Goal: Task Accomplishment & Management: Manage account settings

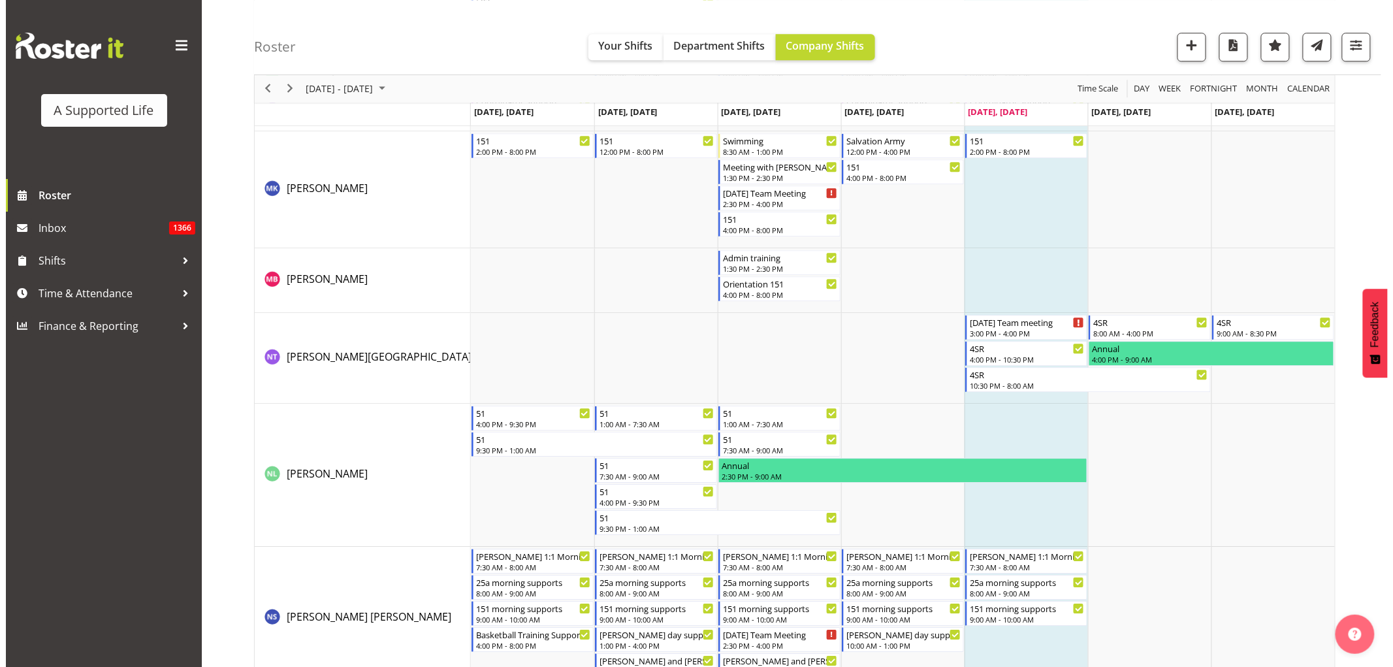
scroll to position [5661, 0]
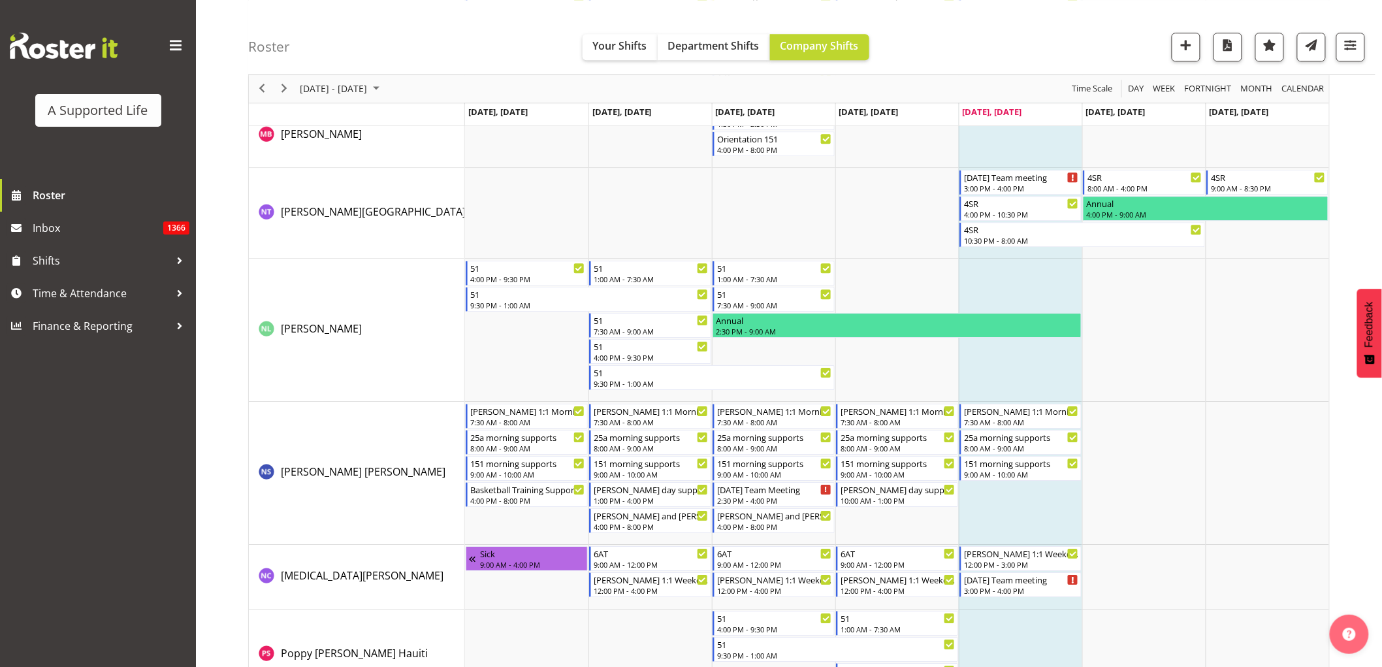
click at [998, 516] on td "Timeline Week of October 3, 2025" at bounding box center [1020, 473] width 123 height 143
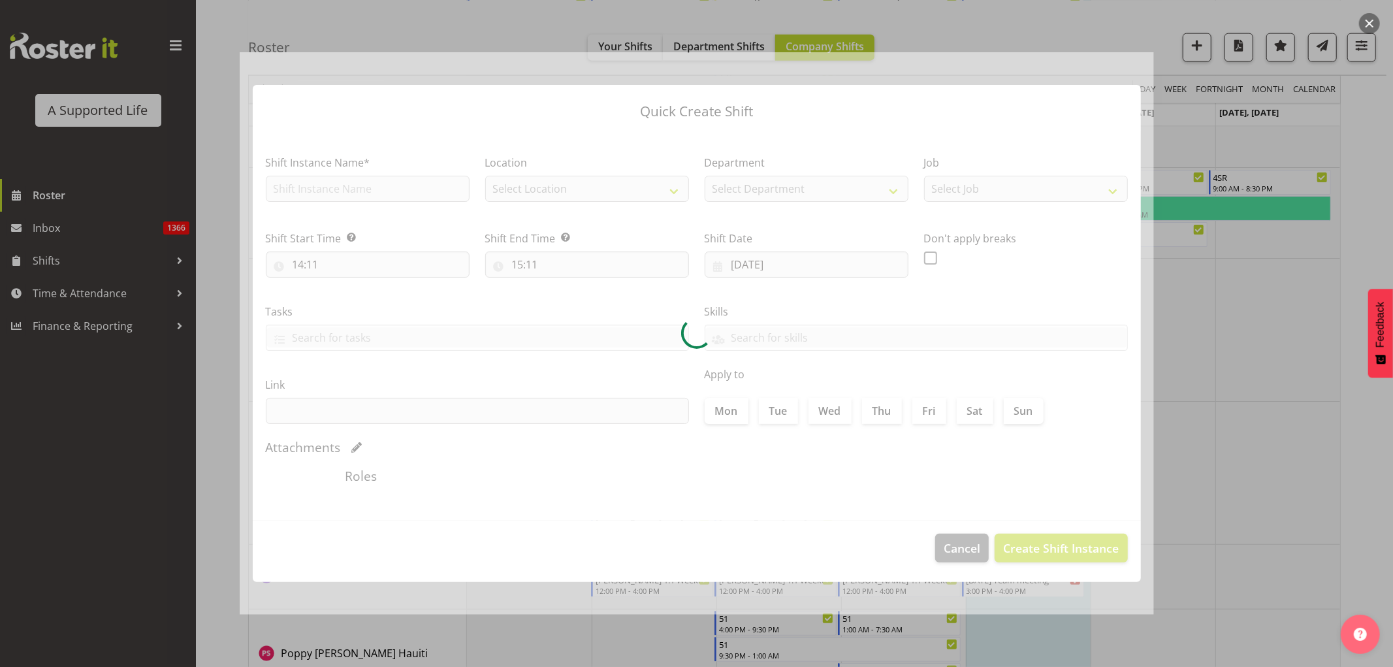
checkbox input "true"
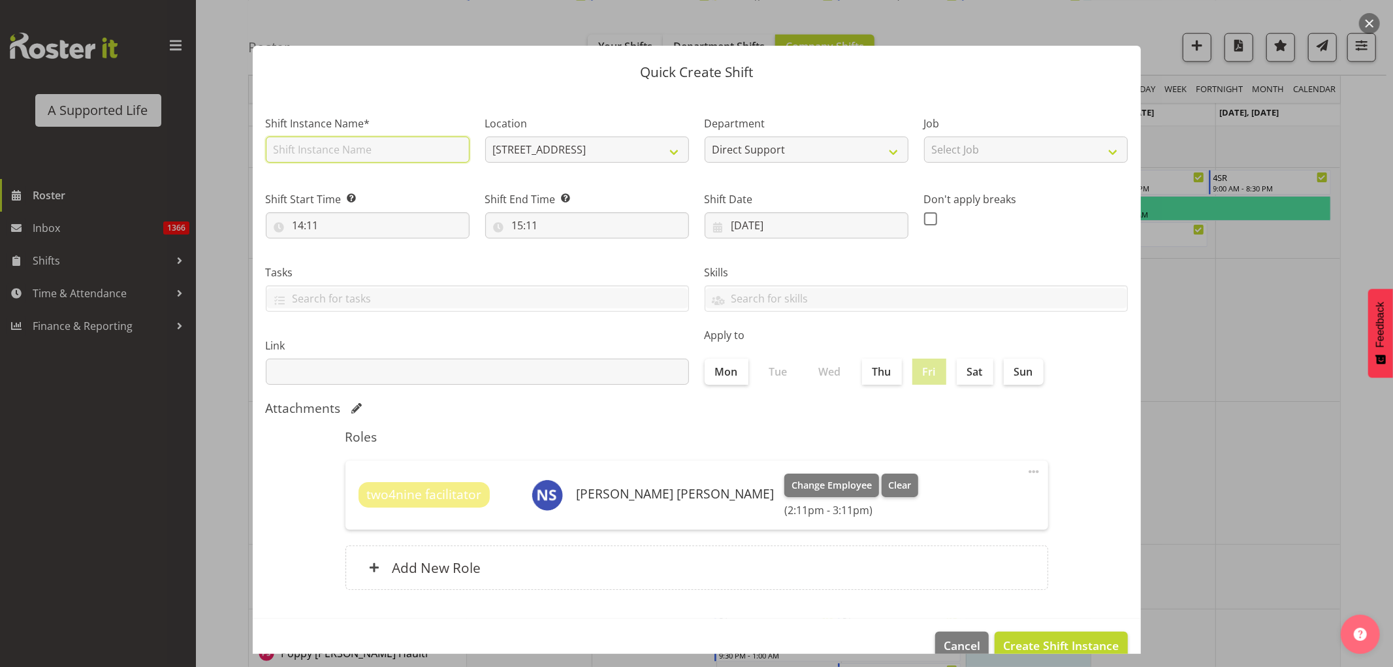
click at [331, 148] on input "text" at bounding box center [368, 150] width 204 height 26
type input "R"
type input "Olivia Support Ruth's party"
click at [678, 144] on select "4 School Road 1.241 Edmonton Road 1/23 Taitua Drive 102 Lincoln Road 12b Colett…" at bounding box center [587, 150] width 204 height 26
select select "959"
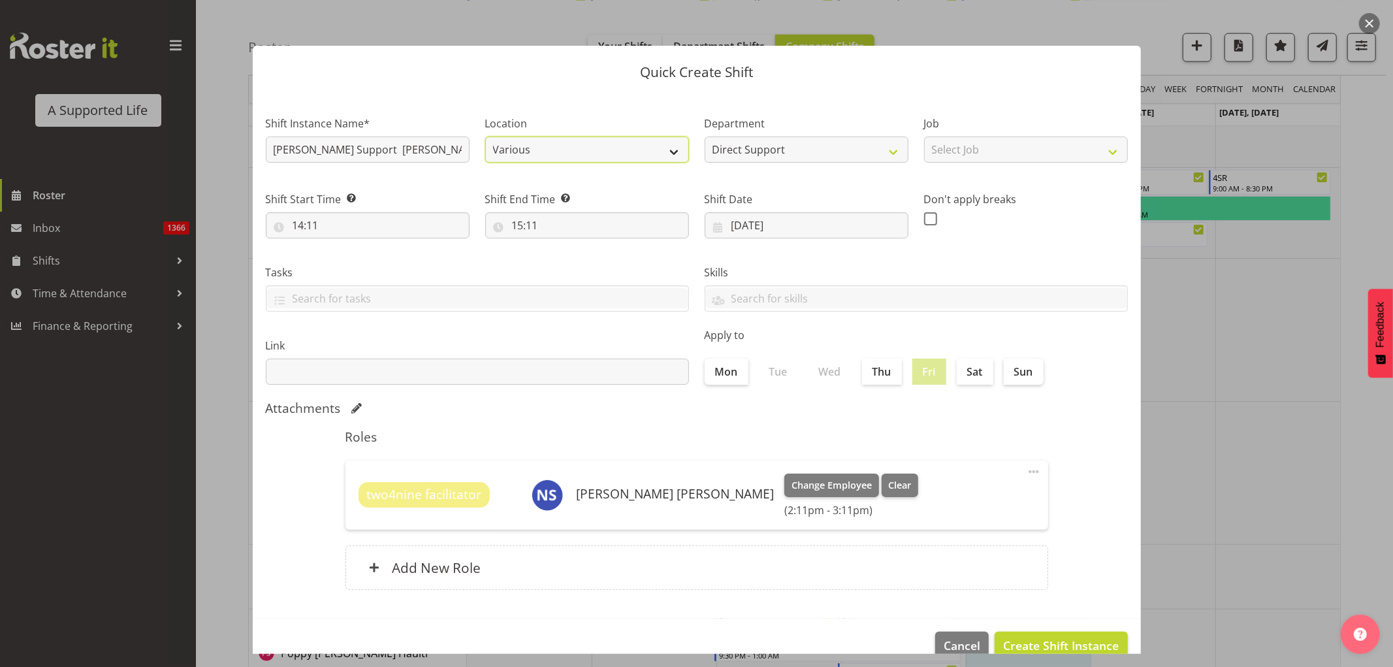
click at [485, 137] on select "4 School Road 1.241 Edmonton Road 1/23 Taitua Drive 102 Lincoln Road 12b Colett…" at bounding box center [587, 150] width 204 height 26
click at [1004, 155] on select "Select Job Accounts and Payroll Admin Support Aspirations and Support Facilitat…" at bounding box center [1026, 150] width 204 height 26
select select "4112"
click at [924, 137] on select "Select Job Accounts and Payroll Admin Support Aspirations and Support Facilitat…" at bounding box center [1026, 150] width 204 height 26
click at [384, 221] on input "14:11" at bounding box center [368, 225] width 204 height 26
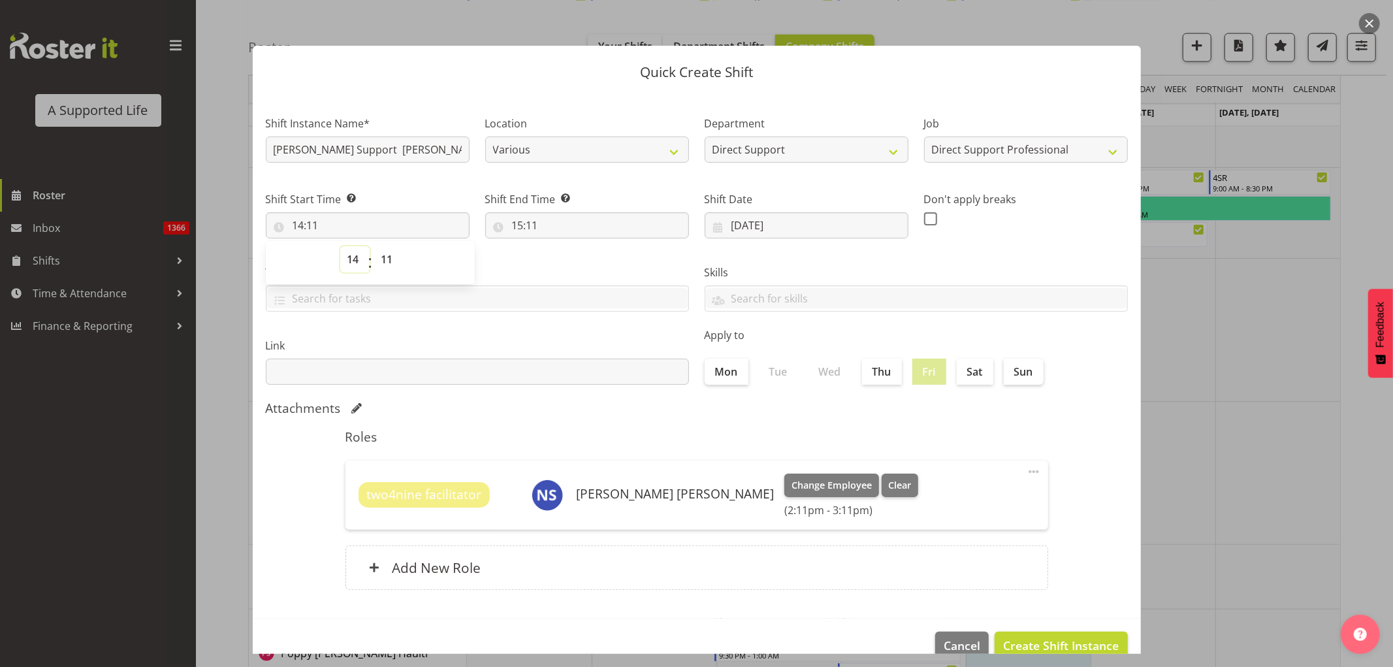
click at [355, 258] on select "00 01 02 03 04 05 06 07 08 09 10 11 12 13 14 15 16 17 18 19 20 21 22 23" at bounding box center [354, 259] width 29 height 26
select select "16"
click at [340, 246] on select "00 01 02 03 04 05 06 07 08 09 10 11 12 13 14 15 16 17 18 19 20 21 22 23" at bounding box center [354, 259] width 29 height 26
type input "16:11"
click at [382, 270] on select "00 01 02 03 04 05 06 07 08 09 10 11 12 13 14 15 16 17 18 19 20 21 22 23 24 25 2…" at bounding box center [388, 259] width 29 height 26
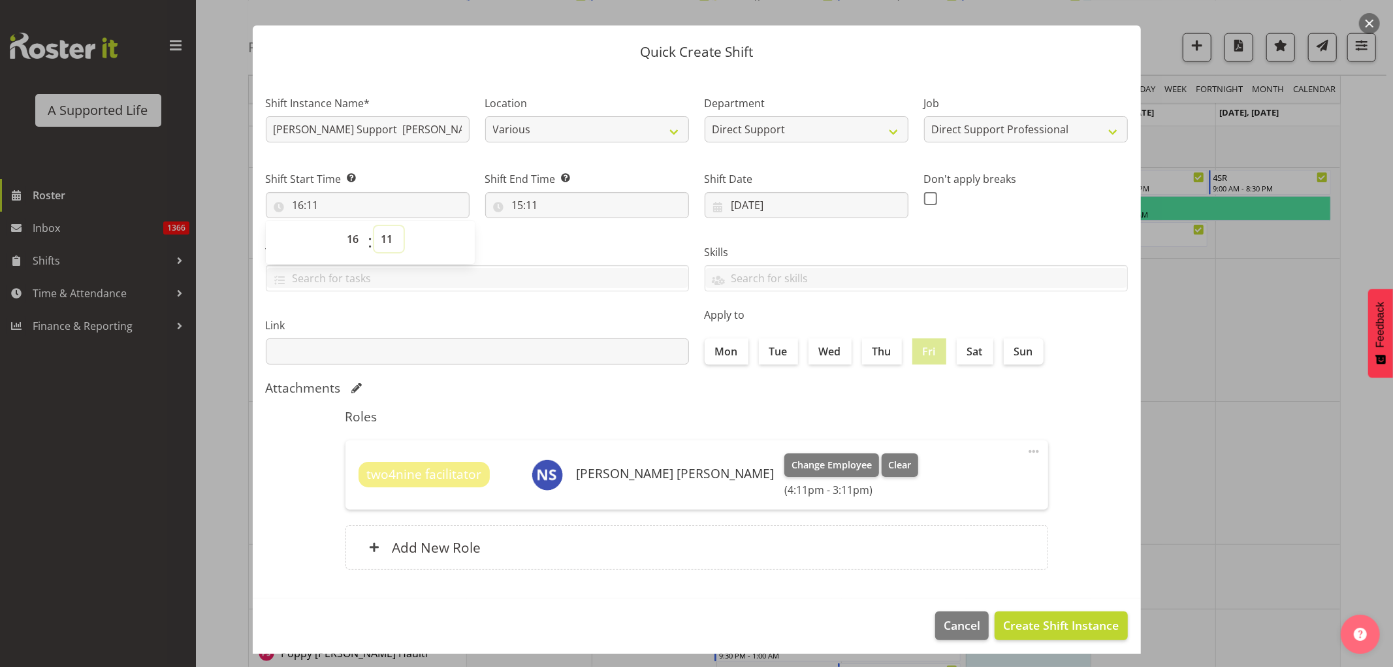
scroll to position [26, 0]
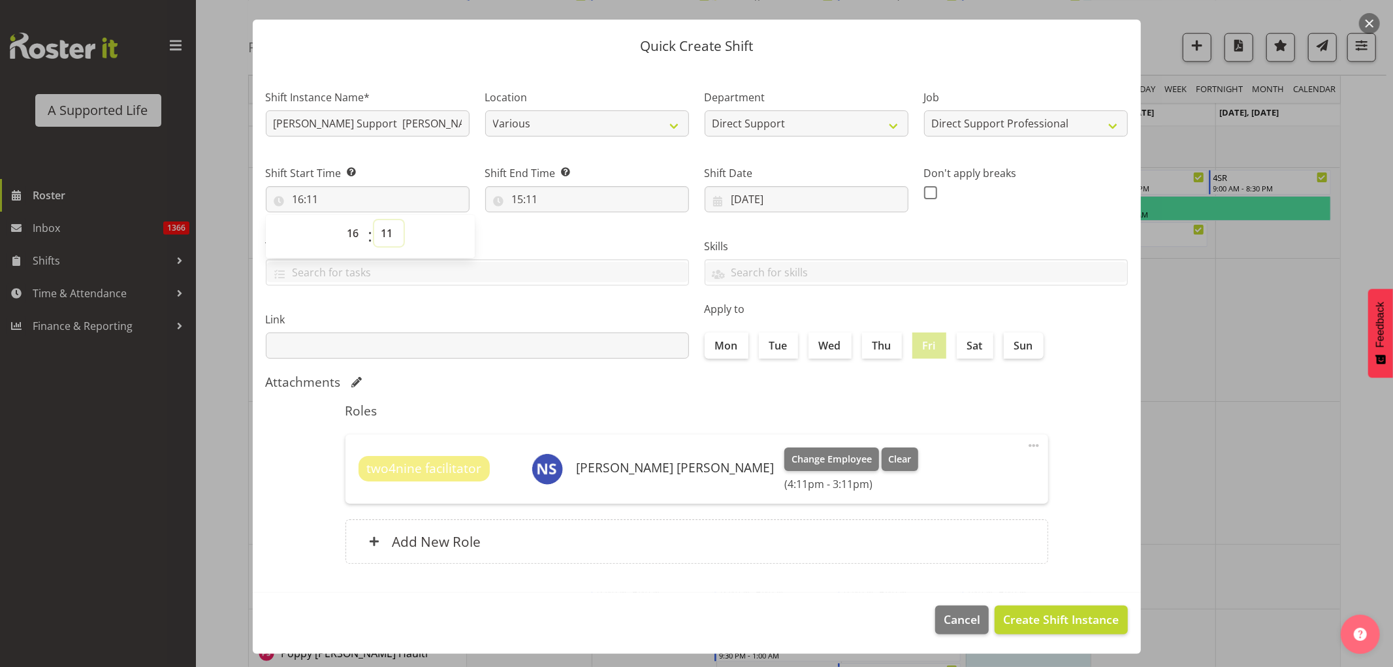
drag, startPoint x: 382, startPoint y: 227, endPoint x: 389, endPoint y: 231, distance: 7.3
click at [382, 227] on select "00 01 02 03 04 05 06 07 08 09 10 11 12 13 14 15 16 17 18 19 20 21 22 23 24 25 2…" at bounding box center [388, 233] width 29 height 26
select select "30"
click at [374, 220] on select "00 01 02 03 04 05 06 07 08 09 10 11 12 13 14 15 16 17 18 19 20 21 22 23 24 25 2…" at bounding box center [388, 233] width 29 height 26
type input "16:30"
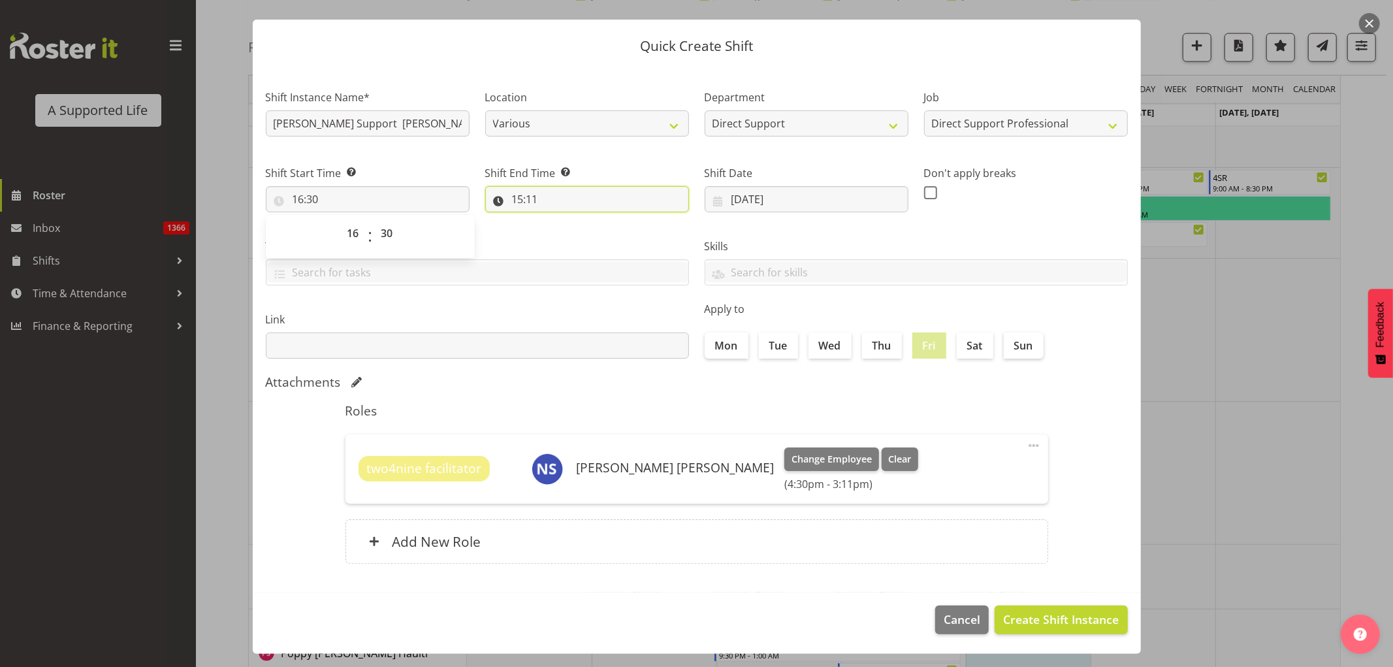
click at [562, 200] on input "15:11" at bounding box center [587, 199] width 204 height 26
click at [566, 234] on select "00 01 02 03 04 05 06 07 08 09 10 11 12 13 14 15 16 17 18 19 20 21 22 23" at bounding box center [574, 233] width 29 height 26
select select "19"
click at [560, 220] on select "00 01 02 03 04 05 06 07 08 09 10 11 12 13 14 15 16 17 18 19 20 21 22 23" at bounding box center [574, 233] width 29 height 26
type input "19:11"
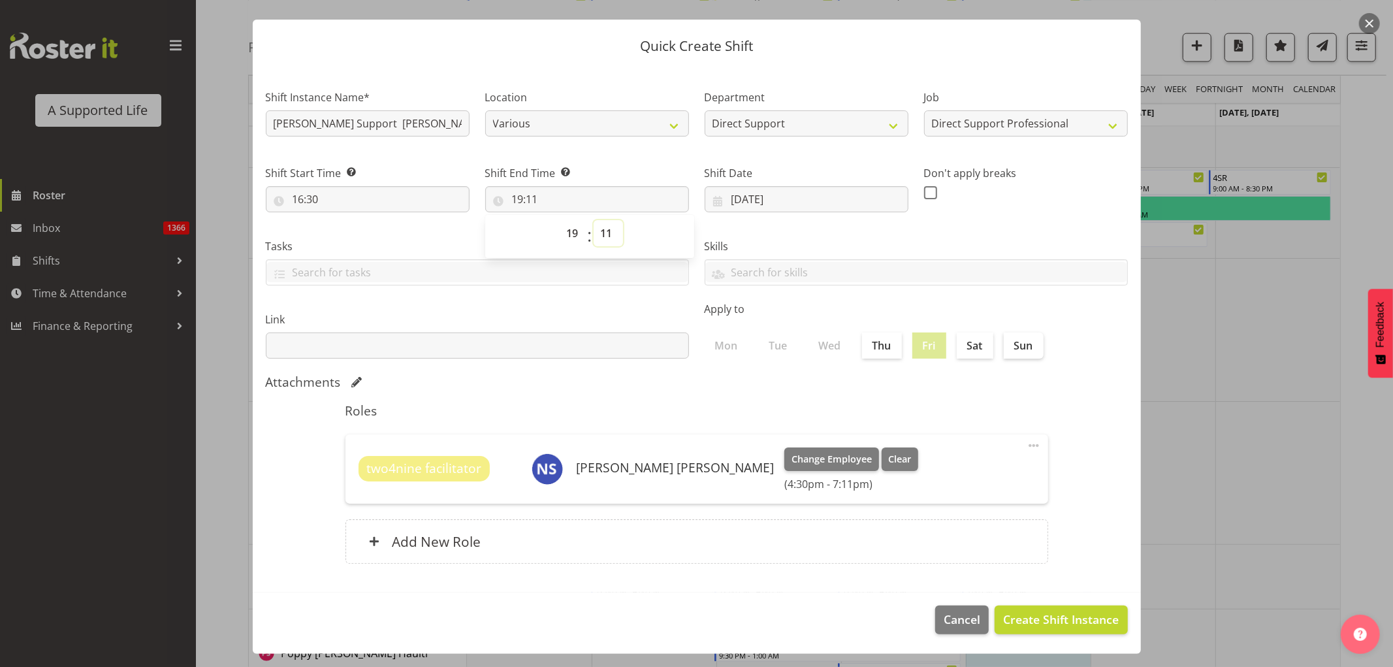
click at [599, 234] on select "00 01 02 03 04 05 06 07 08 09 10 11 12 13 14 15 16 17 18 19 20 21 22 23 24 25 2…" at bounding box center [608, 233] width 29 height 26
select select "30"
click at [594, 220] on select "00 01 02 03 04 05 06 07 08 09 10 11 12 13 14 15 16 17 18 19 20 21 22 23 24 25 2…" at bounding box center [608, 233] width 29 height 26
type input "19:30"
click at [1082, 611] on footer "Cancel Create Shift Instance" at bounding box center [697, 623] width 888 height 61
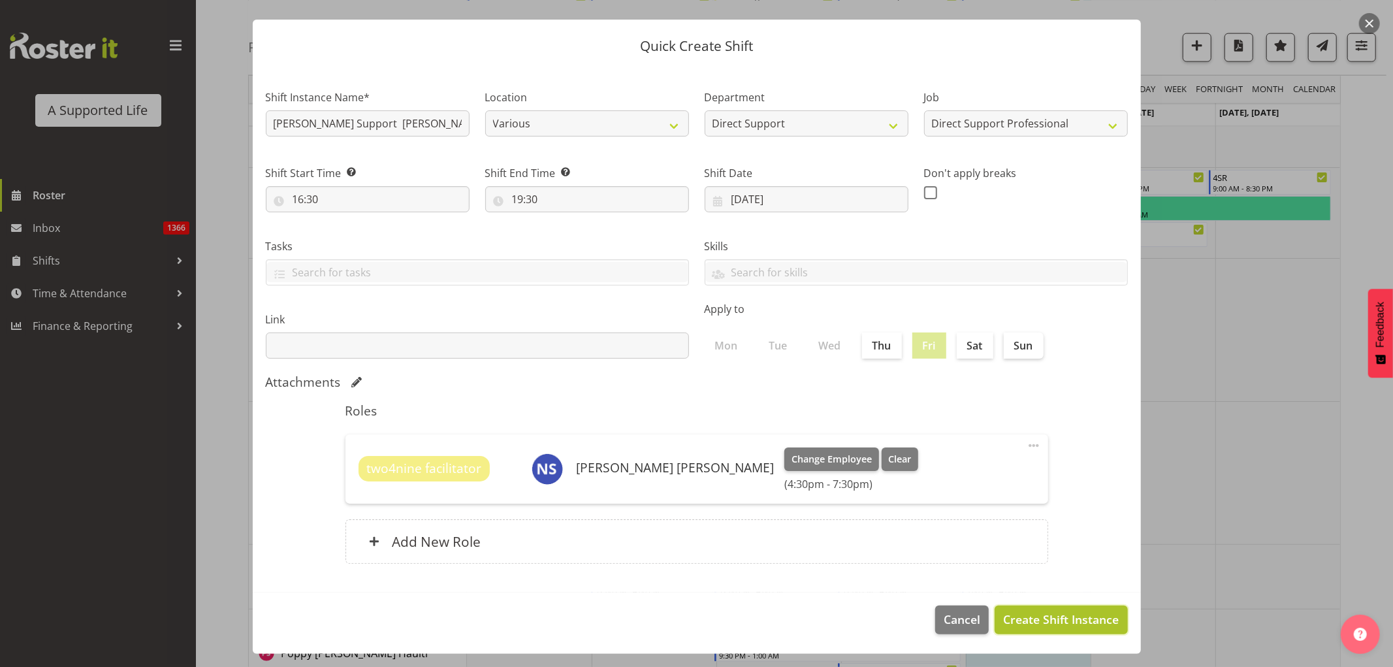
click at [1079, 618] on span "Create Shift Instance" at bounding box center [1061, 619] width 116 height 17
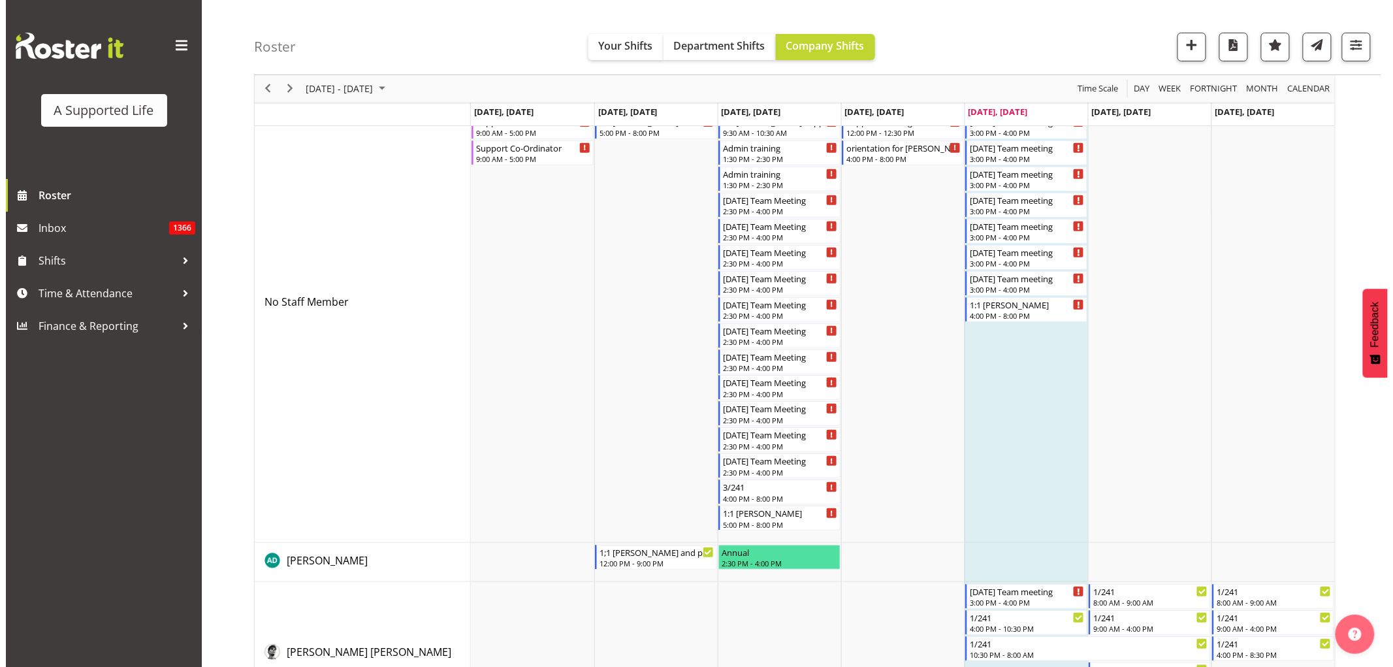
scroll to position [0, 0]
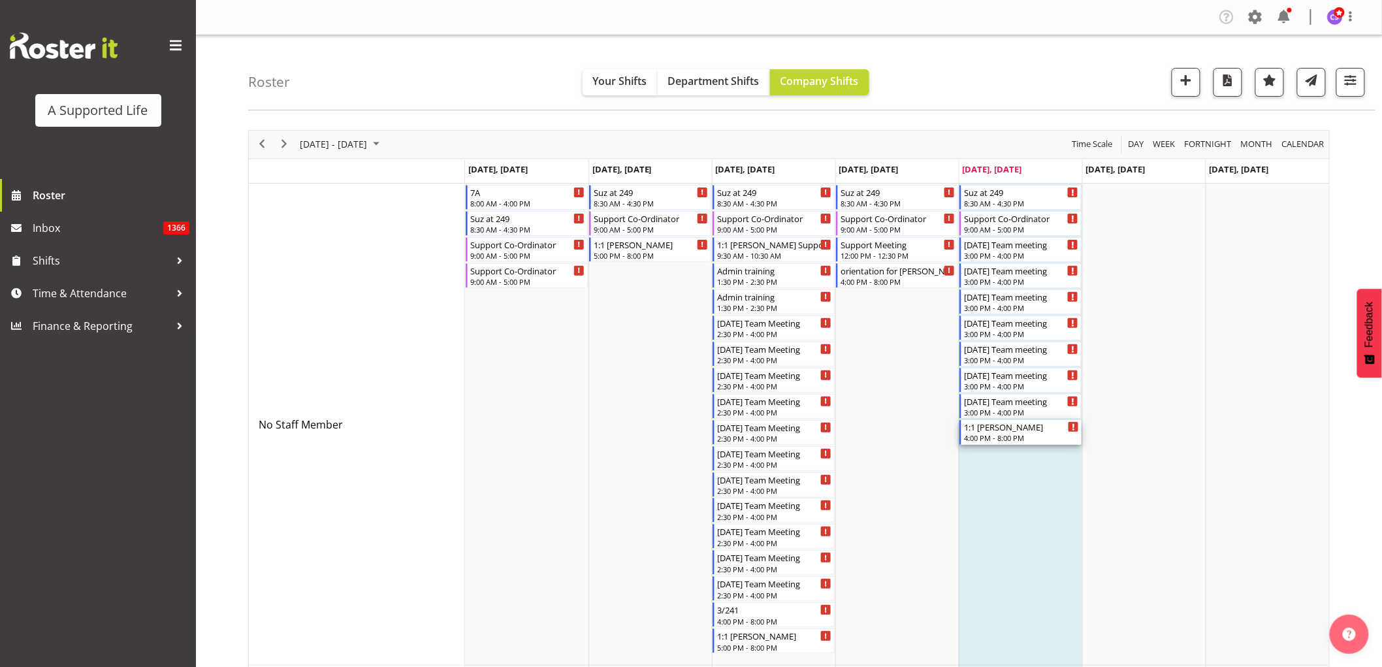
click at [1040, 436] on div "4:00 PM - 8:00 PM" at bounding box center [1021, 437] width 115 height 10
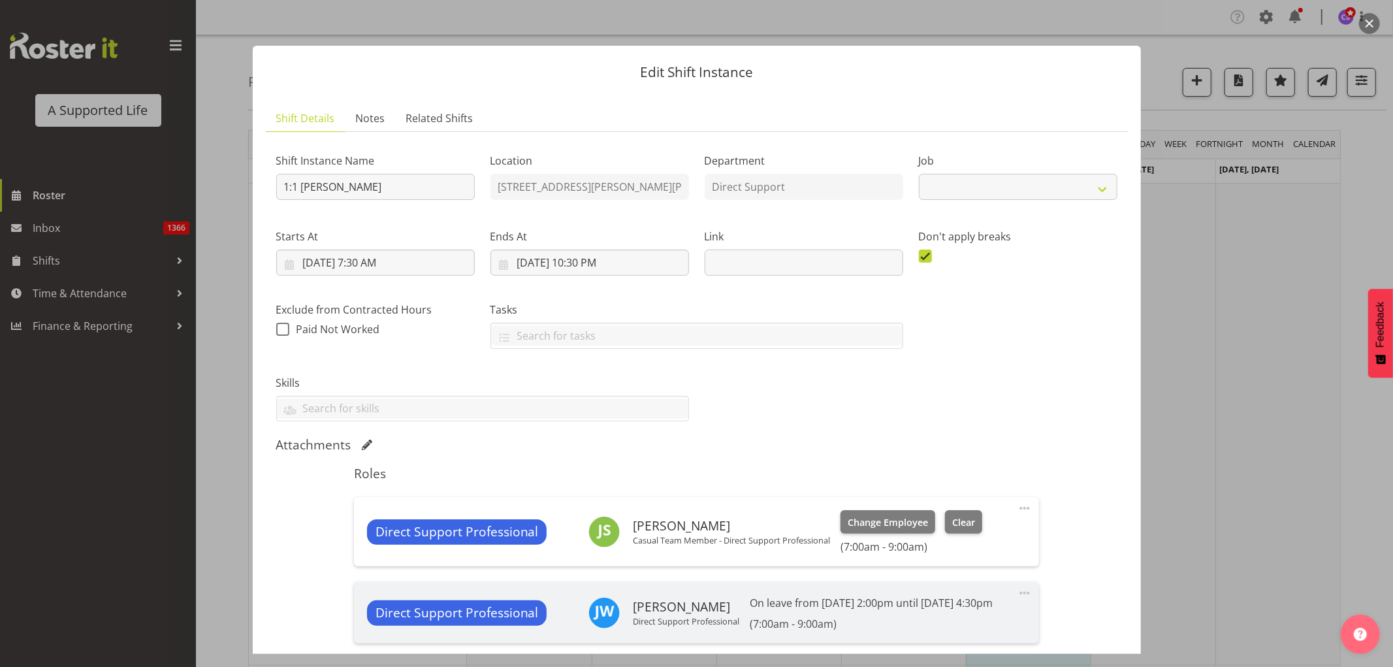
select select "4112"
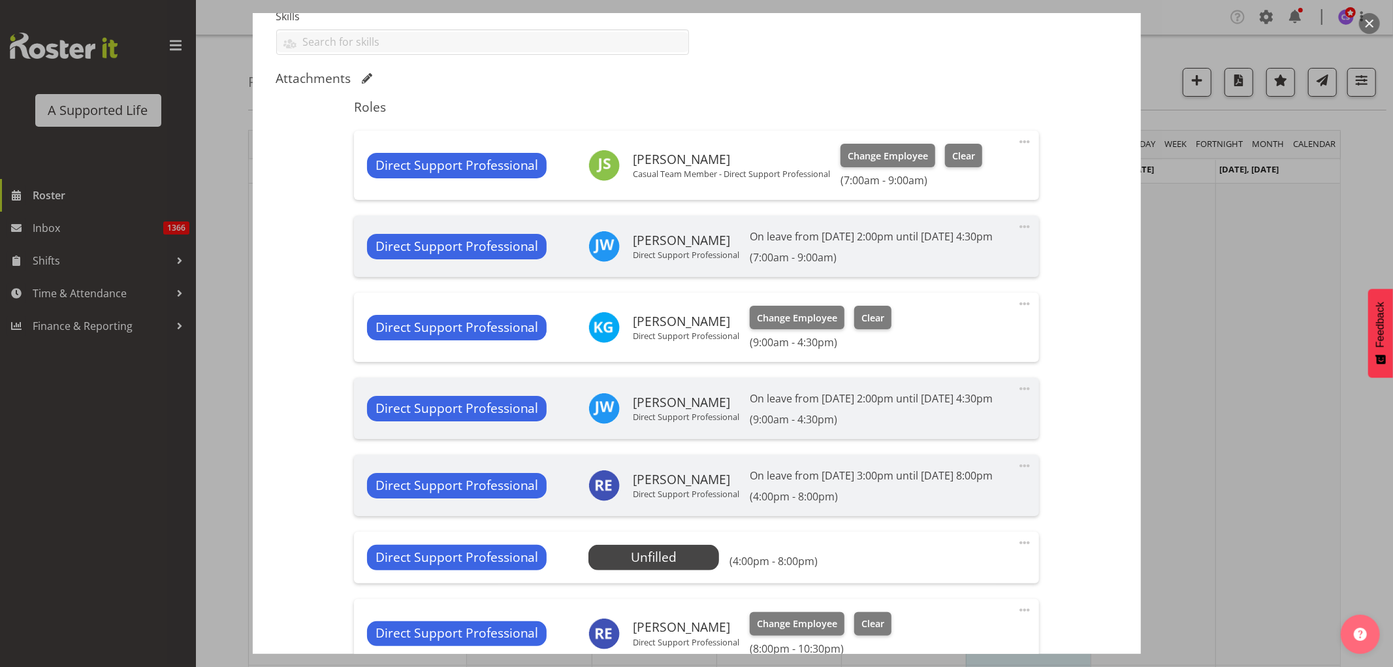
scroll to position [435, 0]
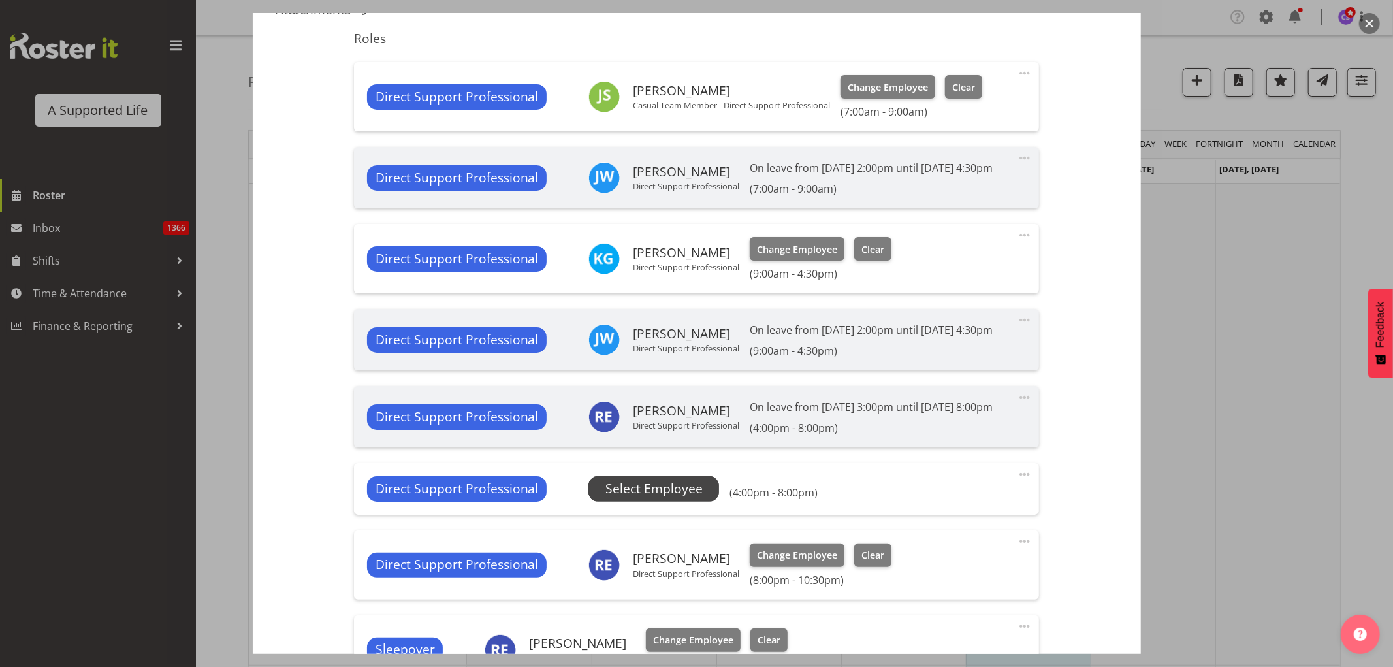
click at [674, 498] on span "Select Employee" at bounding box center [654, 489] width 97 height 19
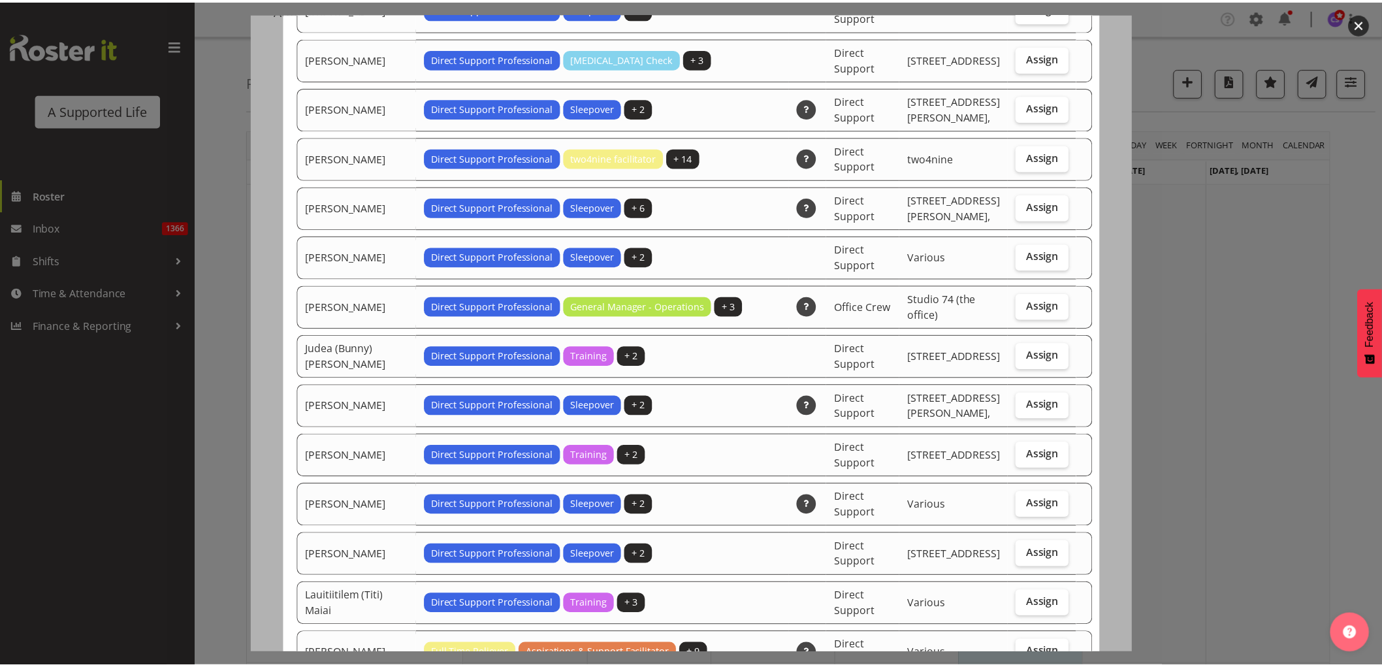
scroll to position [2032, 0]
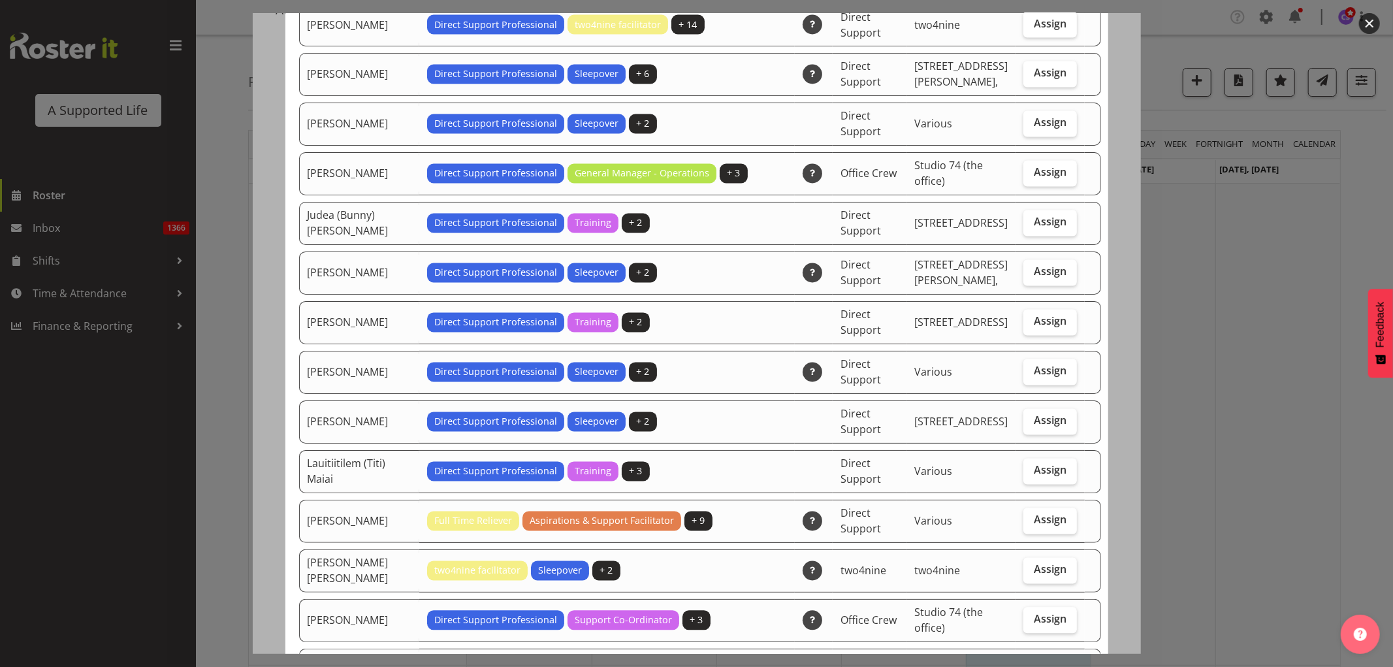
click at [1230, 426] on div at bounding box center [696, 333] width 1393 height 667
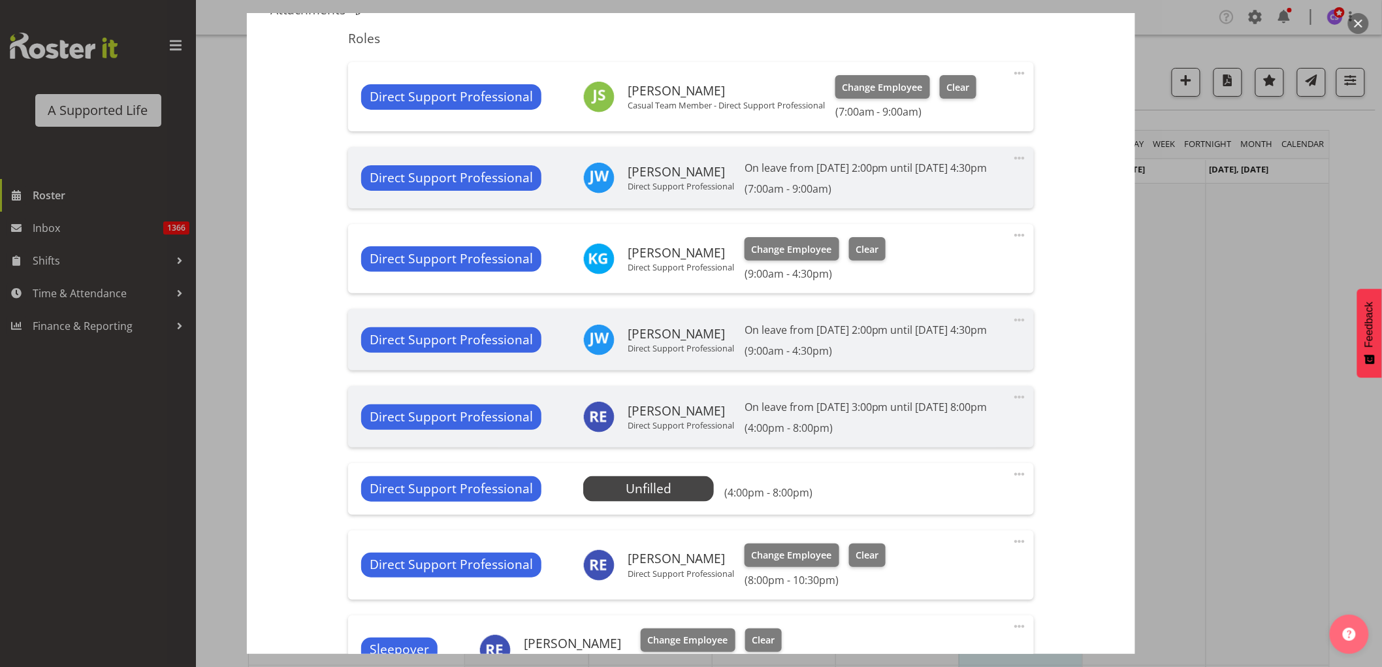
click at [1230, 426] on div at bounding box center [691, 333] width 1382 height 667
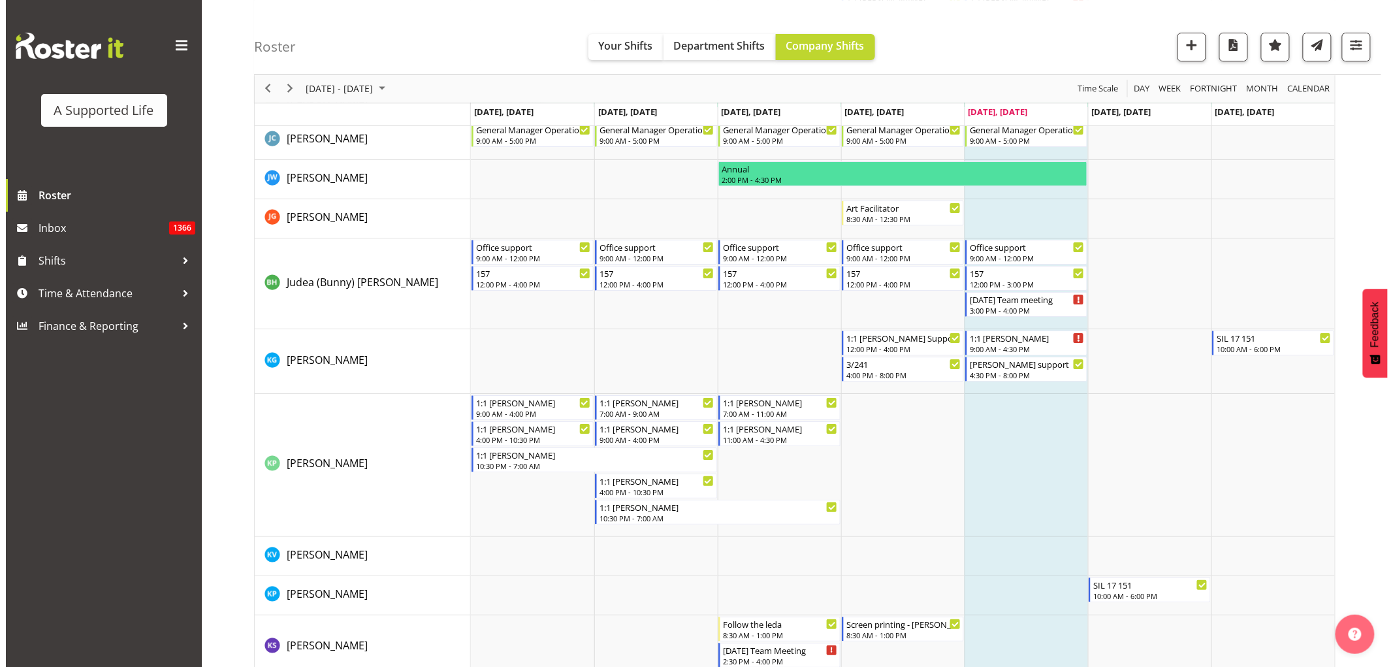
scroll to position [3920, 0]
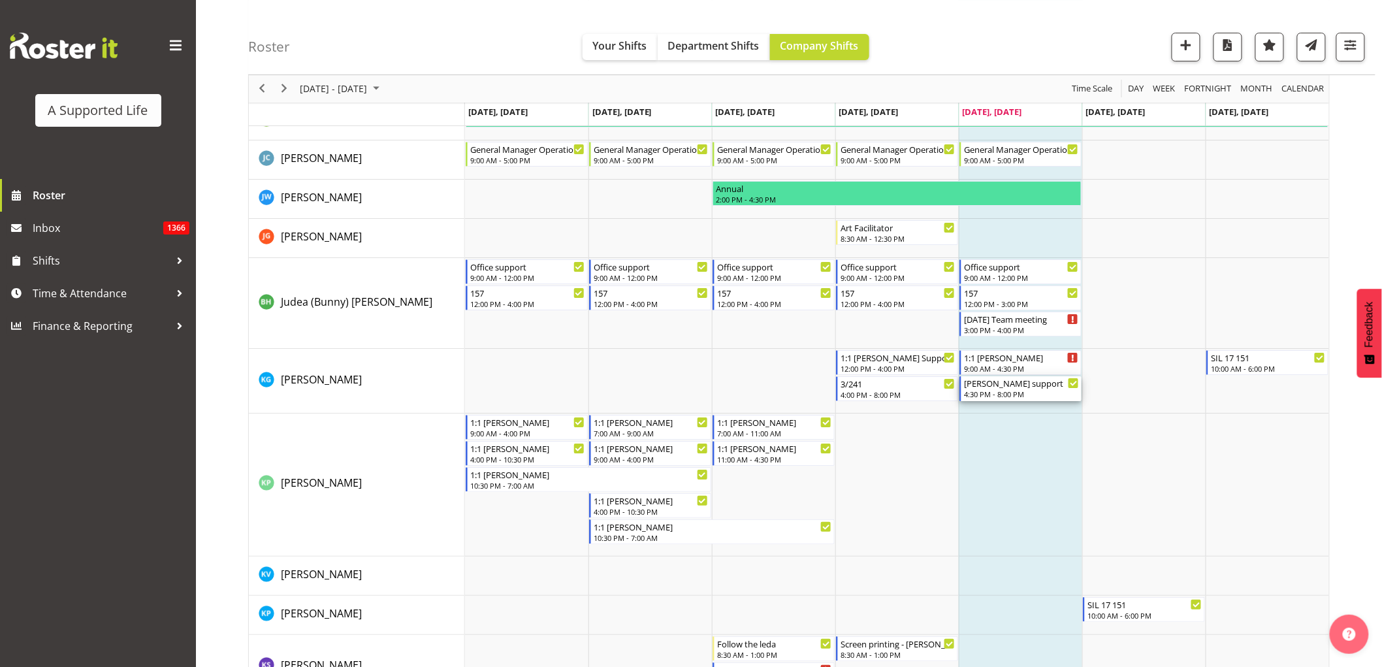
click at [1052, 388] on div "Matt C support" at bounding box center [1021, 382] width 115 height 13
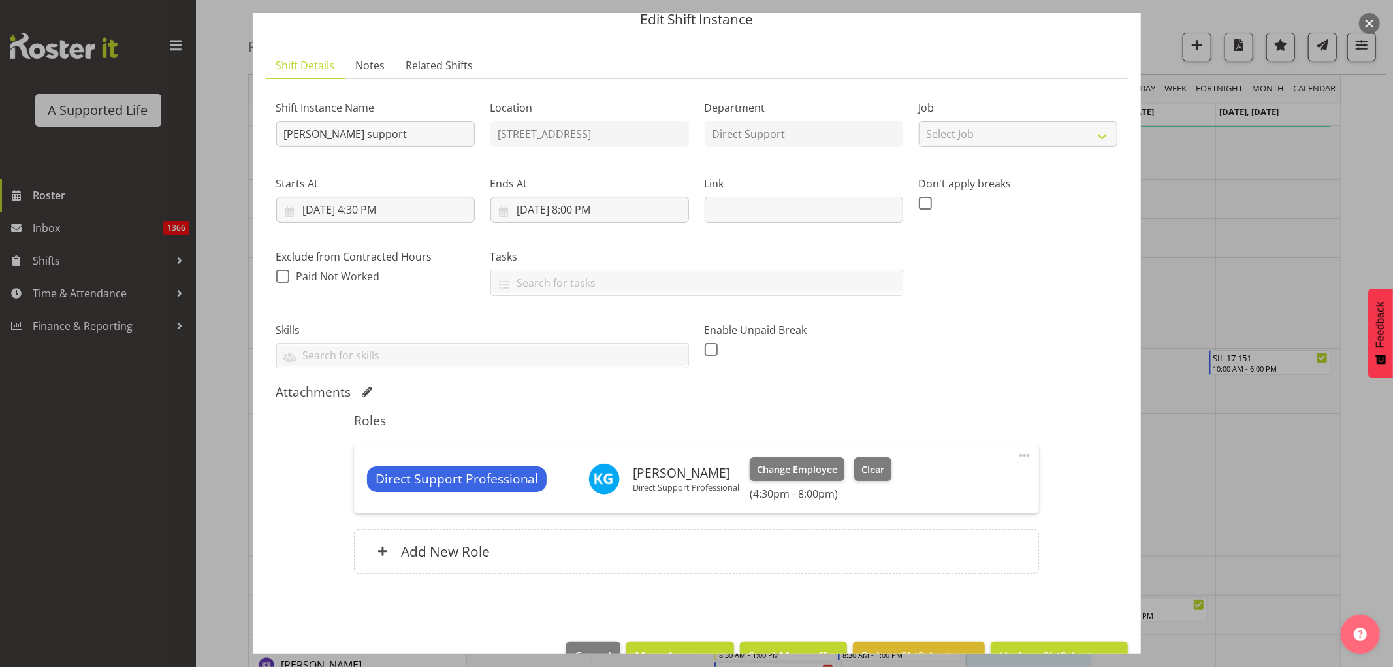
scroll to position [89, 0]
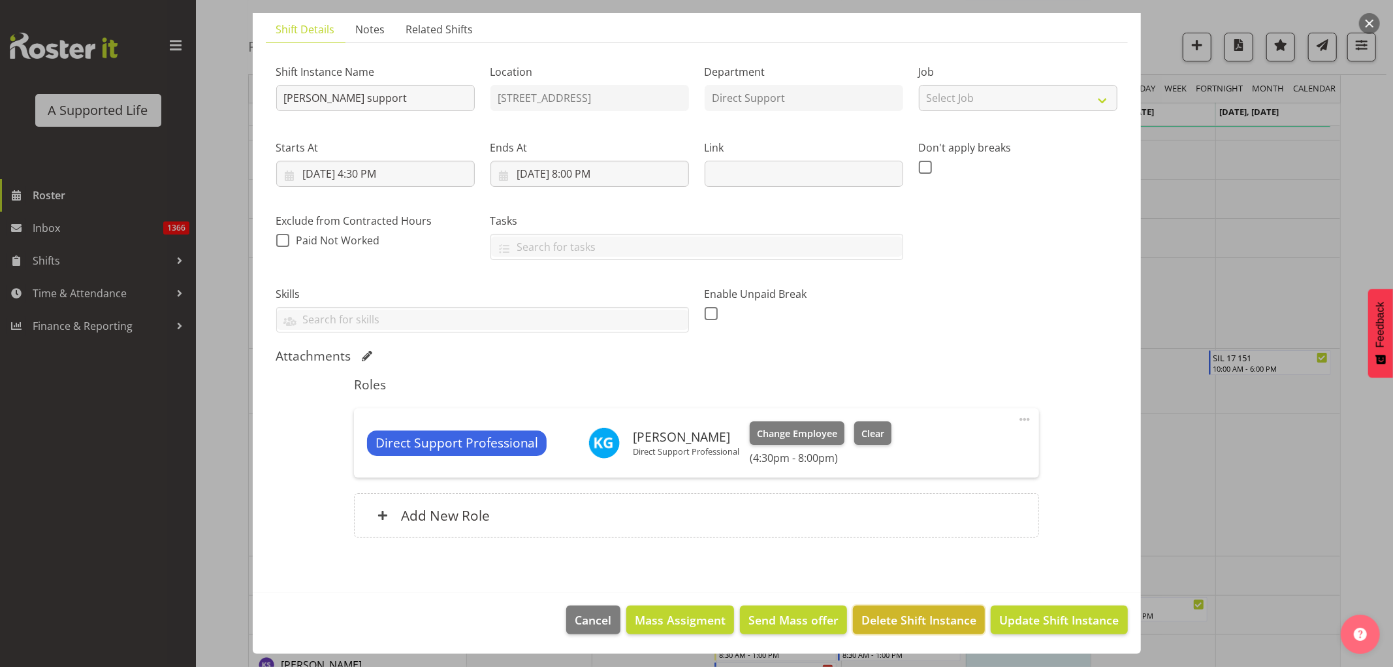
click at [895, 621] on span "Delete Shift Instance" at bounding box center [919, 619] width 115 height 17
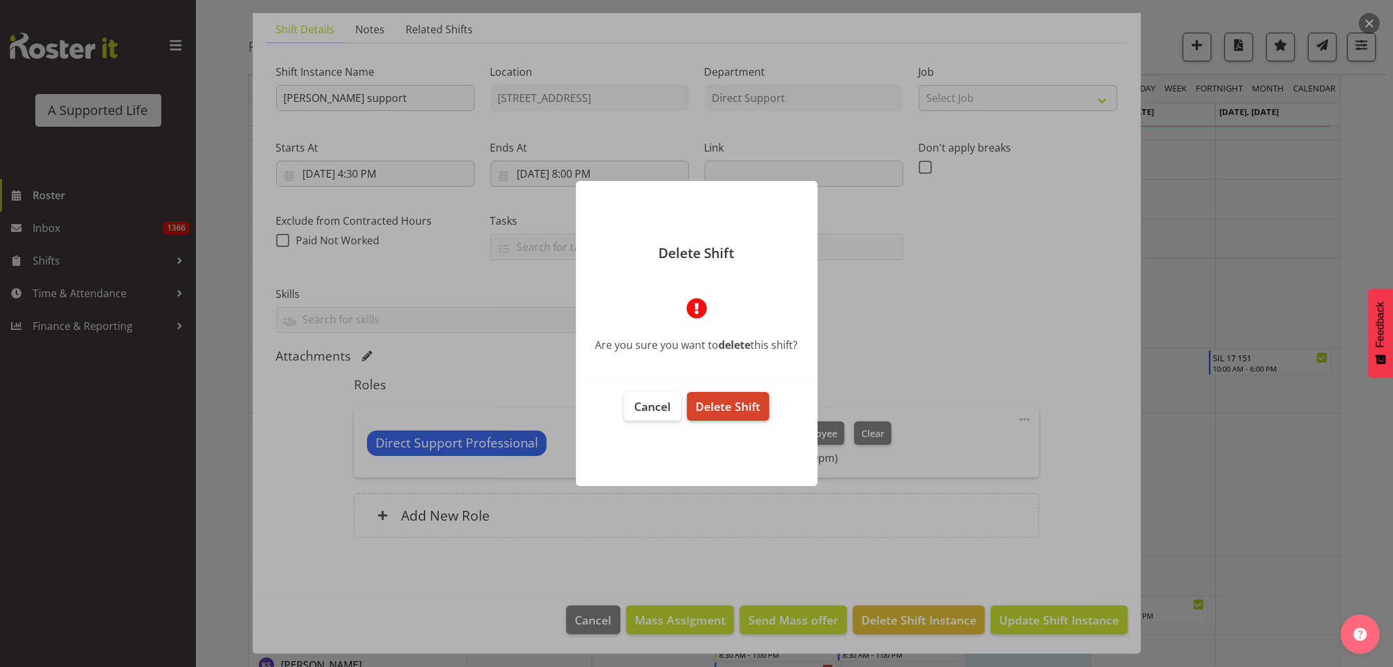
click at [714, 398] on span "Delete Shift" at bounding box center [728, 406] width 65 height 16
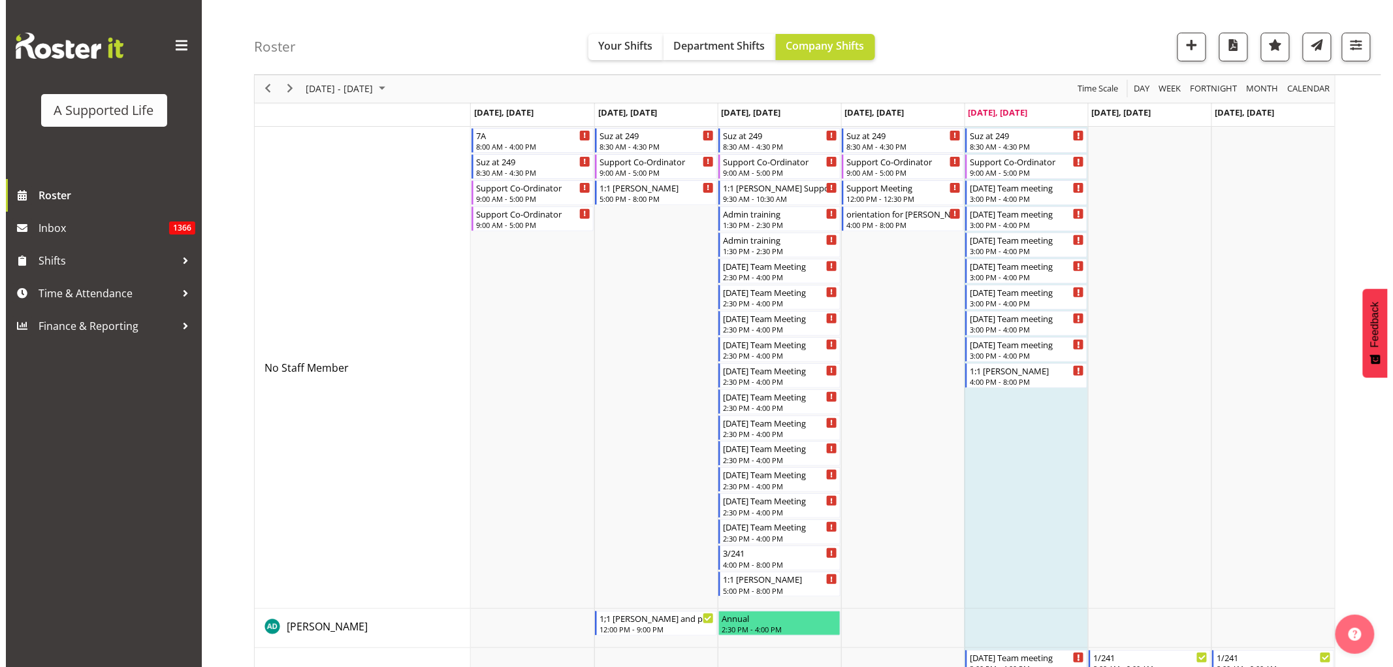
scroll to position [0, 0]
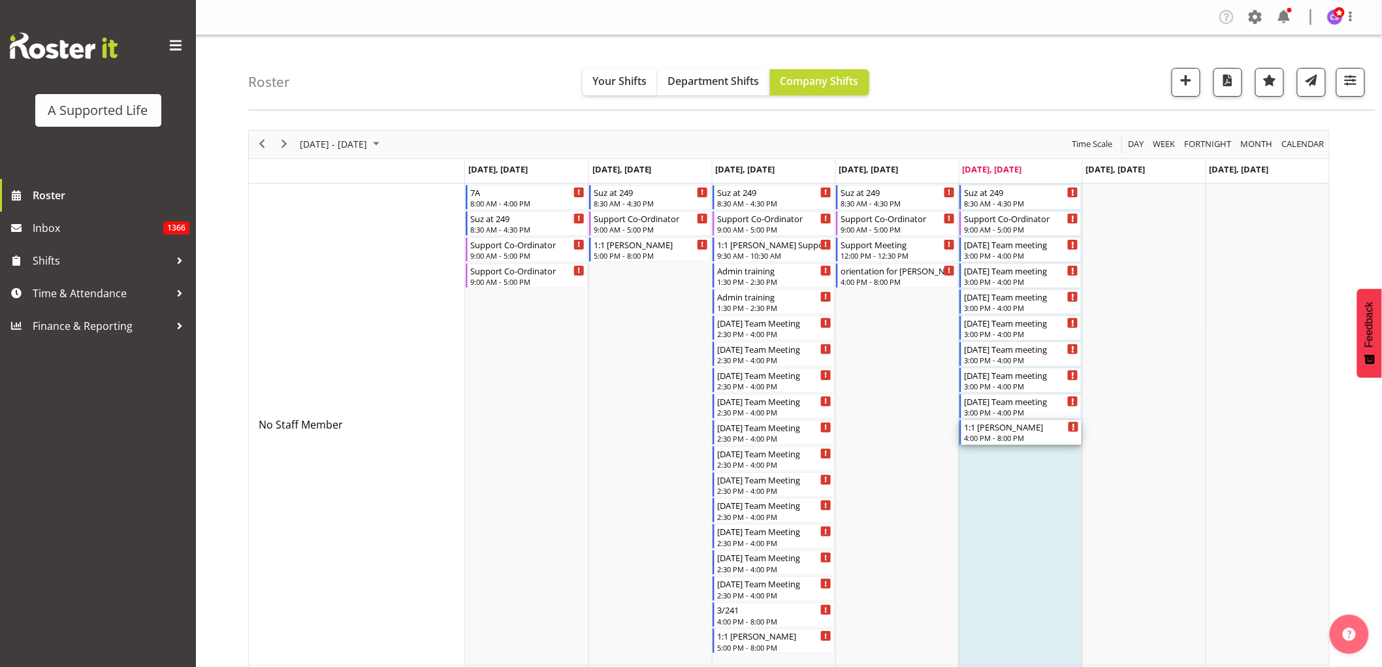
click at [1007, 438] on div "4:00 PM - 8:00 PM" at bounding box center [1021, 437] width 115 height 10
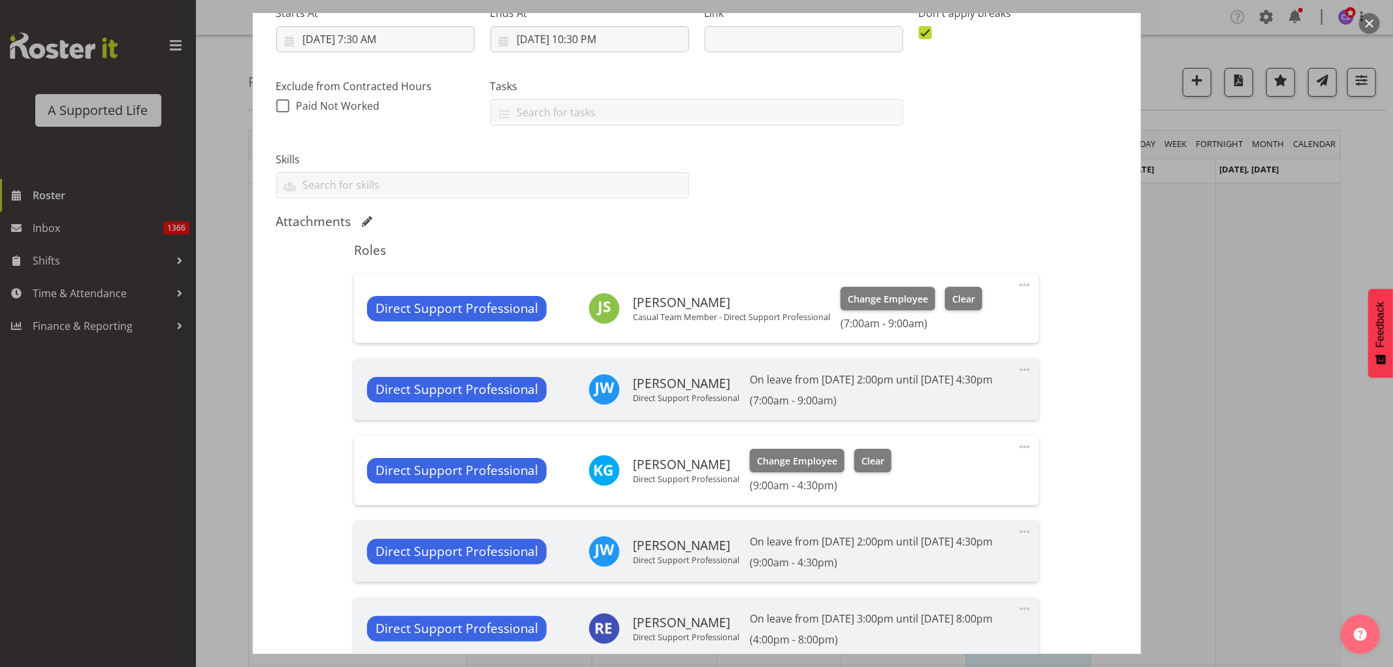
select select "4112"
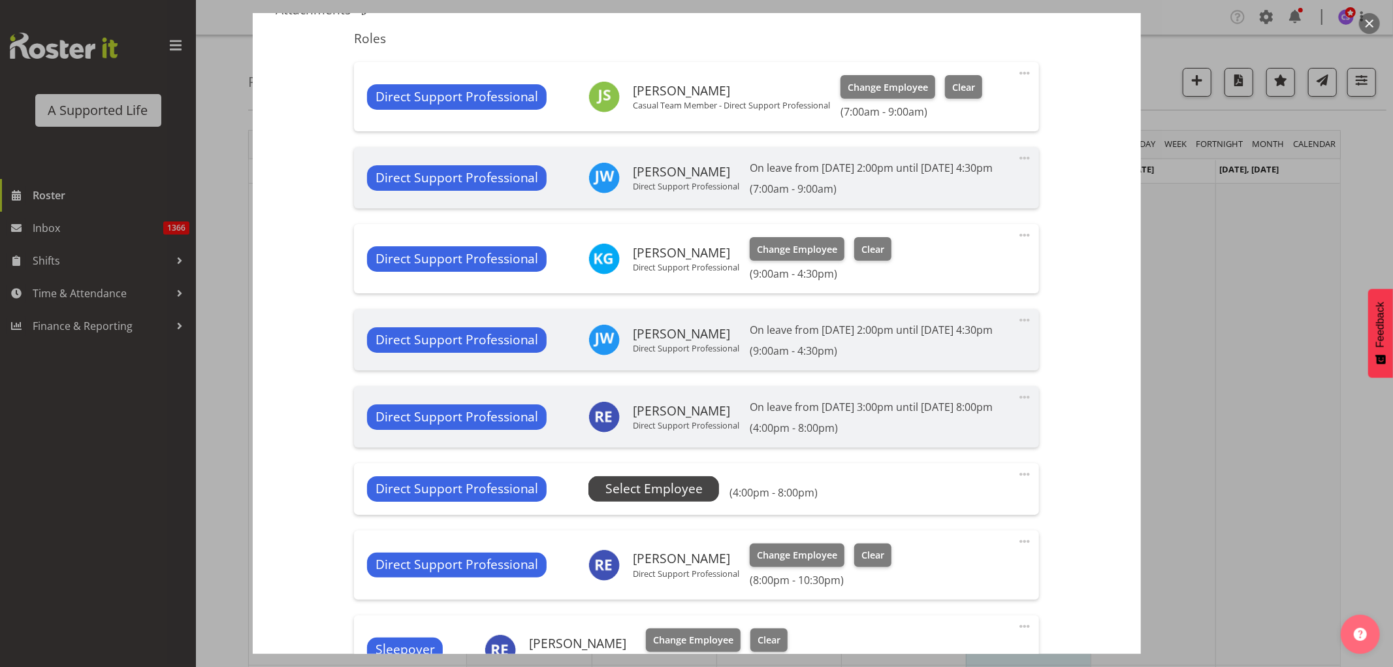
click at [693, 498] on span "Select Employee" at bounding box center [654, 489] width 97 height 19
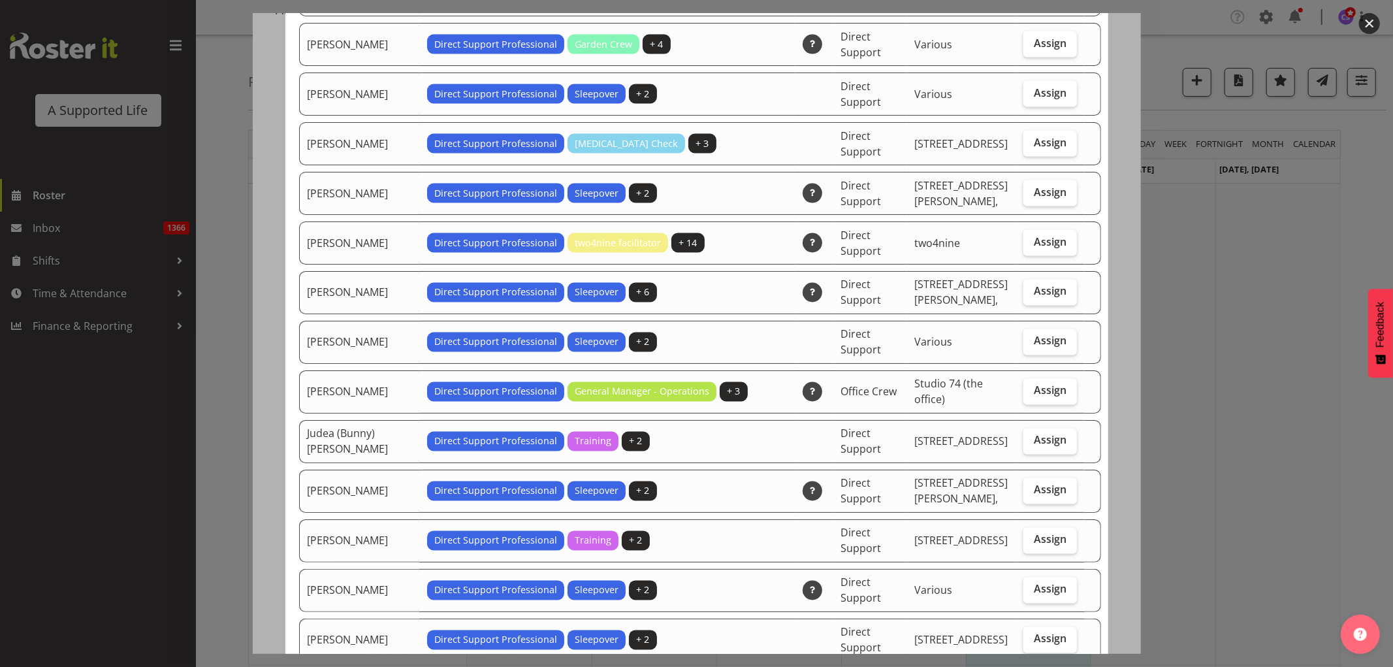
scroll to position [1887, 0]
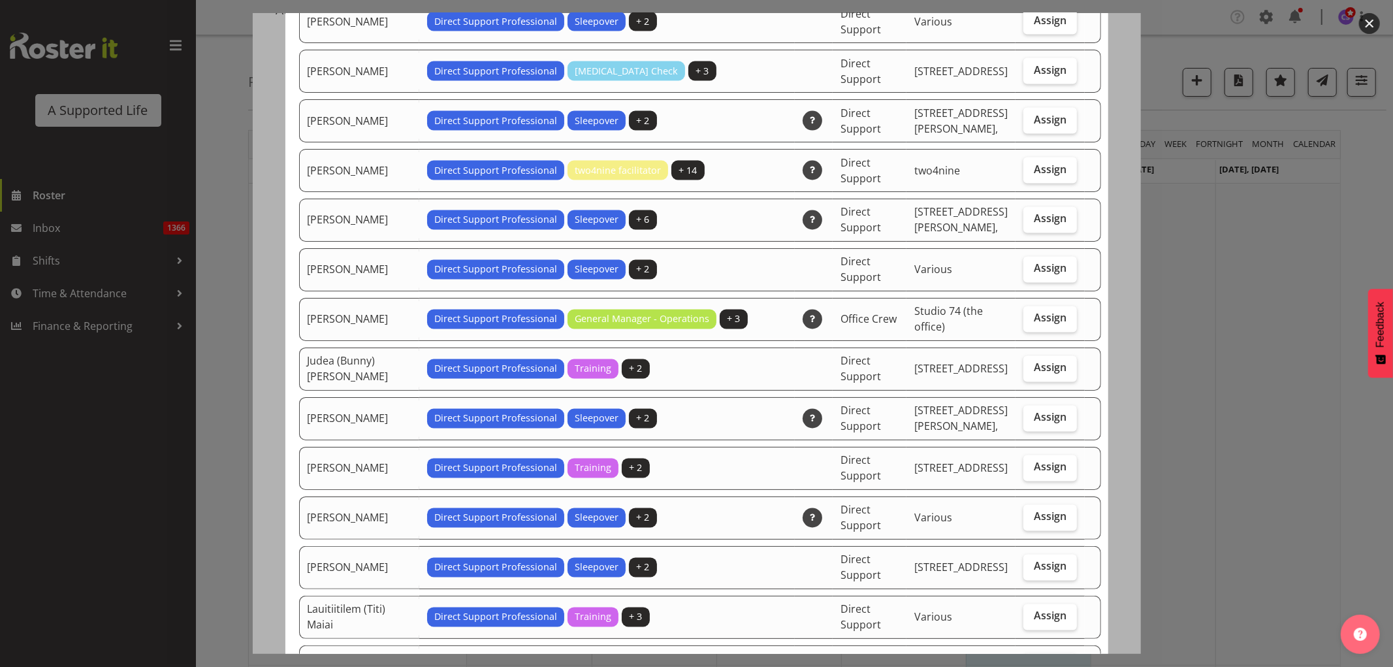
click at [1257, 418] on div at bounding box center [696, 333] width 1393 height 667
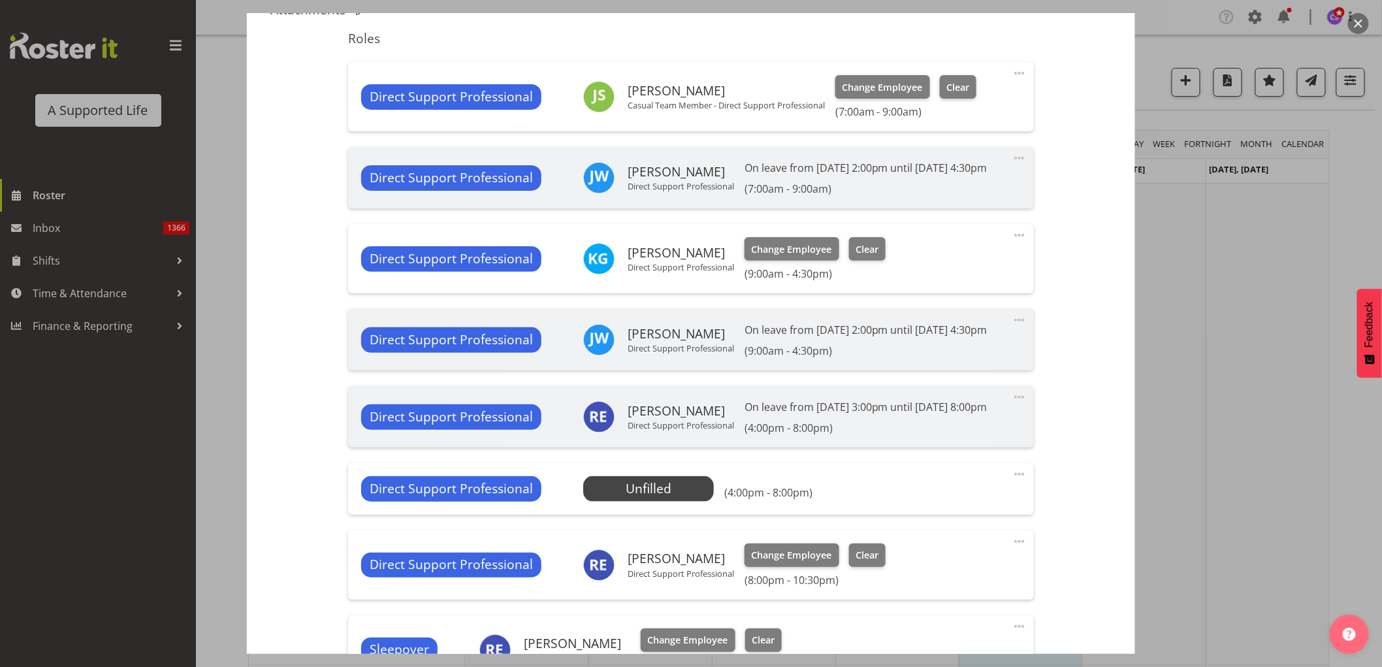
click at [1012, 482] on span at bounding box center [1020, 474] width 16 height 16
drag, startPoint x: 912, startPoint y: 506, endPoint x: 912, endPoint y: 515, distance: 9.1
click at [912, 507] on div "Edit Cover Role Delete" at bounding box center [964, 526] width 125 height 81
click at [912, 515] on link "Edit" at bounding box center [964, 503] width 125 height 24
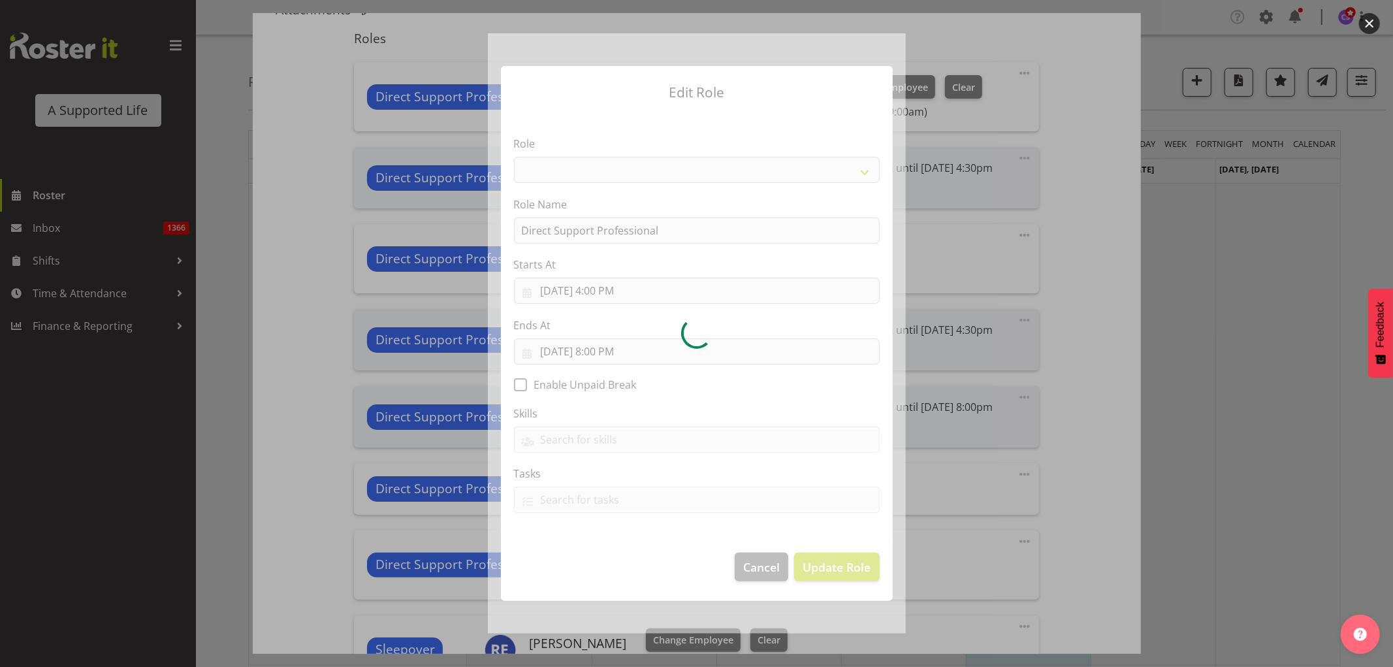
select select "519"
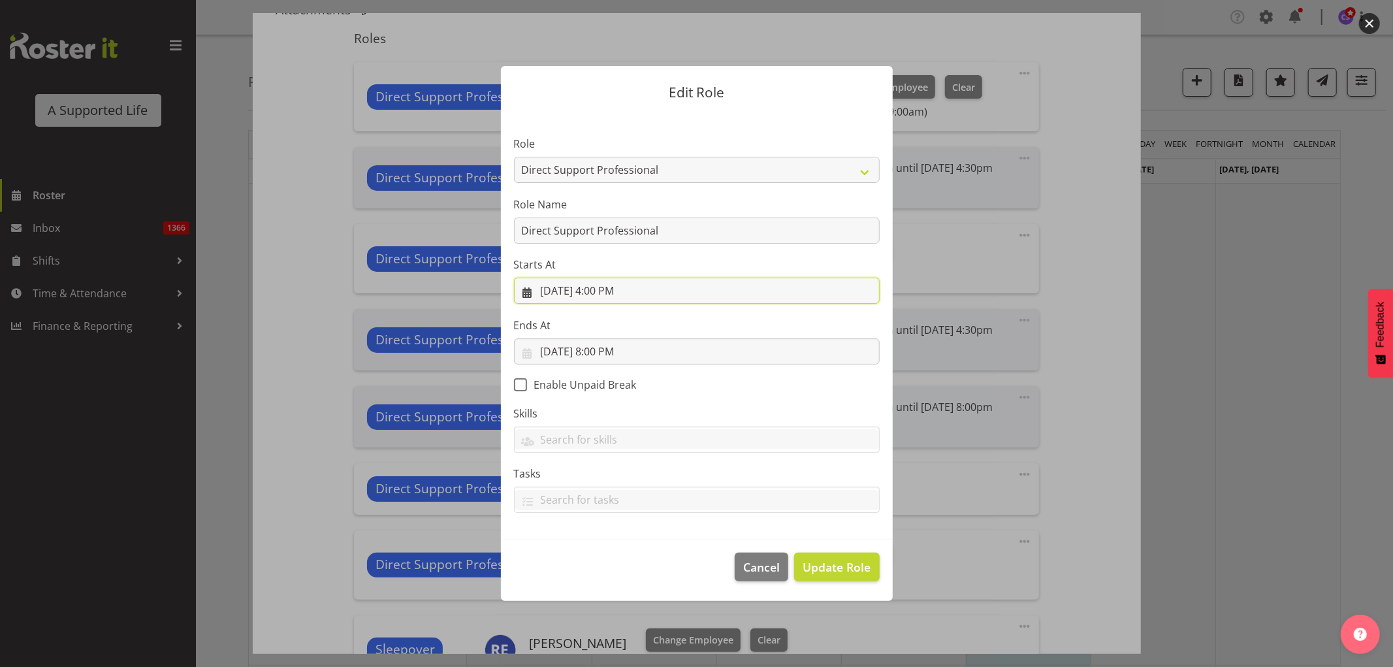
click at [619, 297] on input "10/3/2025, 4:00 PM" at bounding box center [697, 291] width 366 height 26
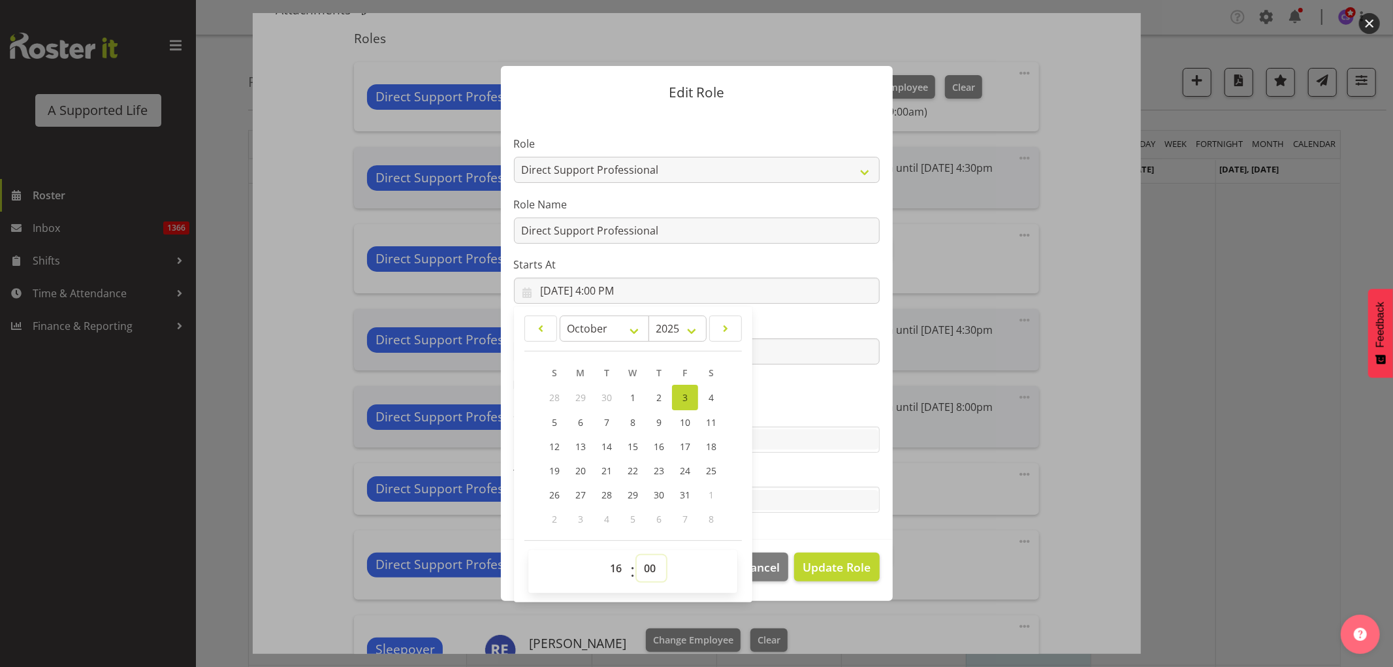
click at [645, 572] on select "00 01 02 03 04 05 06 07 08 09 10 11 12 13 14 15 16 17 18 19 20 21 22 23 24 25 2…" at bounding box center [651, 568] width 29 height 26
select select "30"
click at [637, 555] on select "00 01 02 03 04 05 06 07 08 09 10 11 12 13 14 15 16 17 18 19 20 21 22 23 24 25 2…" at bounding box center [651, 568] width 29 height 26
type input "10/3/2025, 4:30 PM"
click at [819, 568] on span "Update Role" at bounding box center [837, 567] width 68 height 17
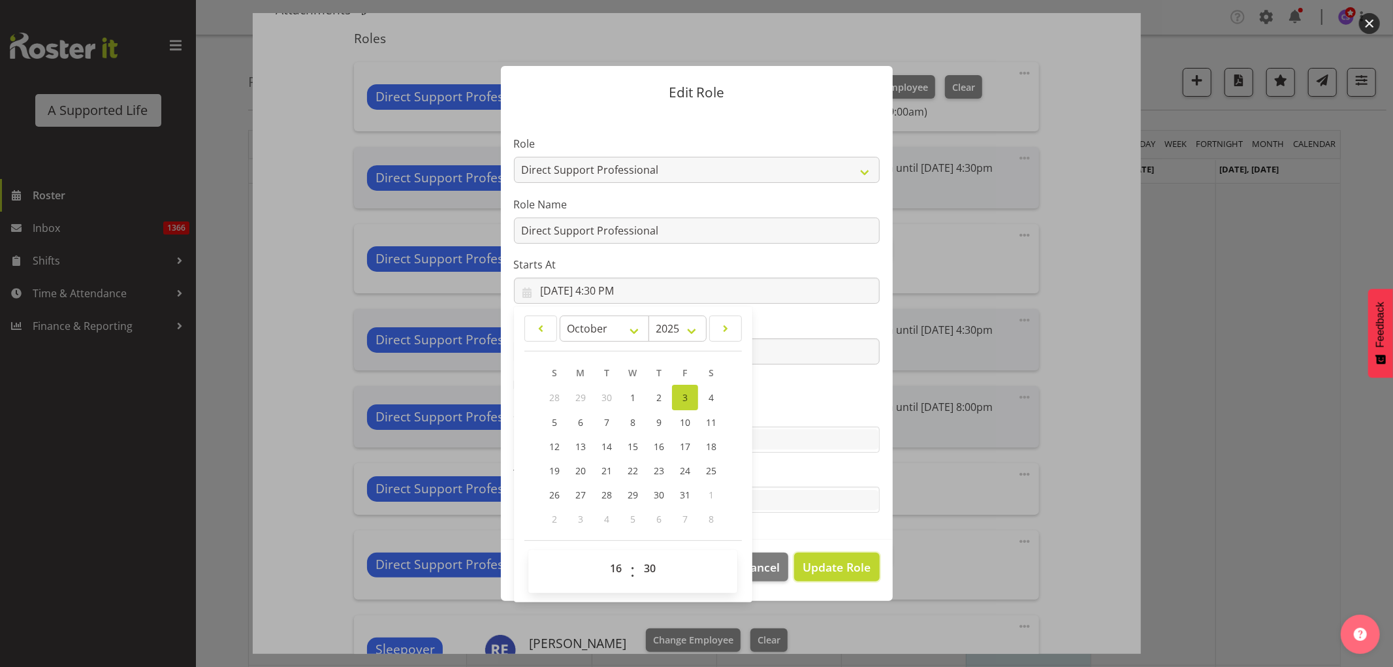
select select
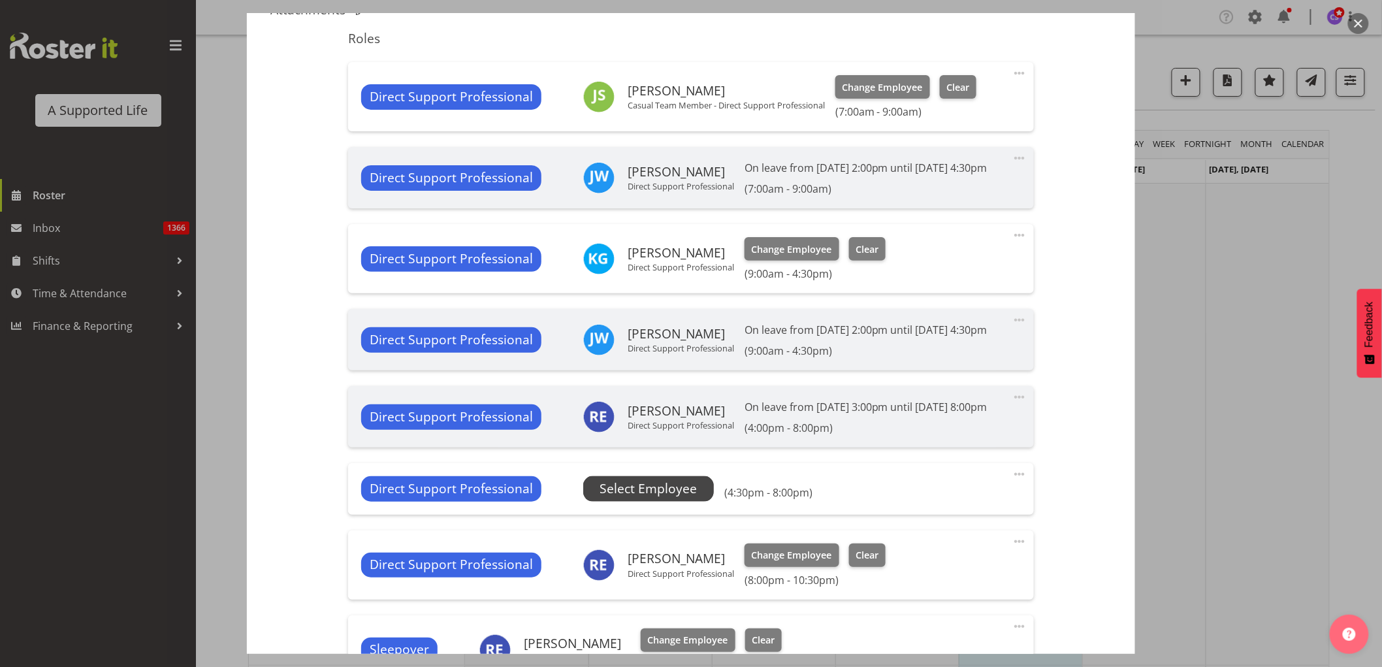
click at [671, 498] on span "Select Employee" at bounding box center [648, 489] width 97 height 19
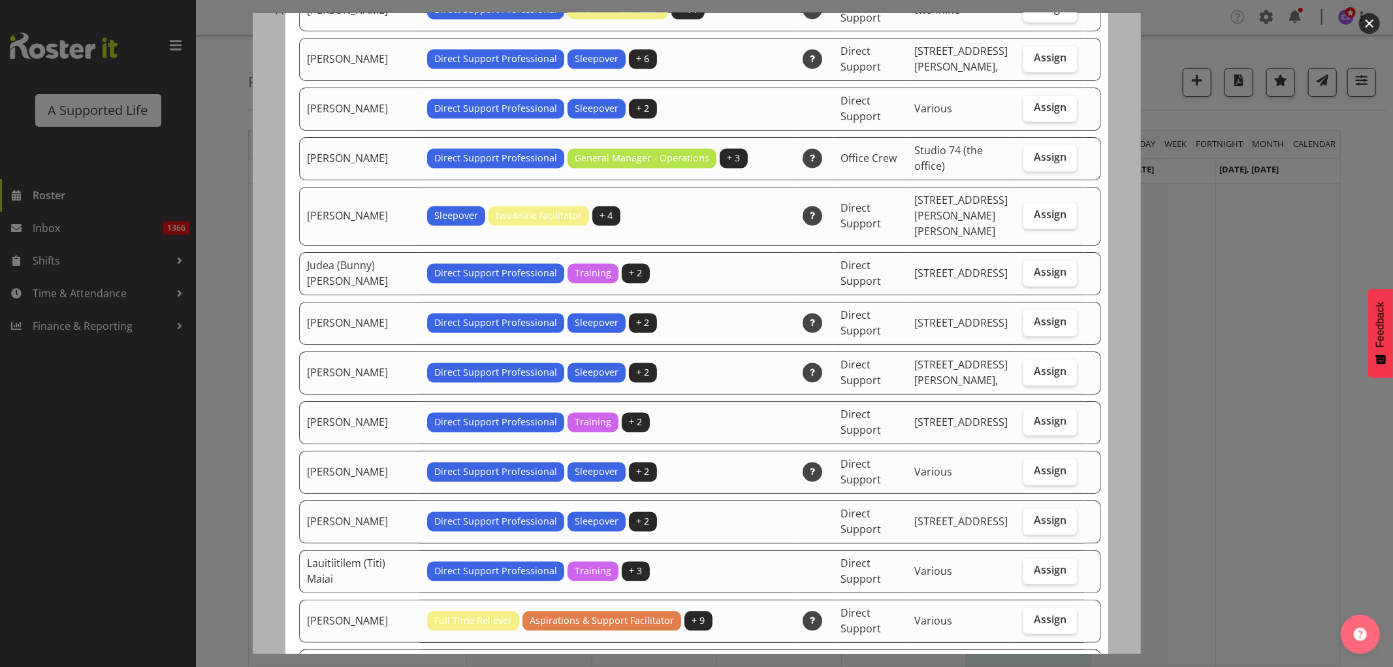
scroll to position [2105, 0]
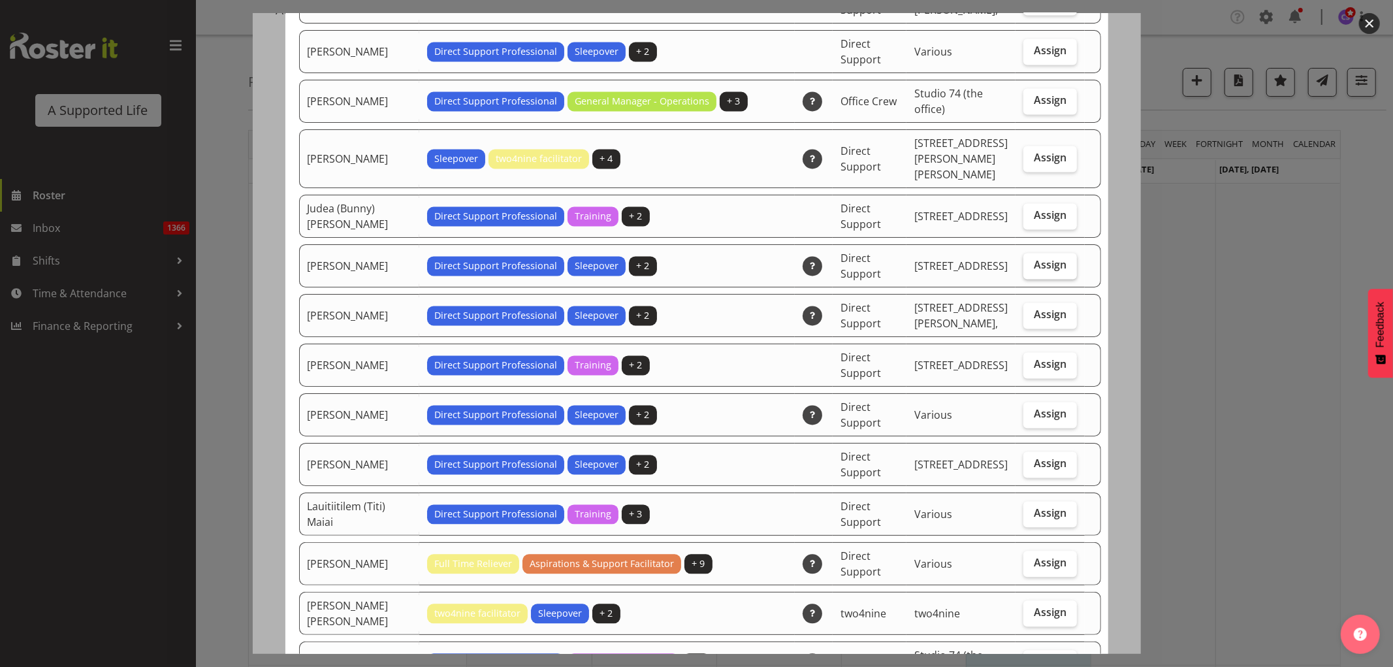
click at [1043, 258] on span "Assign" at bounding box center [1050, 264] width 33 height 13
click at [1032, 261] on input "Assign" at bounding box center [1028, 265] width 8 height 8
checkbox input "true"
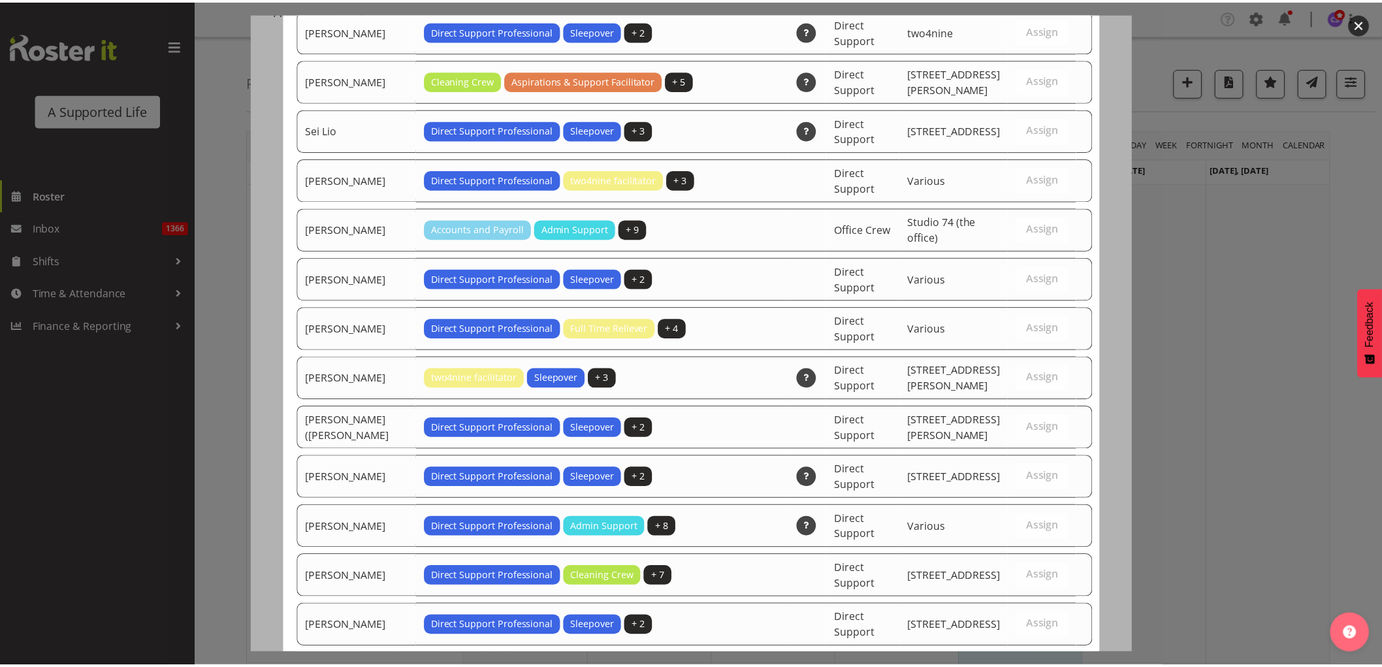
scroll to position [3927, 0]
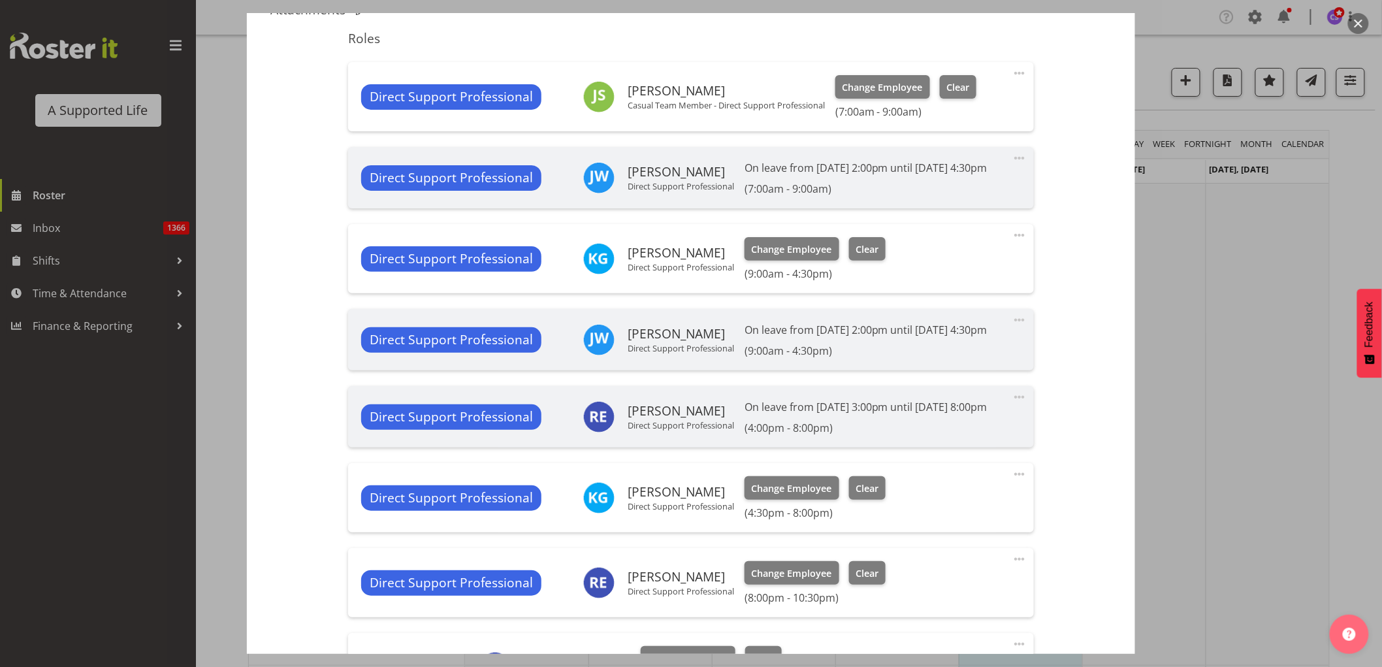
scroll to position [675, 0]
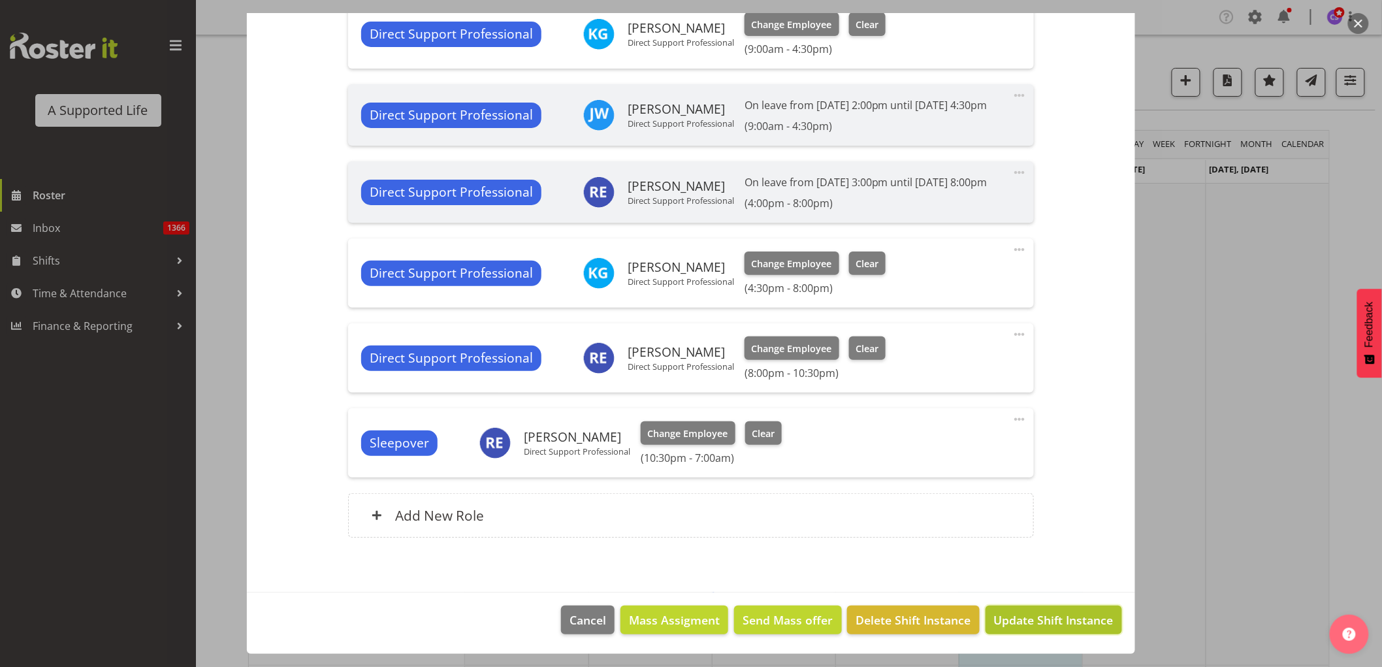
click at [1070, 625] on span "Update Shift Instance" at bounding box center [1054, 619] width 120 height 17
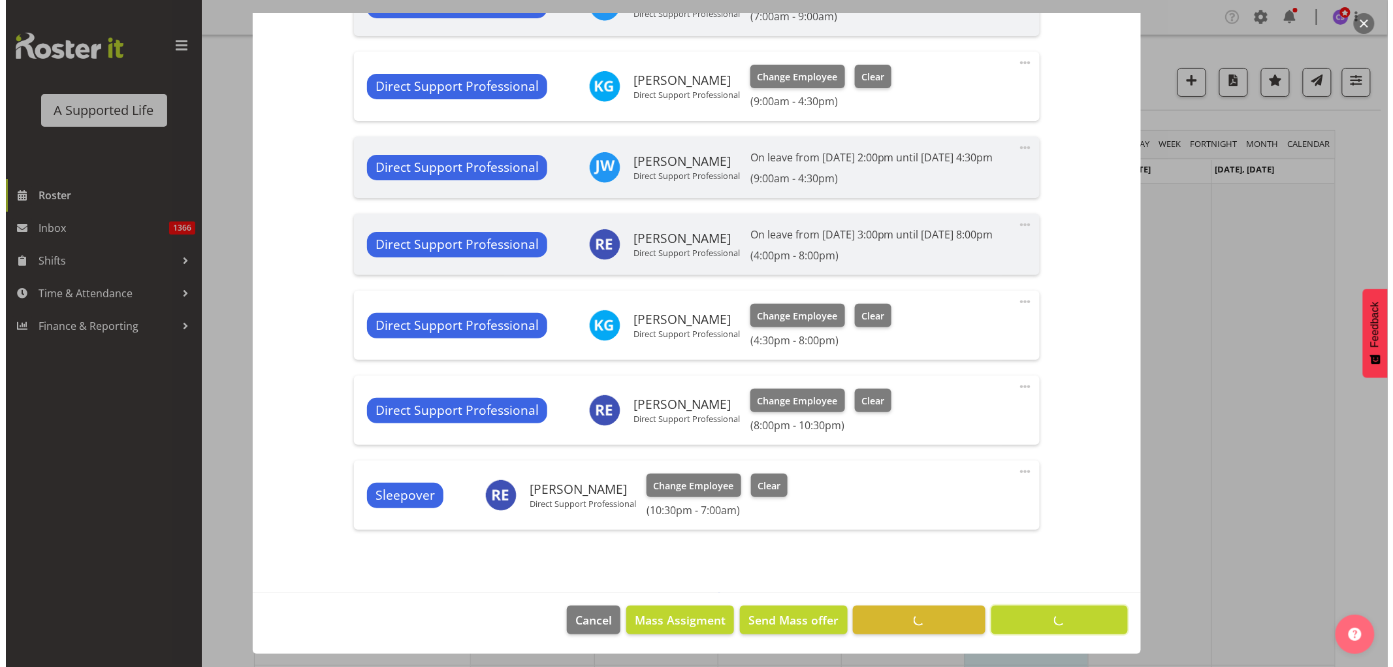
scroll to position [623, 0]
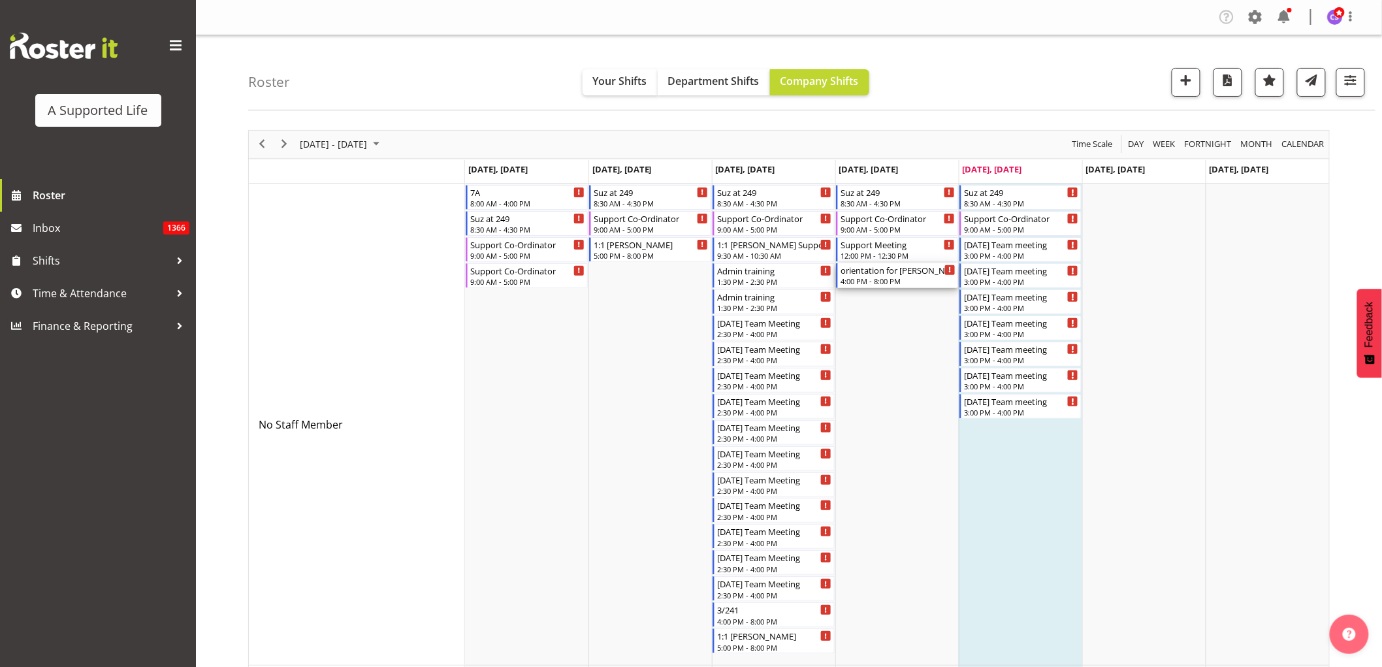
click at [923, 284] on div "4:00 PM - 8:00 PM" at bounding box center [898, 281] width 115 height 10
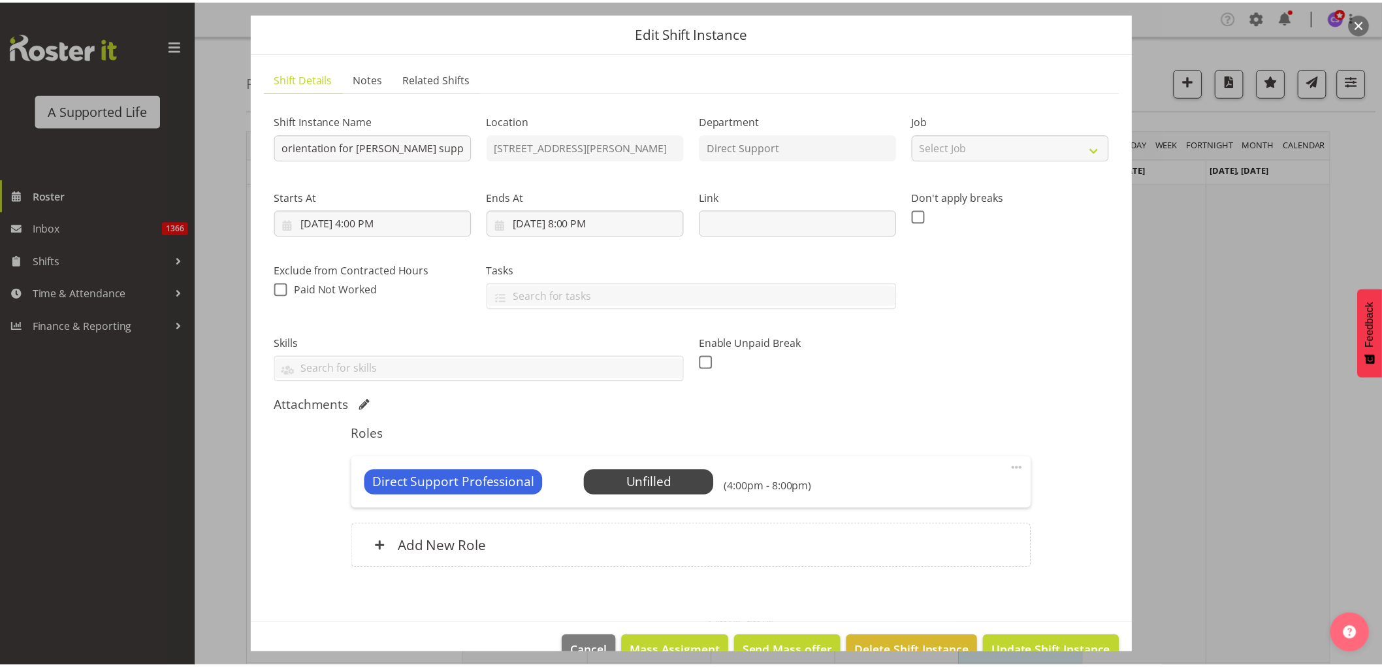
scroll to position [71, 0]
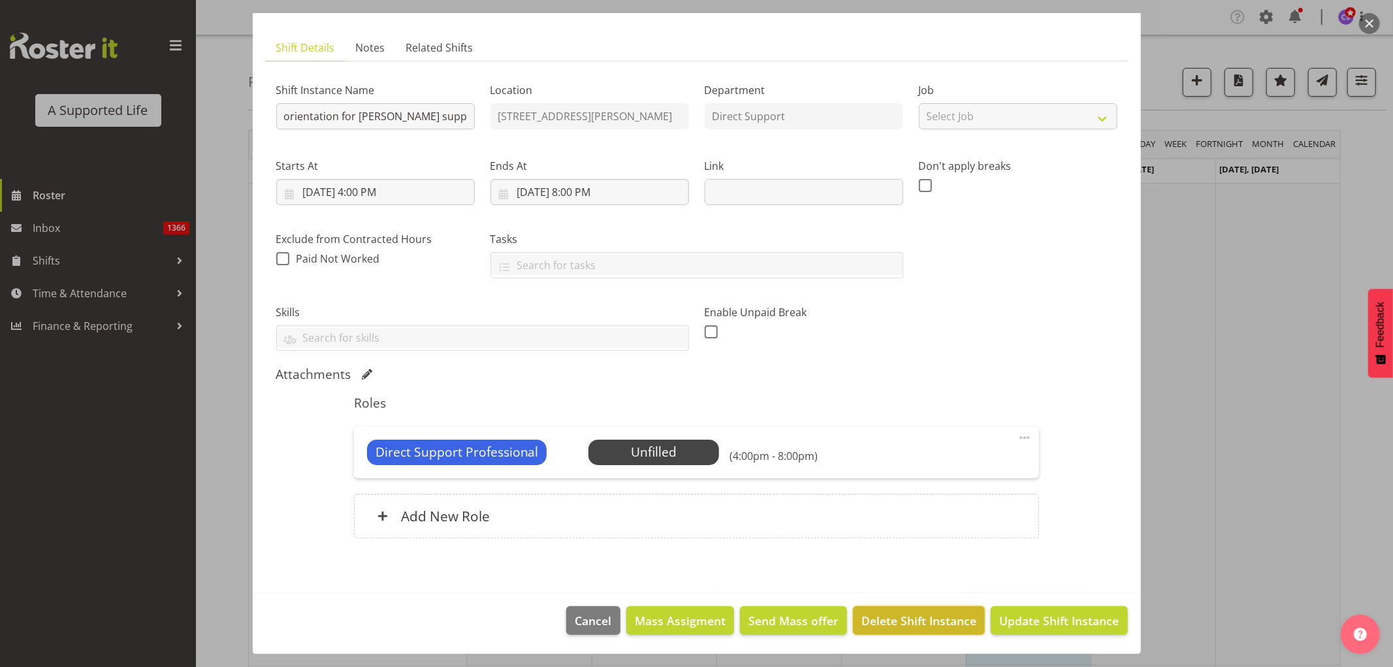
click at [930, 625] on span "Delete Shift Instance" at bounding box center [919, 620] width 115 height 17
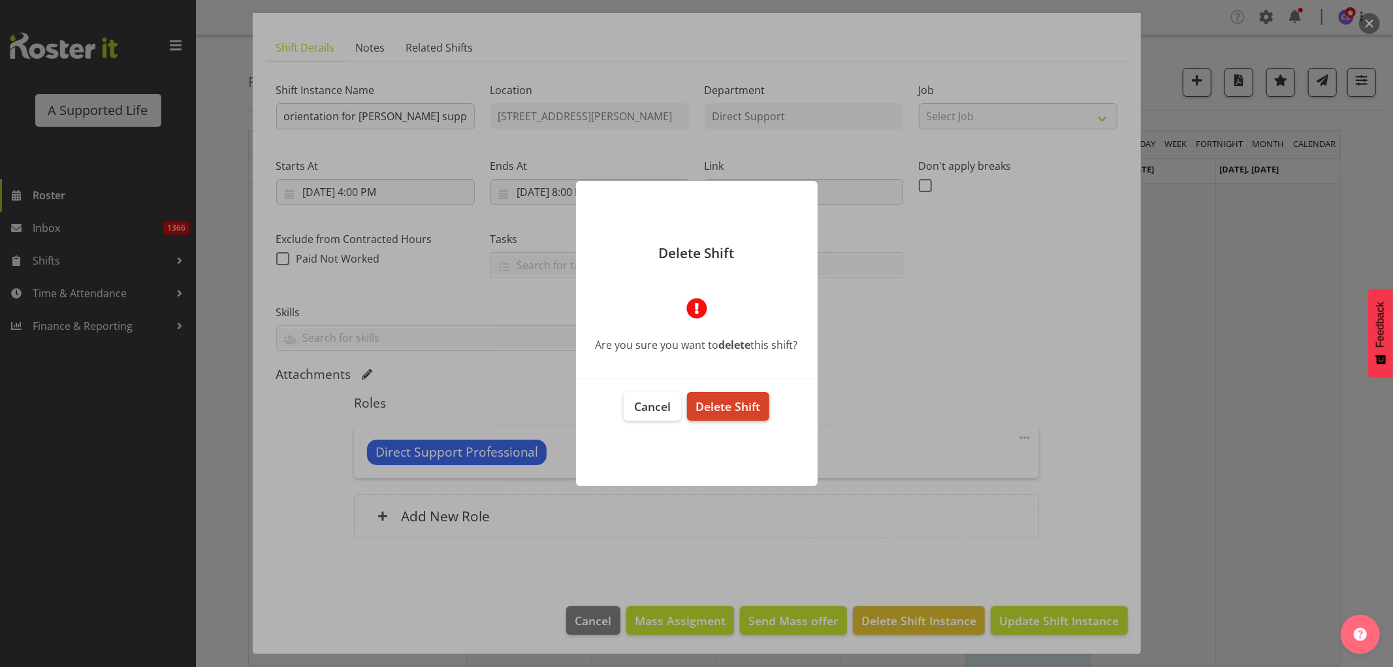
click at [728, 410] on span "Delete Shift" at bounding box center [728, 406] width 65 height 16
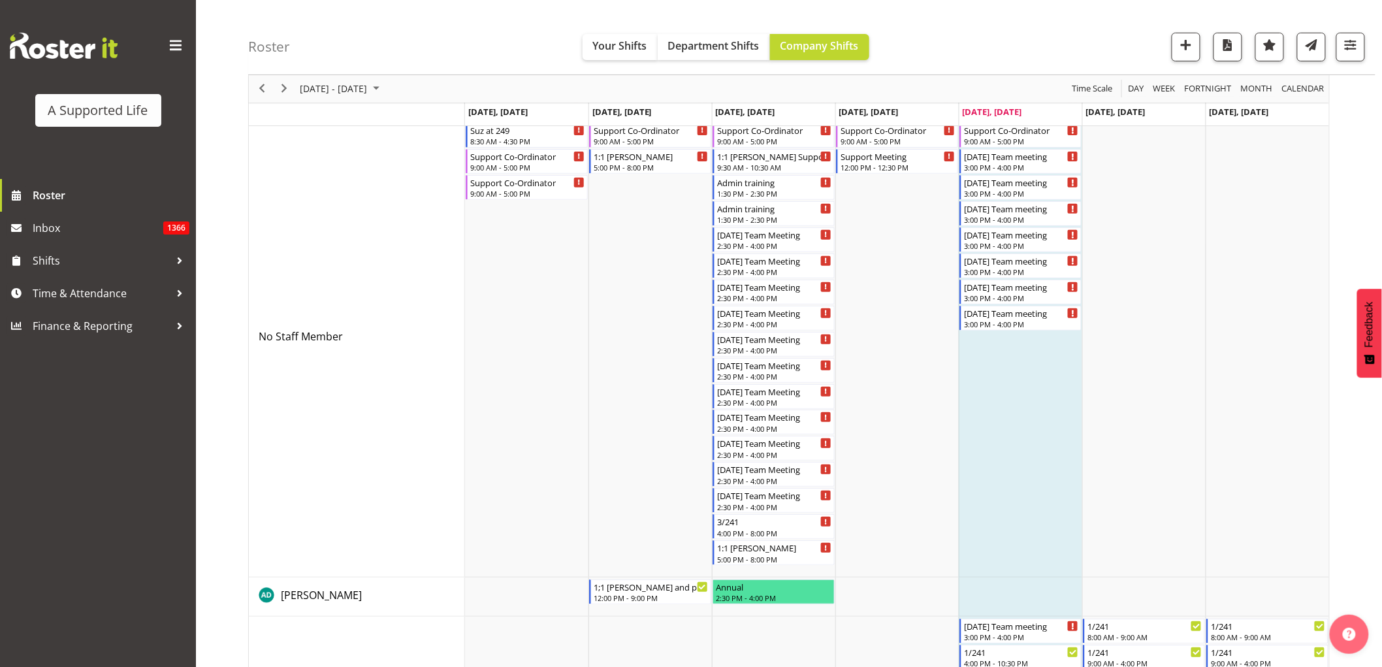
scroll to position [0, 0]
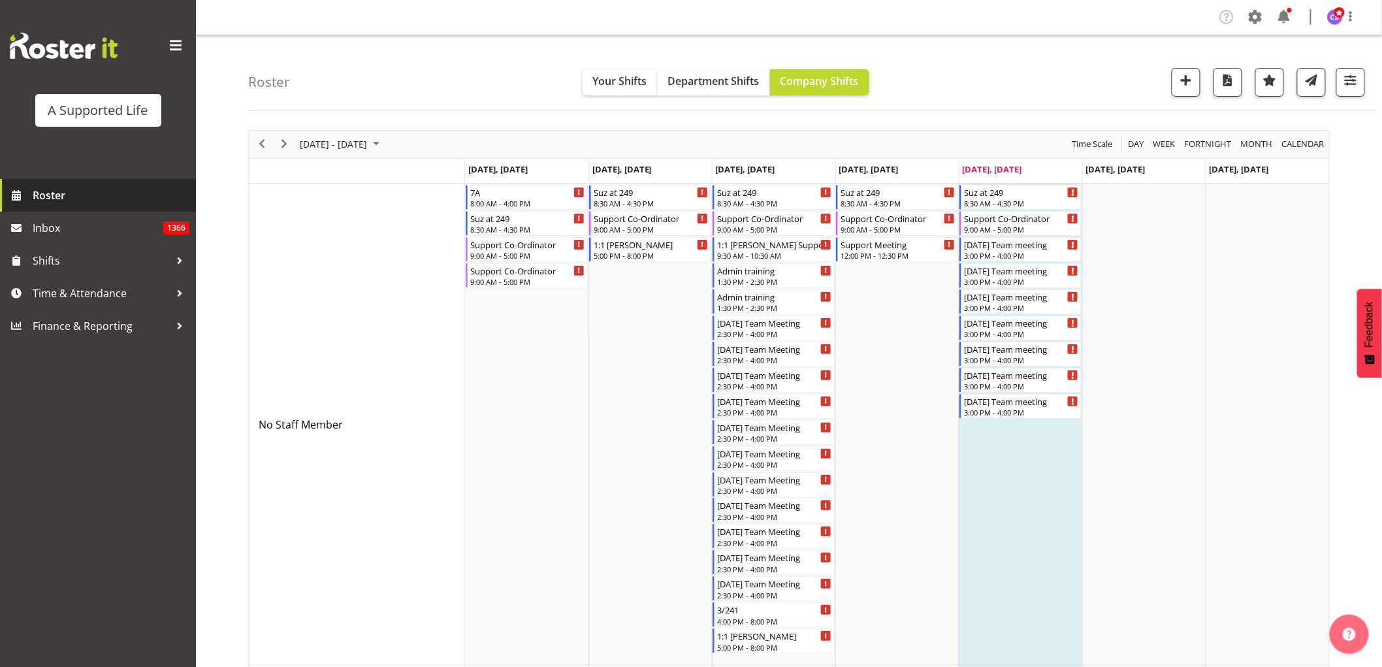
click at [35, 203] on span "Roster" at bounding box center [111, 196] width 157 height 20
click at [289, 150] on span "Next" at bounding box center [284, 144] width 16 height 16
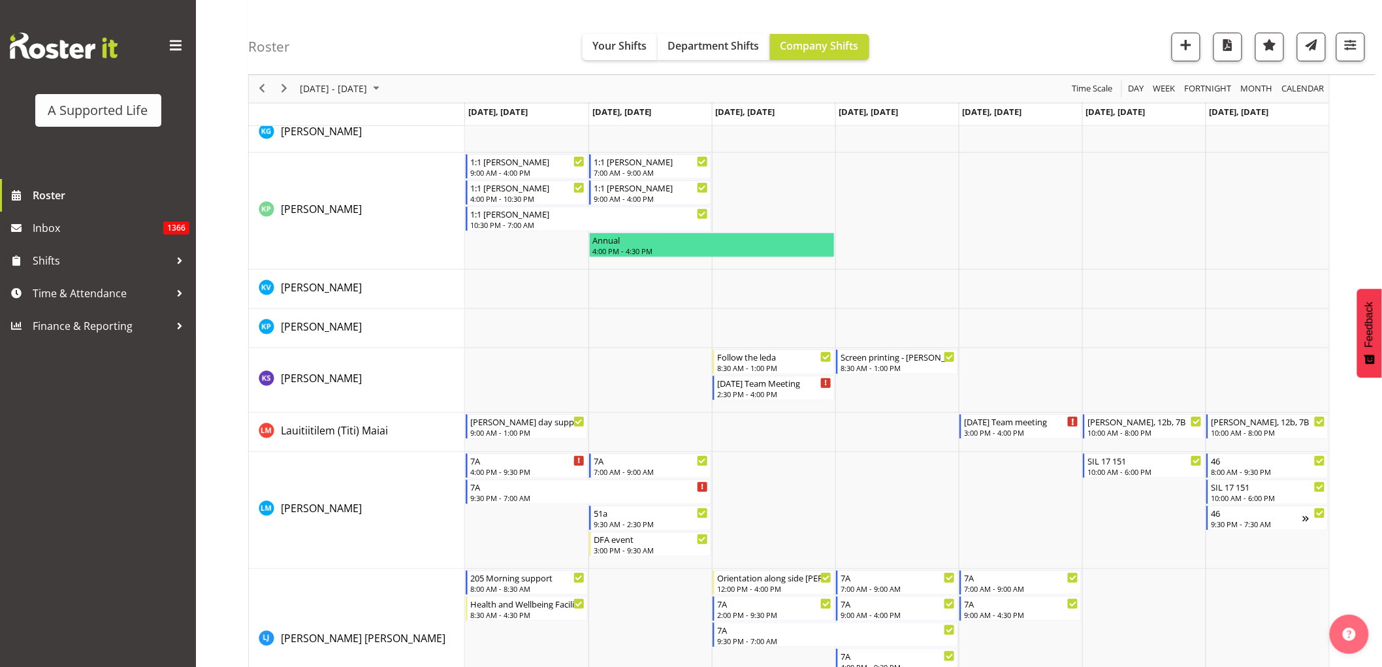
scroll to position [4427, 0]
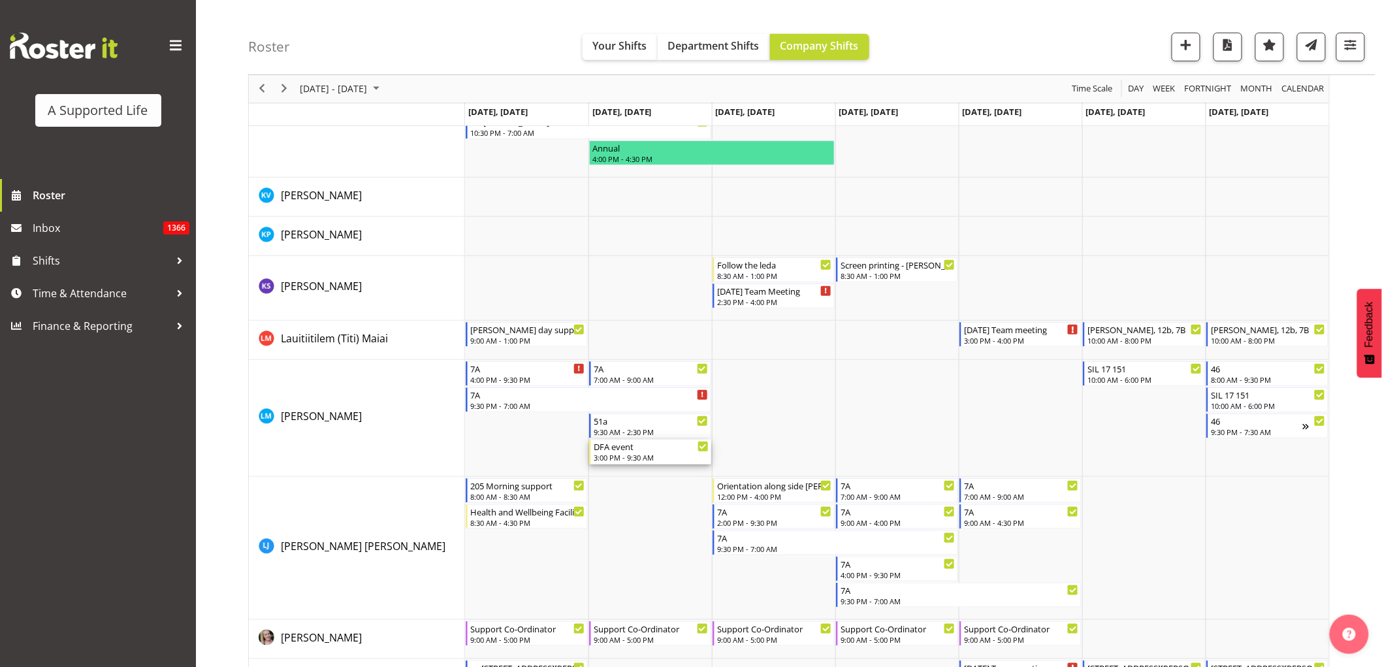
click at [635, 453] on div "3:00 PM - 9:30 AM" at bounding box center [651, 457] width 115 height 10
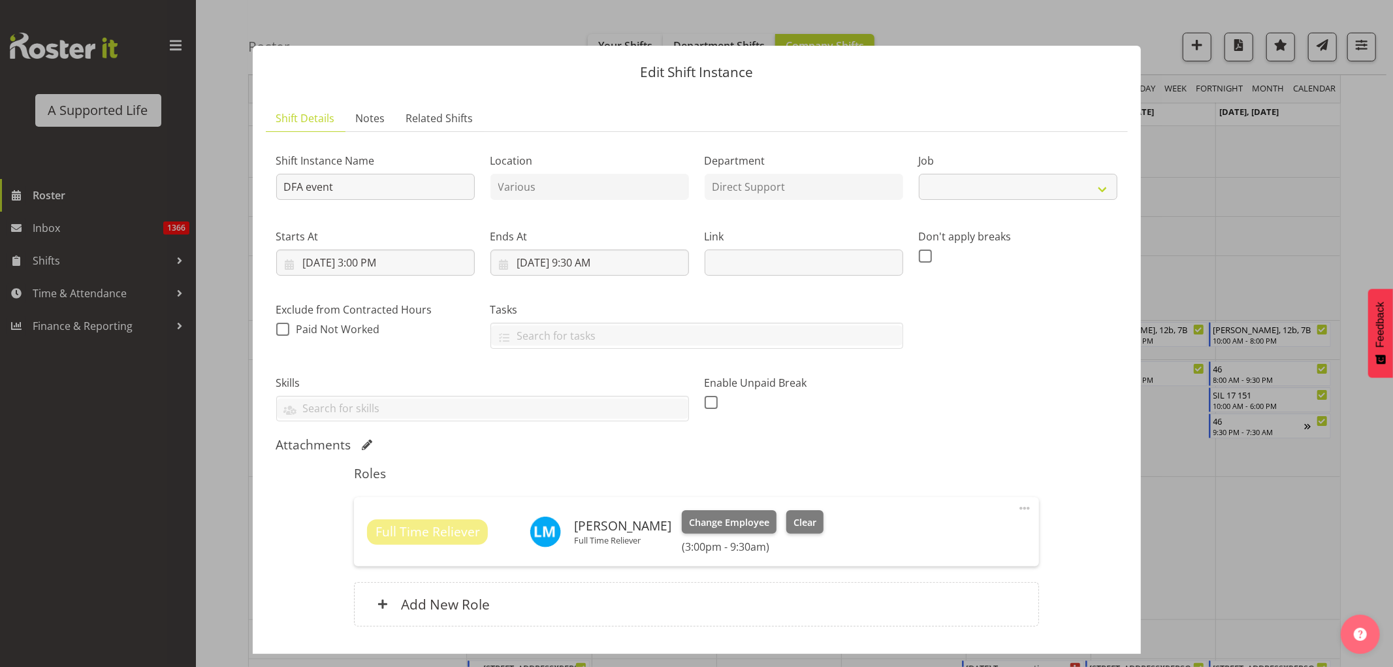
select select "4112"
click at [1017, 512] on span at bounding box center [1025, 508] width 16 height 16
click at [924, 538] on link "Edit" at bounding box center [969, 537] width 125 height 24
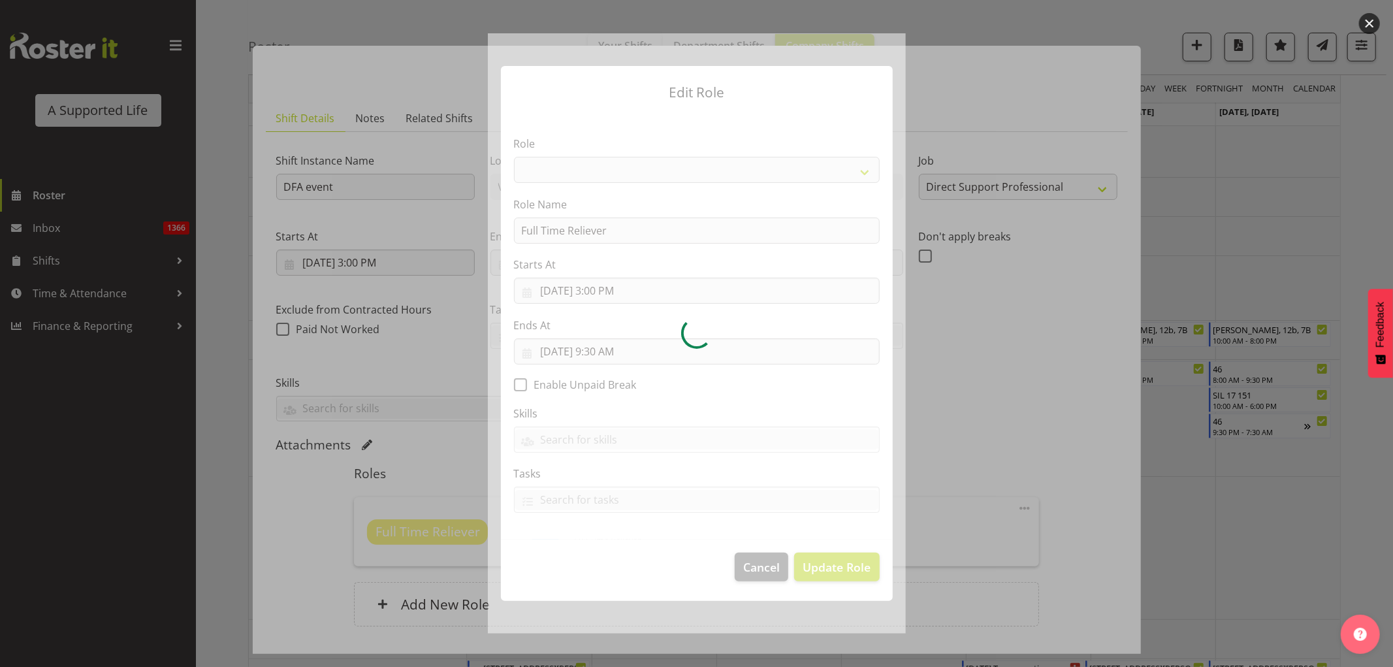
select select "1045"
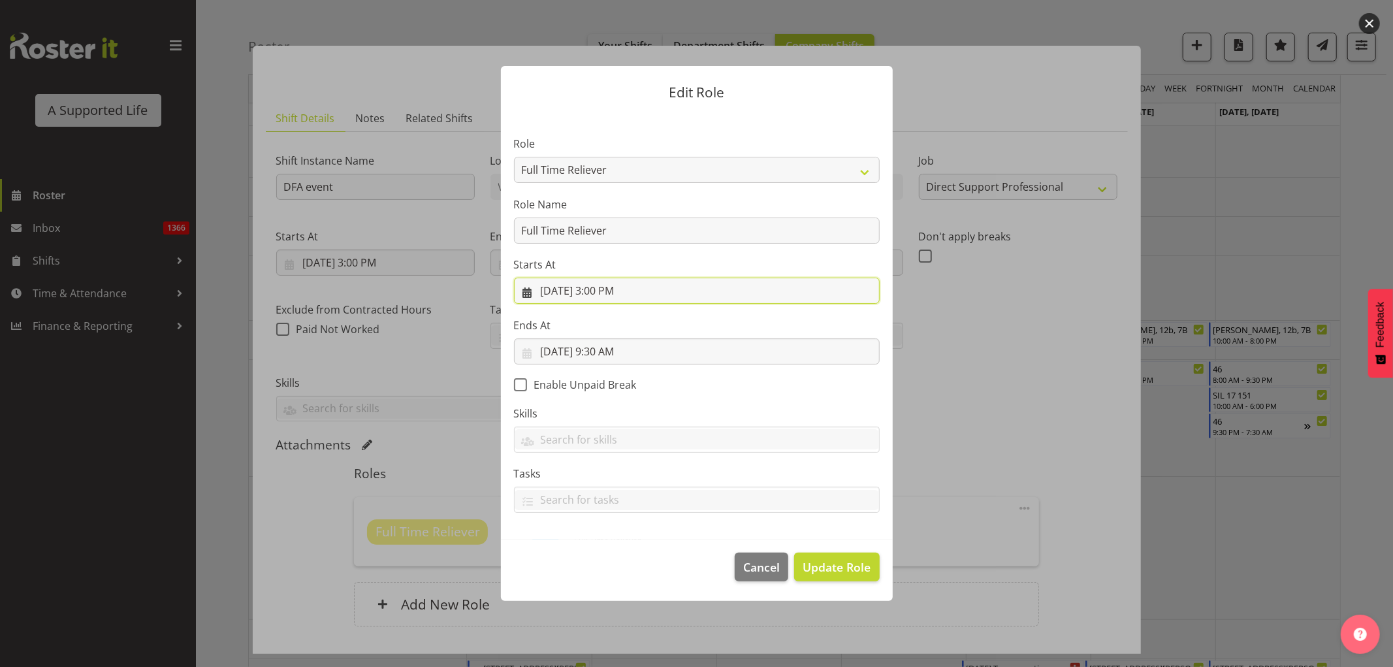
click at [608, 290] on input "10/7/2025, 3:00 PM" at bounding box center [697, 291] width 366 height 26
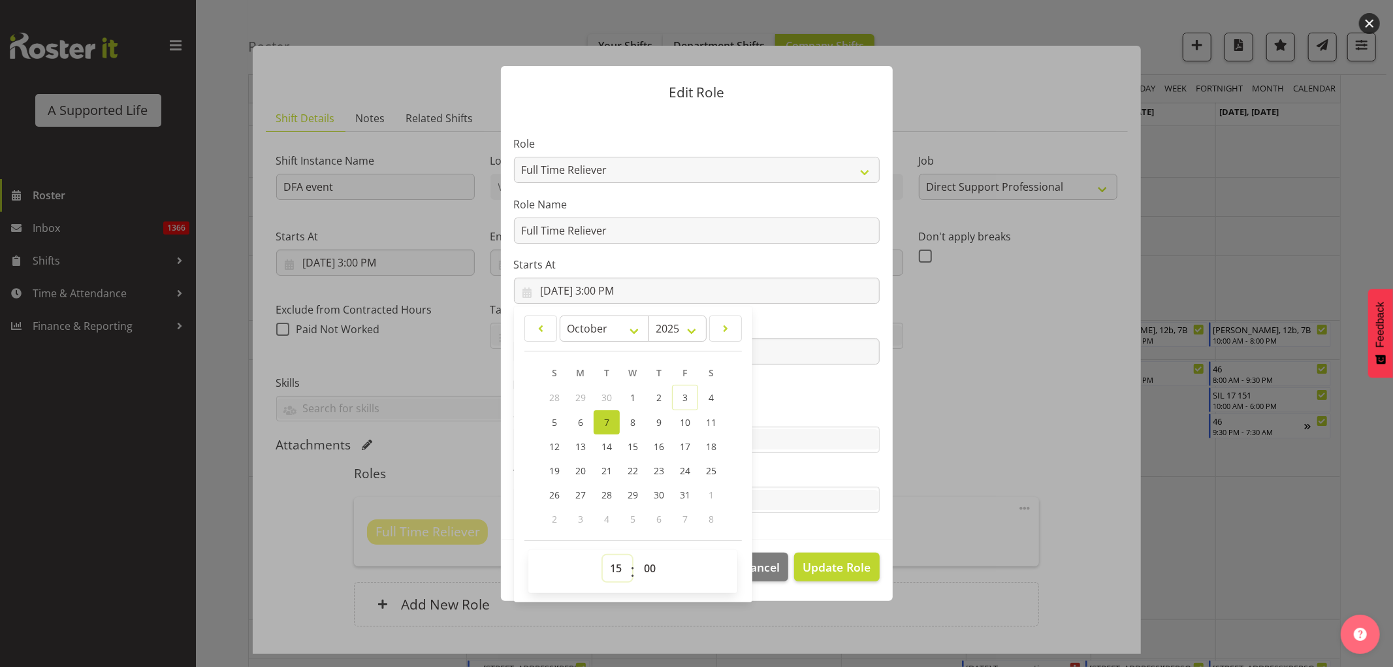
click at [617, 572] on select "00 01 02 03 04 05 06 07 08 09 10 11 12 13 14 15 16 17 18 19 20 21 22 23" at bounding box center [617, 568] width 29 height 26
select select "16"
click at [603, 555] on select "00 01 02 03 04 05 06 07 08 09 10 11 12 13 14 15 16 17 18 19 20 21 22 23" at bounding box center [617, 568] width 29 height 26
type input "10/7/2025, 4:00 PM"
click at [839, 577] on button "Update Role" at bounding box center [836, 567] width 85 height 29
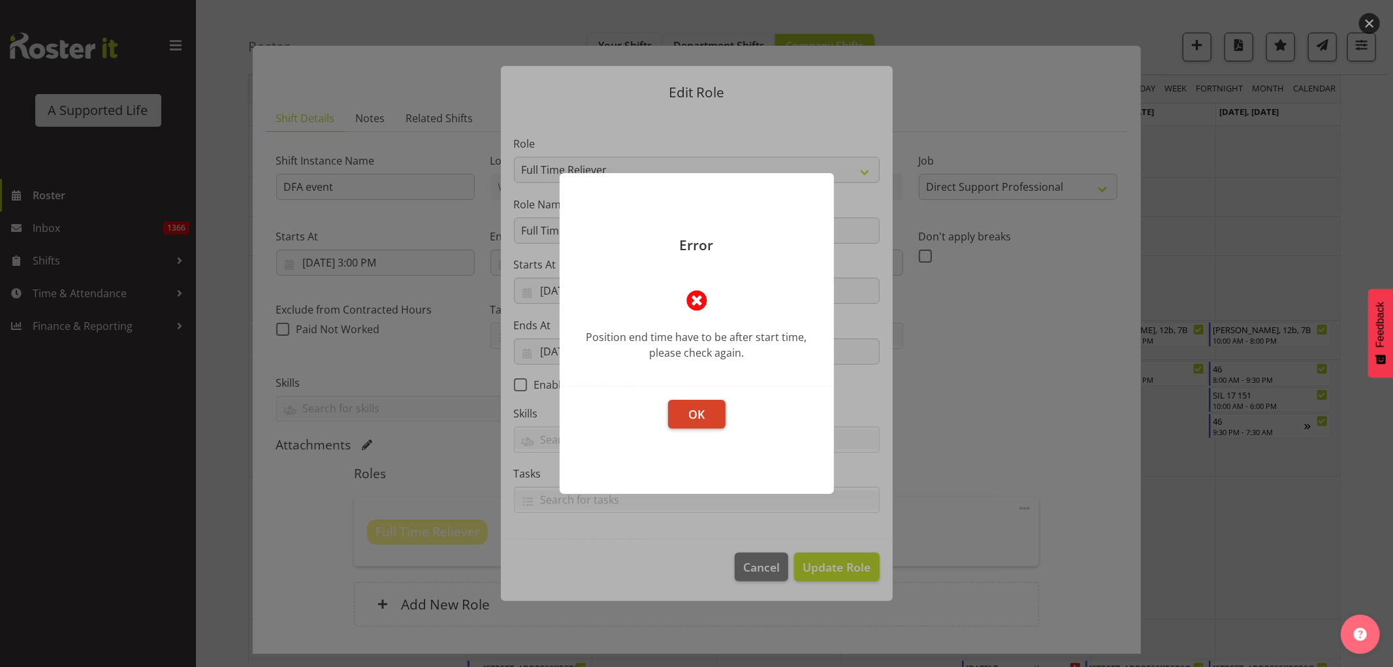
click at [706, 421] on button "OK" at bounding box center [696, 414] width 57 height 29
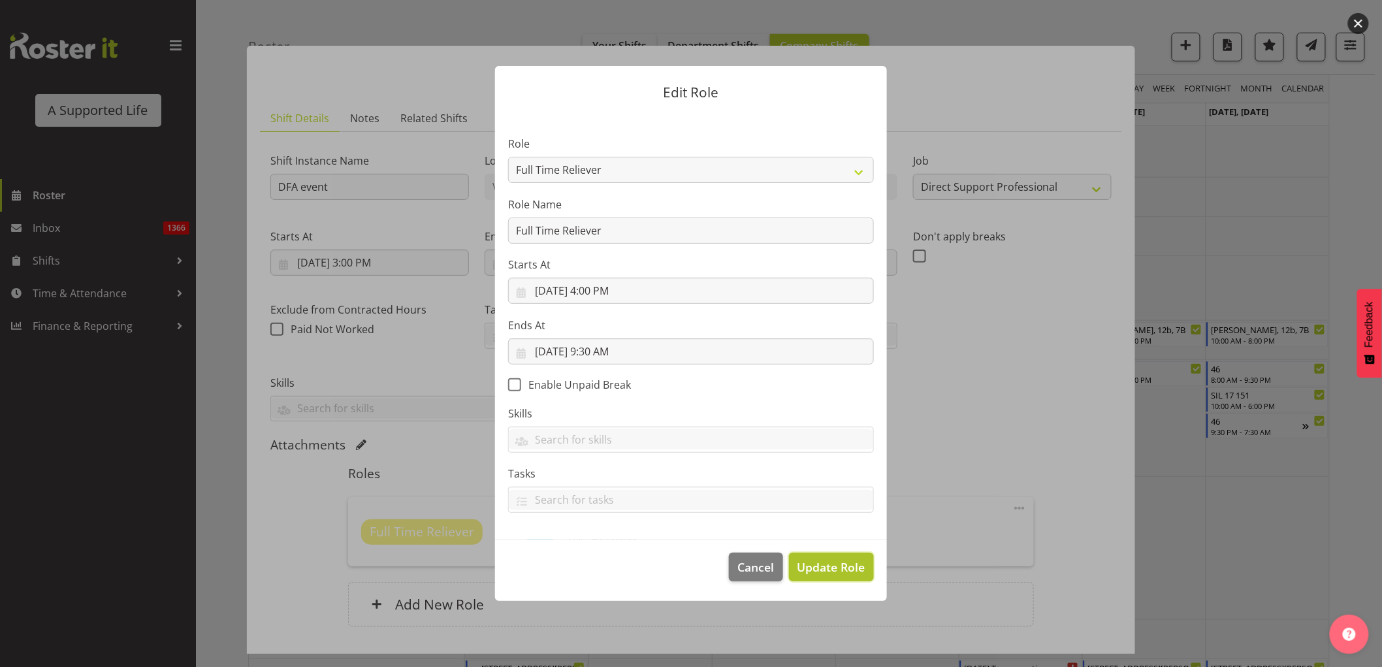
click at [824, 564] on span "Update Role" at bounding box center [832, 567] width 68 height 17
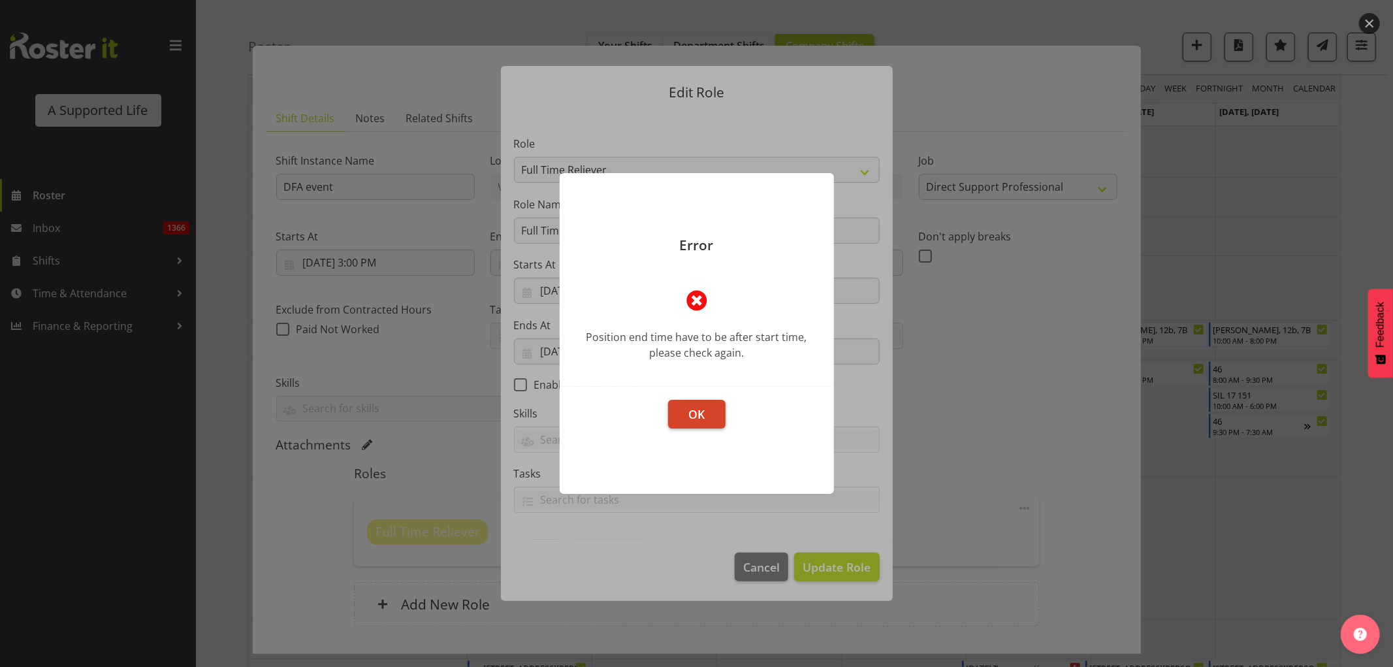
click at [695, 428] on button "OK" at bounding box center [696, 414] width 57 height 29
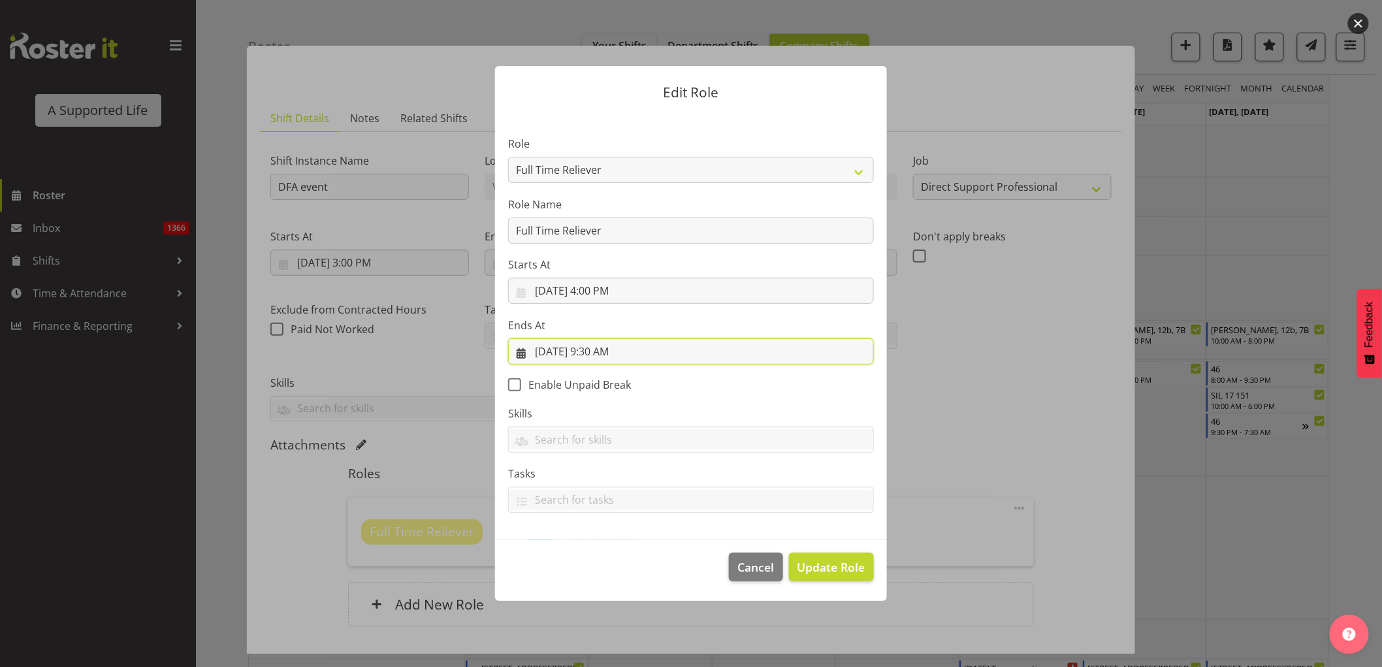
click at [623, 353] on input "[DATE] 9:30 AM" at bounding box center [691, 351] width 366 height 26
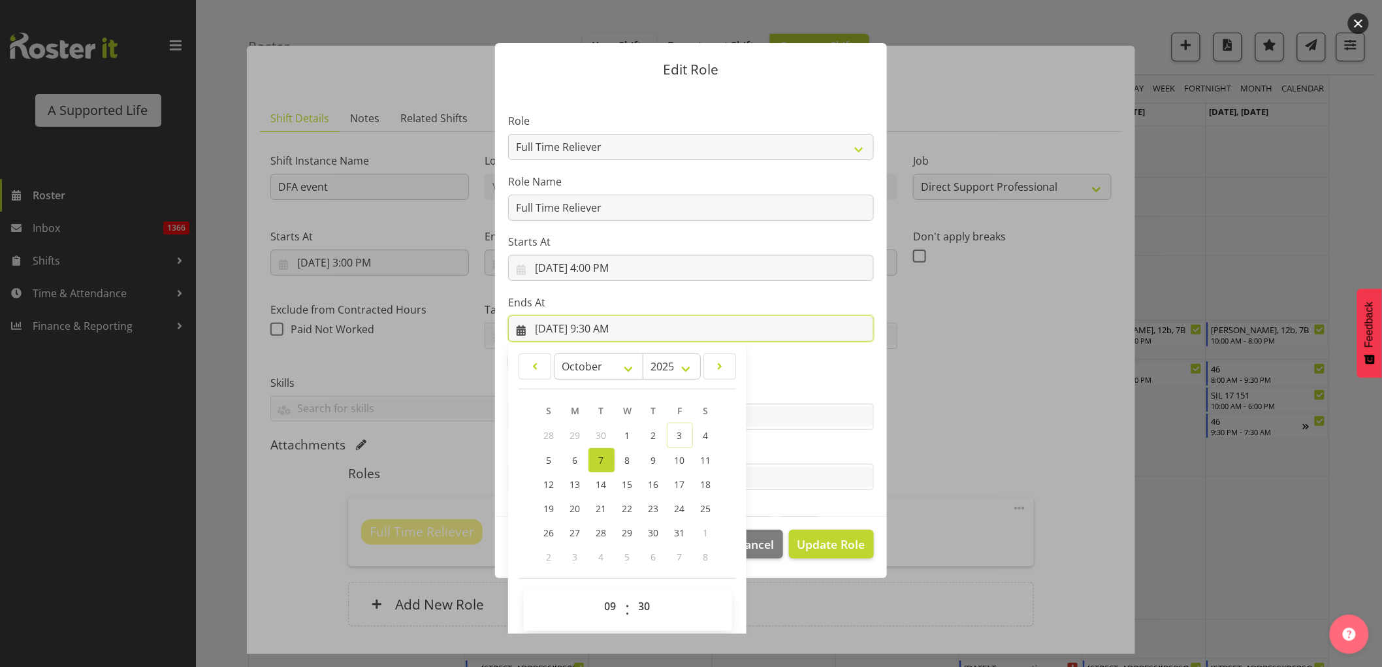
scroll to position [29, 0]
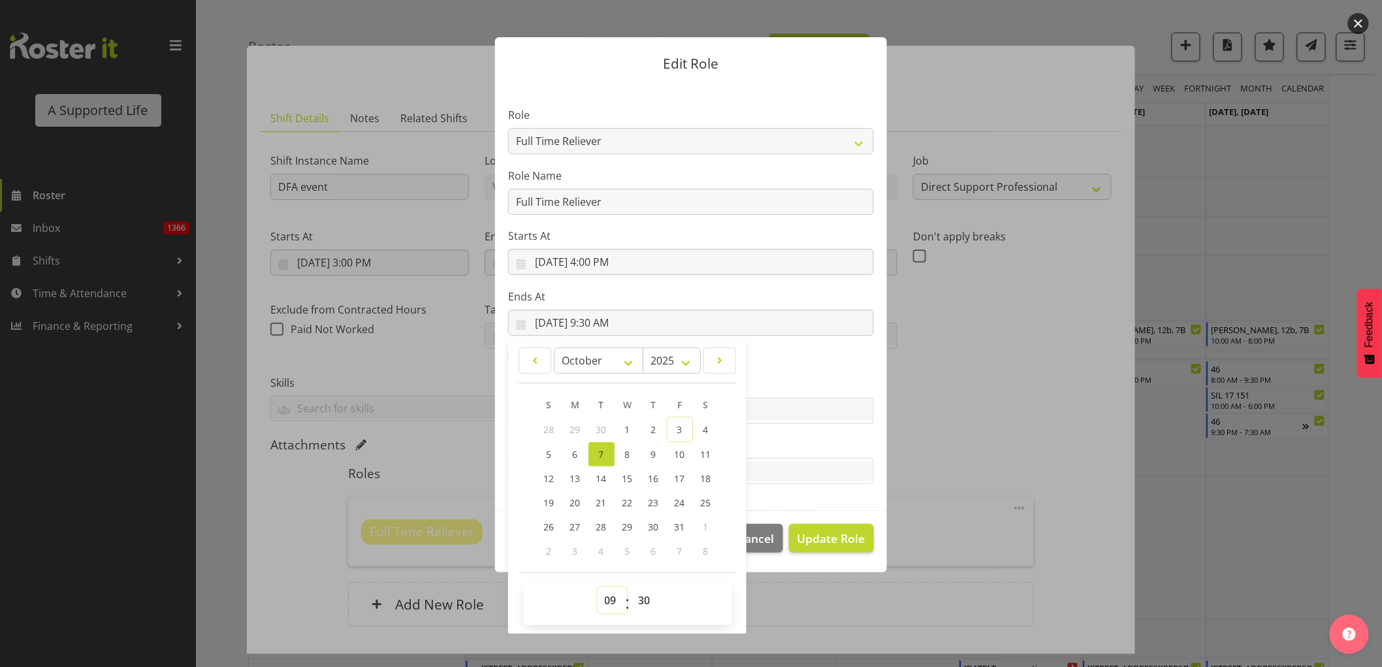
click at [606, 603] on select "00 01 02 03 04 05 06 07 08 09 10 11 12 13 14 15 16 17 18 19 20 21 22 23" at bounding box center [612, 600] width 29 height 26
select select "21"
click at [598, 587] on select "00 01 02 03 04 05 06 07 08 09 10 11 12 13 14 15 16 17 18 19 20 21 22 23" at bounding box center [612, 600] width 29 height 26
type input "10/7/2025, 9:30 PM"
click at [834, 533] on span "Update Role" at bounding box center [832, 538] width 68 height 17
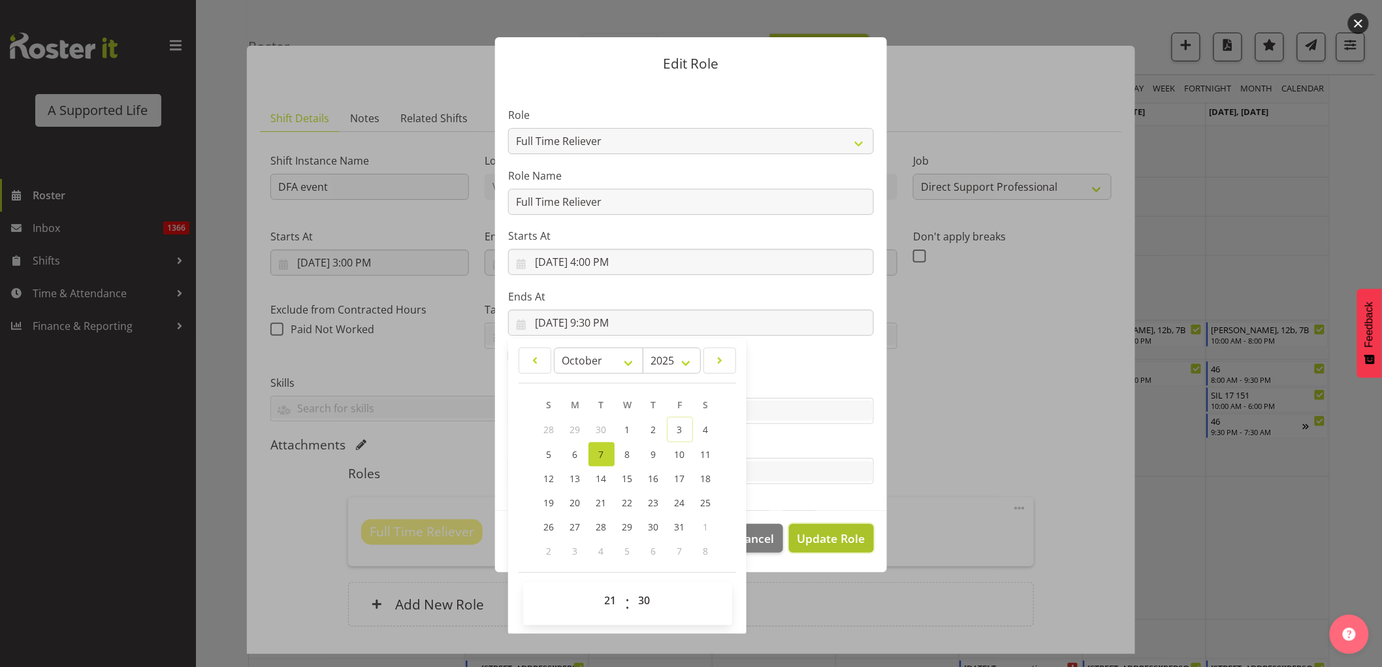
select select
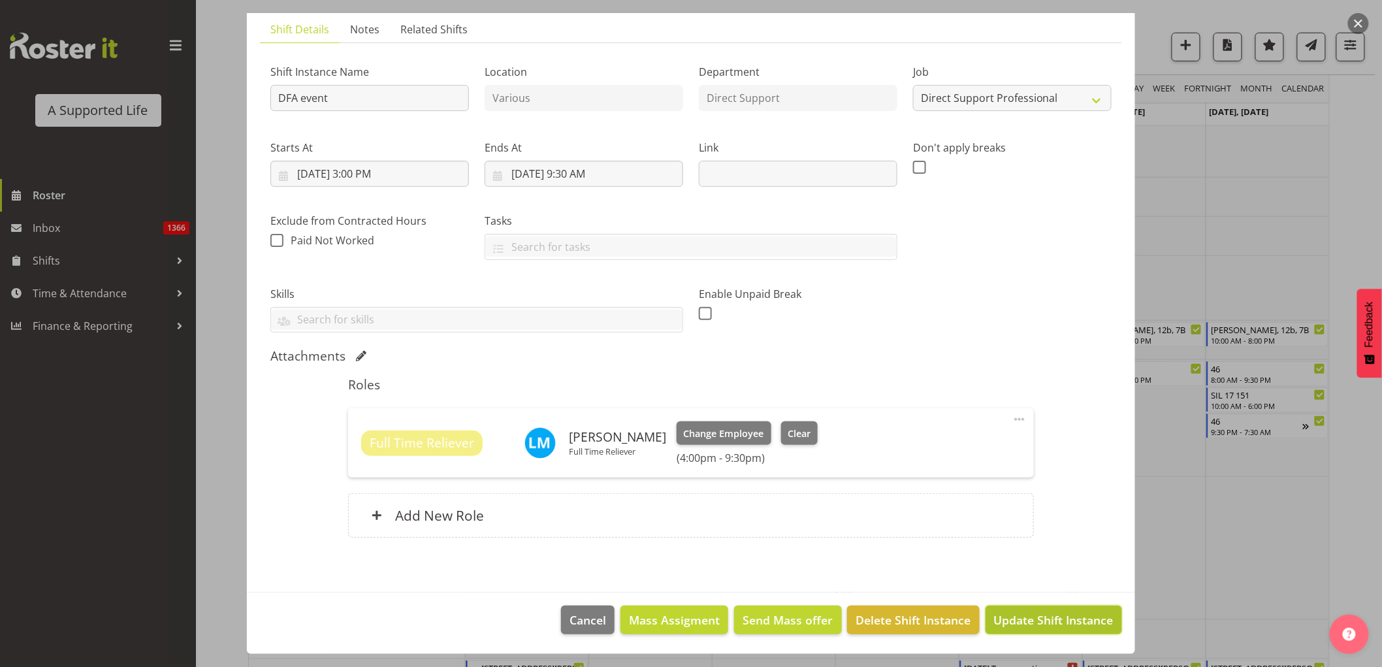
click at [1073, 621] on span "Update Shift Instance" at bounding box center [1054, 619] width 120 height 17
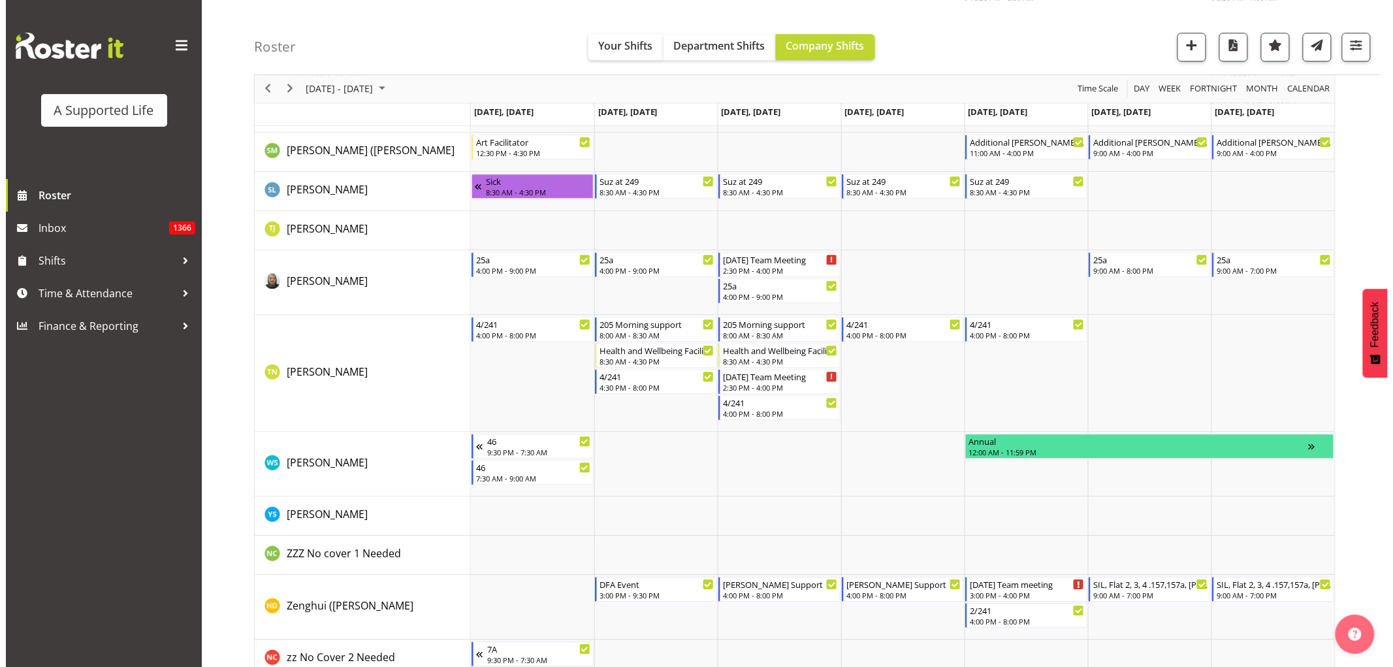
scroll to position [7549, 0]
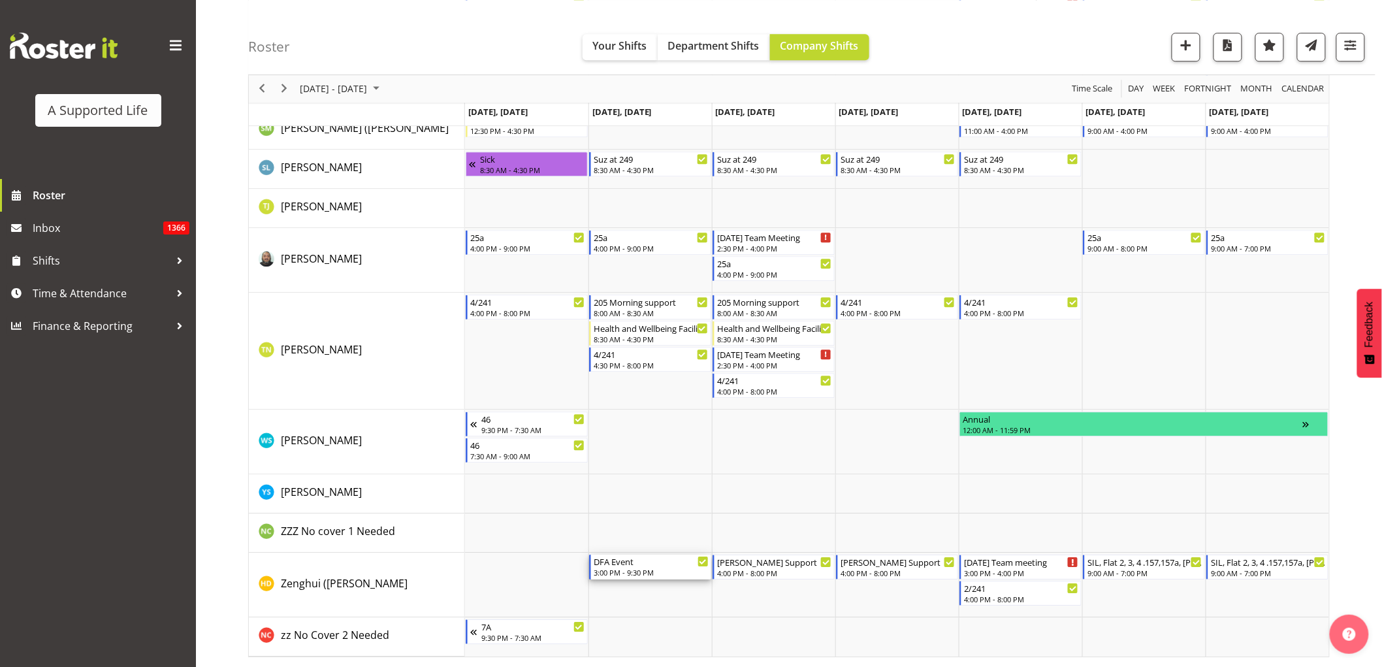
click at [630, 563] on div "DFA Event" at bounding box center [651, 561] width 115 height 13
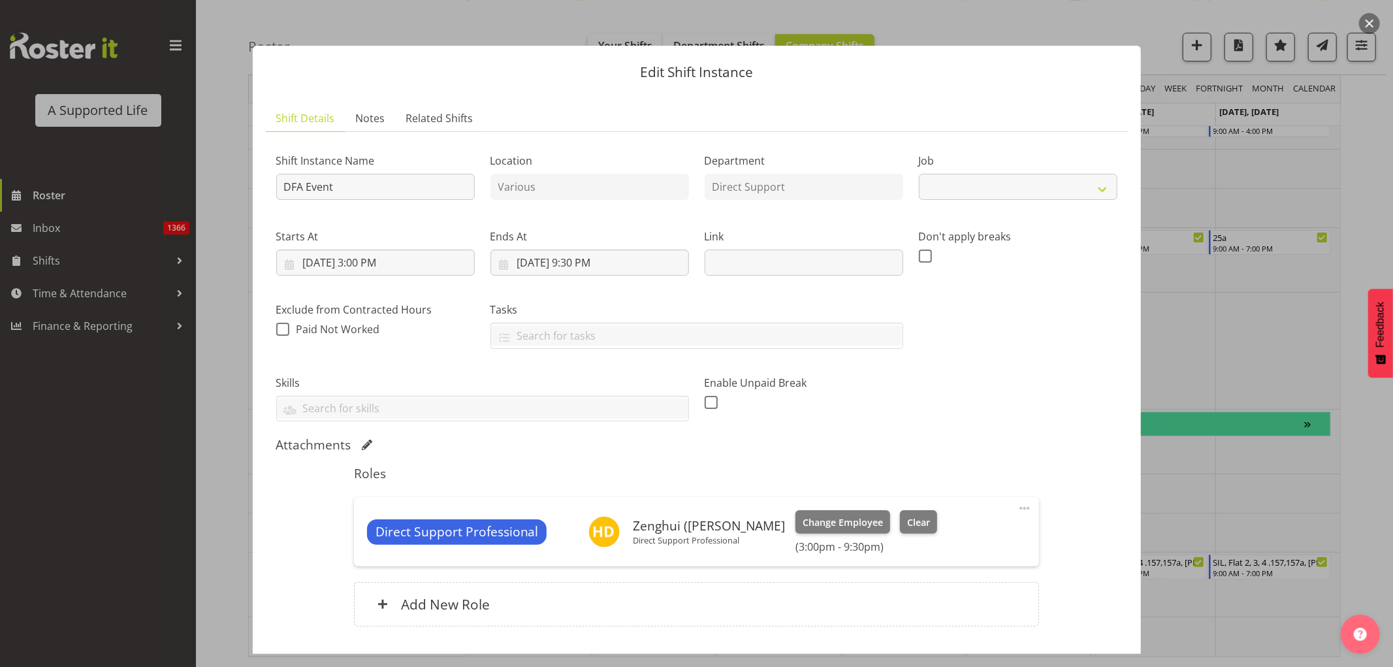
select select "4112"
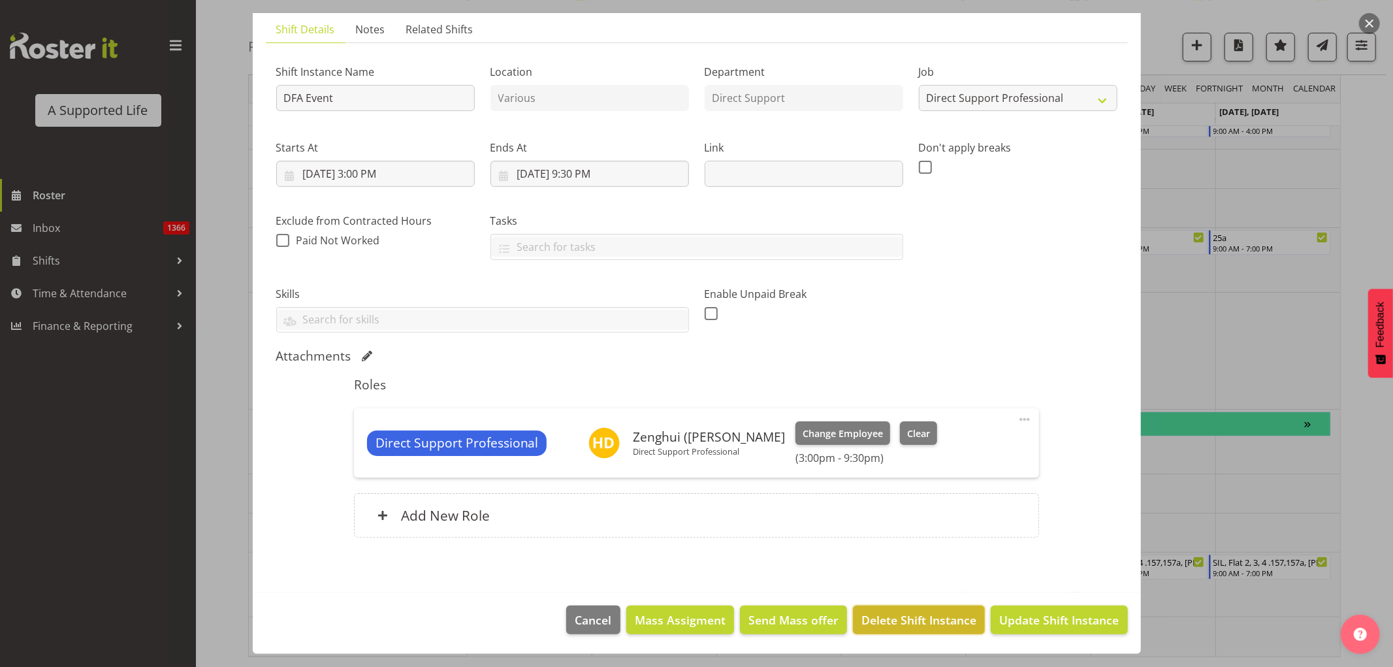
click at [931, 628] on span "Delete Shift Instance" at bounding box center [919, 619] width 115 height 17
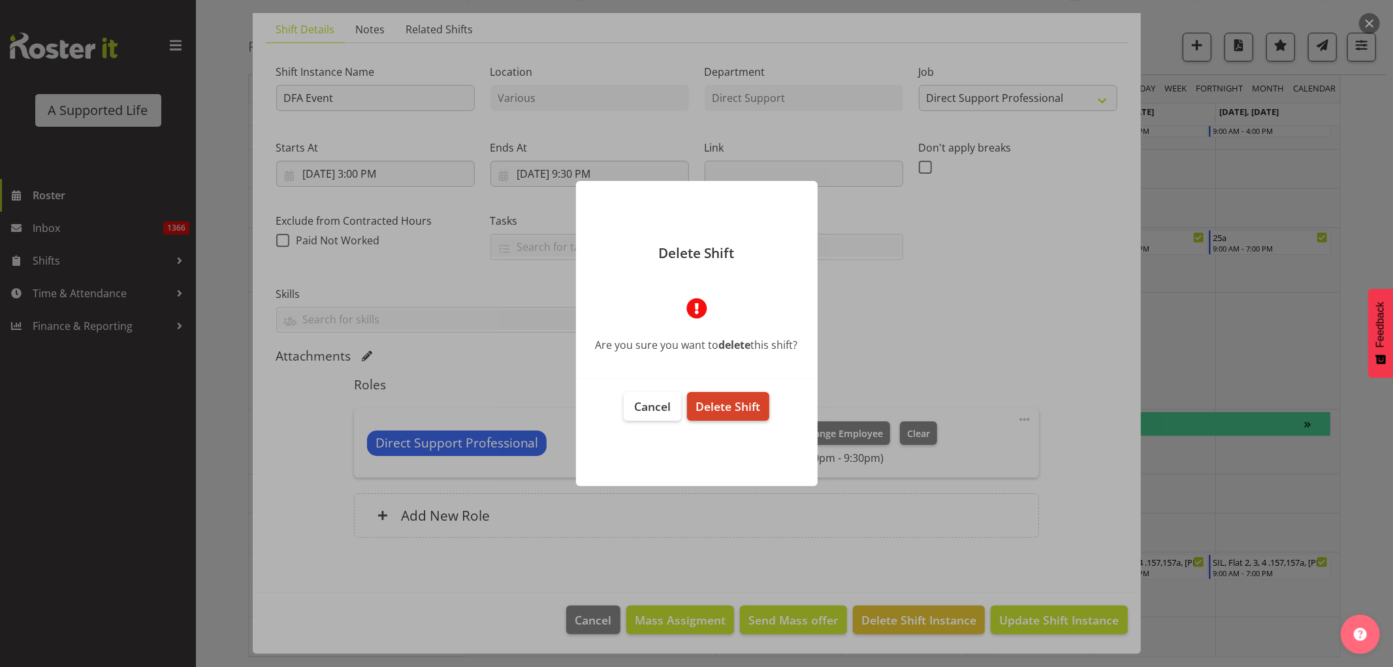
click at [741, 407] on span "Delete Shift" at bounding box center [728, 406] width 65 height 16
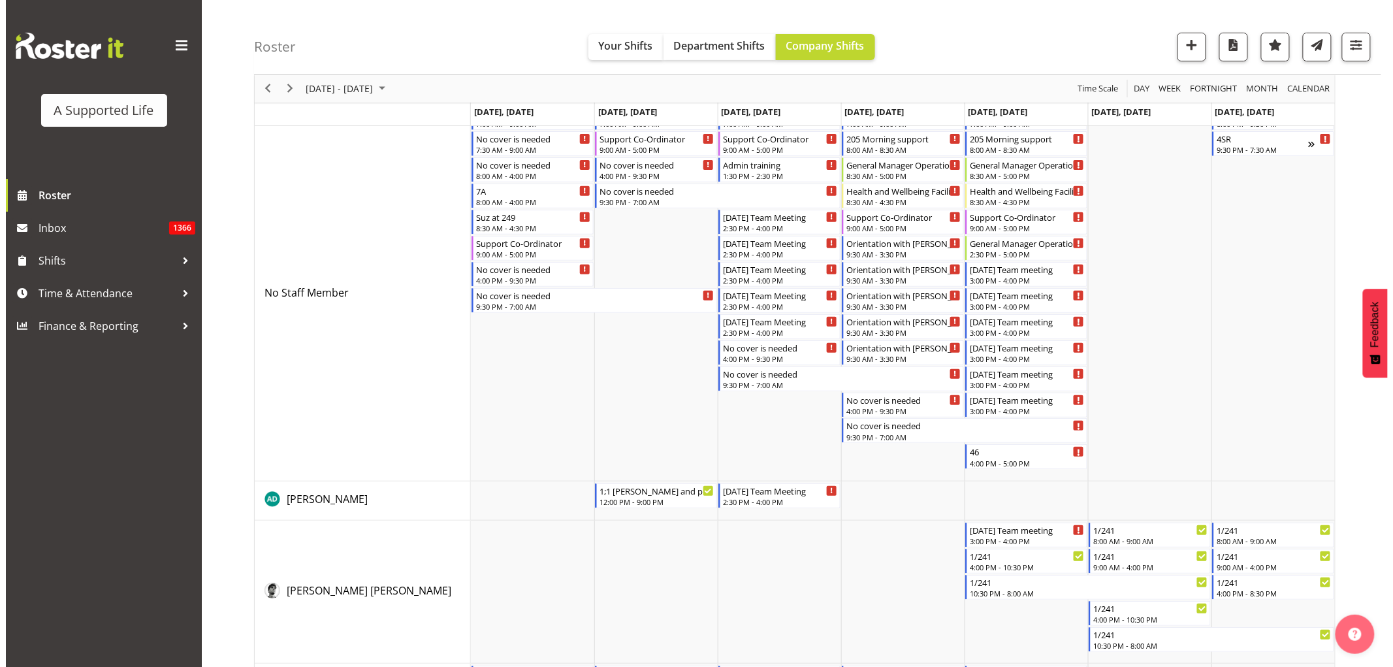
scroll to position [0, 0]
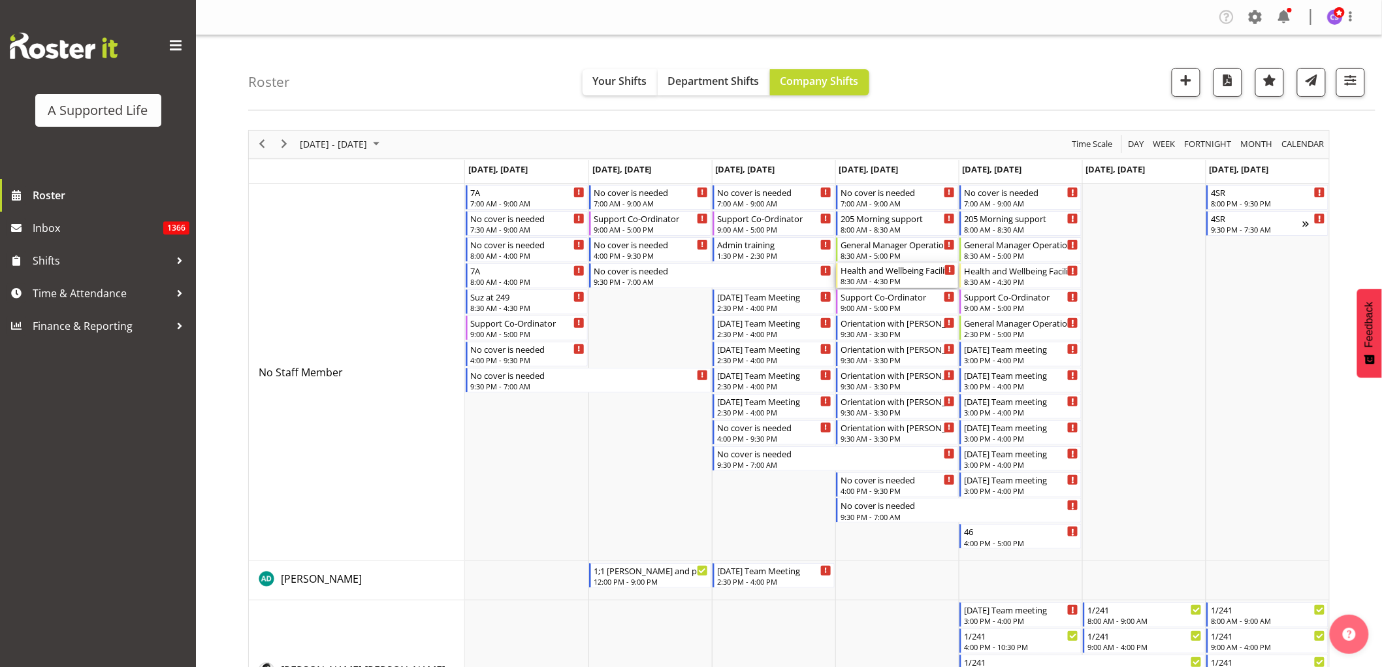
click at [882, 282] on div "8:30 AM - 4:30 PM" at bounding box center [898, 281] width 115 height 10
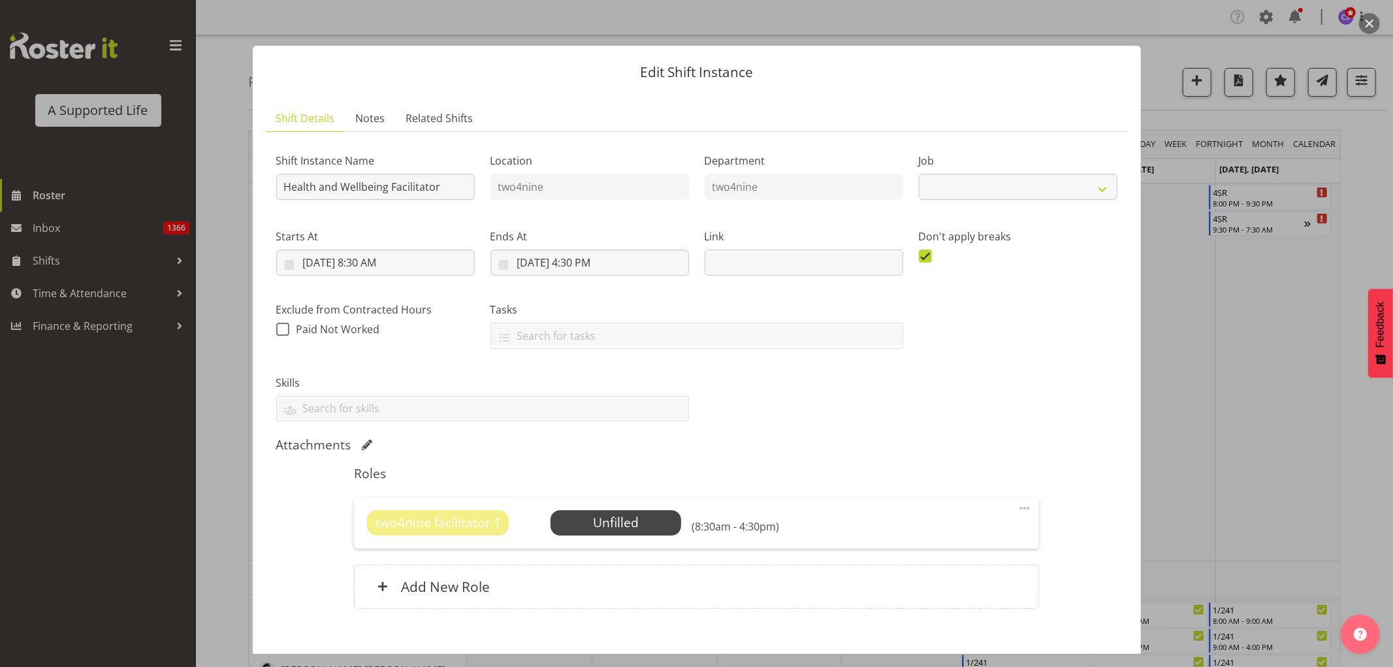
select select "4117"
click at [631, 523] on span "Select Employee" at bounding box center [616, 522] width 97 height 19
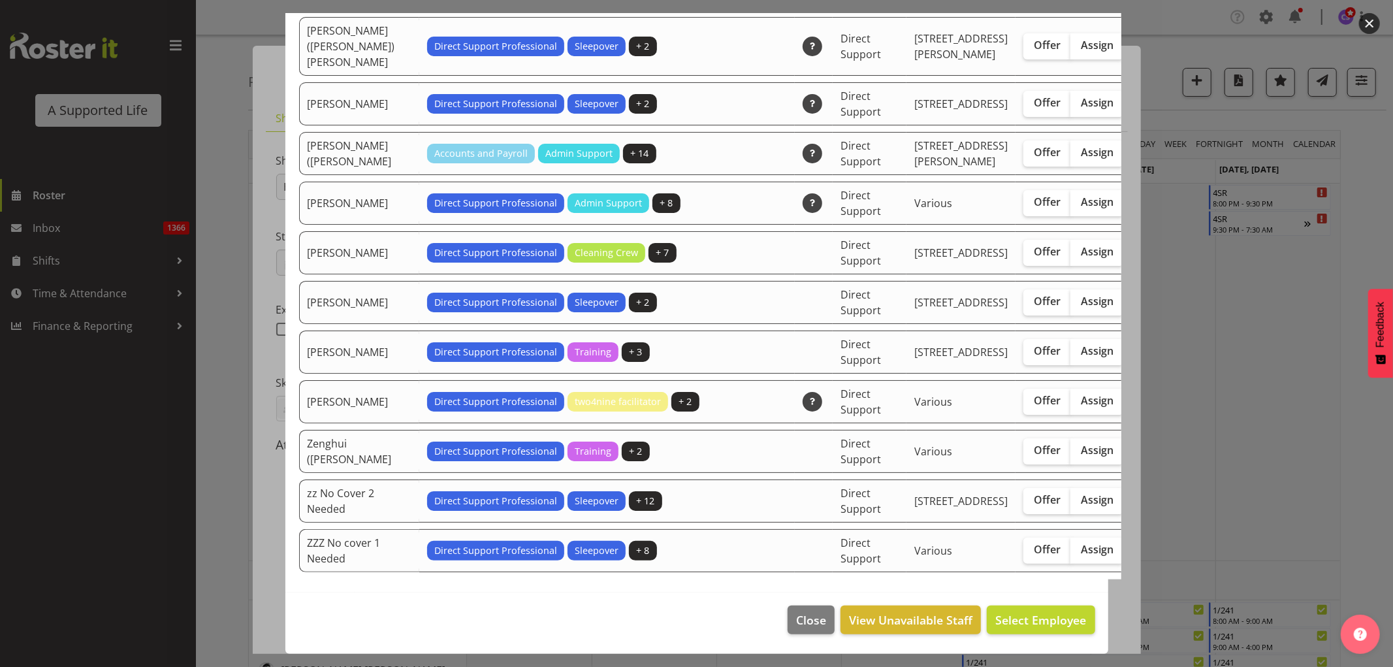
scroll to position [3774, 0]
click at [1081, 308] on span "Assign" at bounding box center [1097, 301] width 33 height 13
click at [1071, 306] on input "Assign" at bounding box center [1075, 301] width 8 height 8
checkbox input "true"
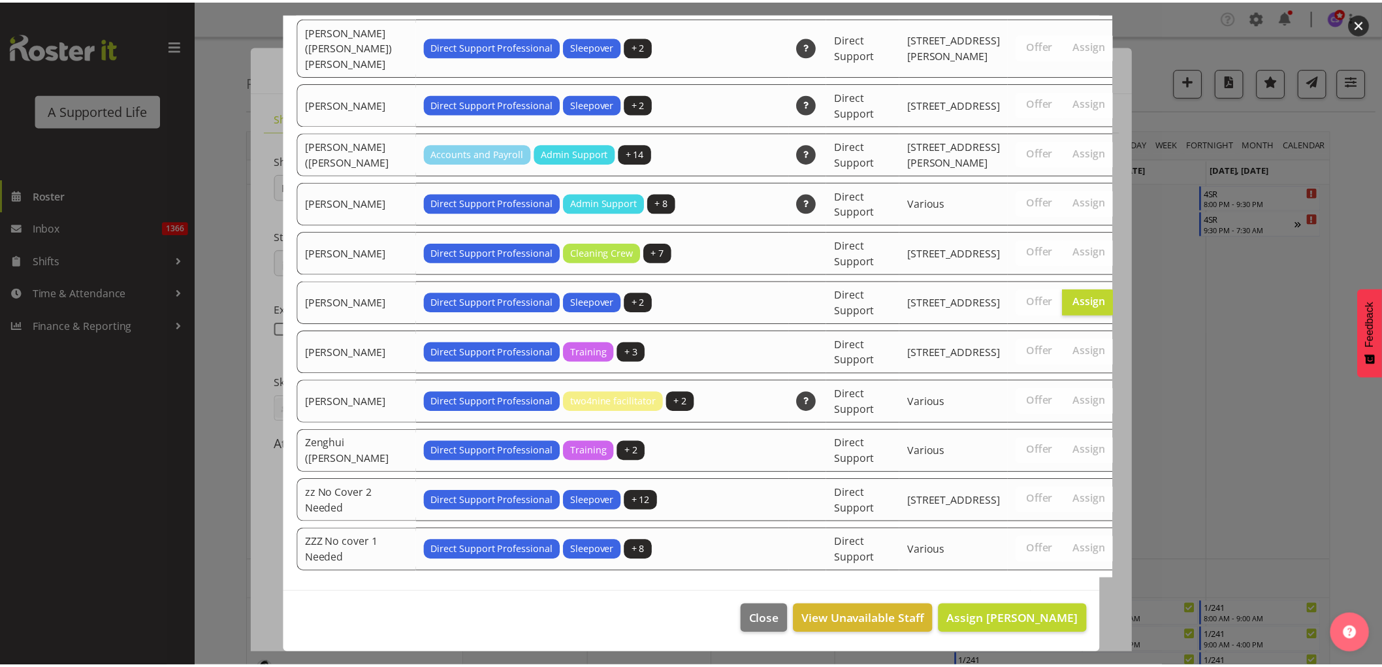
scroll to position [3926, 0]
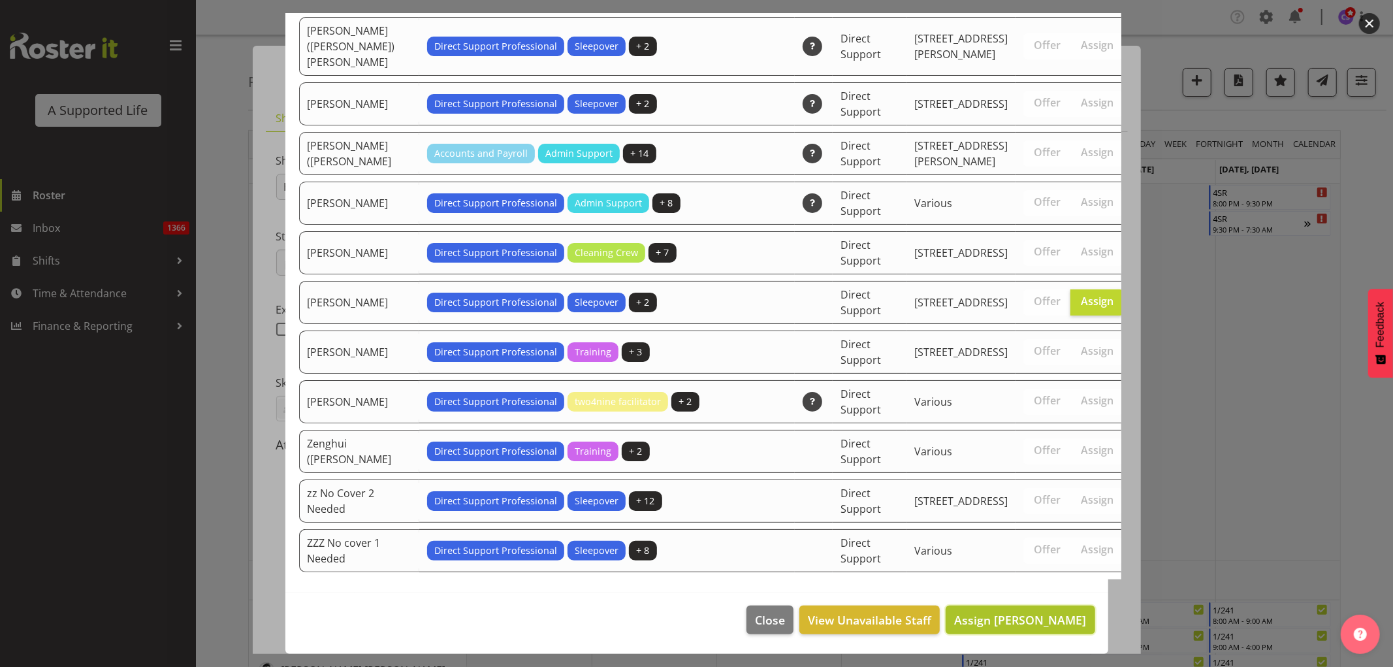
click at [1037, 626] on span "Assign Tupou Neiufi" at bounding box center [1020, 620] width 132 height 16
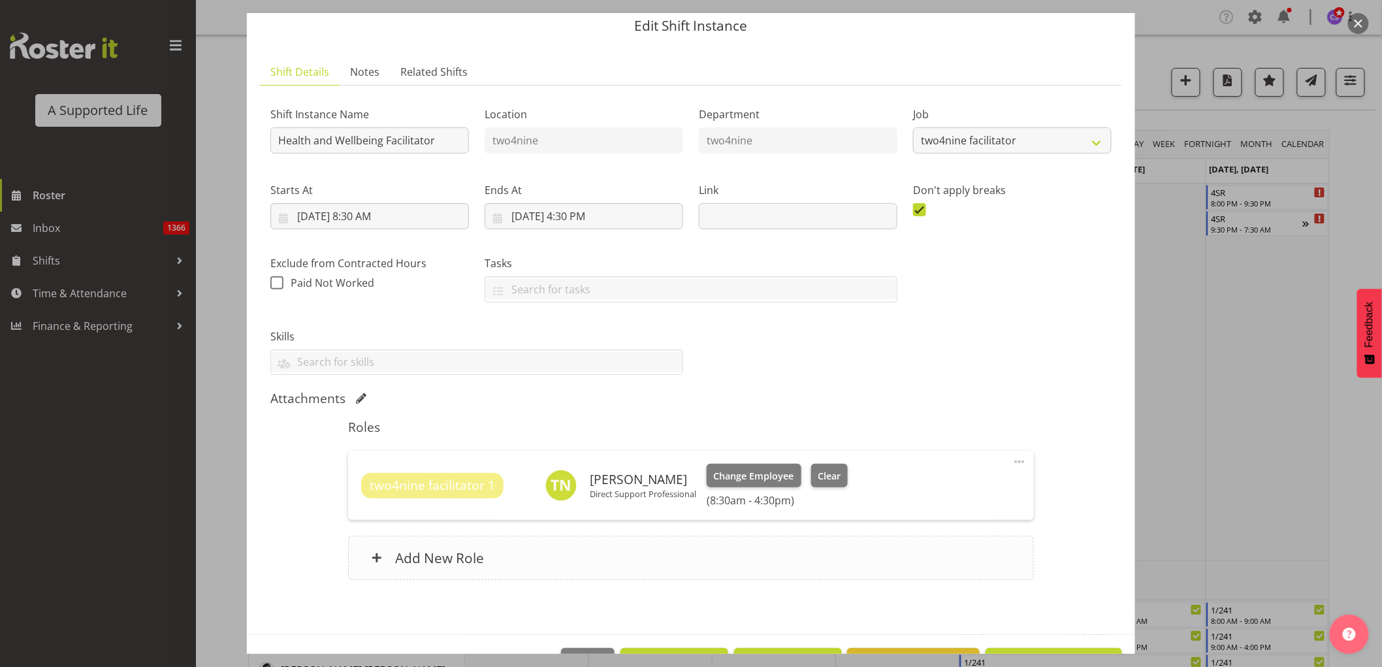
scroll to position [89, 0]
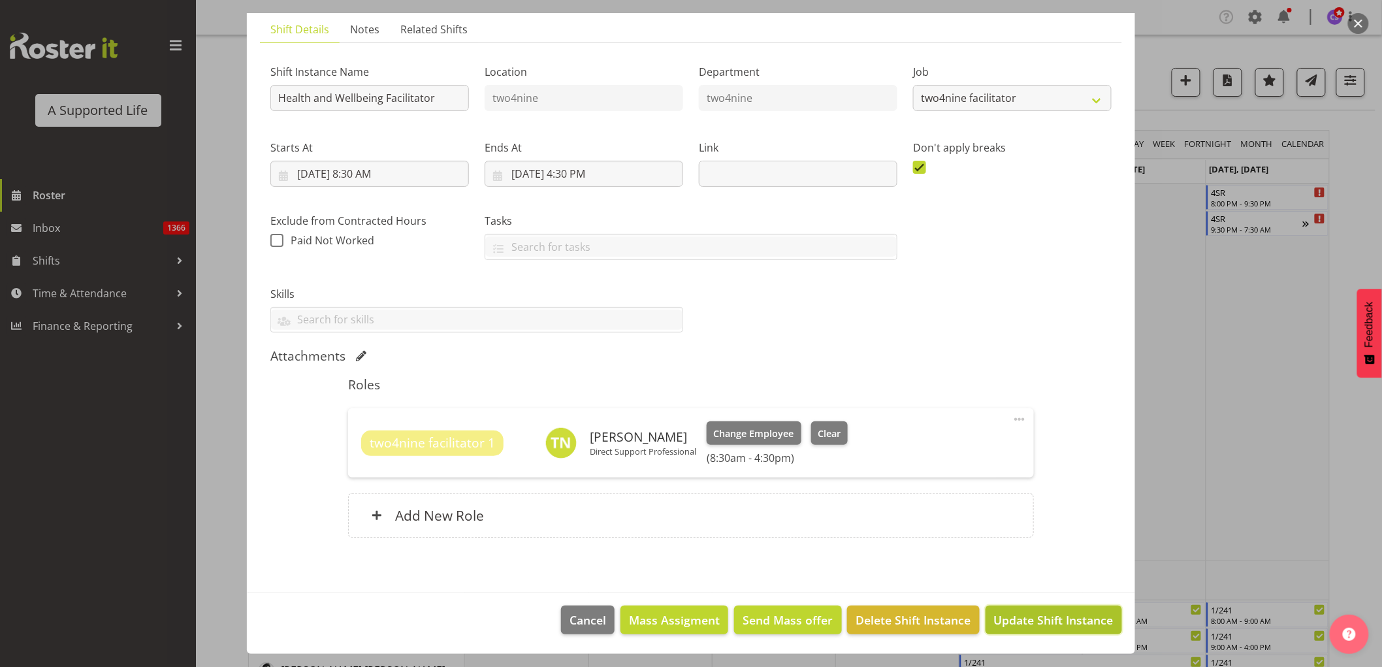
click at [1022, 625] on span "Update Shift Instance" at bounding box center [1054, 619] width 120 height 17
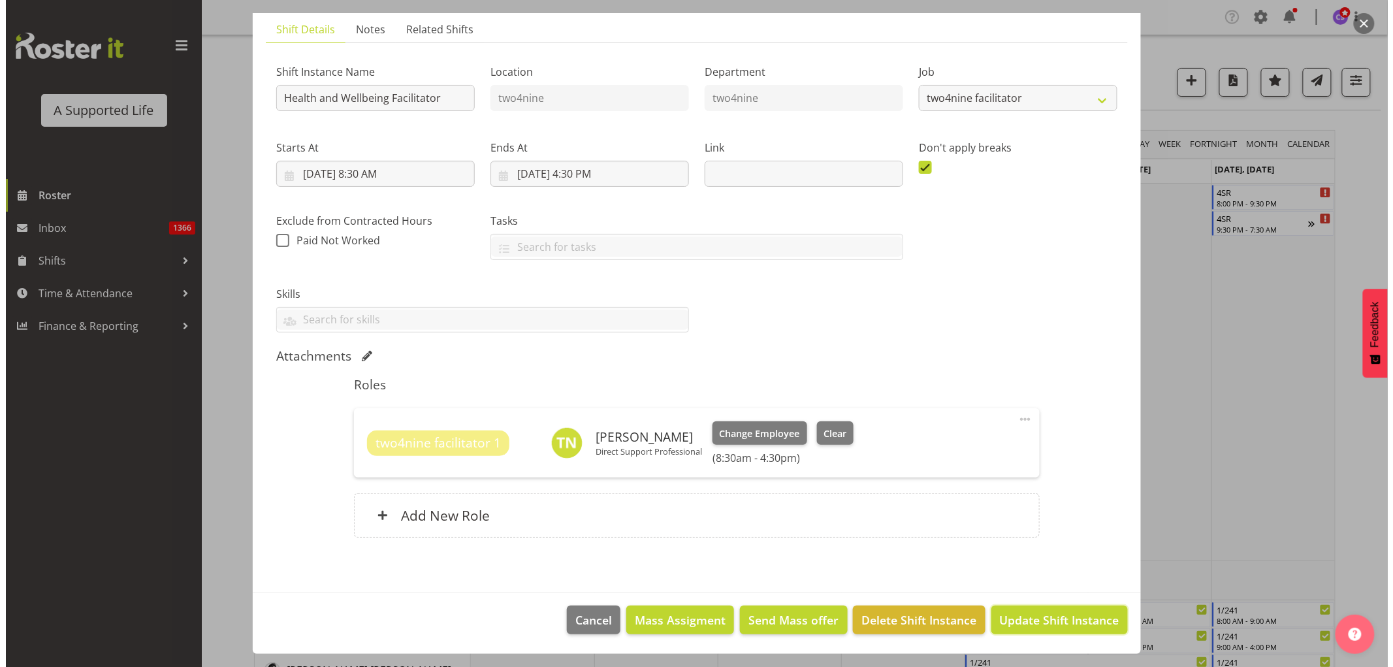
scroll to position [37, 0]
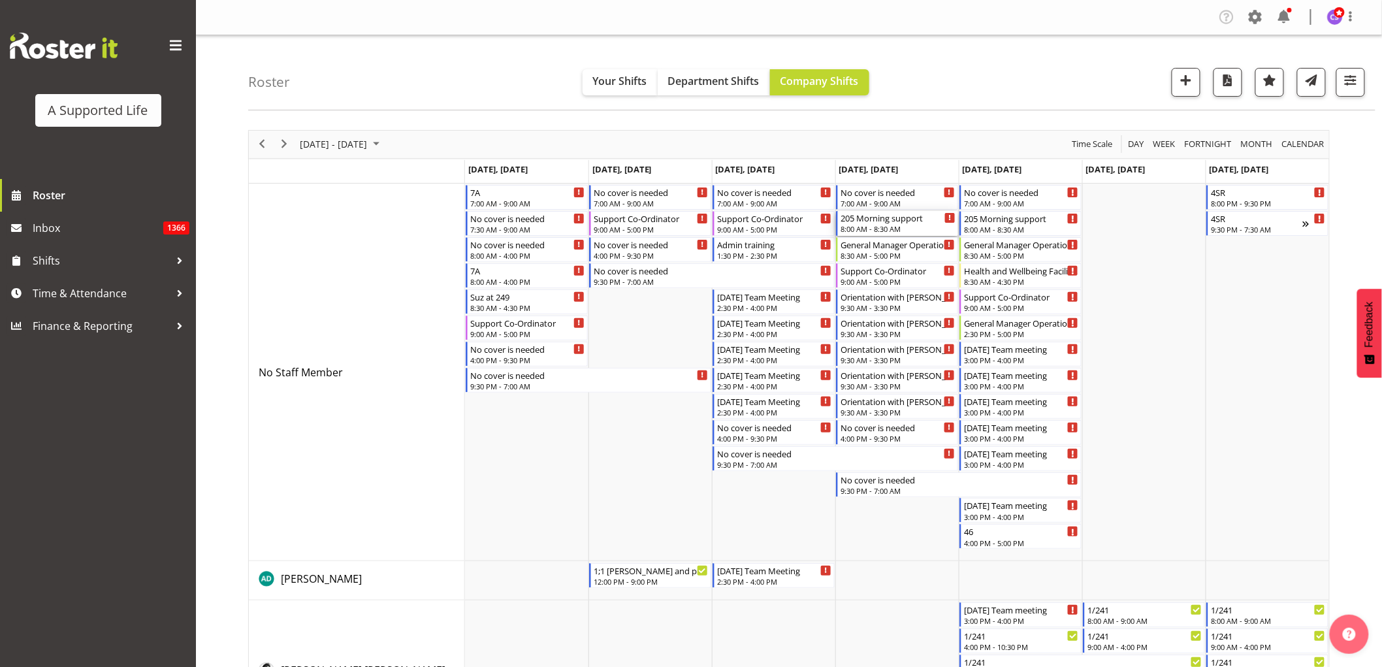
click at [907, 226] on div "8:00 AM - 8:30 AM" at bounding box center [898, 228] width 115 height 10
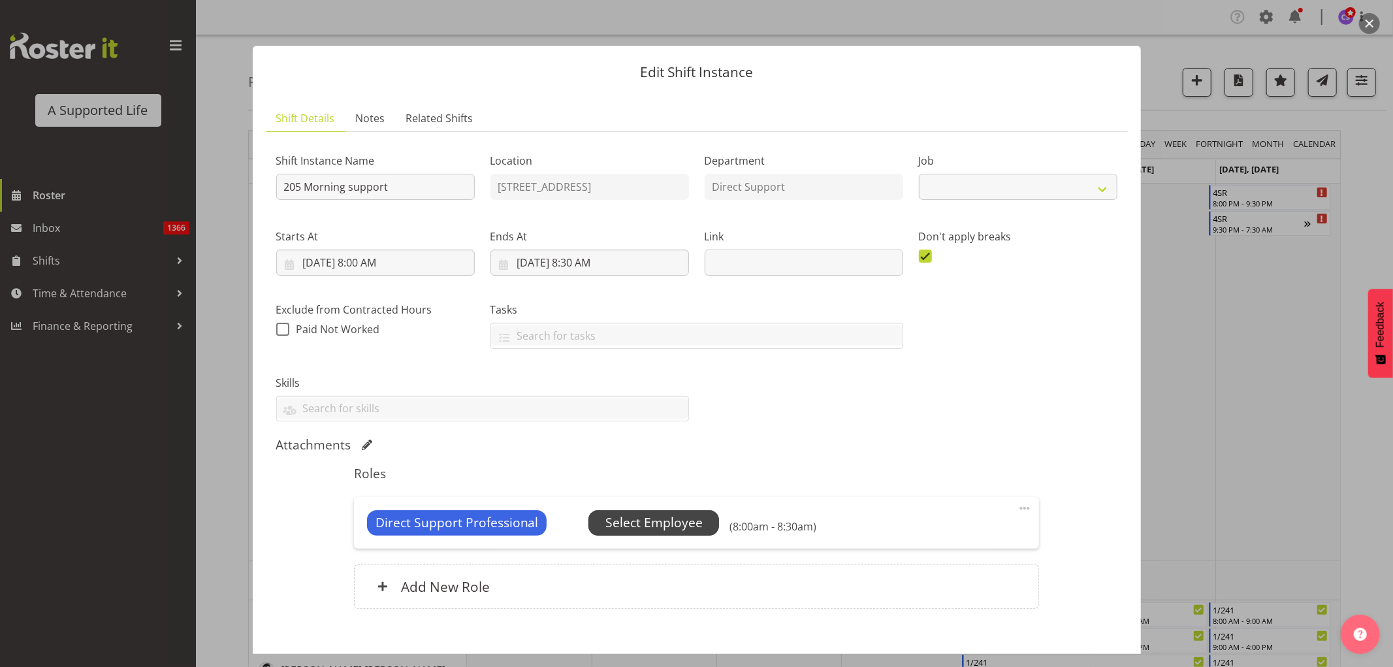
select select "4112"
click at [687, 519] on span "Select Employee" at bounding box center [654, 522] width 97 height 19
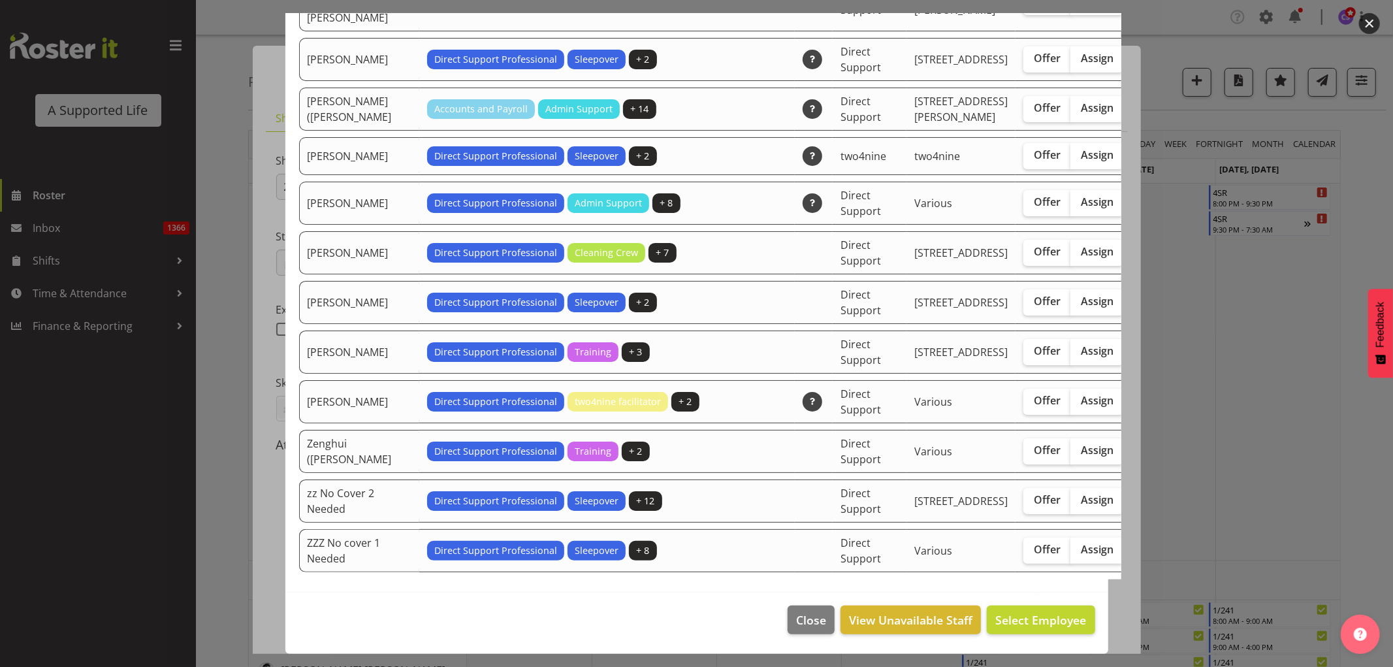
scroll to position [4347, 0]
click at [1081, 308] on span "Assign" at bounding box center [1097, 301] width 33 height 13
click at [1071, 306] on input "Assign" at bounding box center [1075, 301] width 8 height 8
checkbox input "true"
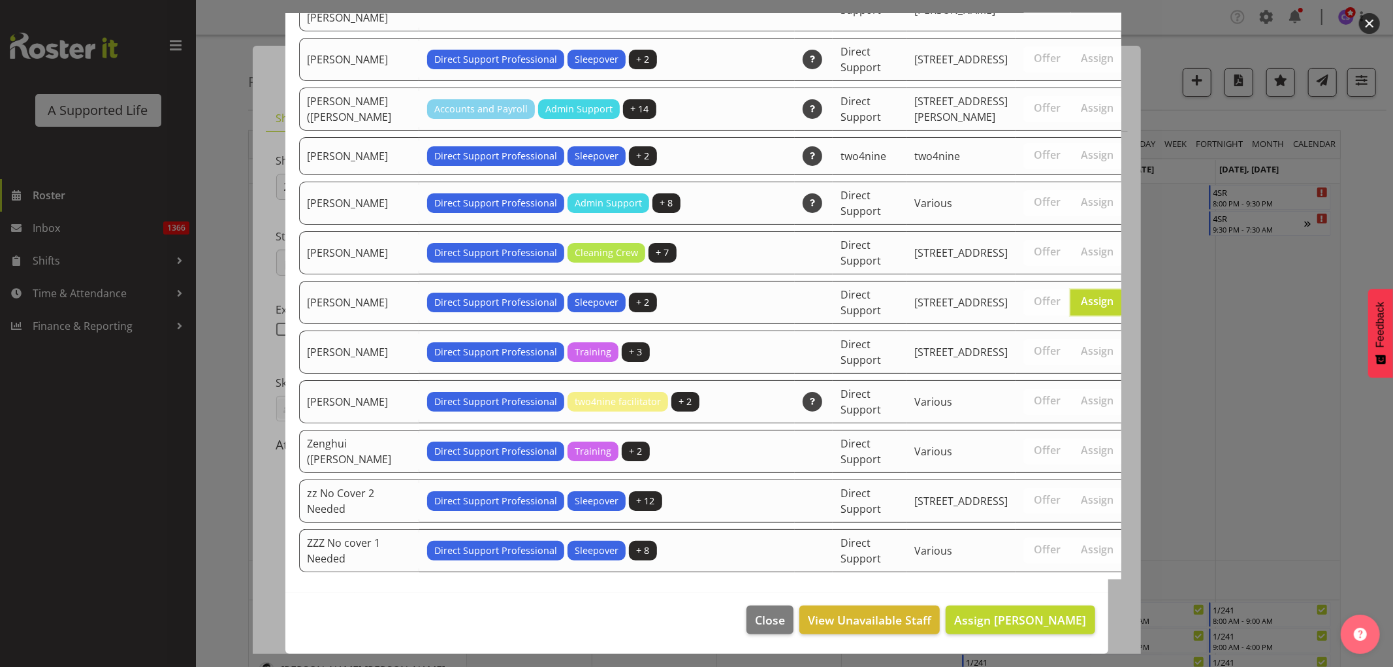
click at [1107, 666] on html "A Supported Life Roster Inbox 1366 Shifts Time & Attendance Finance & Reporting…" at bounding box center [696, 333] width 1393 height 667
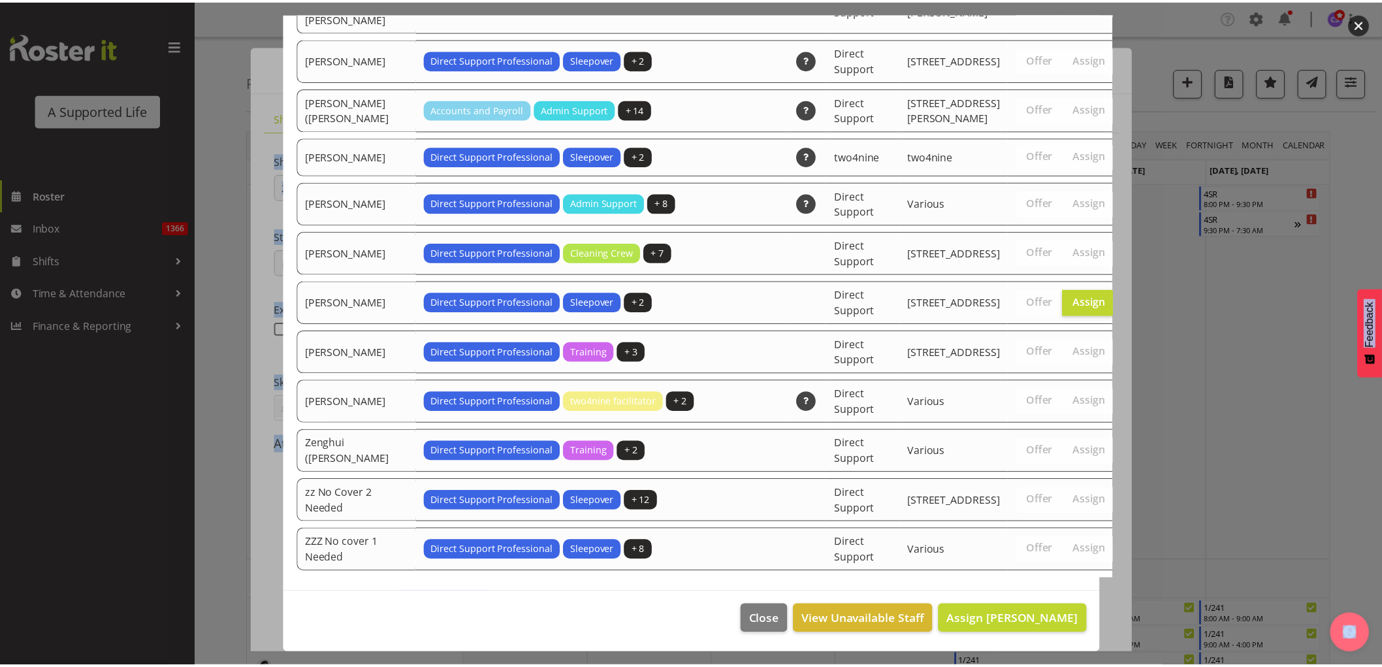
scroll to position [4492, 0]
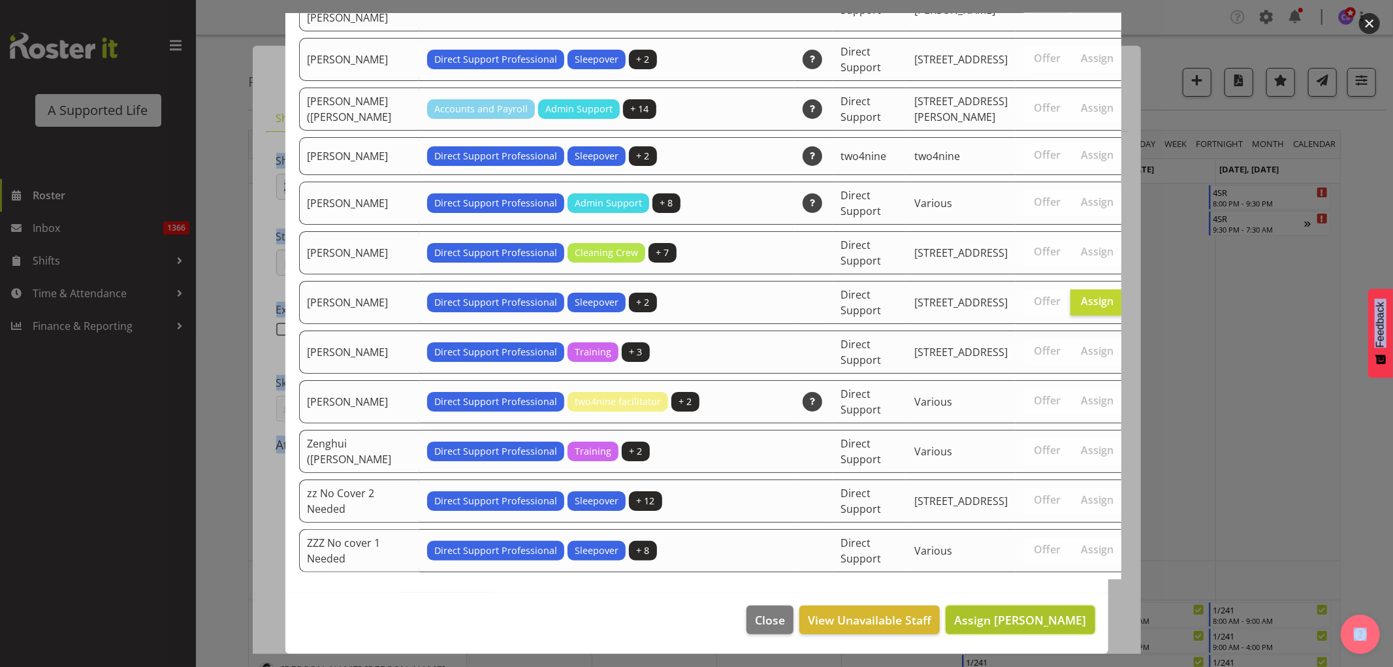
click at [1043, 623] on span "Assign Tupou Neiufi" at bounding box center [1020, 620] width 132 height 16
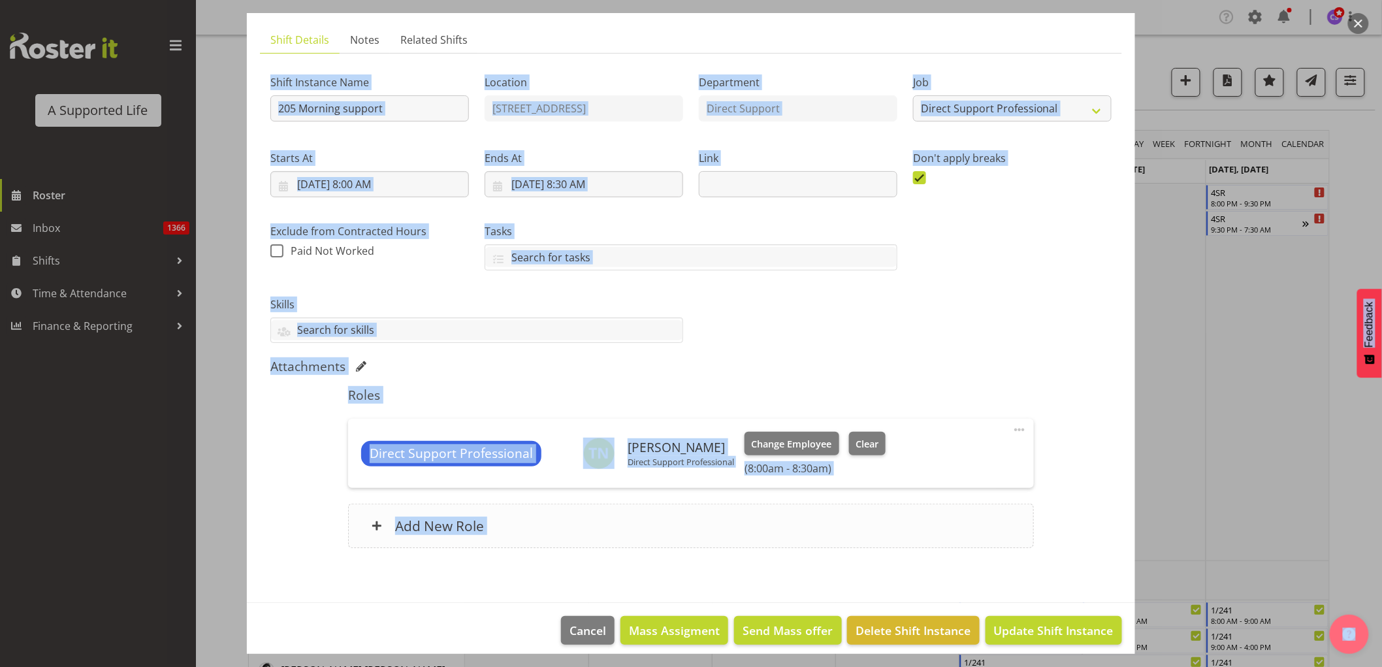
scroll to position [89, 0]
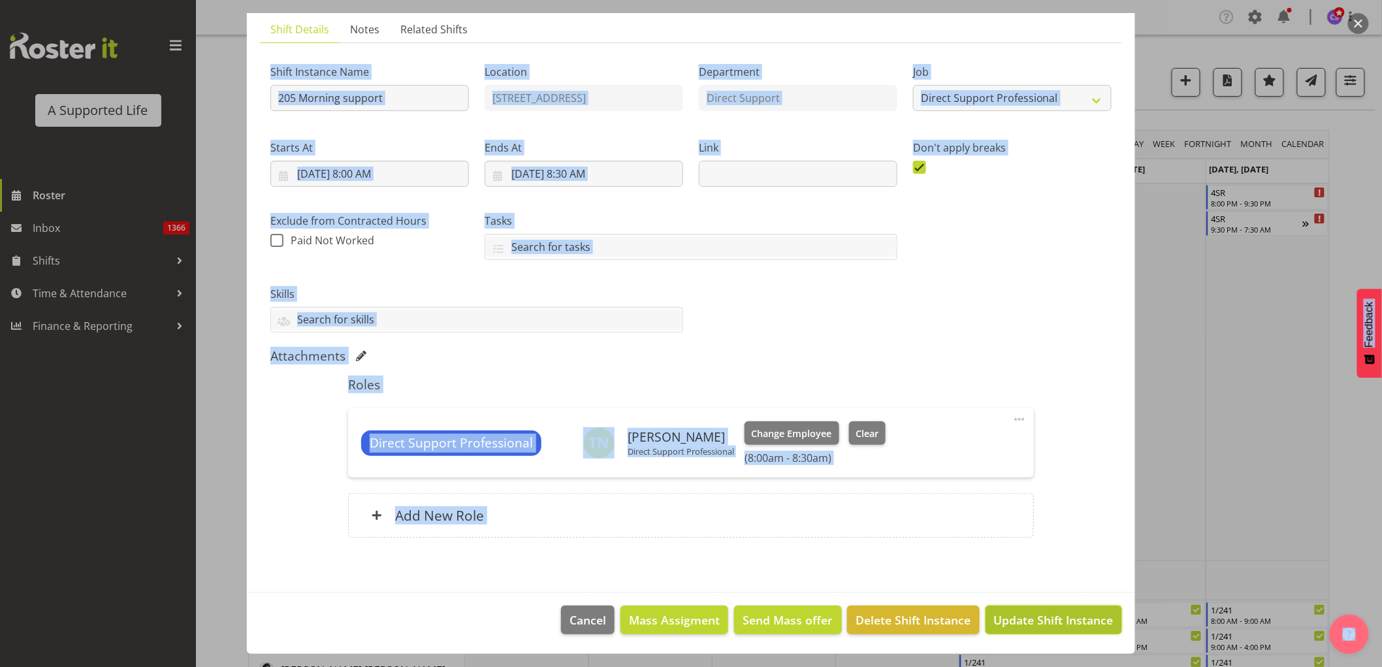
click at [1078, 614] on span "Update Shift Instance" at bounding box center [1054, 619] width 120 height 17
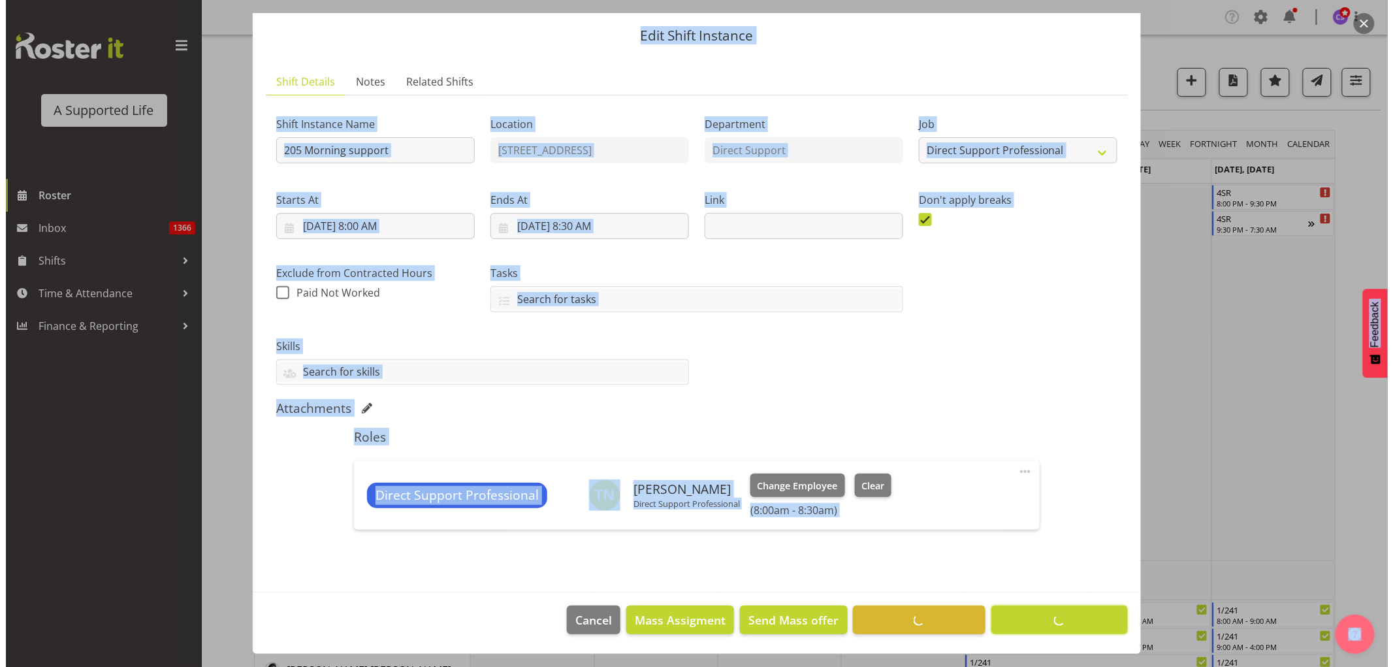
scroll to position [37, 0]
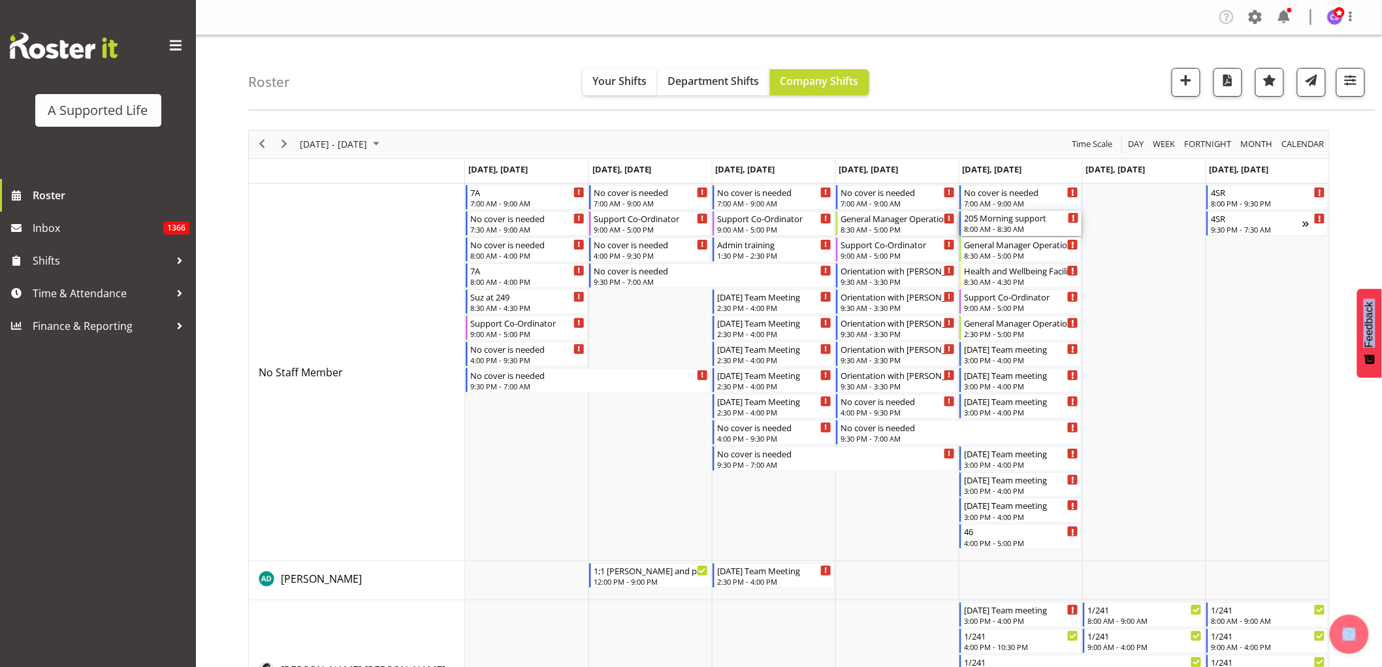
click at [1036, 227] on div "8:00 AM - 8:30 AM" at bounding box center [1021, 228] width 115 height 10
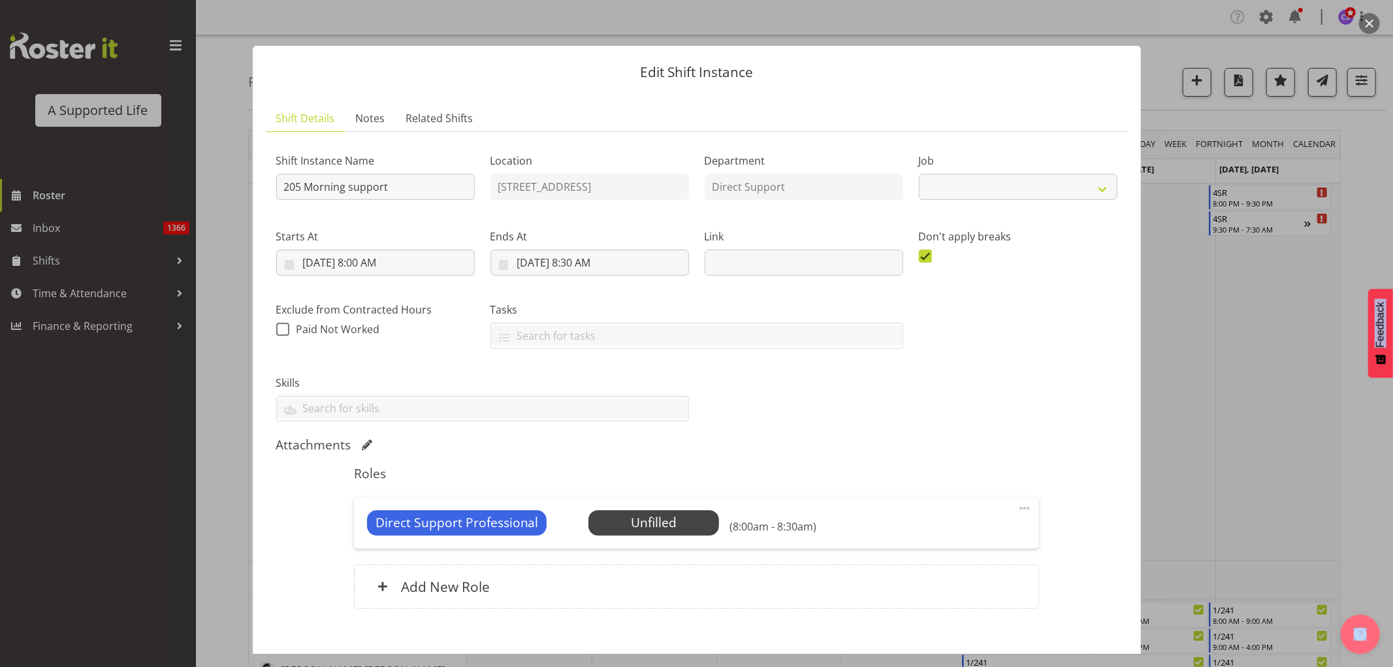
scroll to position [71, 0]
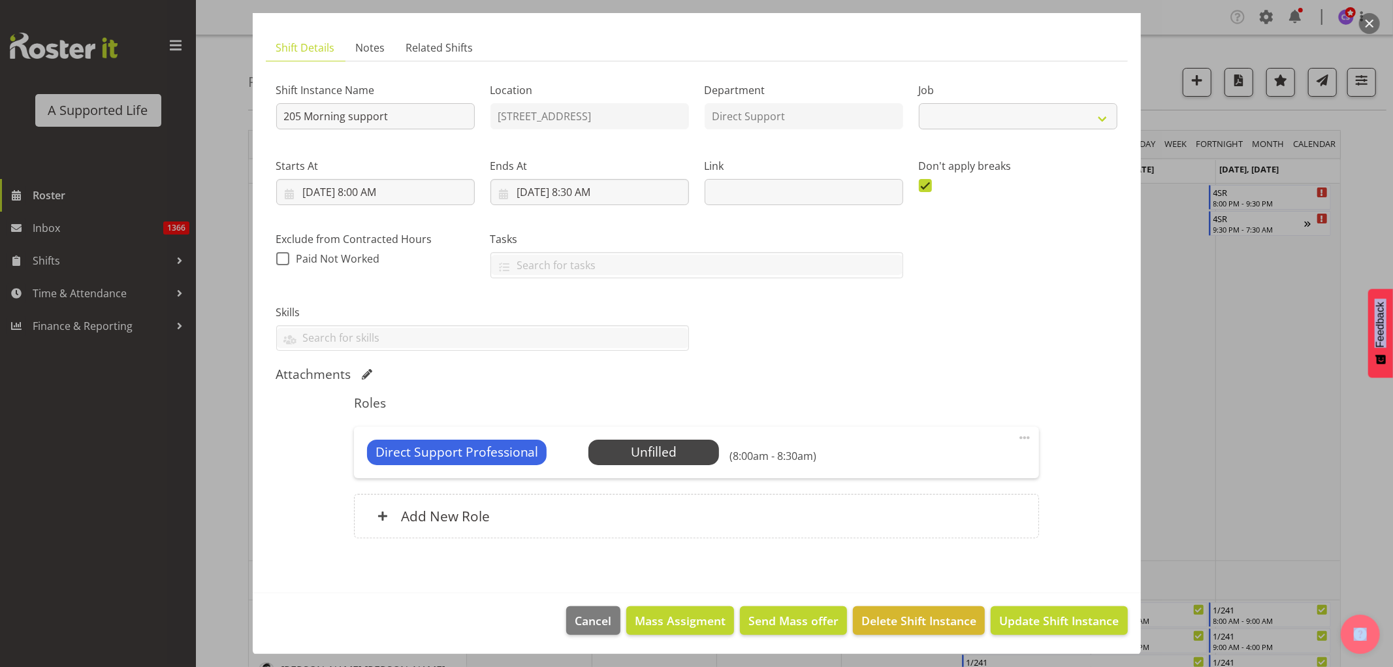
select select "4112"
click at [662, 447] on span "Select Employee" at bounding box center [654, 452] width 97 height 19
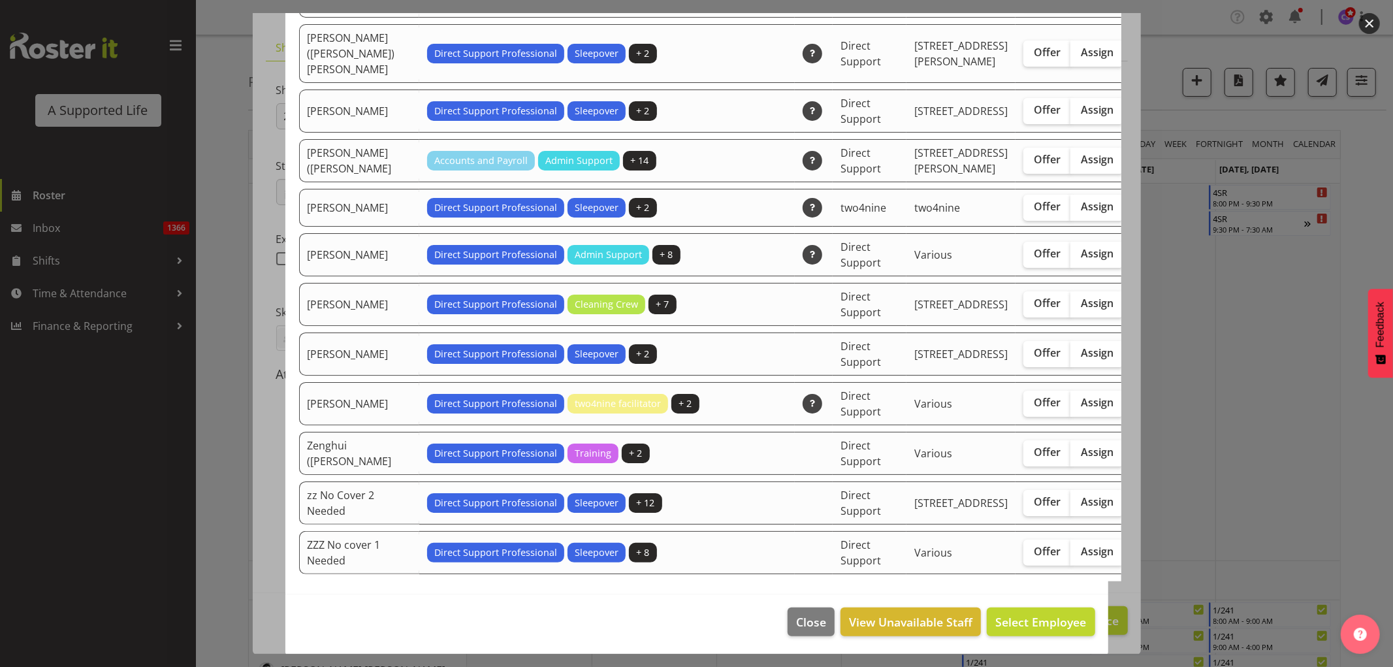
scroll to position [4137, 0]
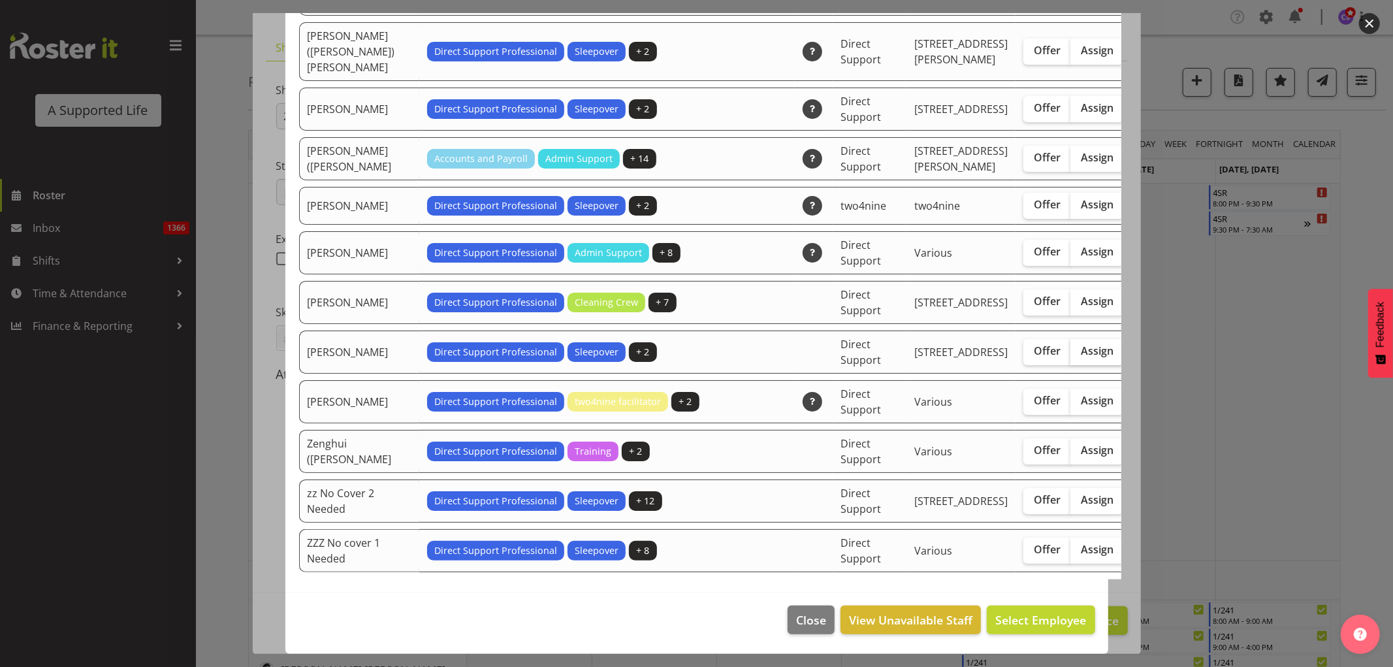
click at [1081, 357] on span "Assign" at bounding box center [1097, 350] width 33 height 13
click at [1071, 355] on input "Assign" at bounding box center [1075, 351] width 8 height 8
checkbox input "true"
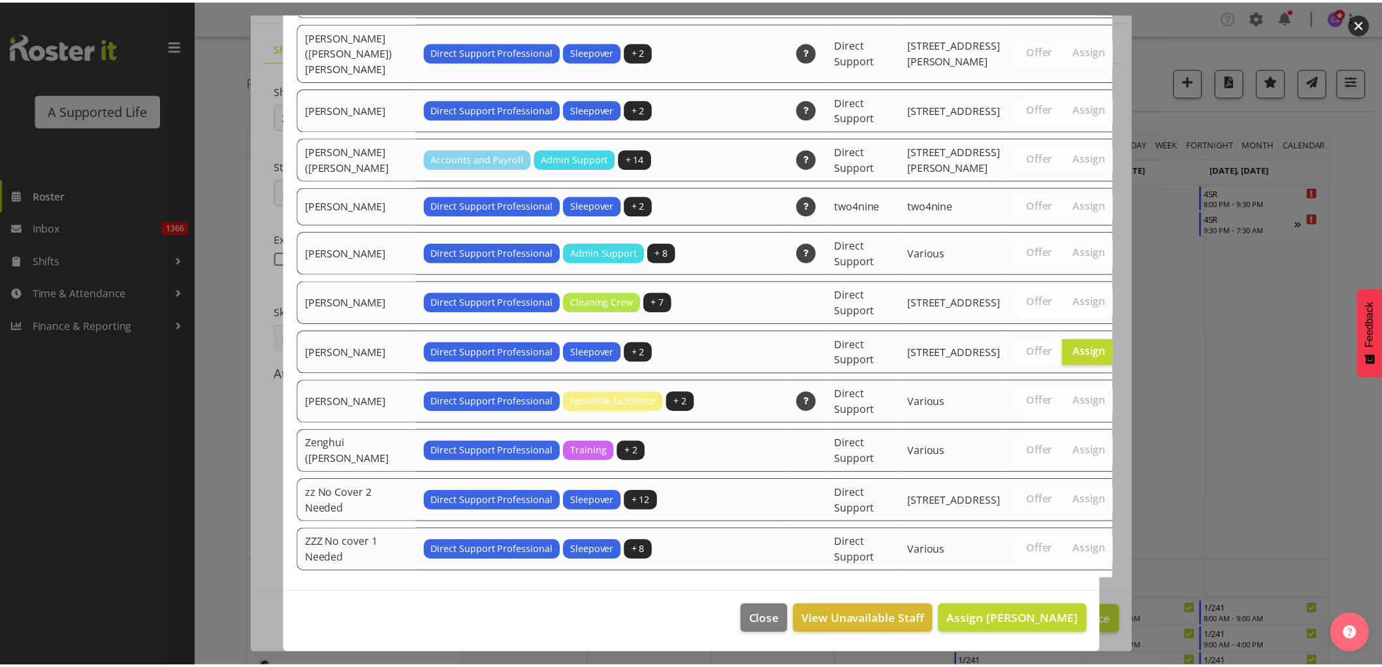
scroll to position [4327, 0]
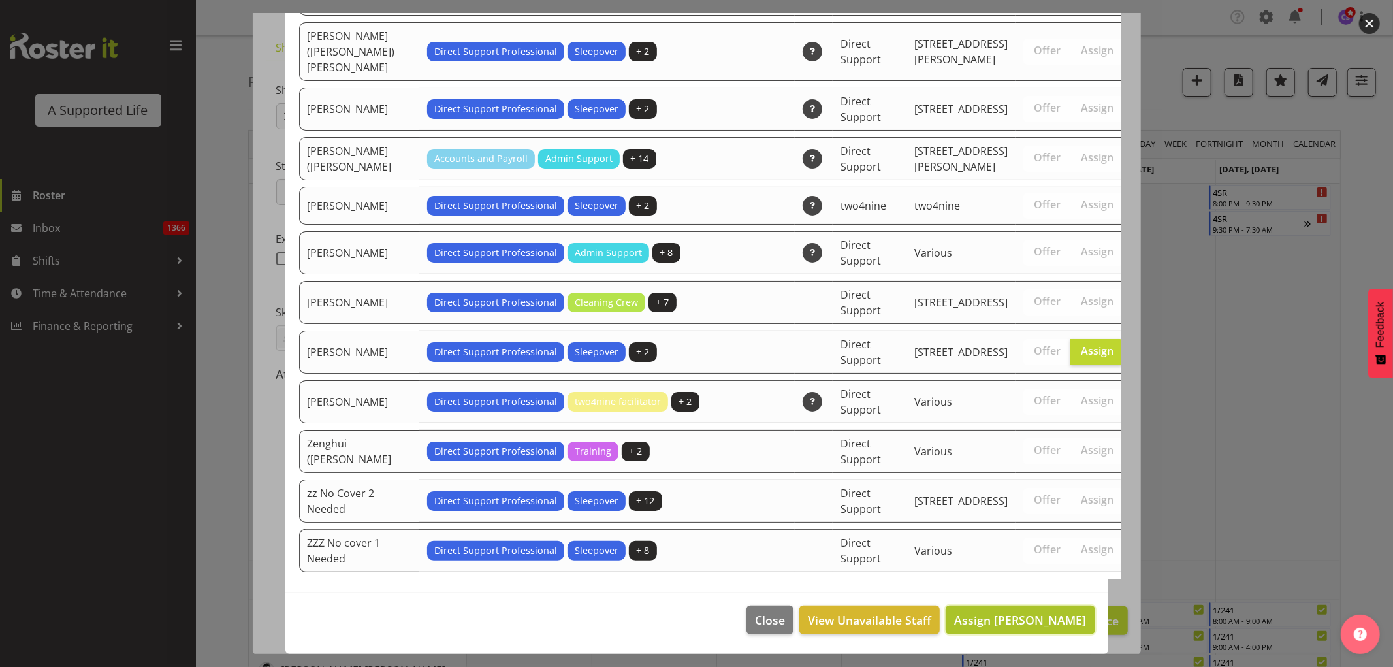
click at [1053, 623] on span "Assign Tupou Neiufi" at bounding box center [1020, 620] width 132 height 16
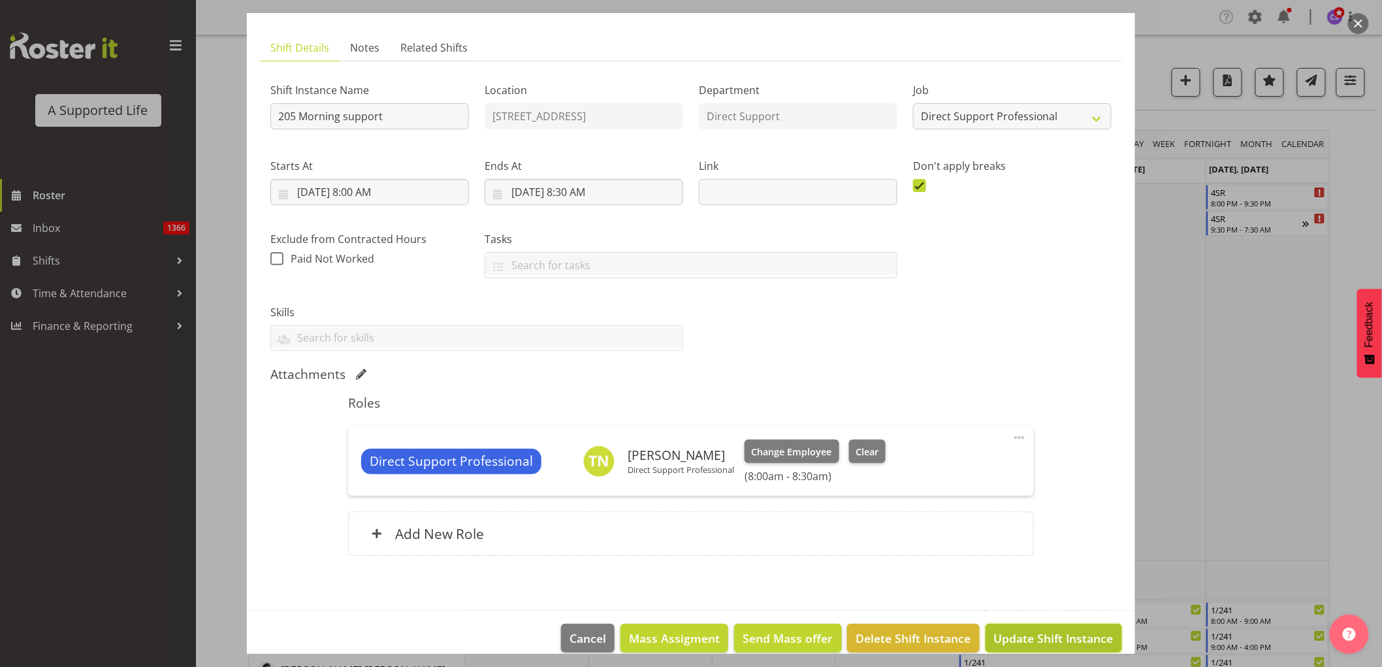
click at [1072, 638] on span "Update Shift Instance" at bounding box center [1054, 638] width 120 height 17
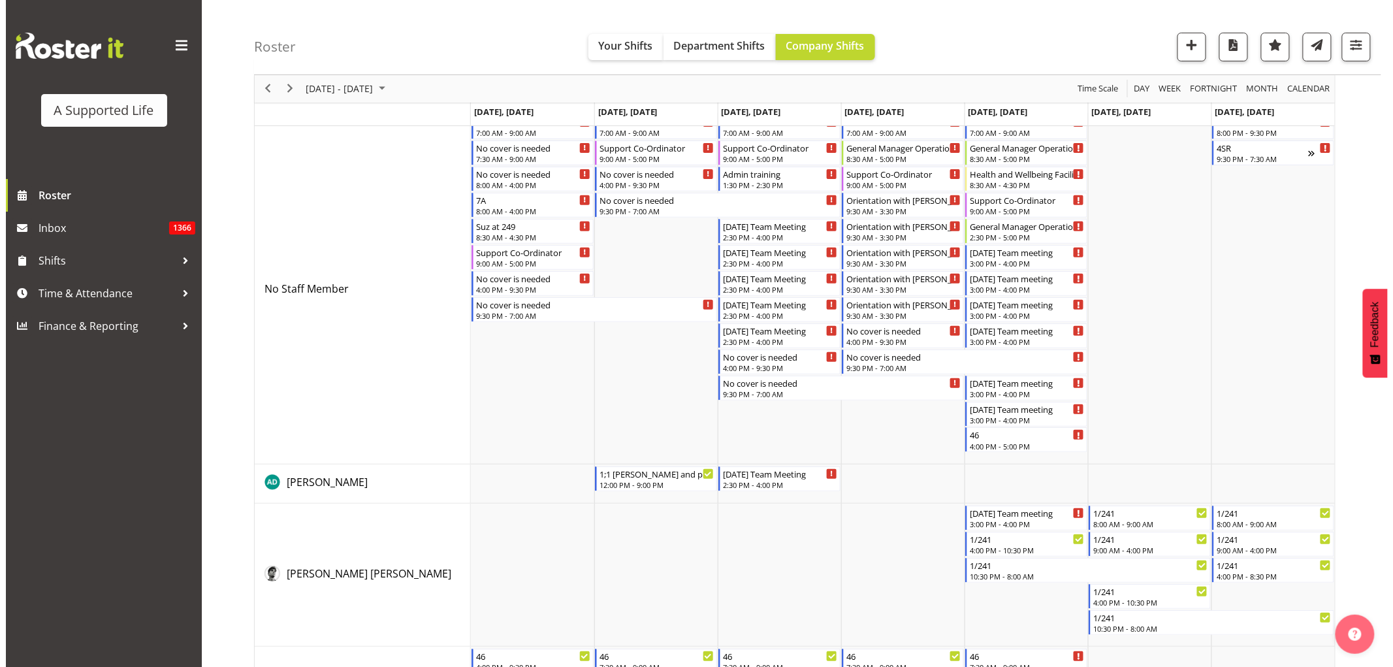
scroll to position [0, 0]
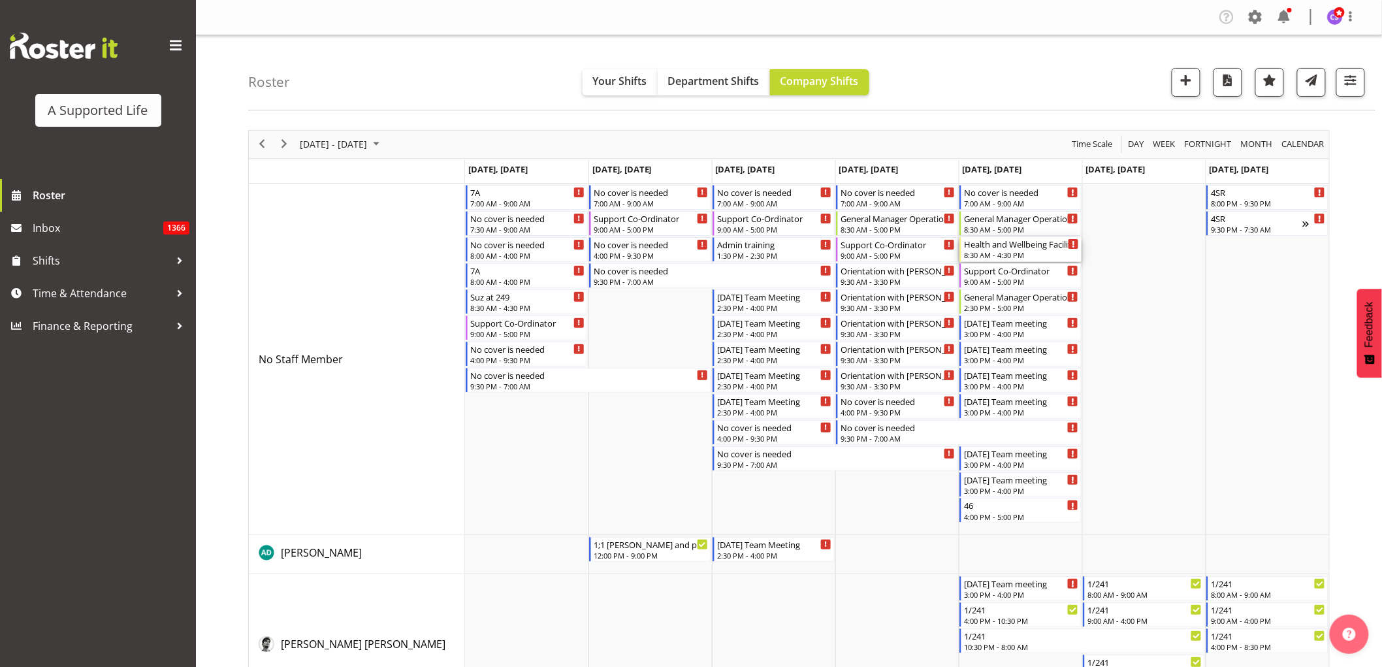
click at [1043, 257] on div "8:30 AM - 4:30 PM" at bounding box center [1021, 255] width 115 height 10
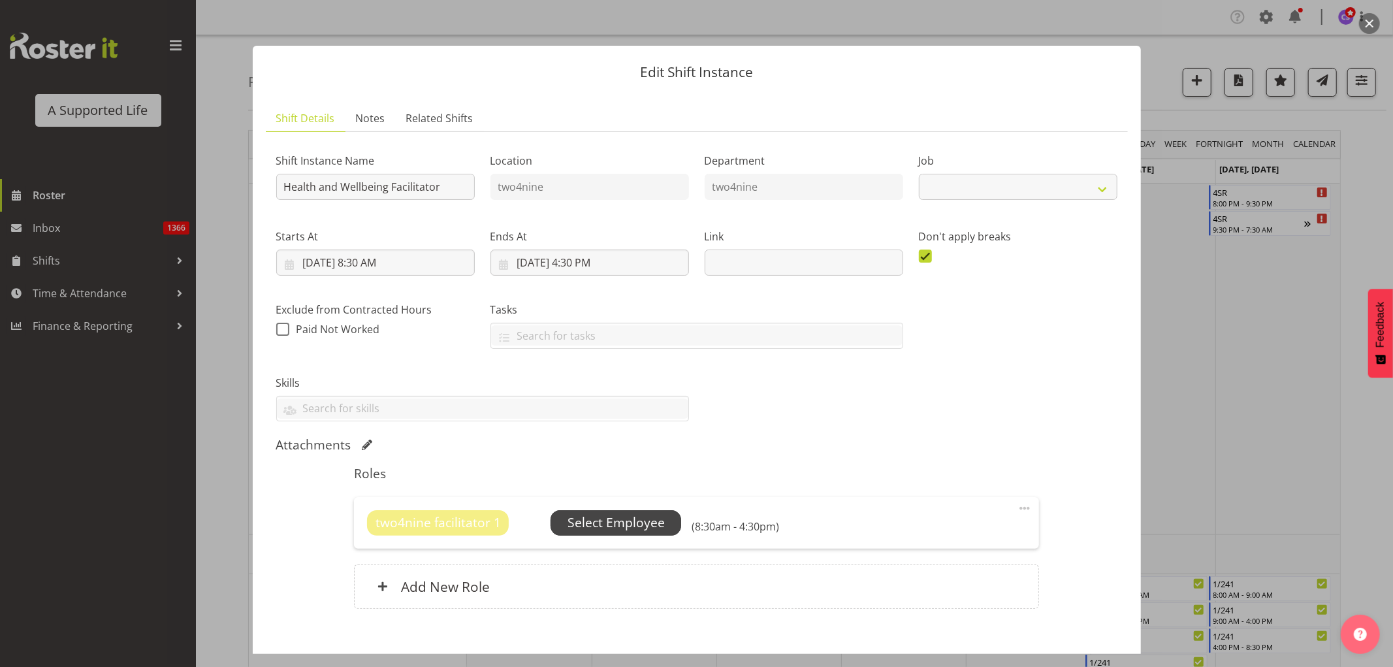
select select "4117"
click at [606, 524] on span "Select Employee" at bounding box center [616, 522] width 97 height 19
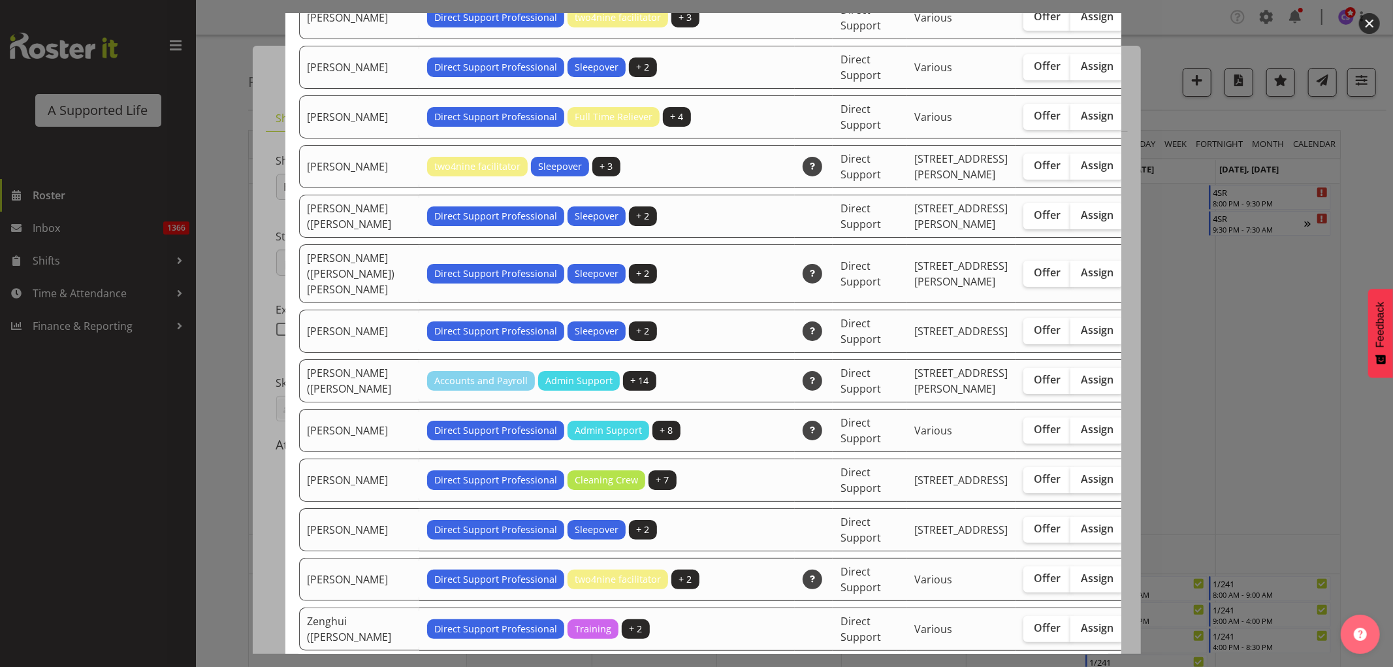
scroll to position [3484, 0]
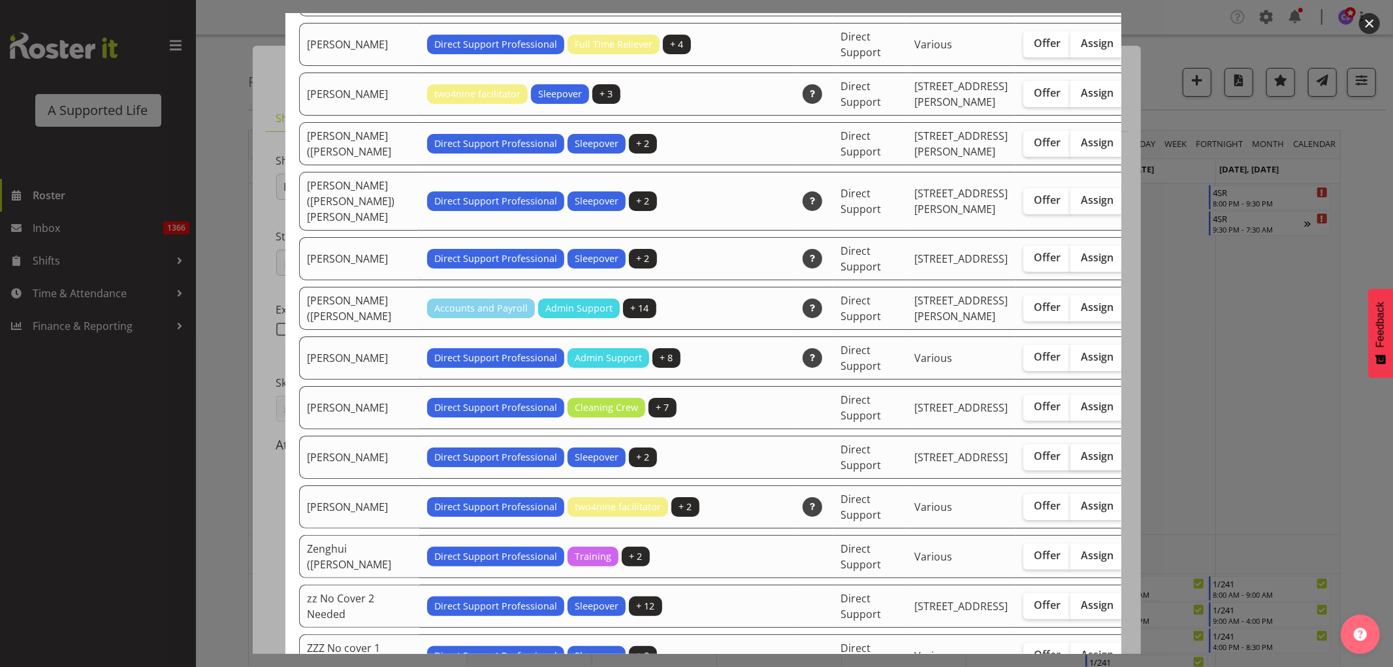
click at [1081, 463] on span "Assign" at bounding box center [1097, 455] width 33 height 13
click at [1071, 461] on input "Assign" at bounding box center [1075, 456] width 8 height 8
checkbox input "true"
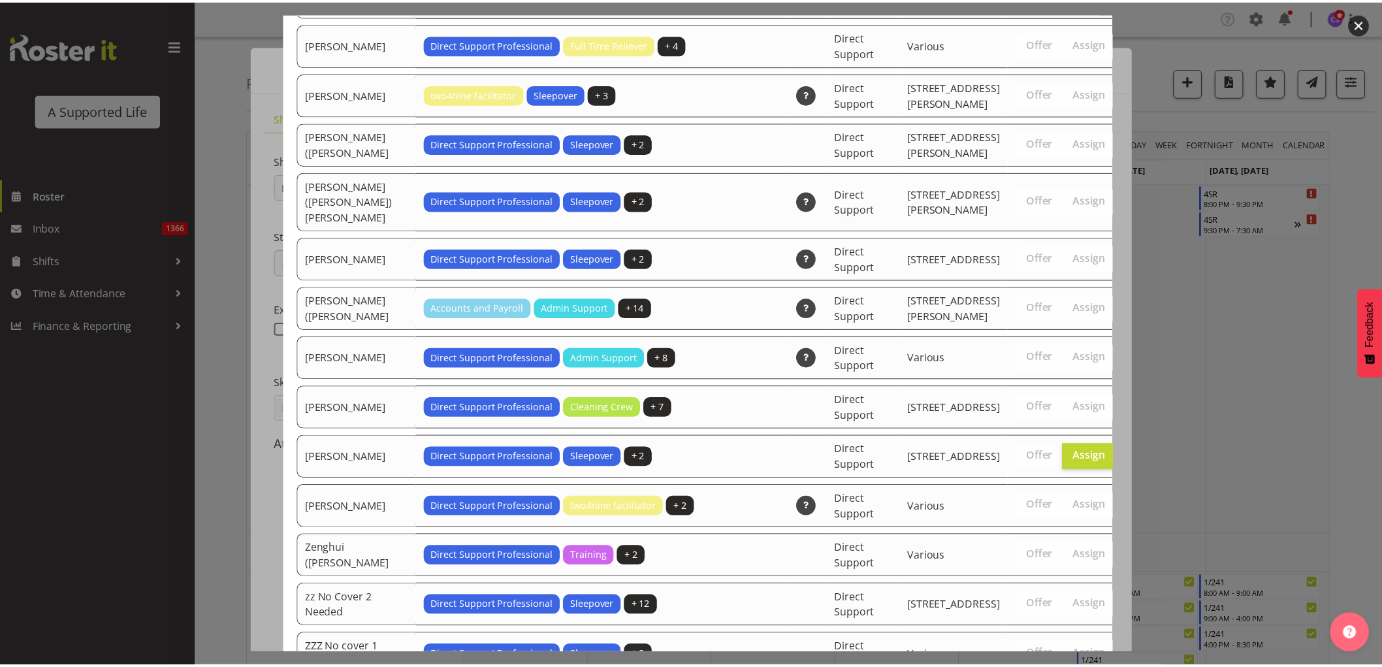
scroll to position [3761, 0]
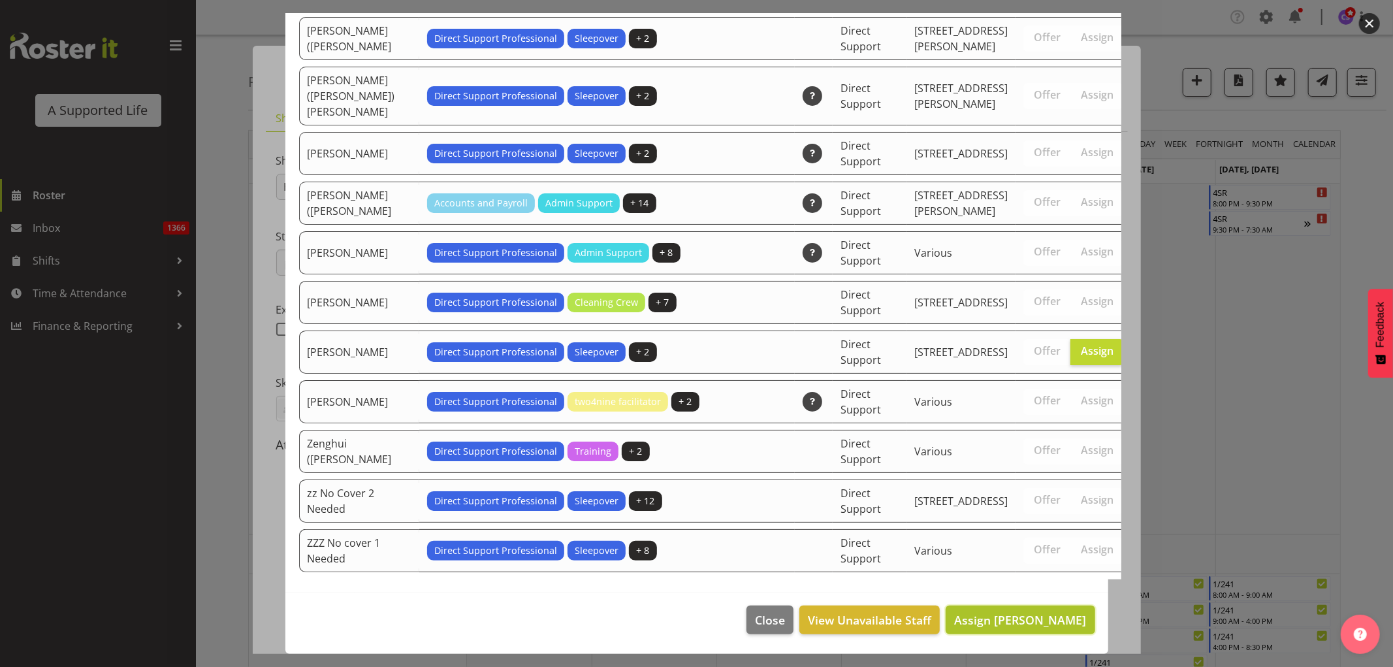
click at [1039, 617] on span "Assign Tupou Neiufi" at bounding box center [1020, 620] width 132 height 16
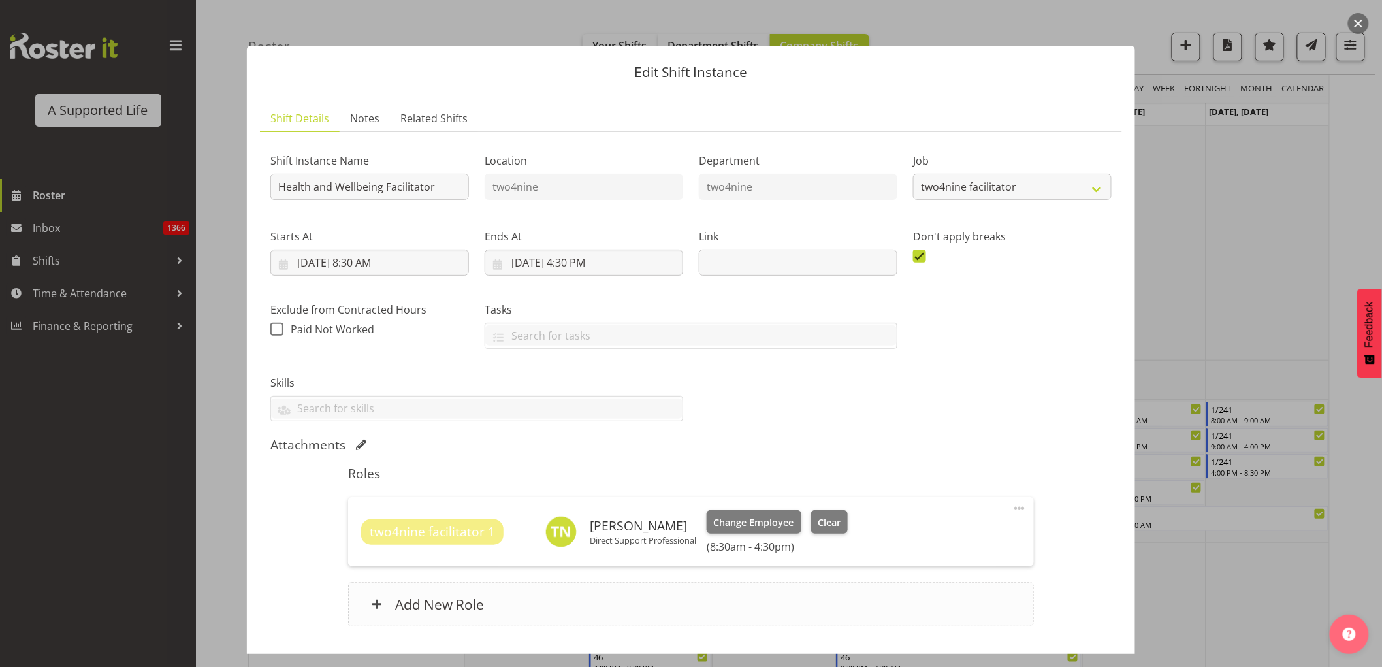
scroll to position [290, 0]
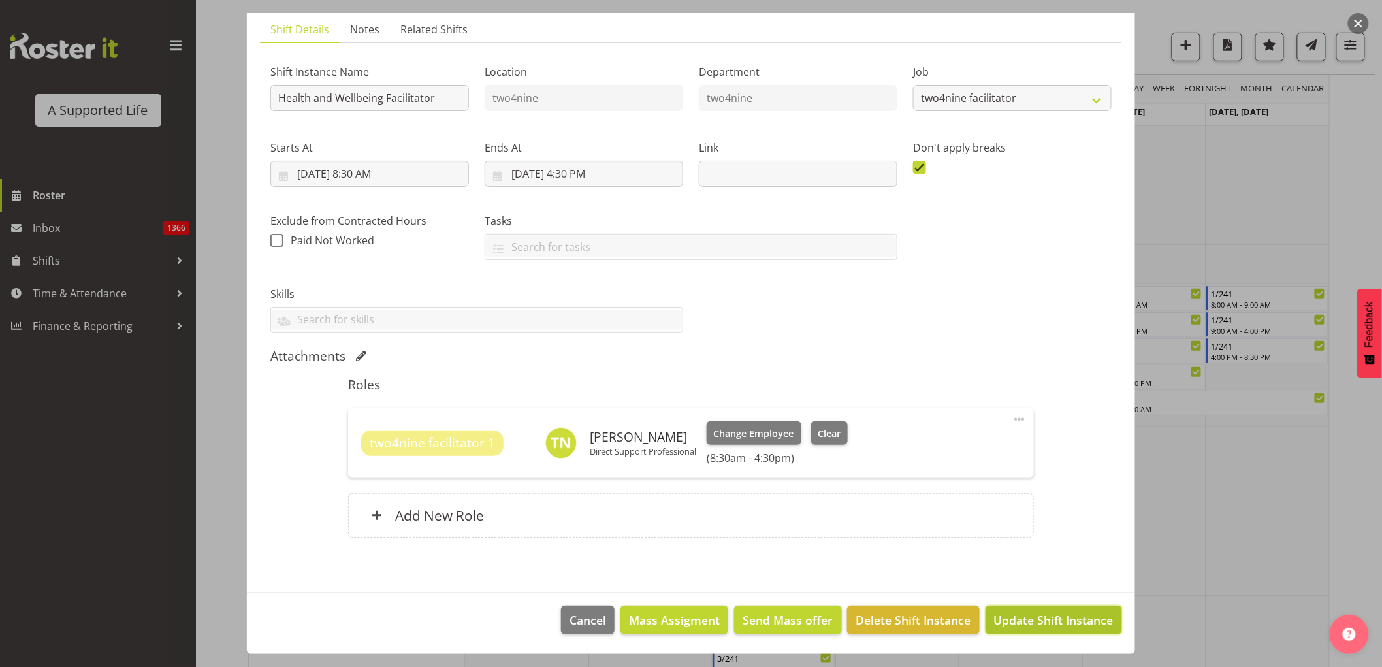
click at [1085, 617] on span "Update Shift Instance" at bounding box center [1054, 619] width 120 height 17
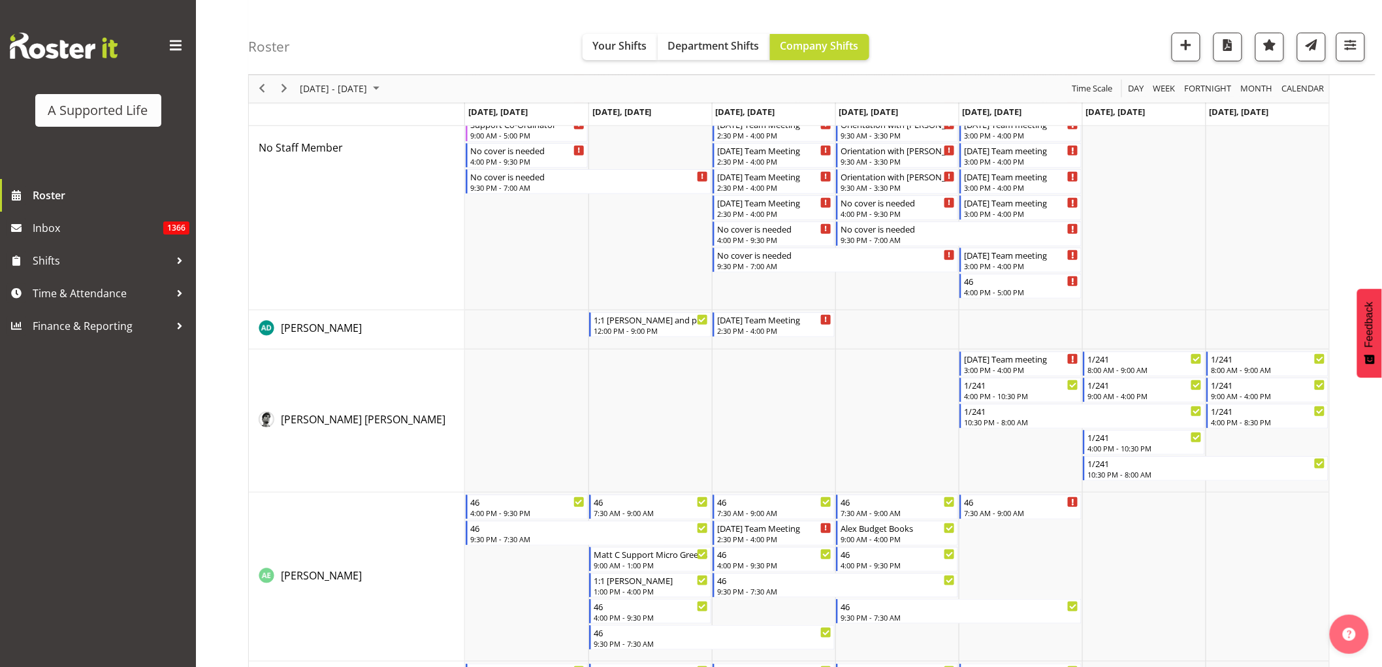
scroll to position [0, 0]
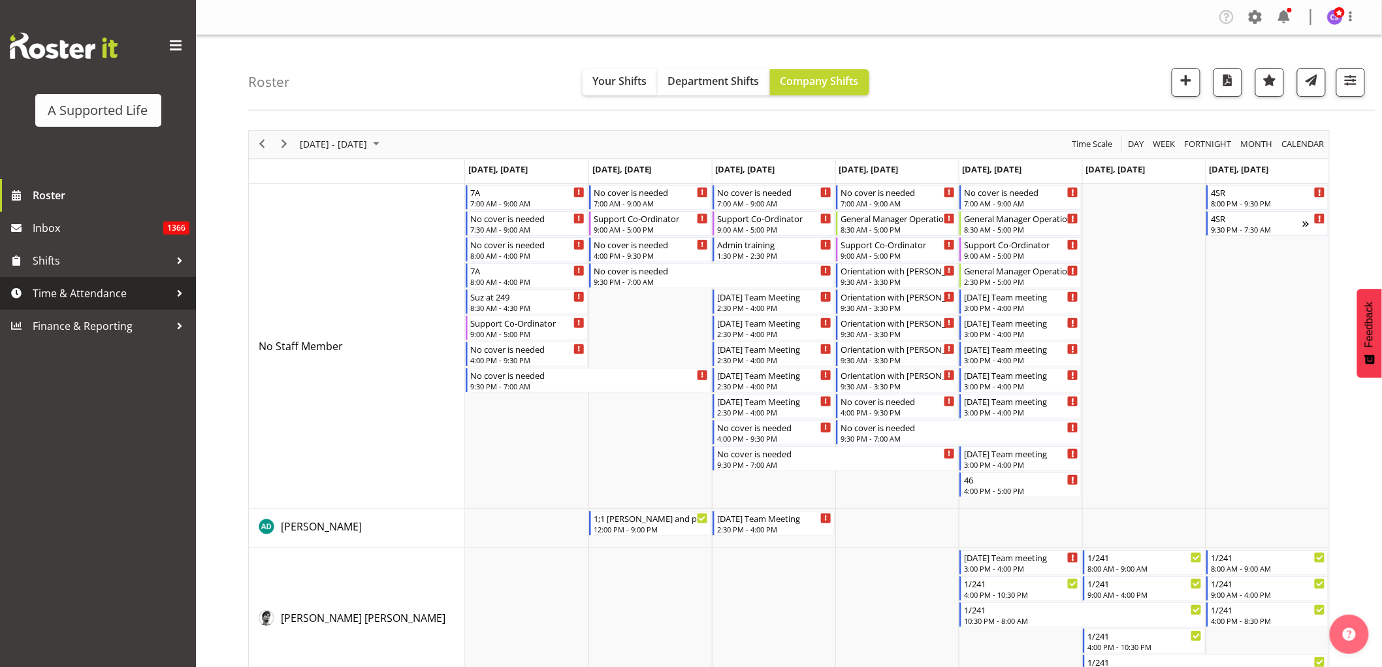
click at [90, 296] on span "Time & Attendance" at bounding box center [101, 294] width 137 height 20
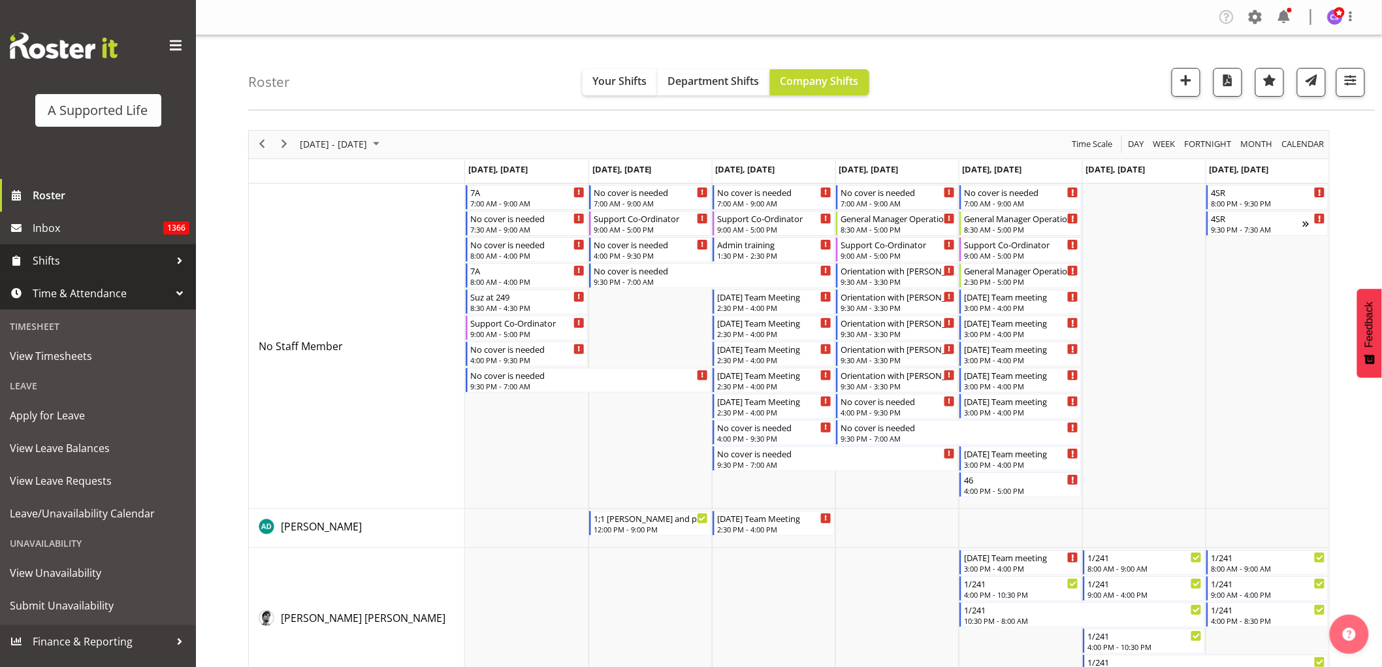
click at [106, 263] on span "Shifts" at bounding box center [101, 261] width 137 height 20
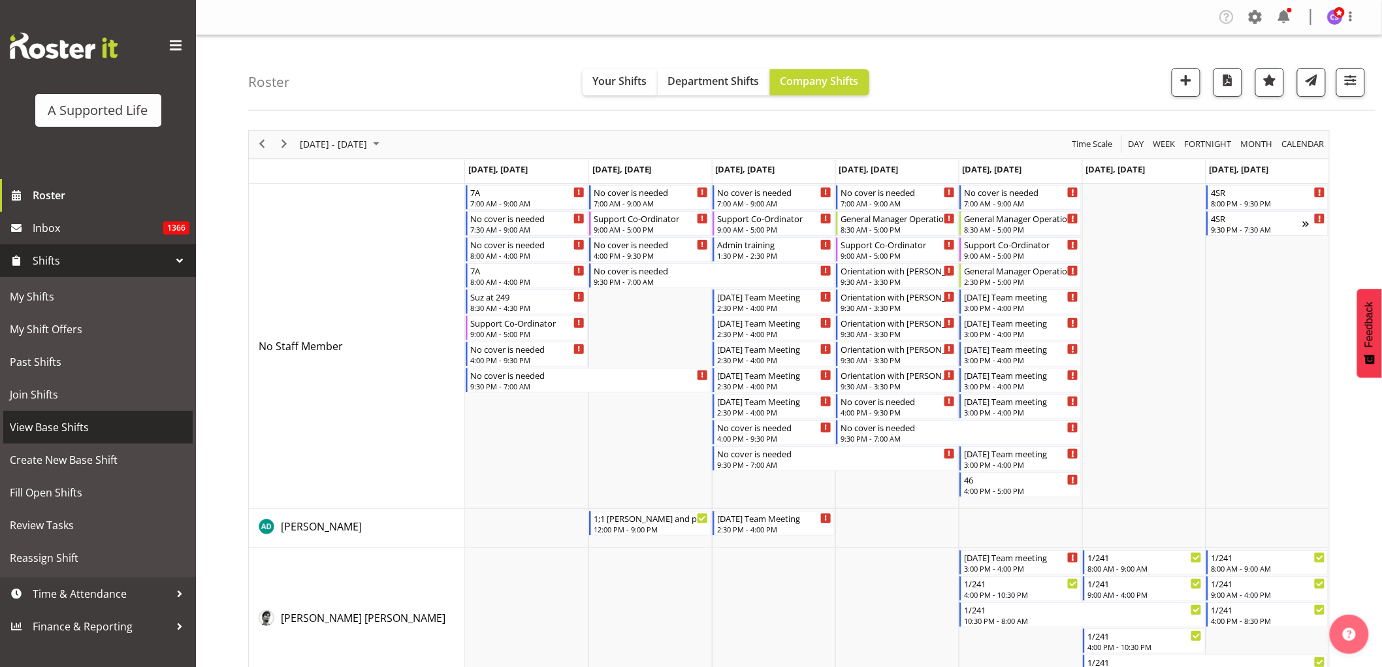
click at [89, 425] on span "View Base Shifts" at bounding box center [98, 427] width 176 height 20
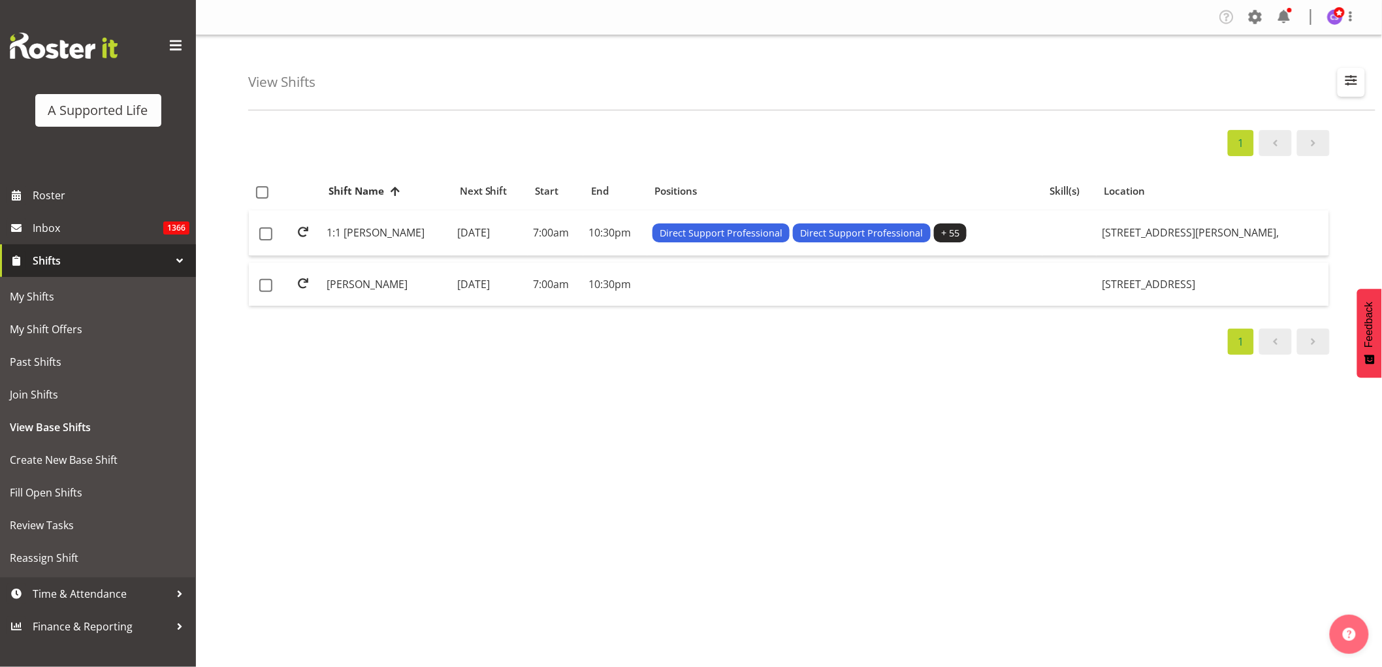
click at [1349, 79] on span "button" at bounding box center [1351, 80] width 17 height 17
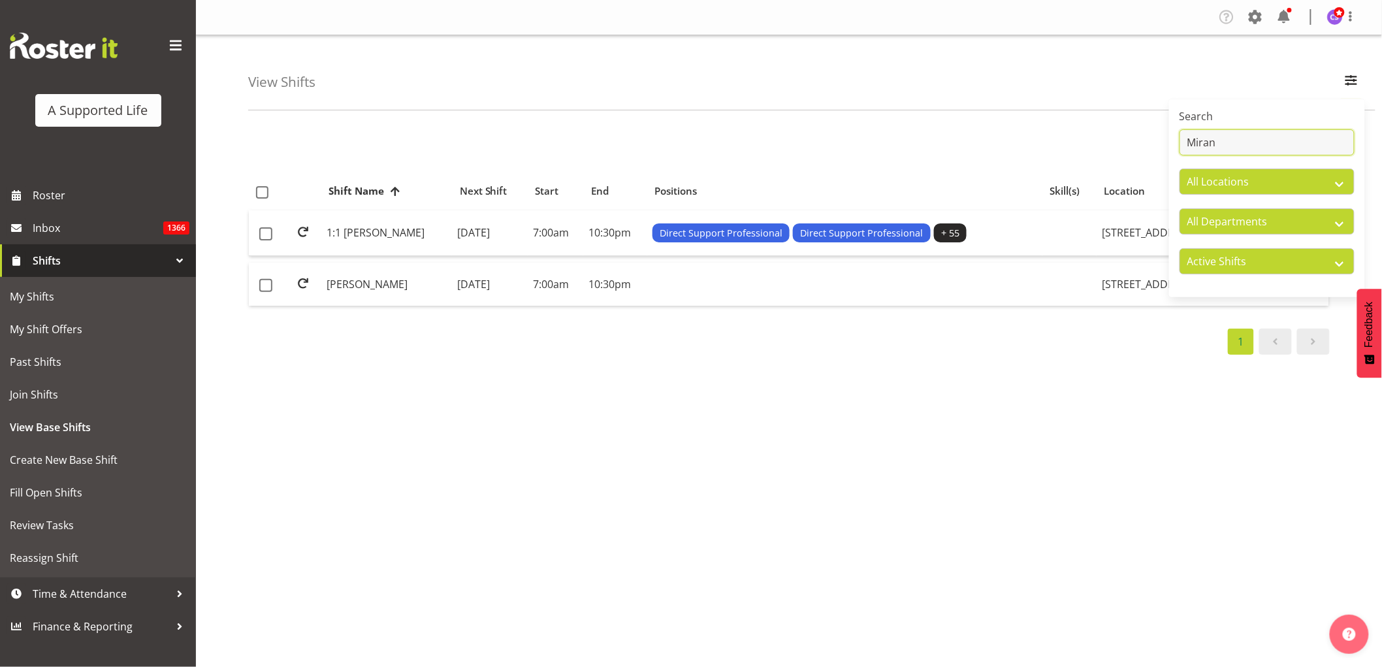
click at [1266, 141] on input "Miran" at bounding box center [1267, 142] width 175 height 26
type input "M"
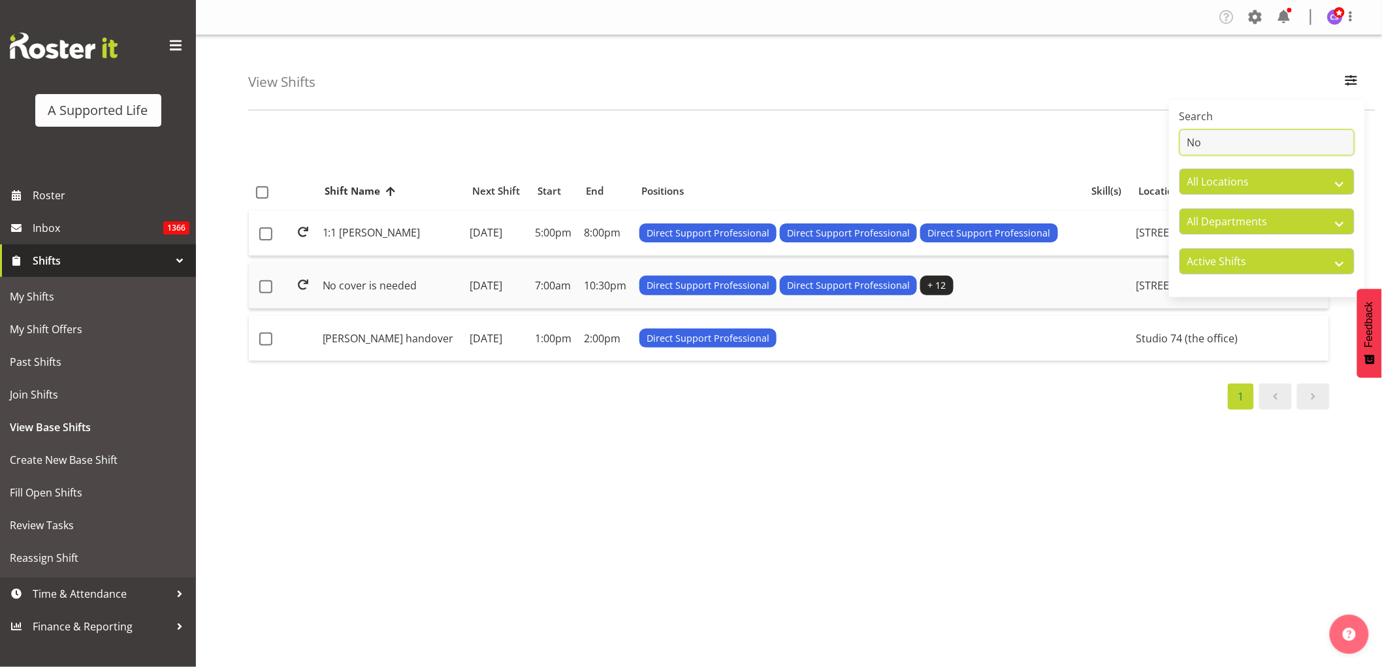
type input "No"
click at [380, 291] on td "No cover is needed" at bounding box center [391, 286] width 148 height 46
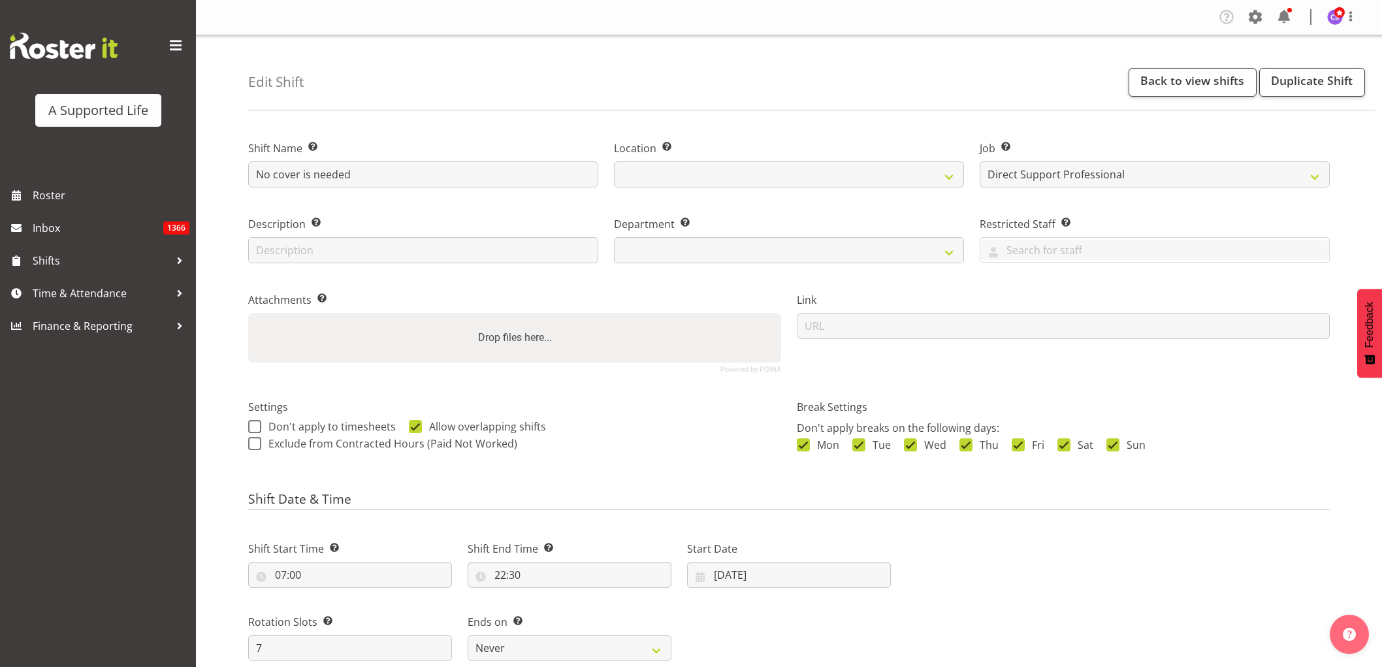
select select "4112"
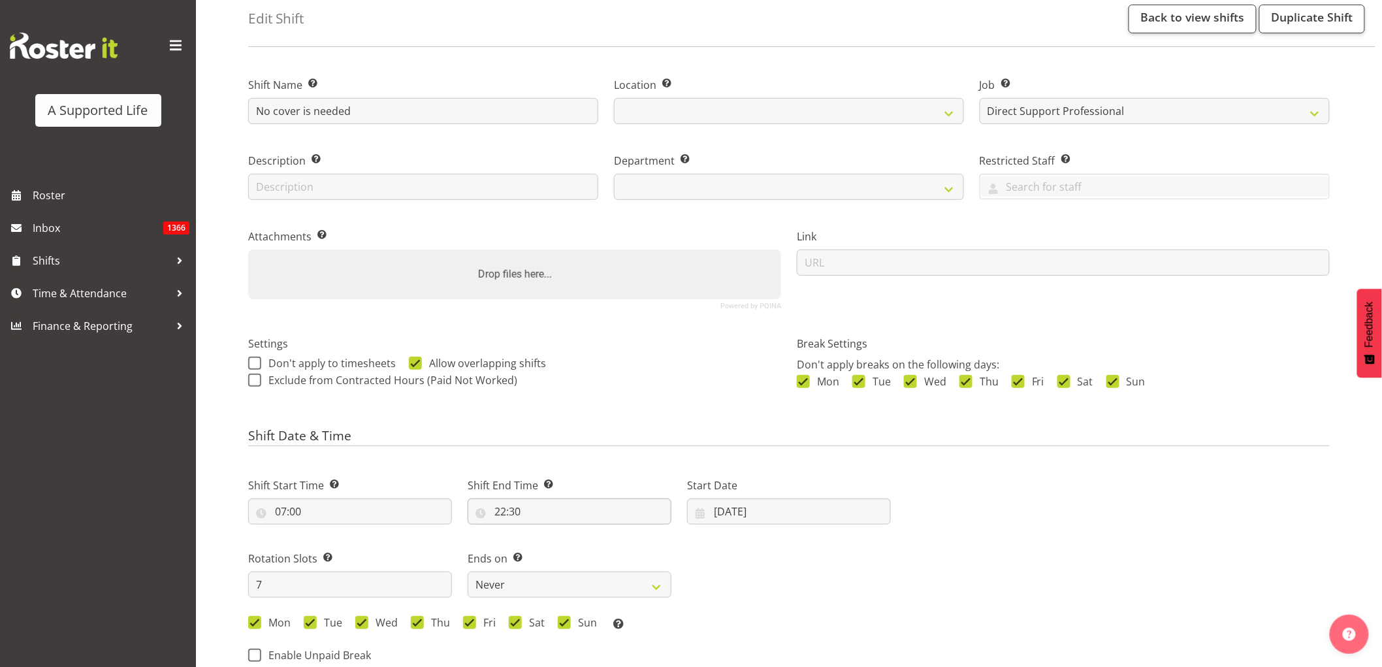
select select
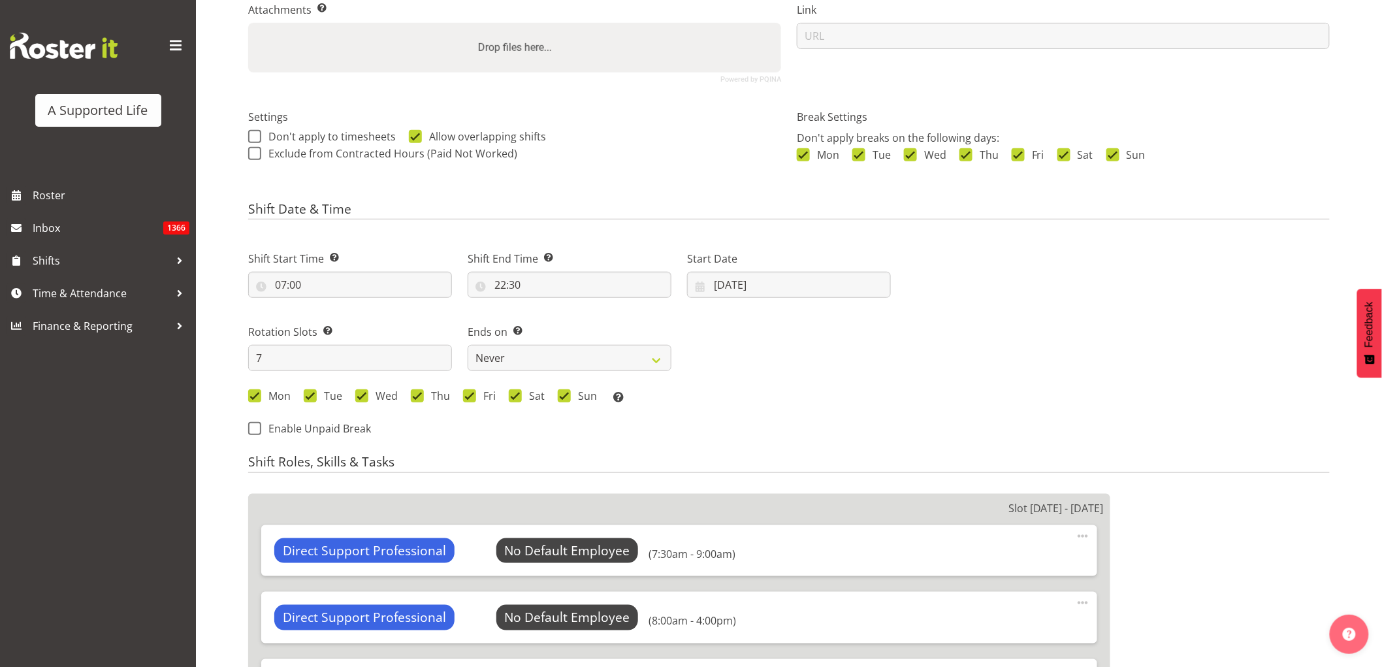
select select
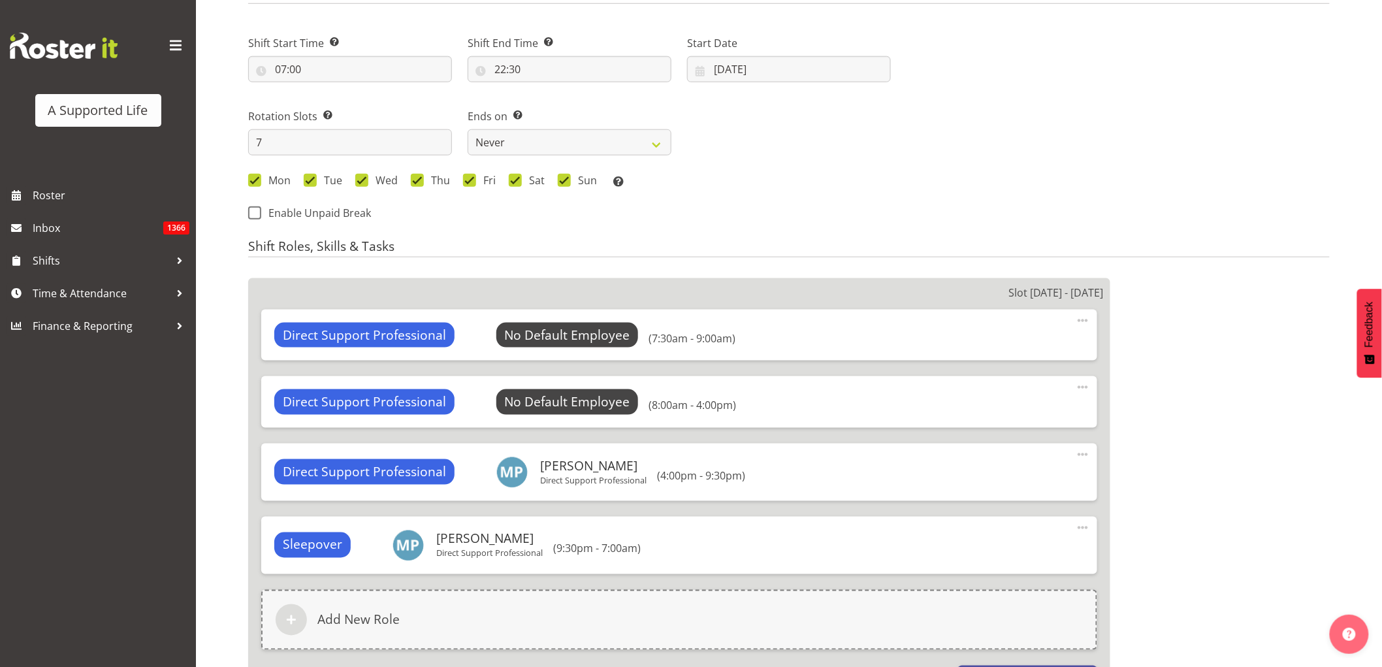
scroll to position [508, 0]
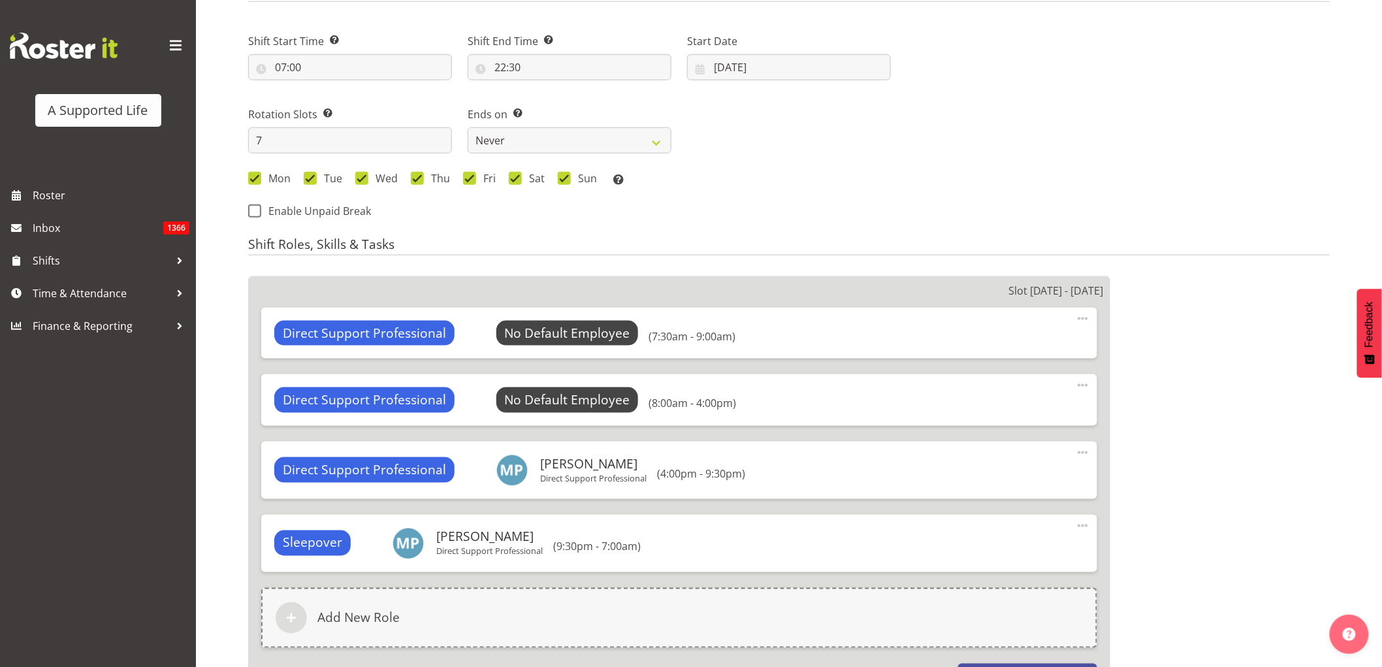
click at [569, 312] on div "Direct Support Professional No Default Employee Select Employee (7:30am - 9:00a…" at bounding box center [679, 333] width 836 height 51
click at [564, 331] on span "Select Employee" at bounding box center [567, 333] width 97 height 19
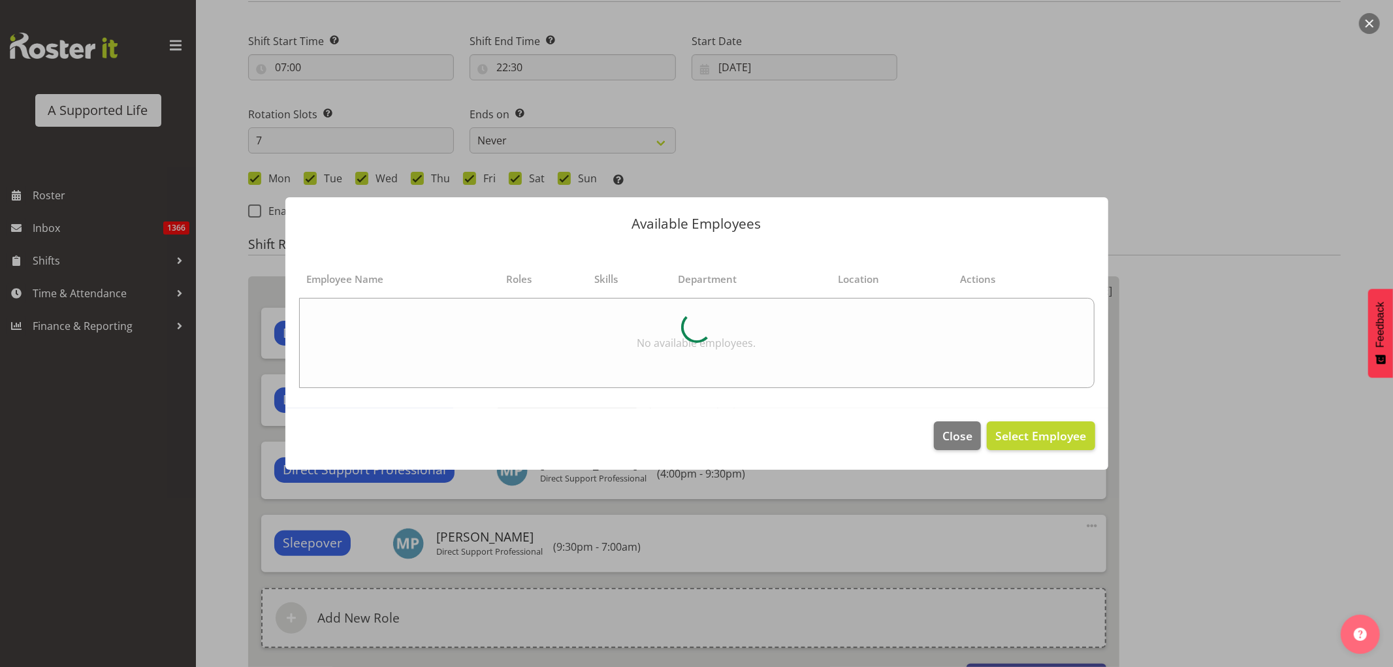
select select "903"
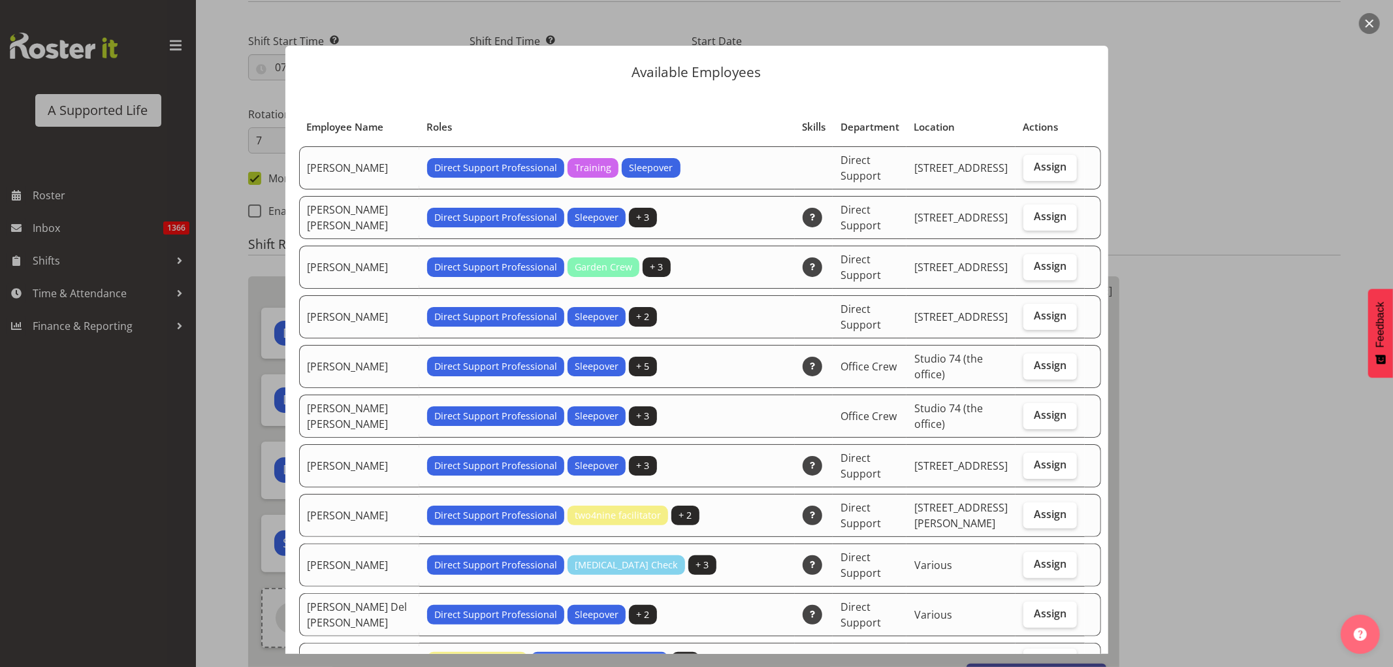
click at [1172, 310] on div at bounding box center [696, 333] width 1393 height 667
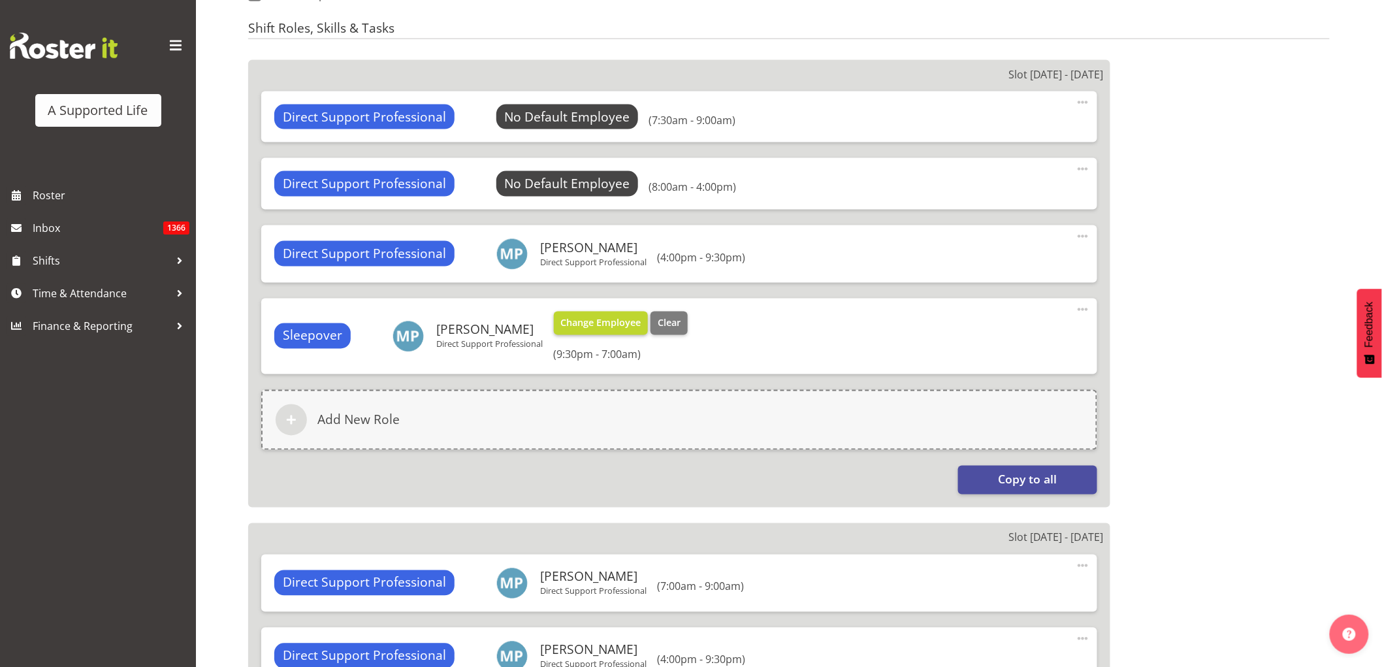
scroll to position [726, 0]
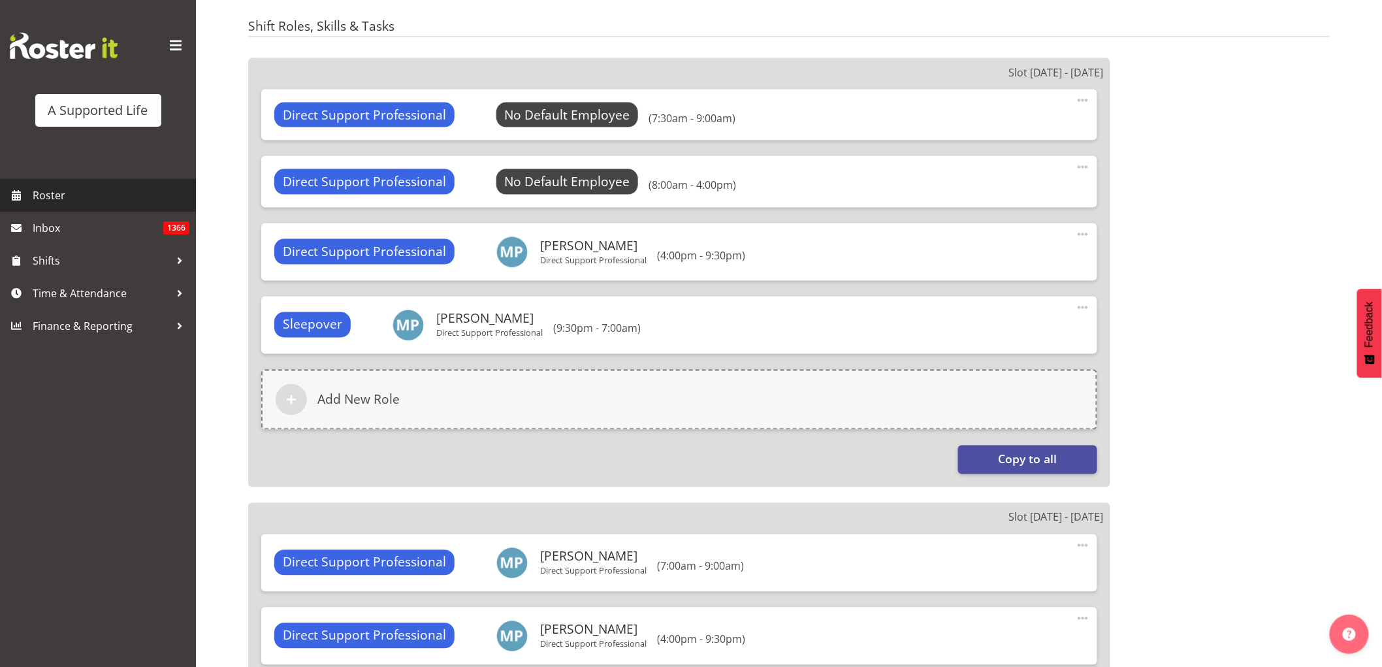
click at [76, 199] on span "Roster" at bounding box center [111, 196] width 157 height 20
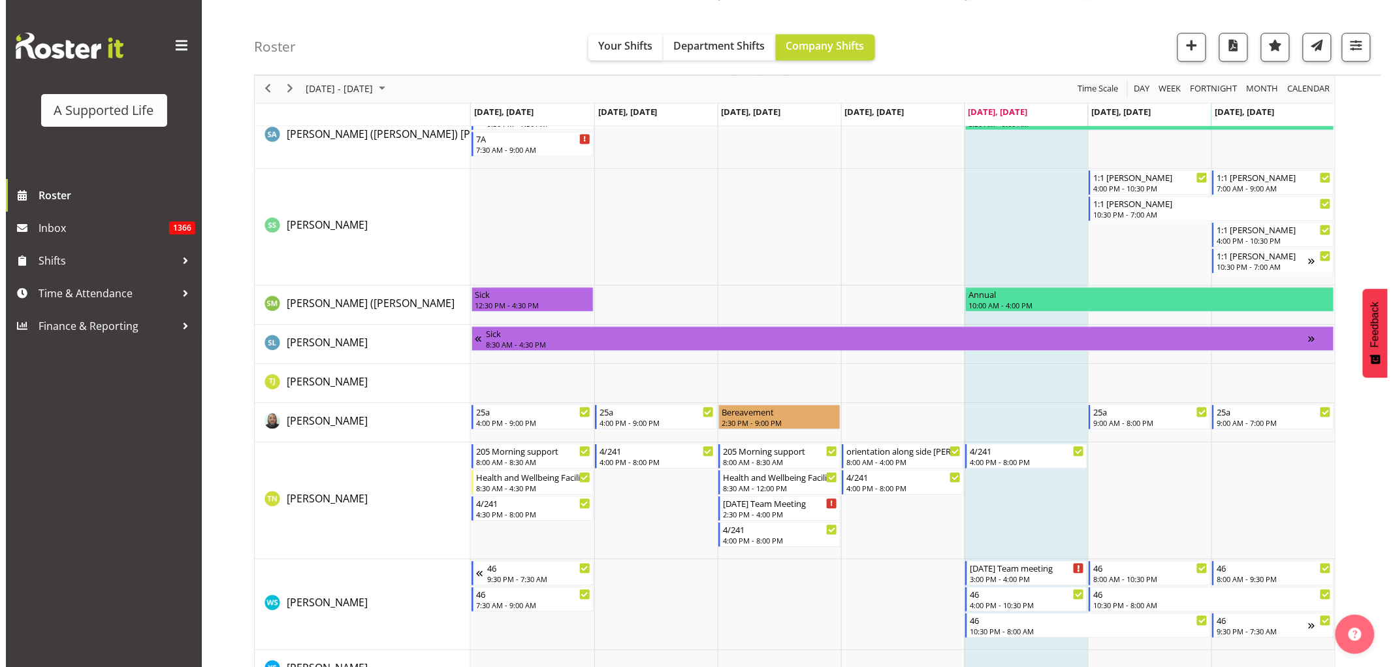
scroll to position [7259, 0]
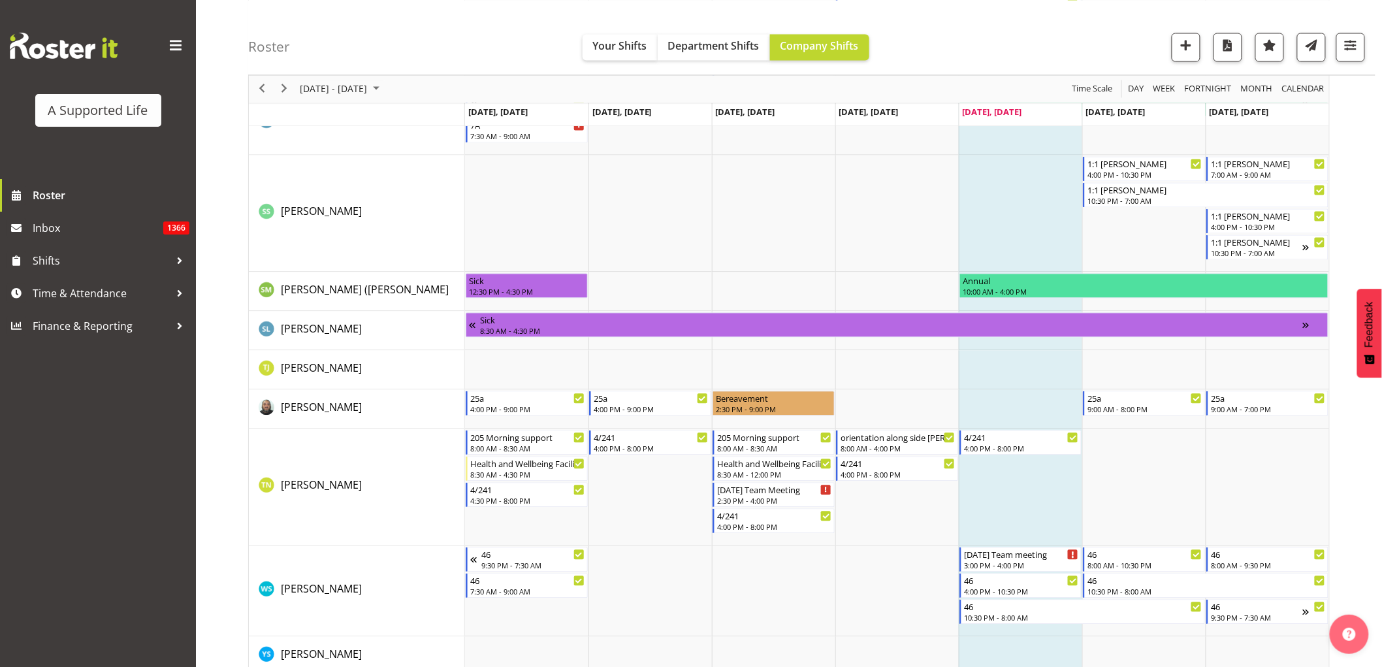
click at [1011, 493] on td "Timeline Week of October 3, 2025" at bounding box center [1020, 487] width 123 height 117
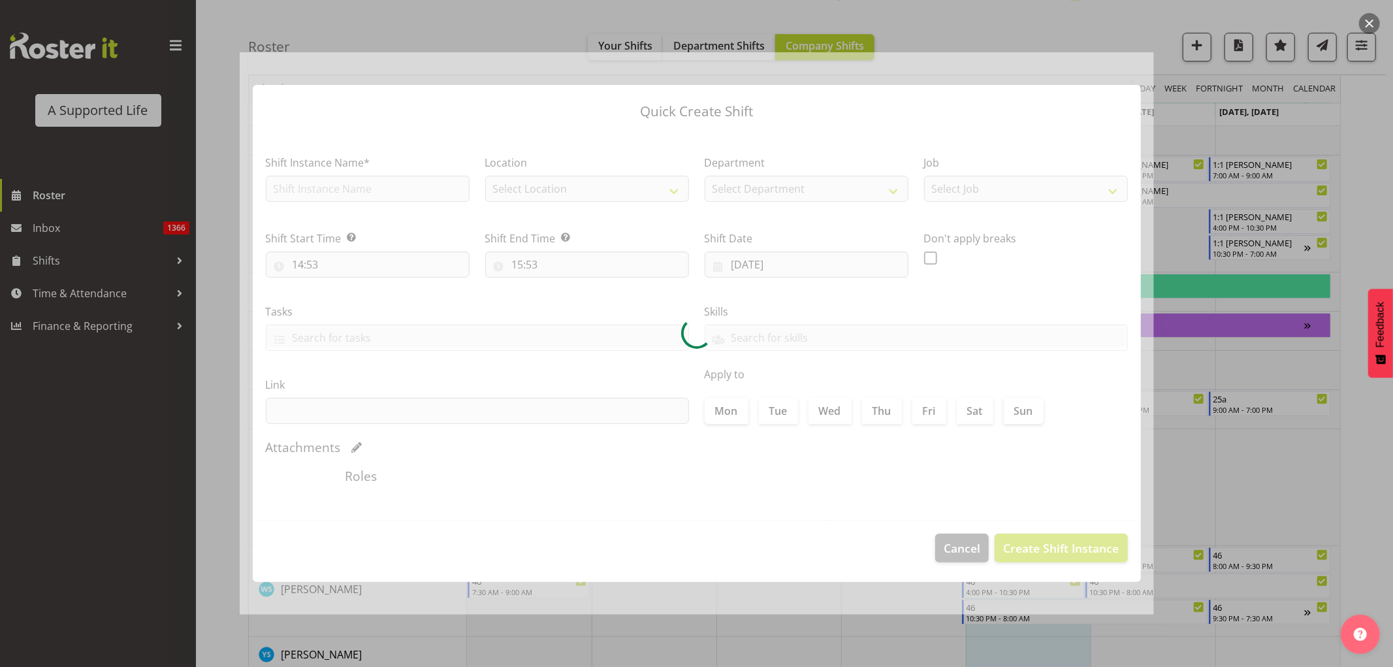
checkbox input "true"
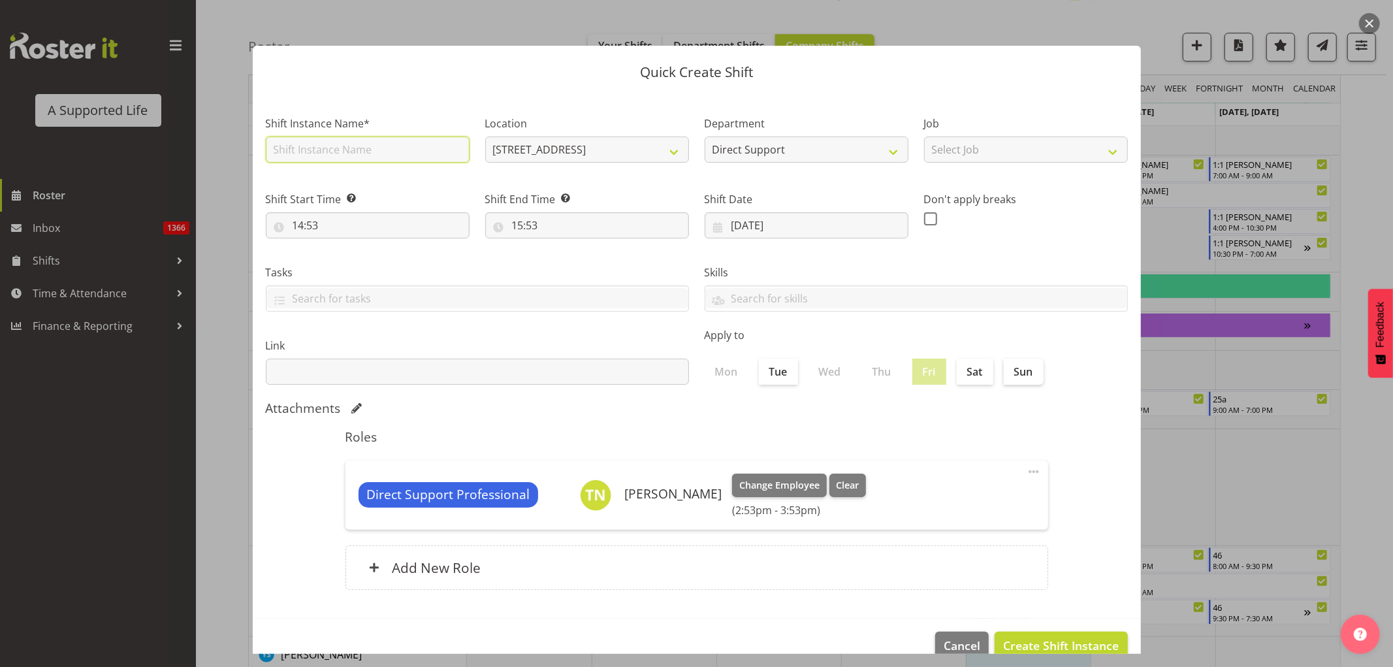
click at [321, 151] on input "text" at bounding box center [368, 150] width 204 height 26
type input "orientation 249"
click at [377, 217] on input "14:53" at bounding box center [368, 225] width 204 height 26
click at [355, 262] on select "00 01 02 03 04 05 06 07 08 09 10 11 12 13 14 15 16 17 18 19 20 21 22 23" at bounding box center [354, 259] width 29 height 26
select select "13"
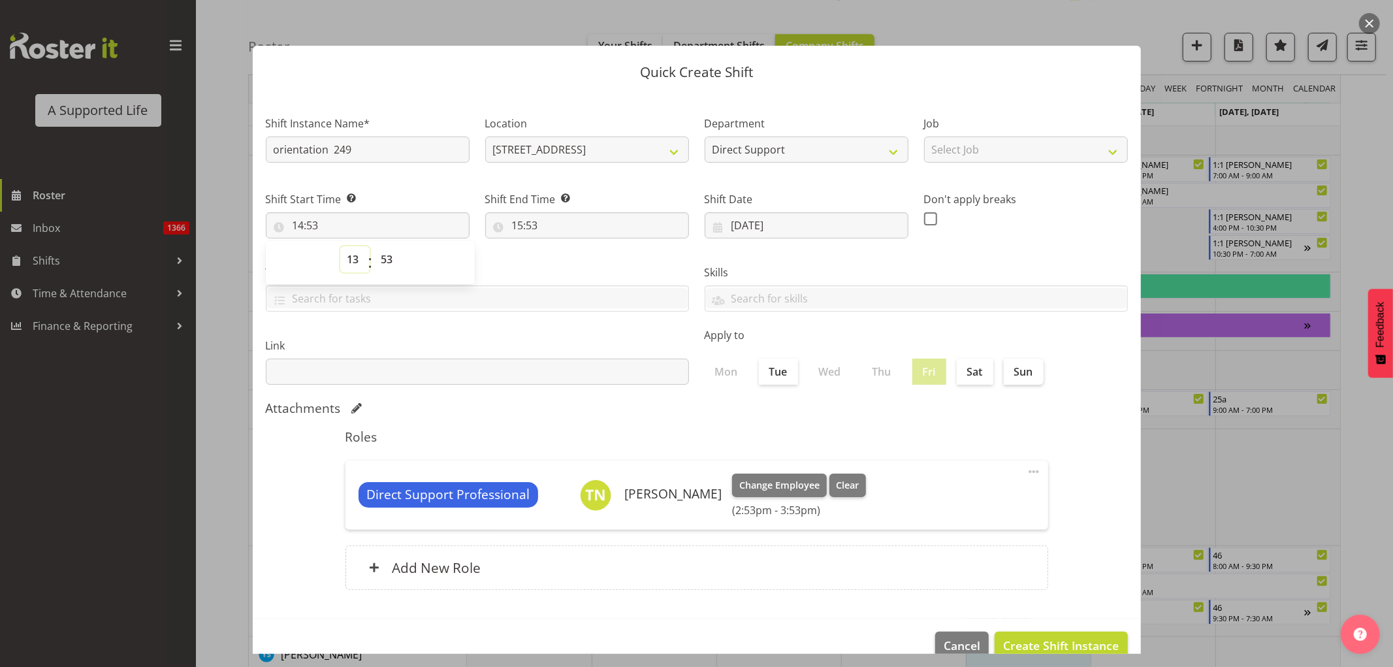
click at [340, 246] on select "00 01 02 03 04 05 06 07 08 09 10 11 12 13 14 15 16 17 18 19 20 21 22 23" at bounding box center [354, 259] width 29 height 26
type input "13:53"
click at [382, 251] on select "00 01 02 03 04 05 06 07 08 09 10 11 12 13 14 15 16 17 18 19 20 21 22 23 24 25 2…" at bounding box center [388, 259] width 29 height 26
select select "0"
click at [374, 246] on select "00 01 02 03 04 05 06 07 08 09 10 11 12 13 14 15 16 17 18 19 20 21 22 23 24 25 2…" at bounding box center [388, 259] width 29 height 26
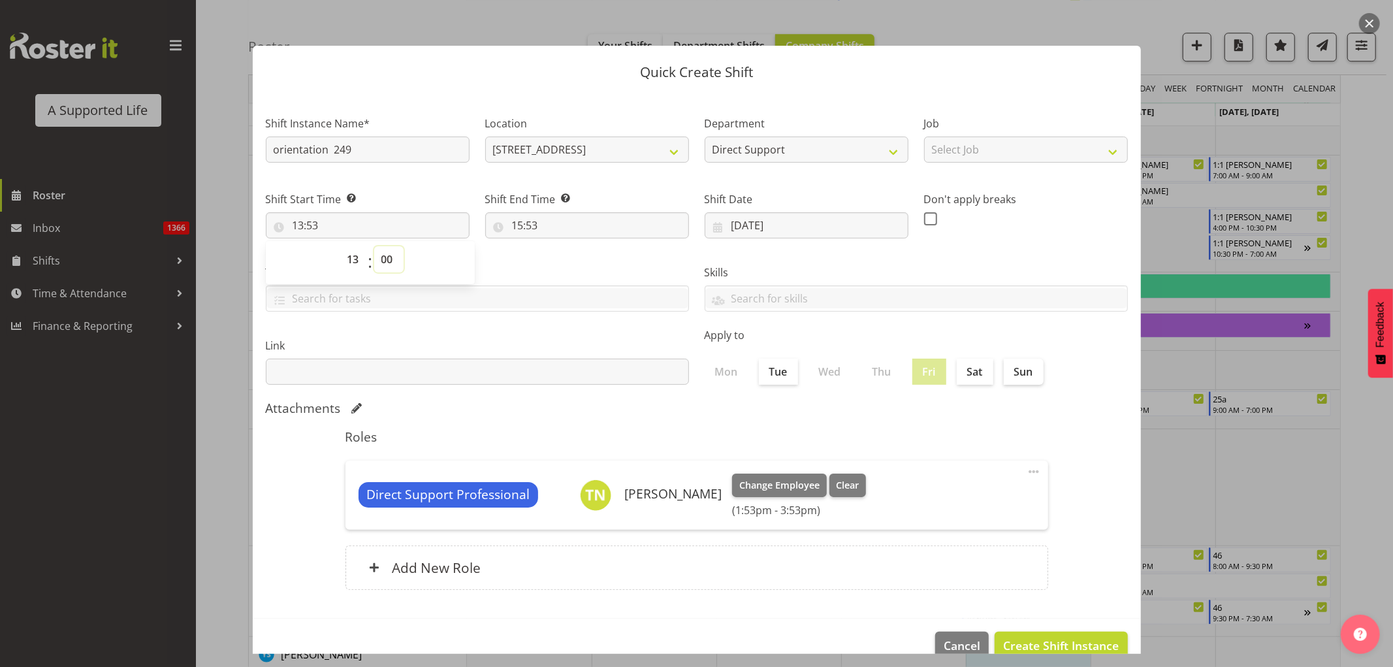
type input "13:00"
click at [531, 220] on input "15:53" at bounding box center [587, 225] width 204 height 26
click at [566, 262] on select "00 01 02 03 04 05 06 07 08 09 10 11 12 13 14 15 16 17 18 19 20 21 22 23" at bounding box center [574, 259] width 29 height 26
select select "16"
click at [560, 246] on select "00 01 02 03 04 05 06 07 08 09 10 11 12 13 14 15 16 17 18 19 20 21 22 23" at bounding box center [574, 259] width 29 height 26
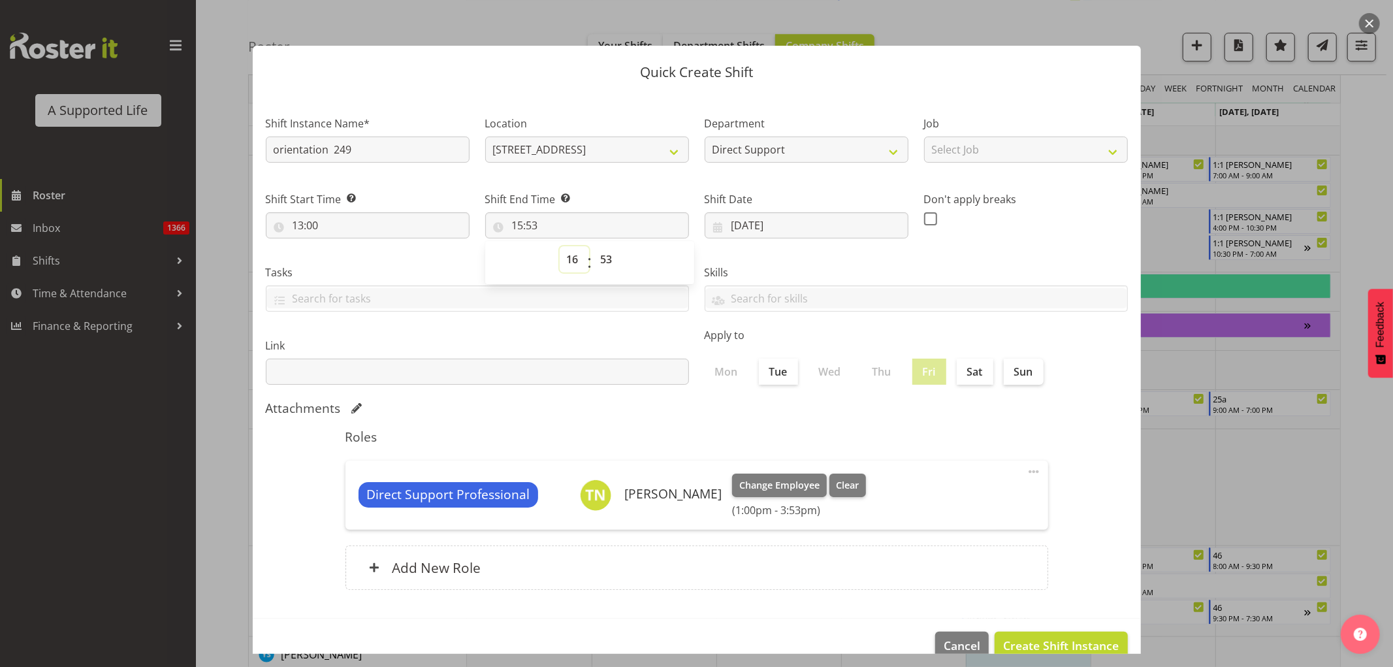
type input "16:53"
click at [610, 267] on select "00 01 02 03 04 05 06 07 08 09 10 11 12 13 14 15 16 17 18 19 20 21 22 23 24 25 2…" at bounding box center [608, 259] width 29 height 26
select select "0"
click at [594, 246] on select "00 01 02 03 04 05 06 07 08 09 10 11 12 13 14 15 16 17 18 19 20 21 22 23 24 25 2…" at bounding box center [608, 259] width 29 height 26
type input "16:00"
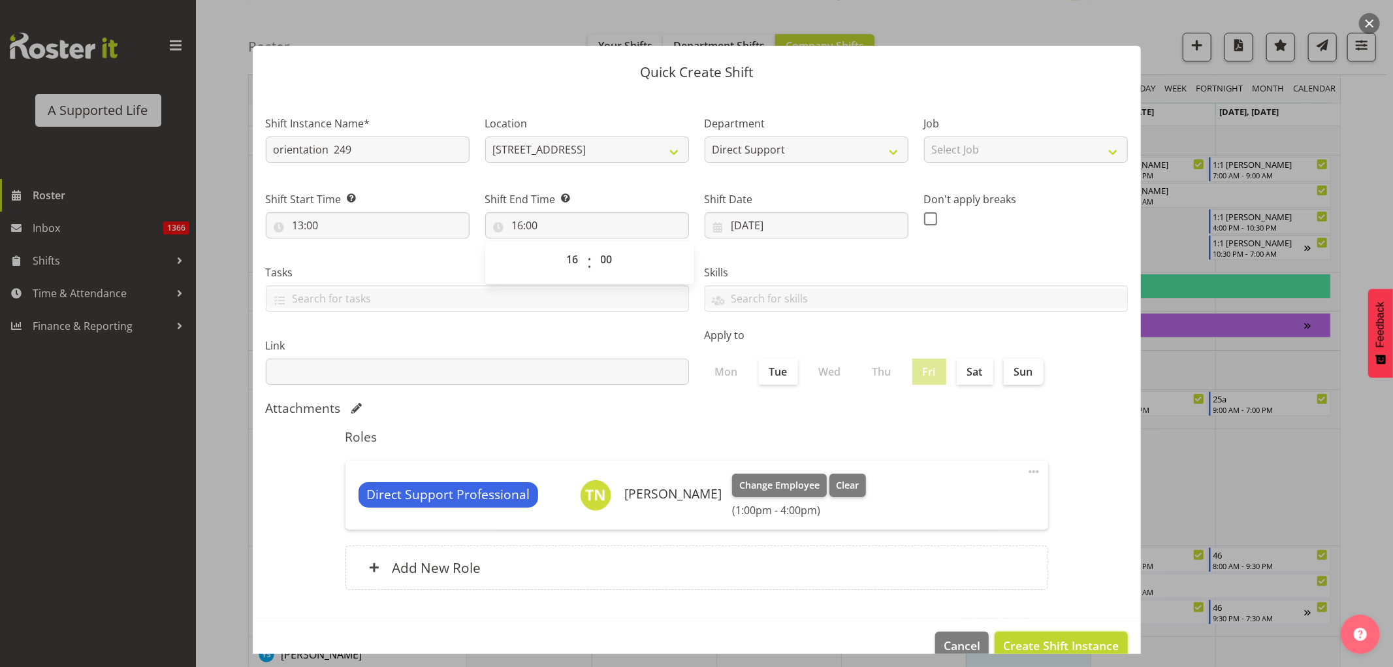
click at [1041, 640] on span "Create Shift Instance" at bounding box center [1061, 645] width 116 height 17
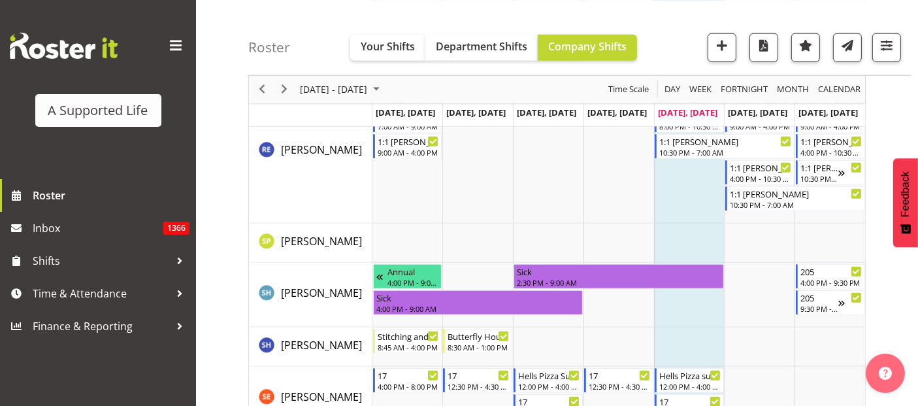
scroll to position [6087, 0]
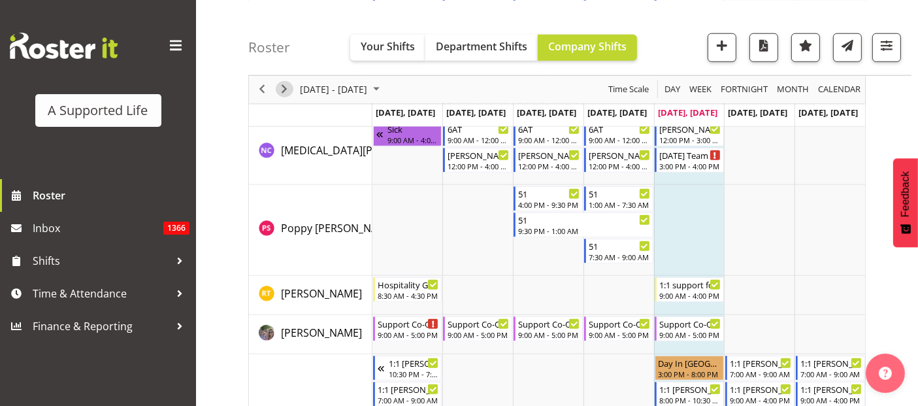
click at [285, 86] on span "Next" at bounding box center [284, 89] width 16 height 16
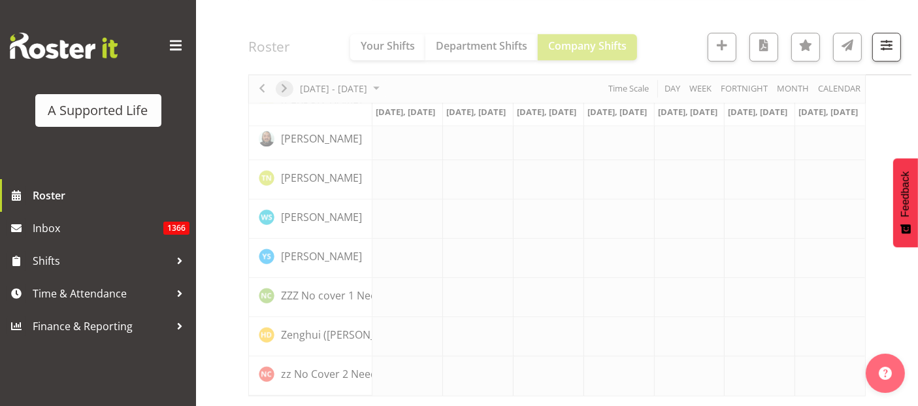
scroll to position [3745, 0]
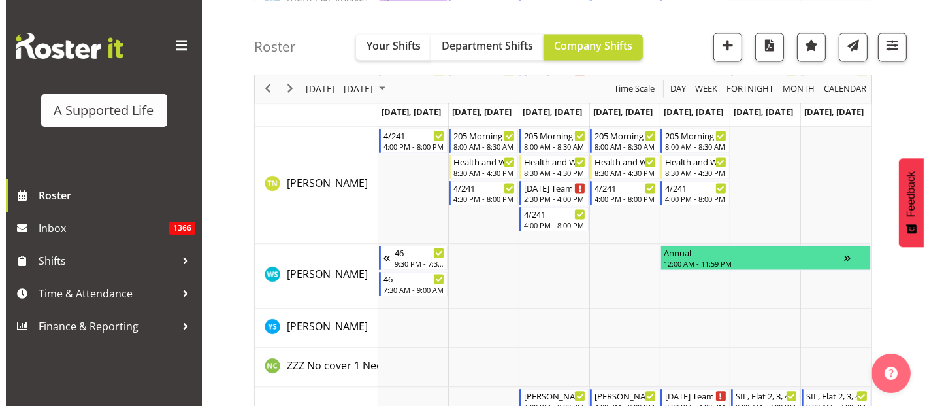
scroll to position [7613, 0]
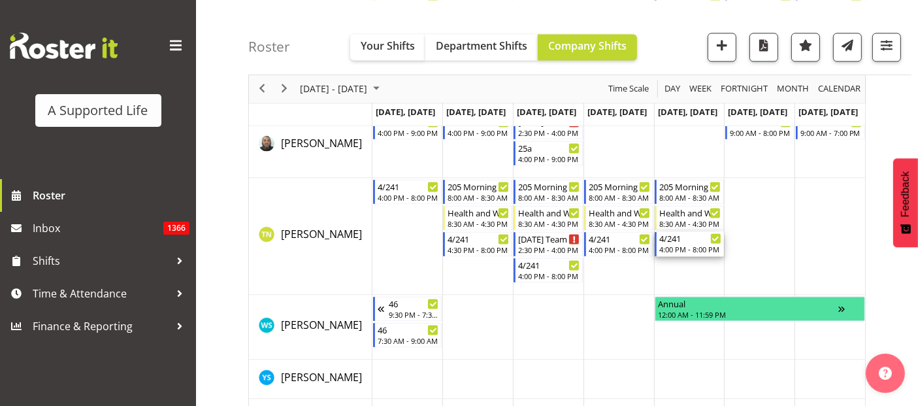
click at [681, 246] on div "4:00 PM - 8:00 PM" at bounding box center [690, 249] width 62 height 10
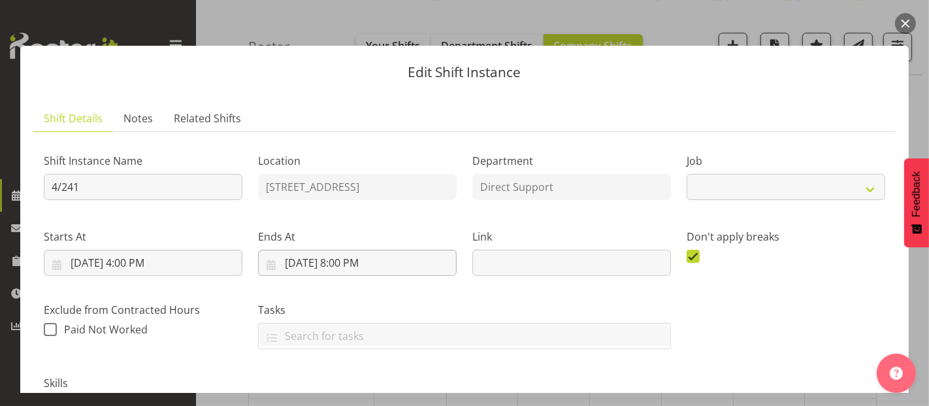
select select "4112"
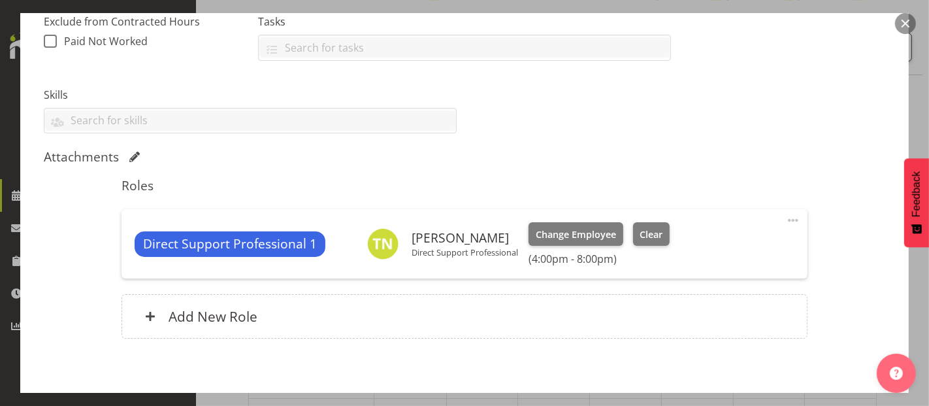
scroll to position [290, 0]
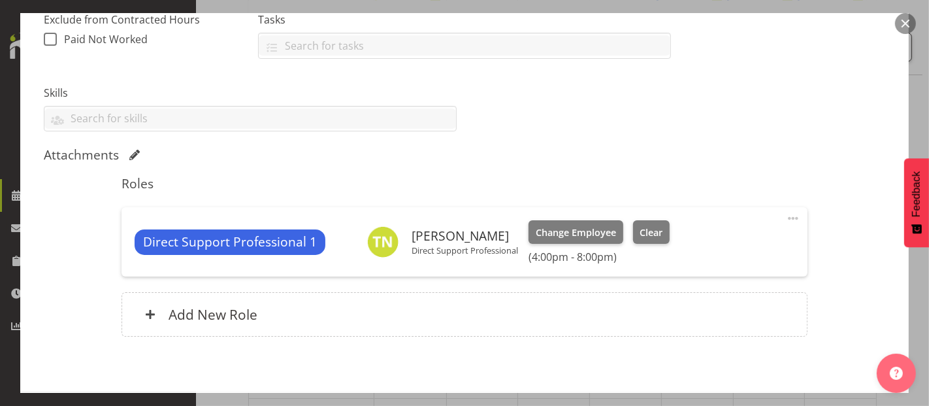
click at [791, 217] on div "Direct Support Professional 1 Tupou Neiufi Direct Support Professional Change E…" at bounding box center [464, 241] width 685 height 69
click at [785, 217] on span at bounding box center [793, 218] width 16 height 16
click at [694, 250] on link "Edit" at bounding box center [737, 247] width 125 height 24
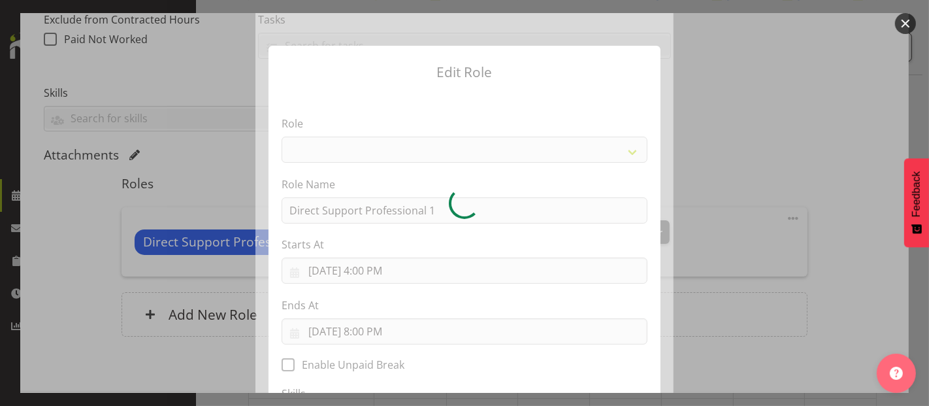
select select "519"
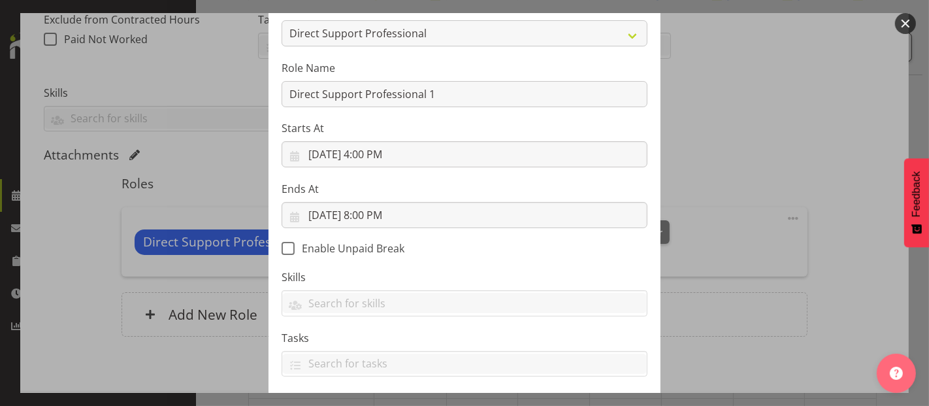
scroll to position [42, 0]
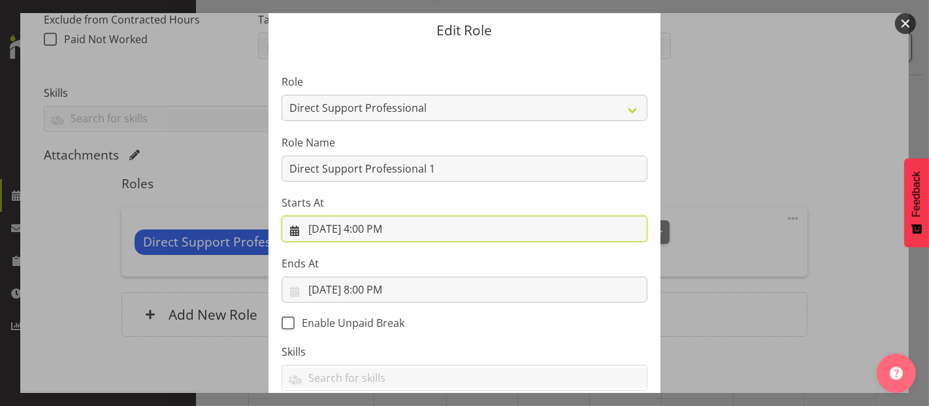
click at [372, 227] on input "10/10/2025, 4:00 PM" at bounding box center [465, 229] width 366 height 26
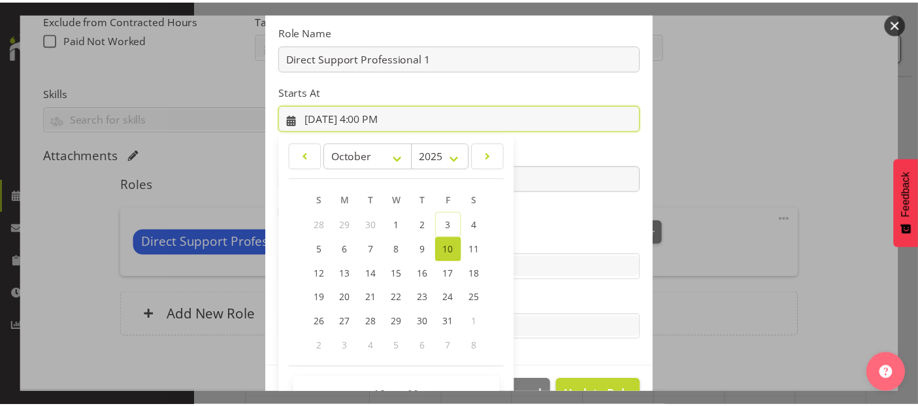
scroll to position [188, 0]
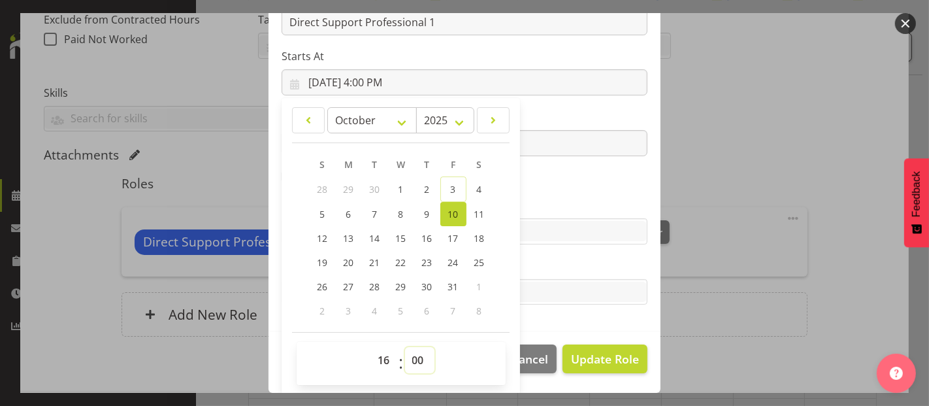
click at [405, 351] on select "00 01 02 03 04 05 06 07 08 09 10 11 12 13 14 15 16 17 18 19 20 21 22 23 24 25 2…" at bounding box center [419, 360] width 29 height 26
select select "30"
click at [405, 347] on select "00 01 02 03 04 05 06 07 08 09 10 11 12 13 14 15 16 17 18 19 20 21 22 23 24 25 2…" at bounding box center [419, 360] width 29 height 26
type input "10/10/2025, 4:30 PM"
click at [613, 348] on button "Update Role" at bounding box center [604, 358] width 85 height 29
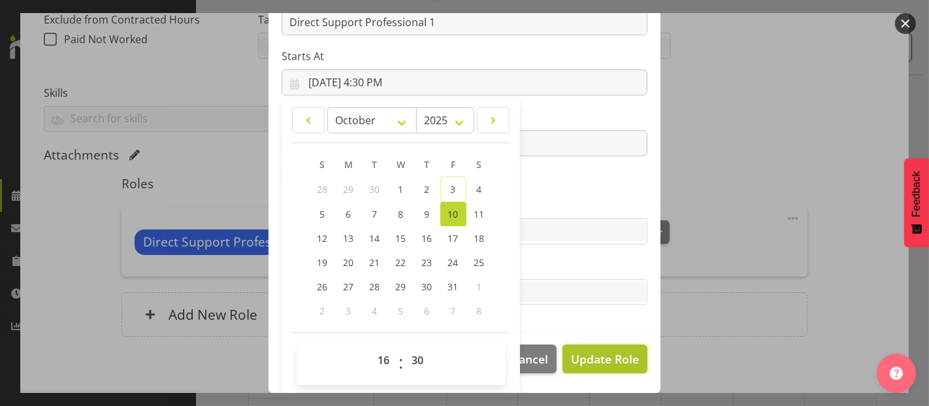
select select
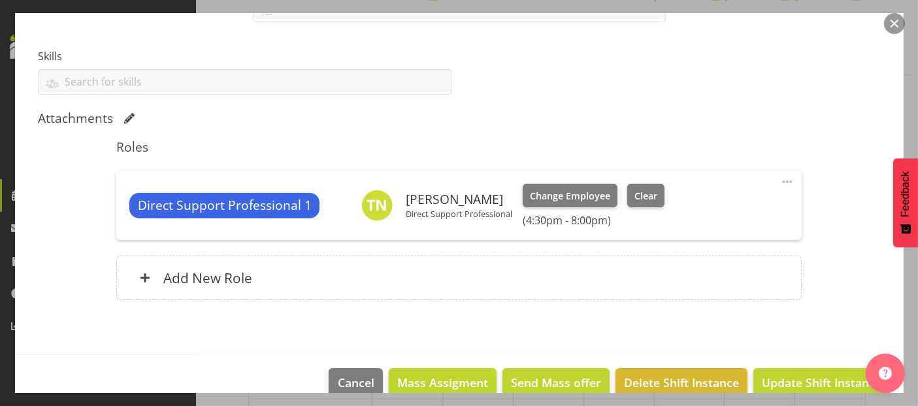
scroll to position [348, 0]
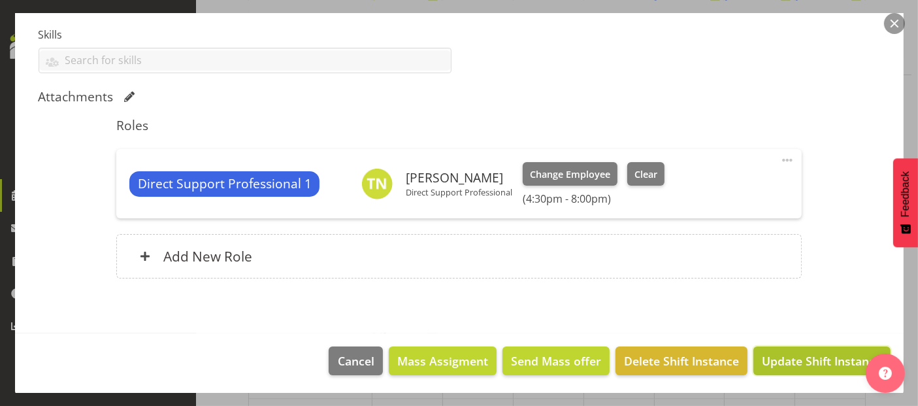
click at [811, 355] on span "Update Shift Instance" at bounding box center [822, 360] width 120 height 17
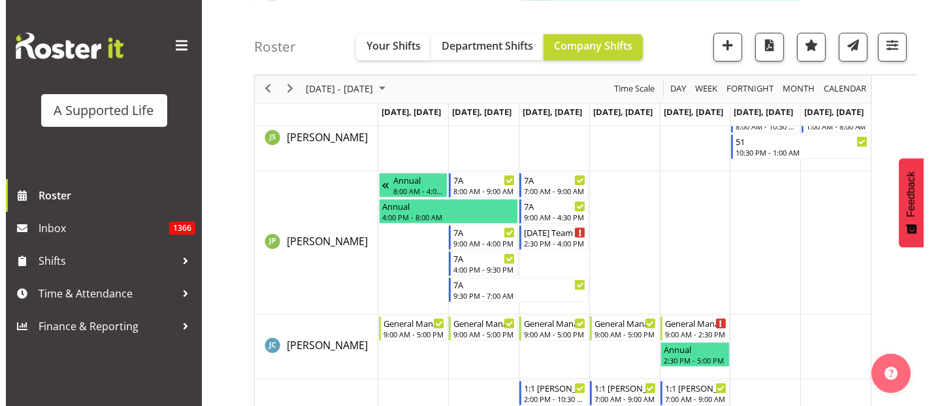
scroll to position [7526, 0]
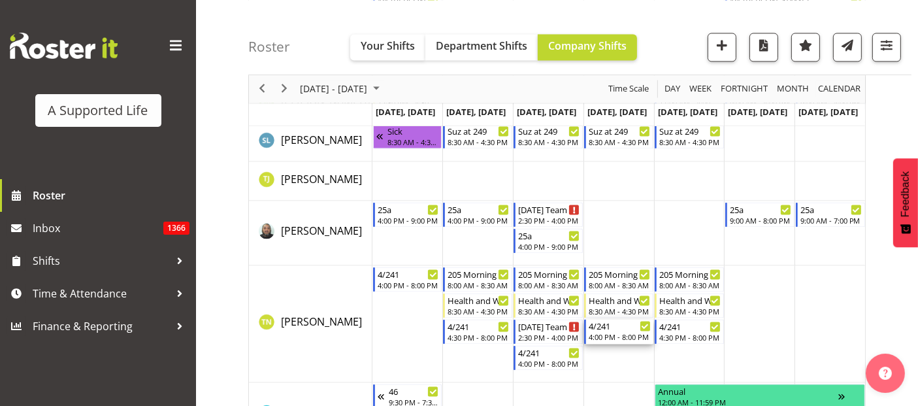
click at [601, 336] on div "4:00 PM - 8:00 PM" at bounding box center [620, 336] width 62 height 10
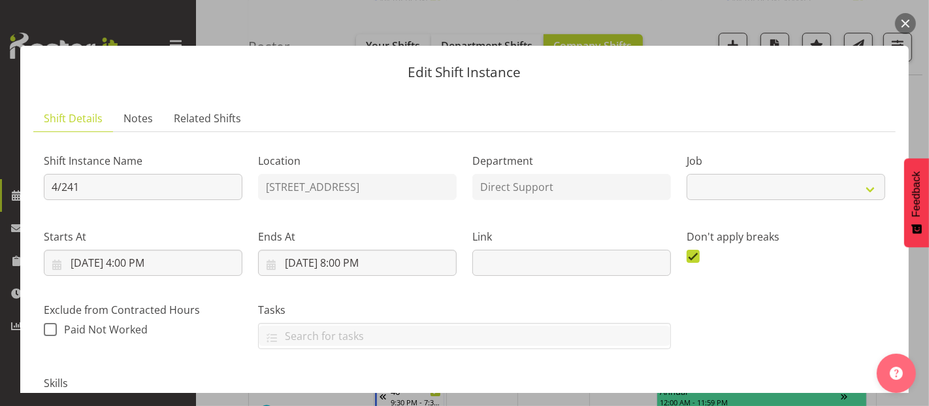
select select "4112"
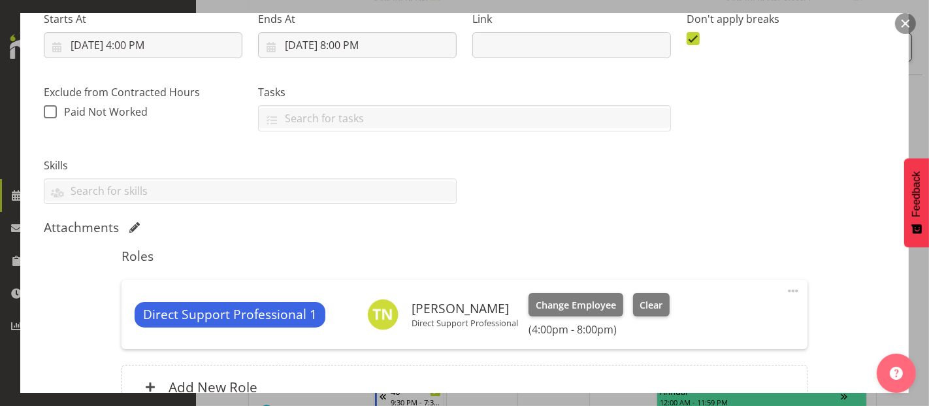
click at [785, 285] on span at bounding box center [793, 291] width 16 height 16
click at [680, 316] on link "Edit" at bounding box center [737, 320] width 125 height 24
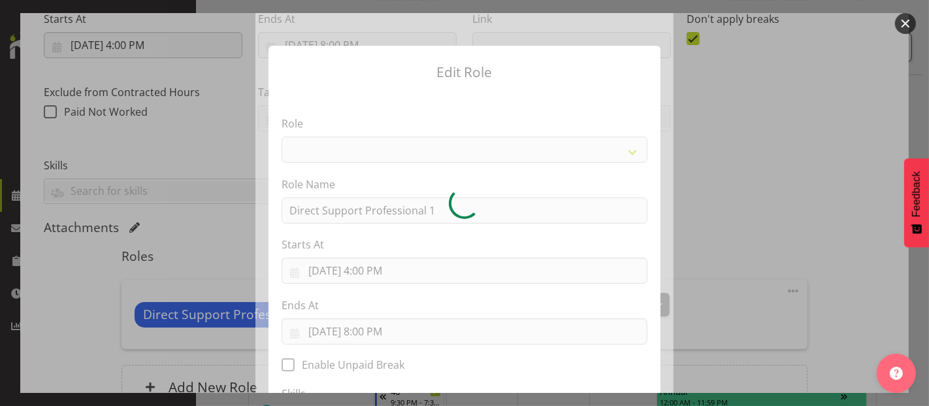
select select "519"
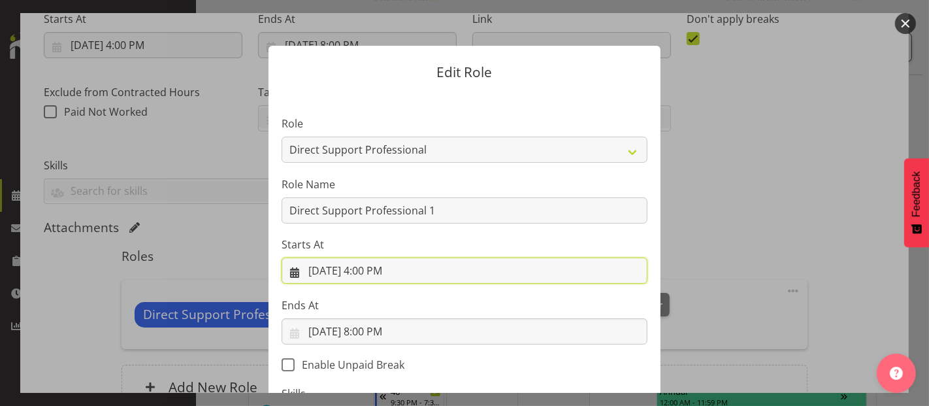
click at [388, 278] on input "10/9/2025, 4:00 PM" at bounding box center [465, 270] width 366 height 26
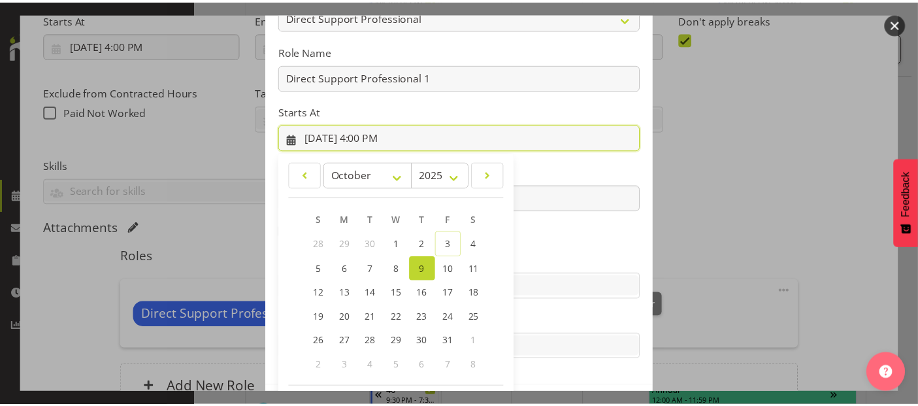
scroll to position [188, 0]
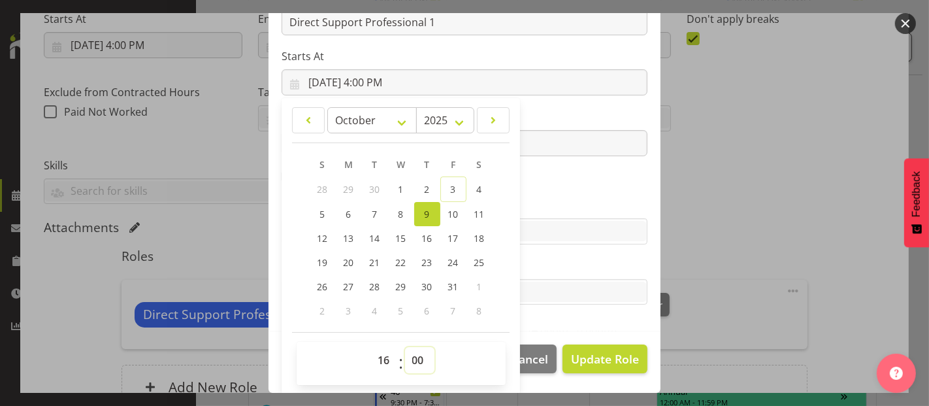
click at [412, 357] on select "00 01 02 03 04 05 06 07 08 09 10 11 12 13 14 15 16 17 18 19 20 21 22 23 24 25 2…" at bounding box center [419, 360] width 29 height 26
select select "30"
click at [405, 347] on select "00 01 02 03 04 05 06 07 08 09 10 11 12 13 14 15 16 17 18 19 20 21 22 23 24 25 2…" at bounding box center [419, 360] width 29 height 26
type input "10/9/2025, 4:30 PM"
click at [589, 361] on span "Update Role" at bounding box center [605, 358] width 68 height 17
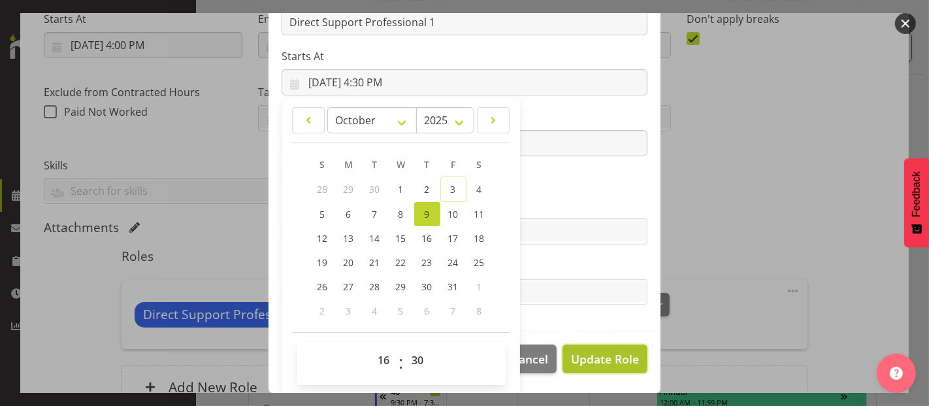
select select
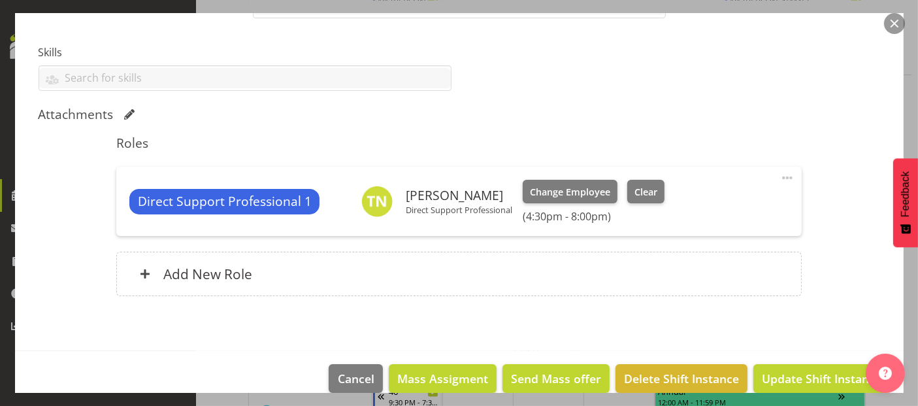
scroll to position [348, 0]
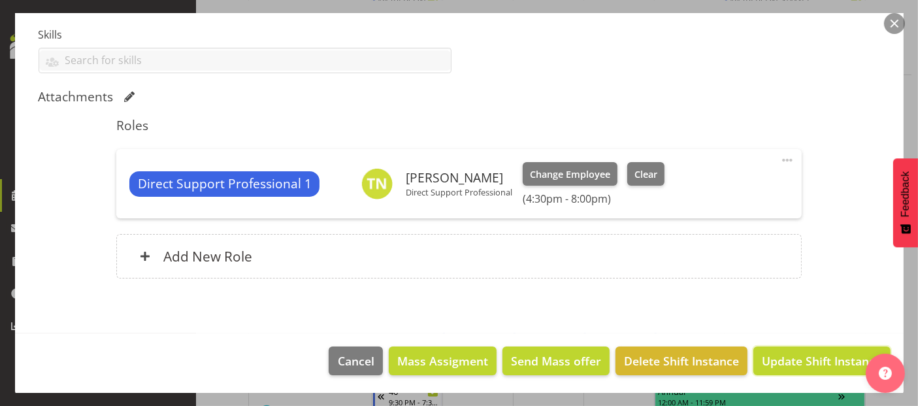
drag, startPoint x: 813, startPoint y: 361, endPoint x: 813, endPoint y: 353, distance: 7.2
click at [813, 361] on span "Update Shift Instance" at bounding box center [822, 360] width 120 height 17
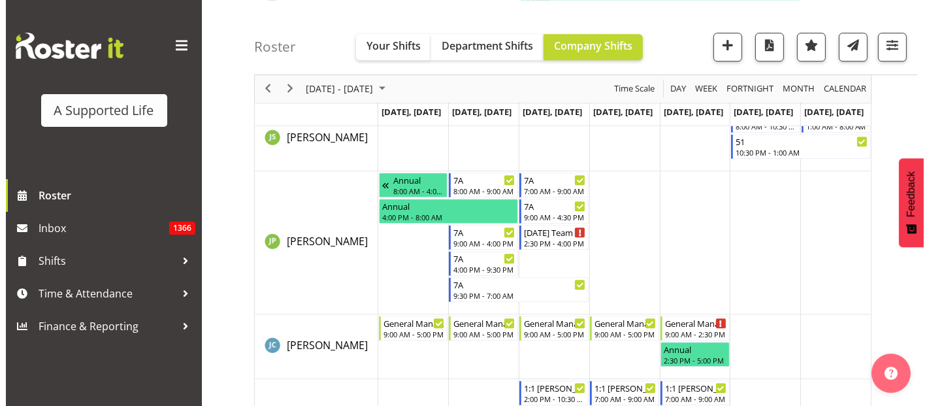
scroll to position [7526, 0]
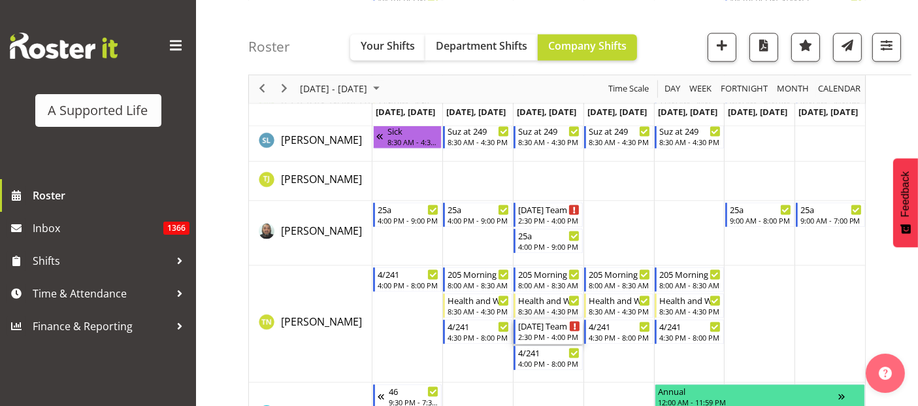
click at [549, 333] on div "2:30 PM - 4:00 PM" at bounding box center [549, 336] width 62 height 10
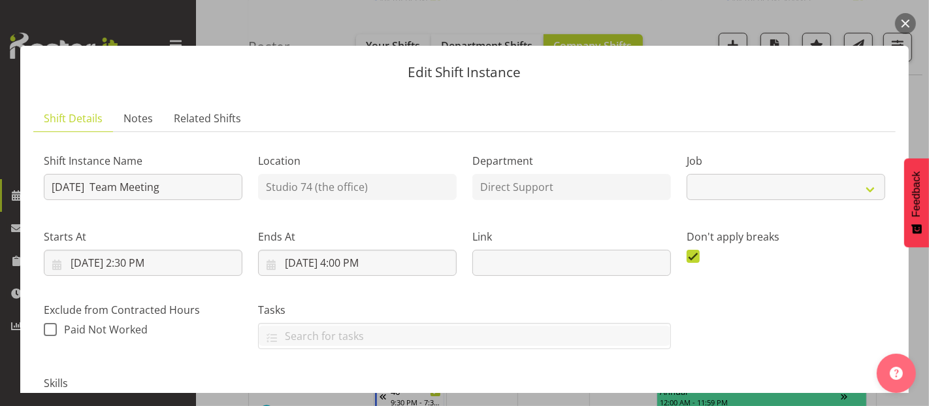
select select "4112"
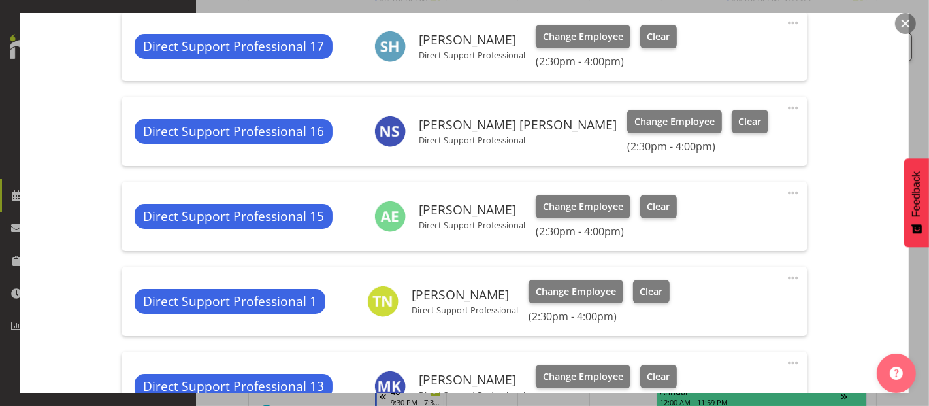
scroll to position [1452, 0]
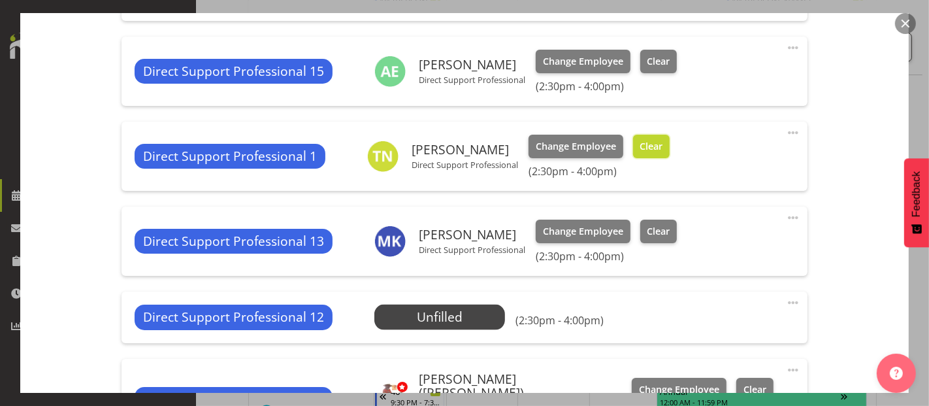
click at [657, 146] on span "Clear" at bounding box center [651, 146] width 23 height 14
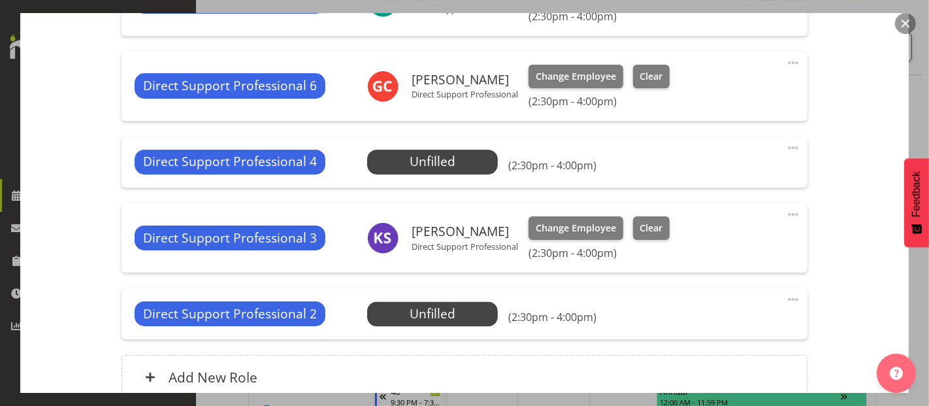
scroll to position [2285, 0]
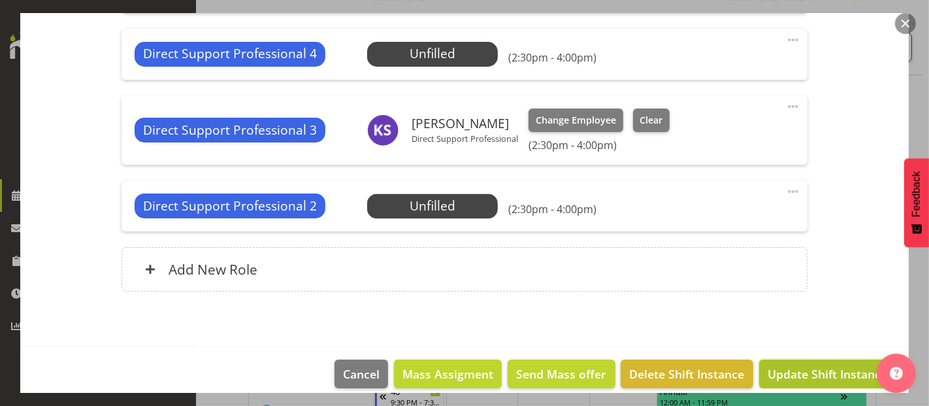
click at [774, 365] on span "Update Shift Instance" at bounding box center [828, 373] width 120 height 17
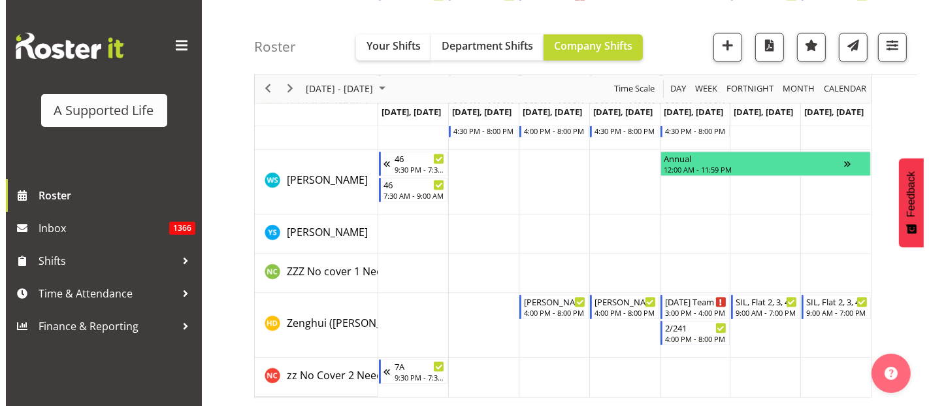
scroll to position [7660, 0]
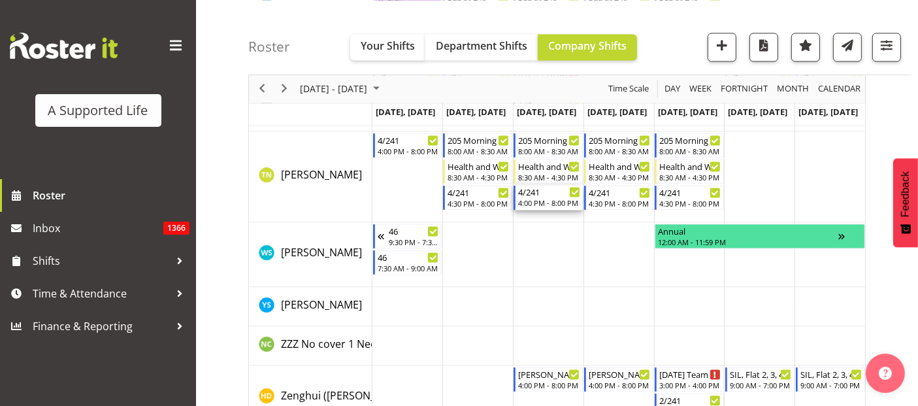
click at [552, 205] on div "4:00 PM - 8:00 PM" at bounding box center [549, 202] width 62 height 10
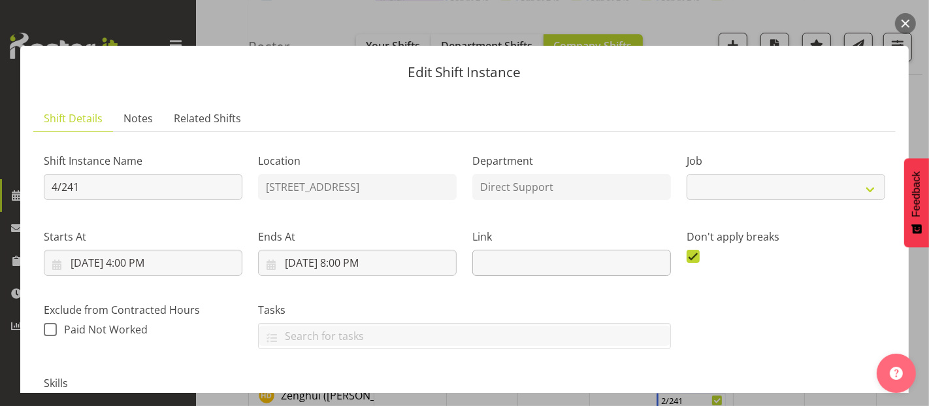
select select "4112"
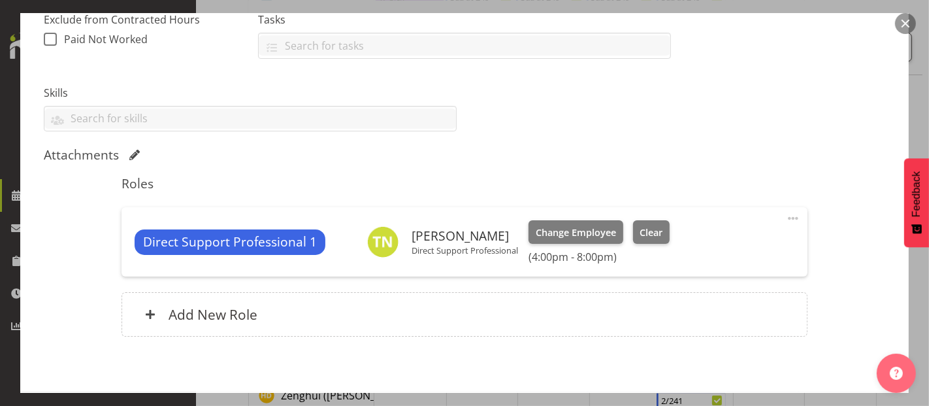
click at [785, 216] on span at bounding box center [793, 218] width 16 height 16
click at [691, 251] on link "Edit" at bounding box center [737, 247] width 125 height 24
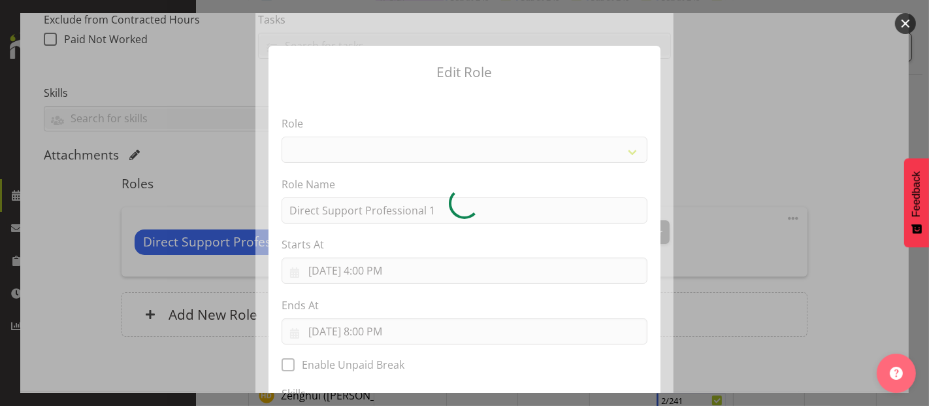
select select "519"
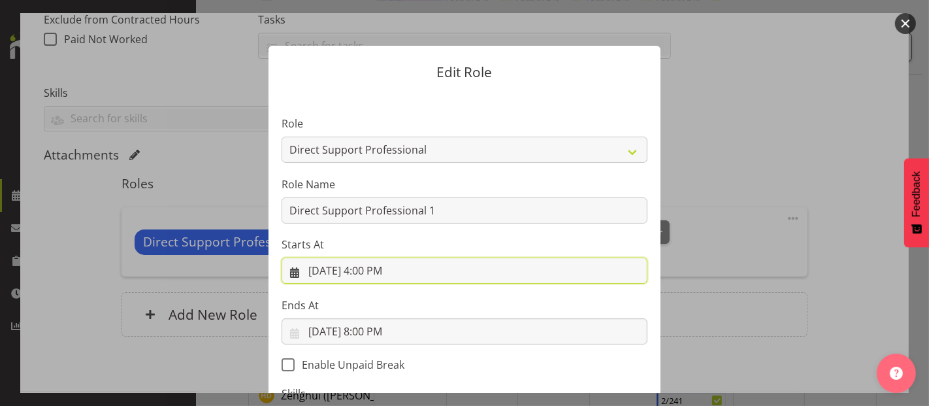
click at [378, 269] on input "10/8/2025, 4:00 PM" at bounding box center [465, 270] width 366 height 26
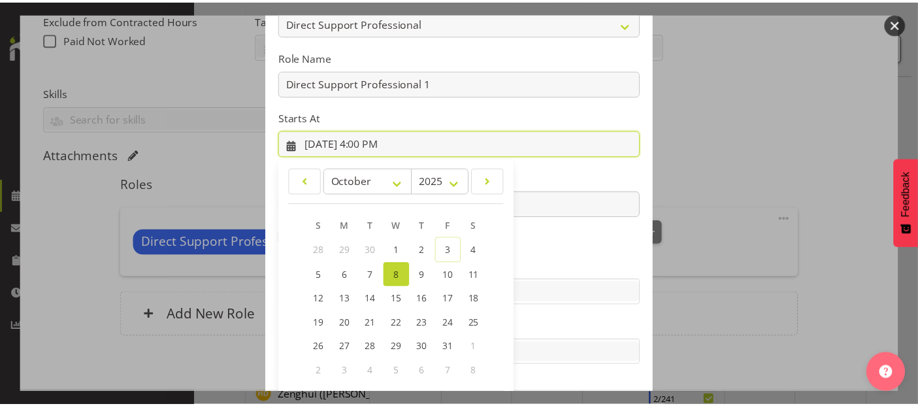
scroll to position [188, 0]
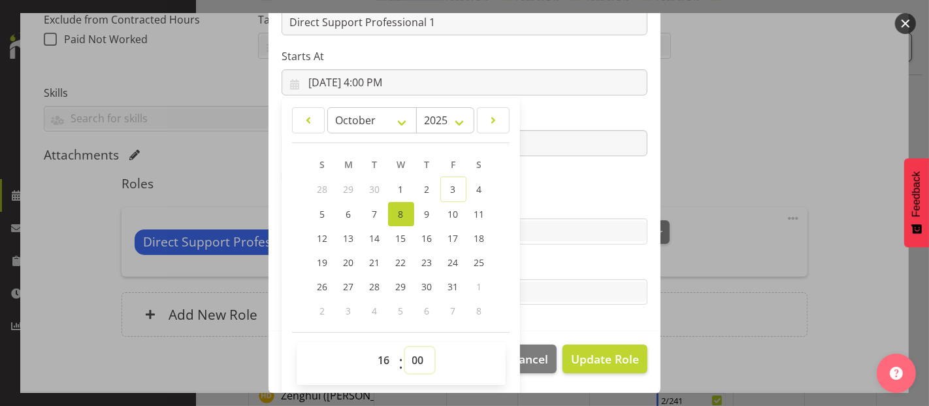
click at [412, 358] on select "00 01 02 03 04 05 06 07 08 09 10 11 12 13 14 15 16 17 18 19 20 21 22 23 24 25 2…" at bounding box center [419, 360] width 29 height 26
select select "30"
click at [405, 347] on select "00 01 02 03 04 05 06 07 08 09 10 11 12 13 14 15 16 17 18 19 20 21 22 23 24 25 2…" at bounding box center [419, 360] width 29 height 26
type input "10/8/2025, 4:30 PM"
drag, startPoint x: 613, startPoint y: 361, endPoint x: 610, endPoint y: 351, distance: 11.2
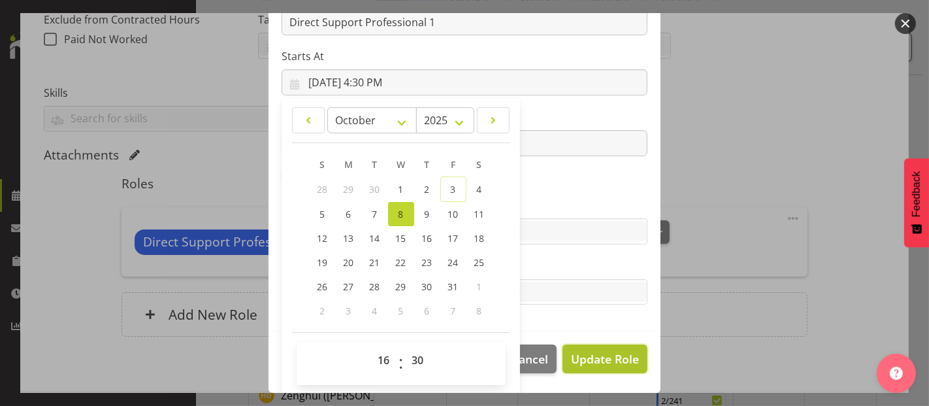
click at [613, 361] on span "Update Role" at bounding box center [605, 358] width 68 height 17
select select
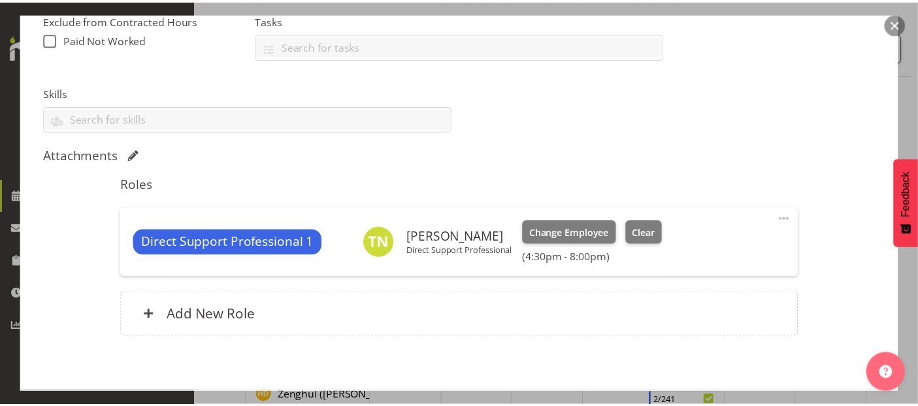
scroll to position [187, 0]
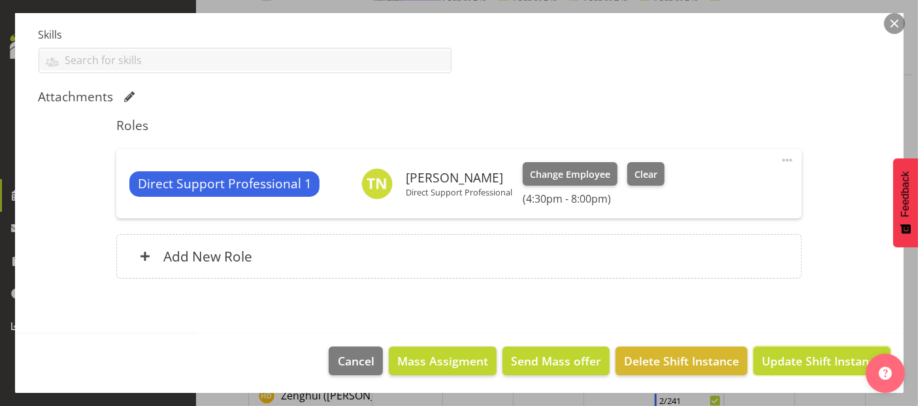
drag, startPoint x: 816, startPoint y: 361, endPoint x: 782, endPoint y: 350, distance: 35.7
click at [815, 361] on span "Update Shift Instance" at bounding box center [822, 360] width 120 height 17
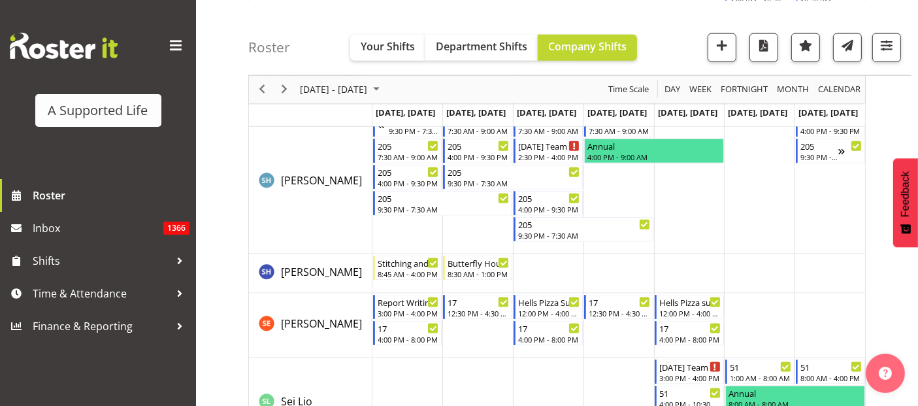
scroll to position [6655, 0]
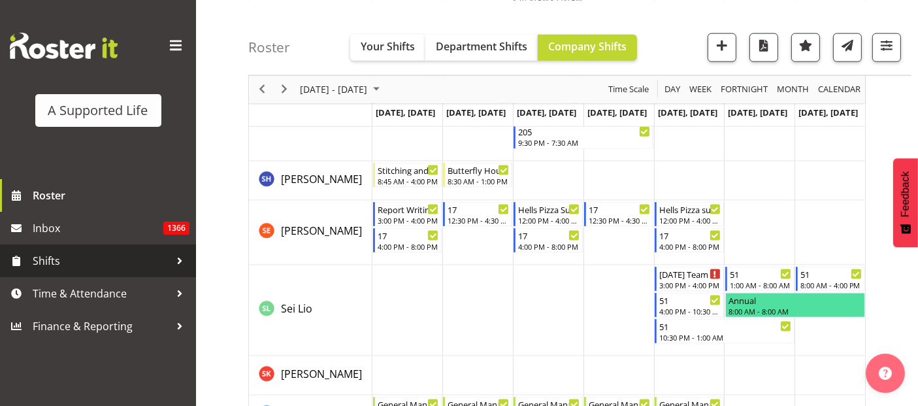
click at [82, 265] on span "Shifts" at bounding box center [101, 261] width 137 height 20
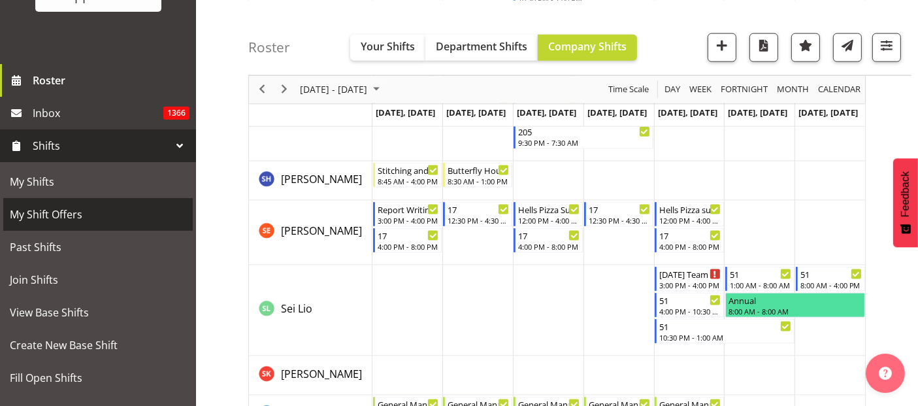
scroll to position [145, 0]
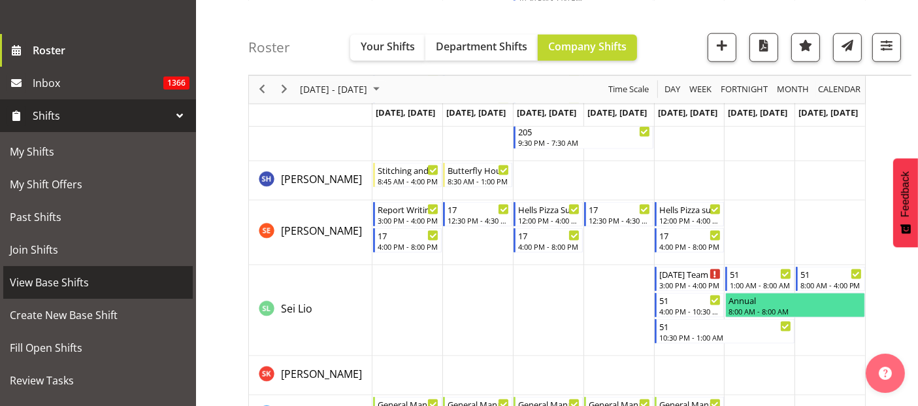
click at [89, 286] on span "View Base Shifts" at bounding box center [98, 282] width 176 height 20
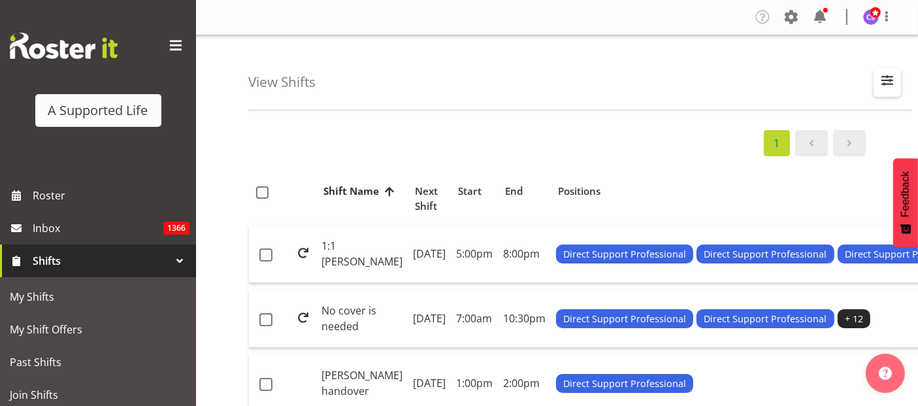
click at [890, 76] on span "button" at bounding box center [887, 80] width 17 height 17
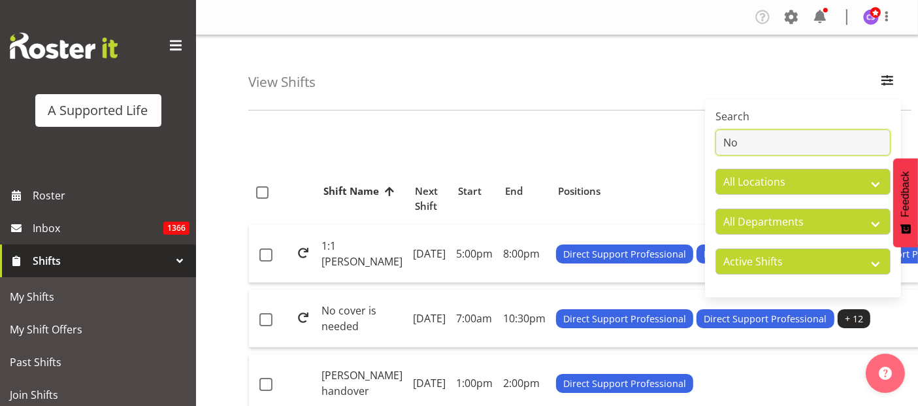
click at [773, 142] on input "No" at bounding box center [802, 142] width 175 height 26
type input "N"
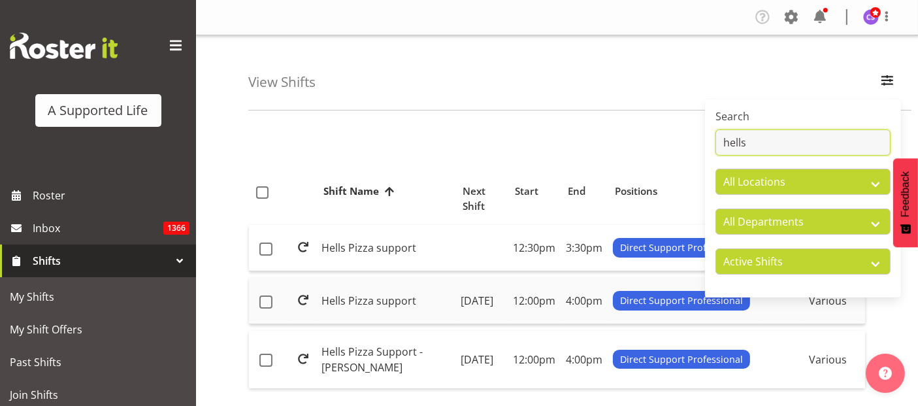
type input "hells"
click at [354, 302] on td "Hells Pizza support" at bounding box center [385, 301] width 139 height 46
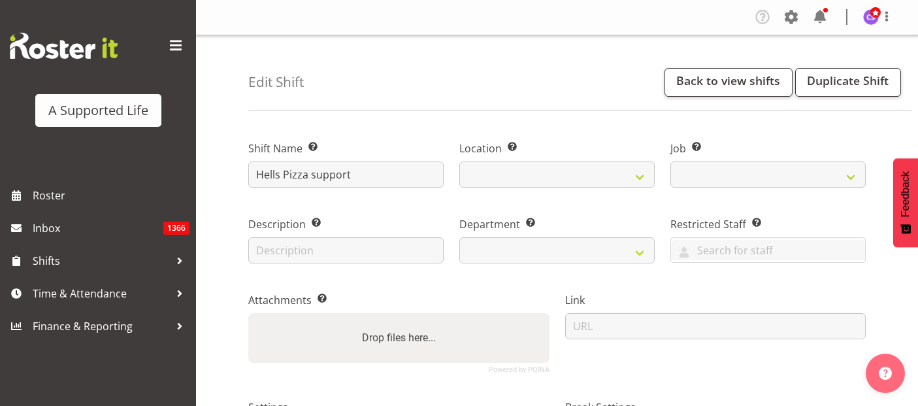
select select
select select "date"
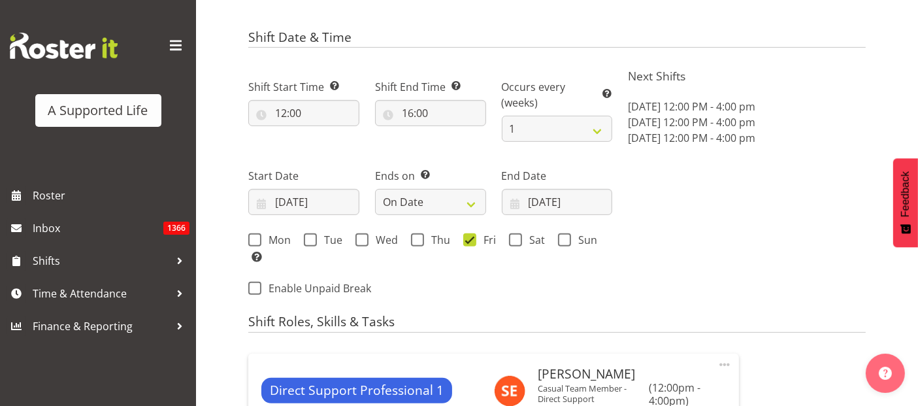
select select
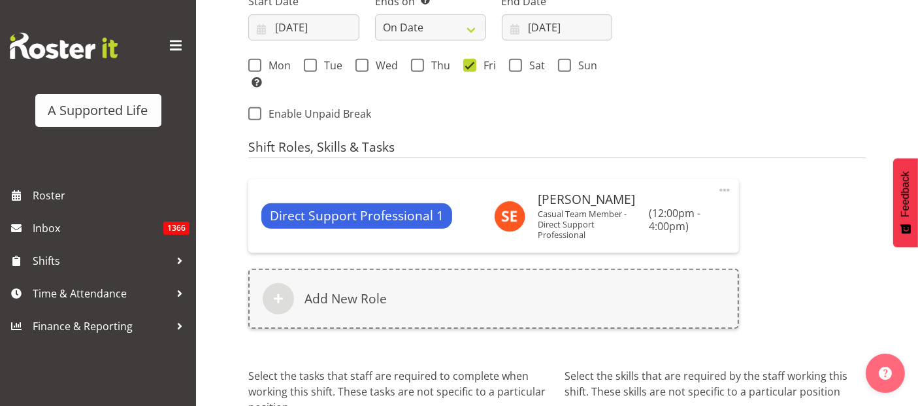
select select "4112"
select select
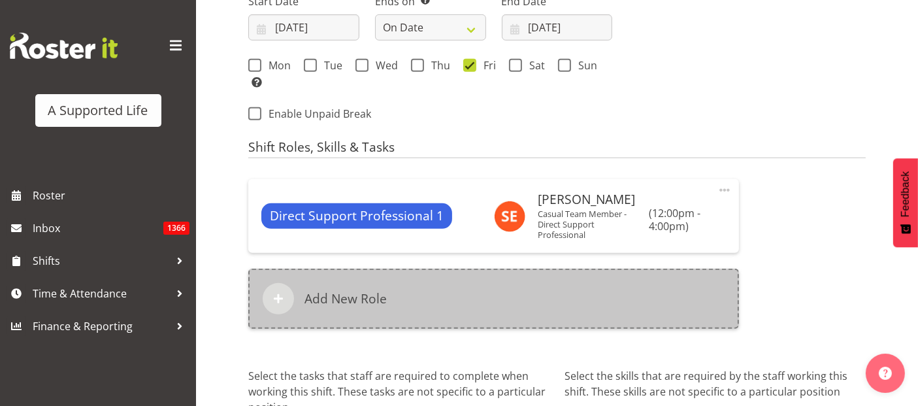
select select
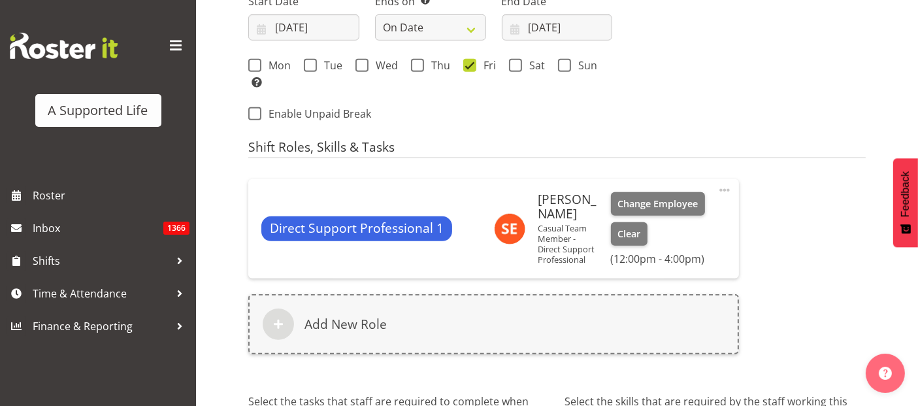
select select
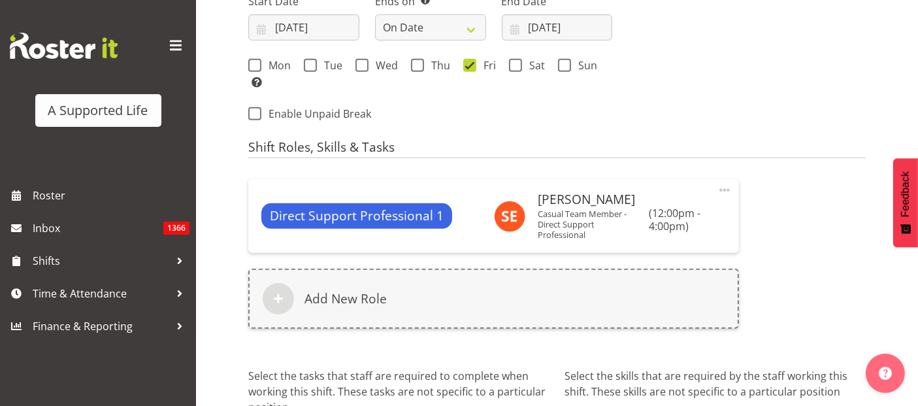
select select "959"
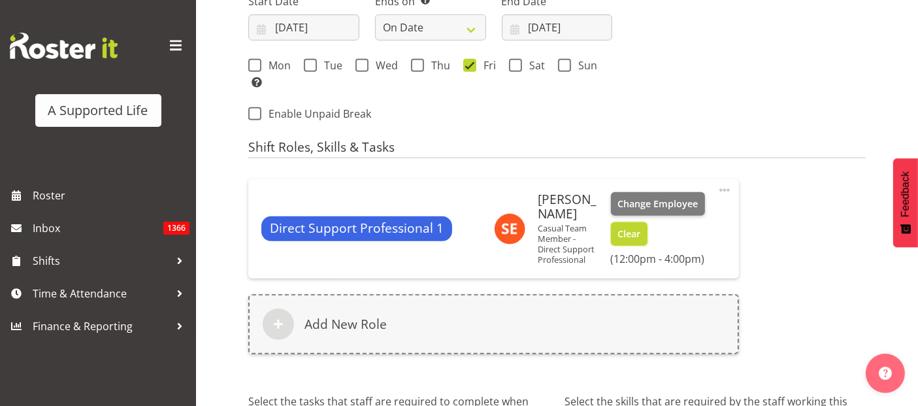
click at [638, 234] on span "Clear" at bounding box center [628, 234] width 23 height 14
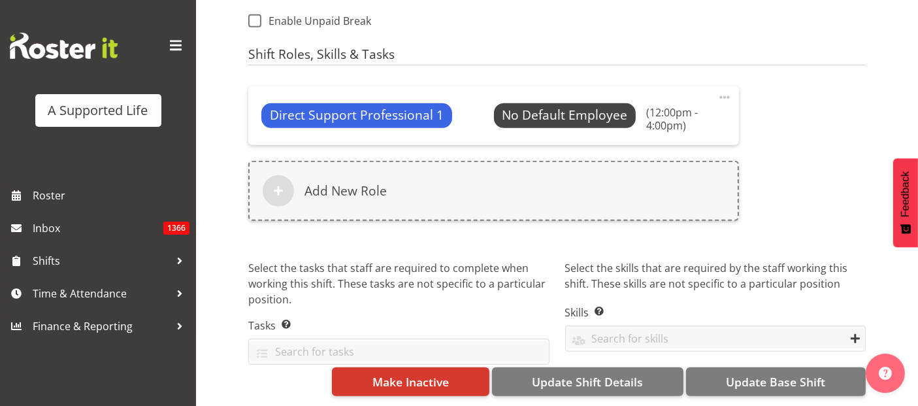
scroll to position [756, 0]
click at [432, 373] on span "Make Inactive" at bounding box center [410, 381] width 76 height 17
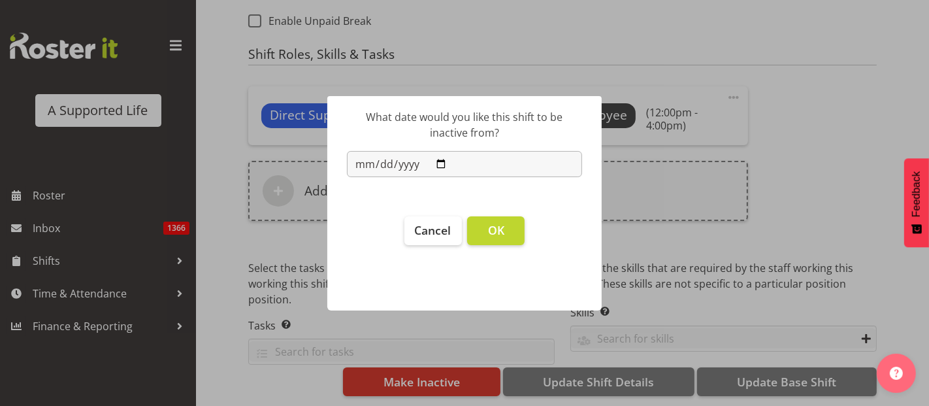
click at [438, 162] on input "[DATE]" at bounding box center [464, 164] width 235 height 26
type input "[DATE]"
click at [438, 159] on input "[DATE]" at bounding box center [464, 164] width 235 height 26
click at [512, 225] on button "OK" at bounding box center [495, 230] width 57 height 29
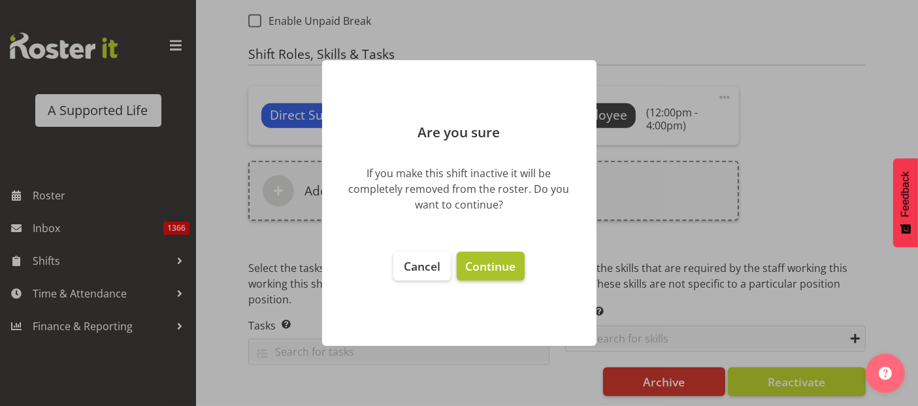
click at [505, 268] on span "Continue" at bounding box center [490, 266] width 50 height 16
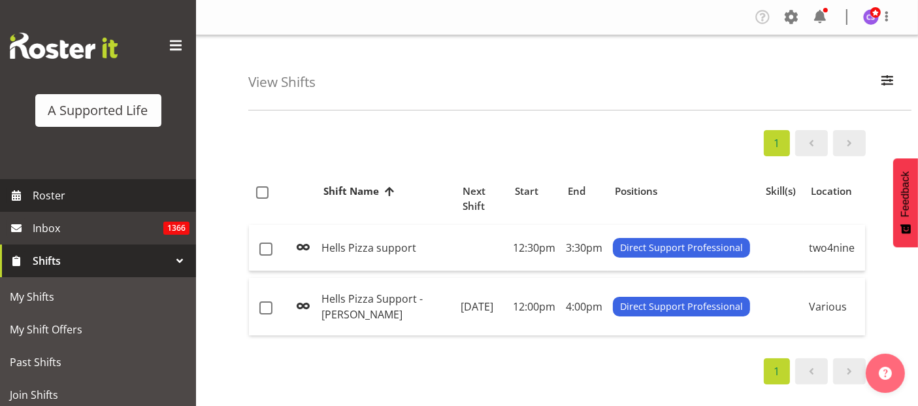
click at [52, 190] on span "Roster" at bounding box center [111, 196] width 157 height 20
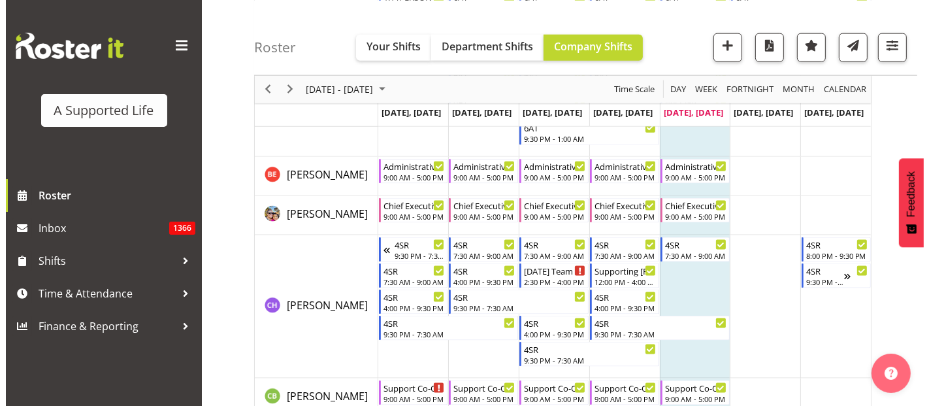
scroll to position [1624, 0]
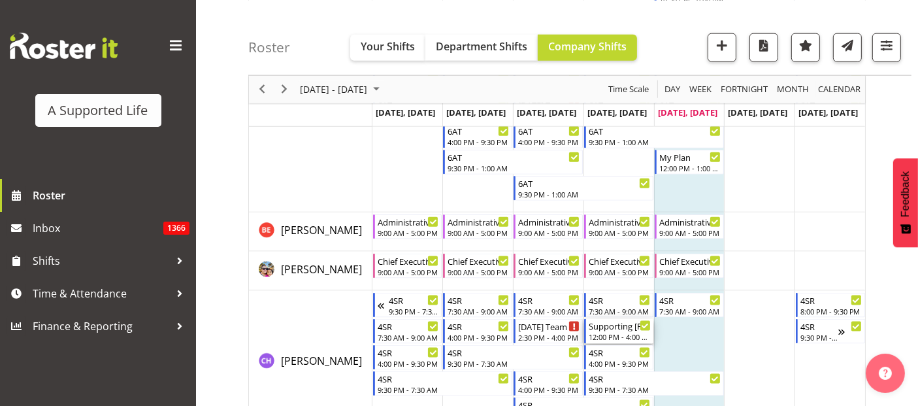
click at [625, 331] on div "12:00 PM - 4:00 PM" at bounding box center [620, 336] width 62 height 10
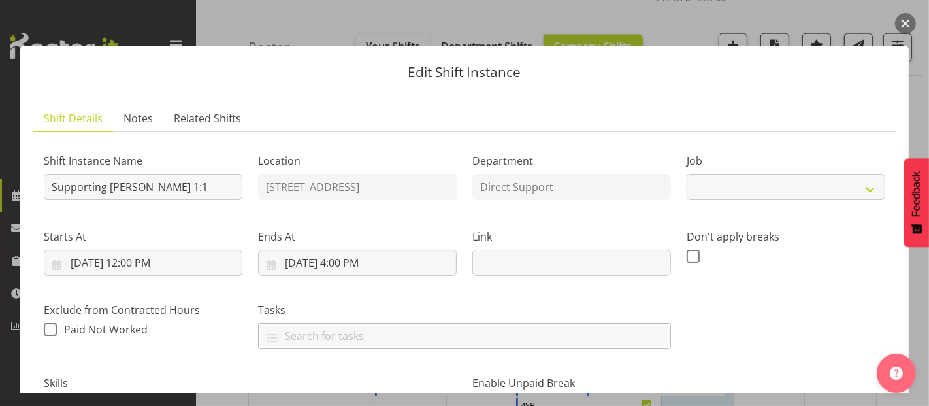
select select "4112"
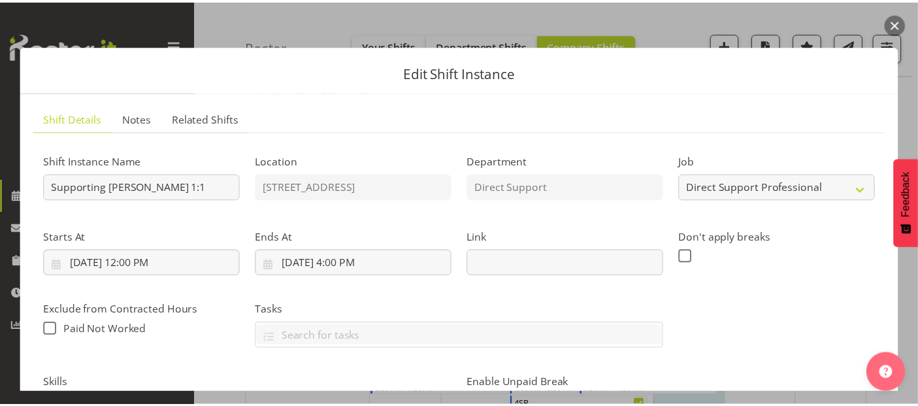
scroll to position [0, 0]
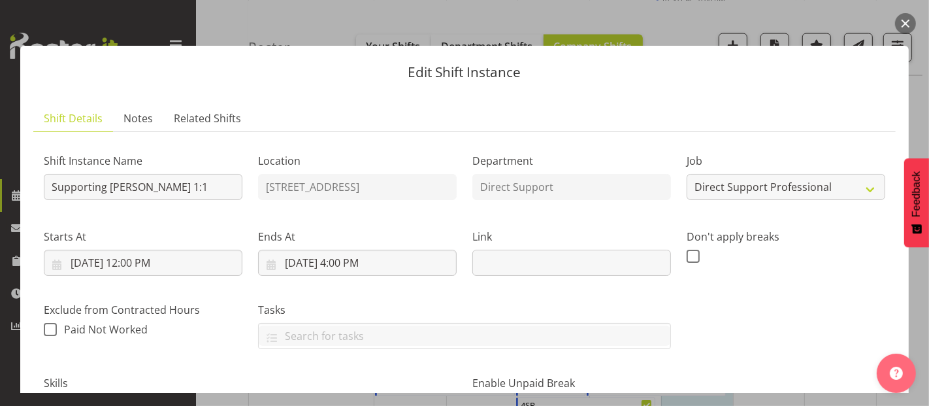
click at [694, 28] on div "Edit Shift Instance Shift Details Notes Related Shifts Shift Instance Name Supp…" at bounding box center [464, 203] width 915 height 380
click at [907, 22] on button "button" at bounding box center [905, 23] width 21 height 21
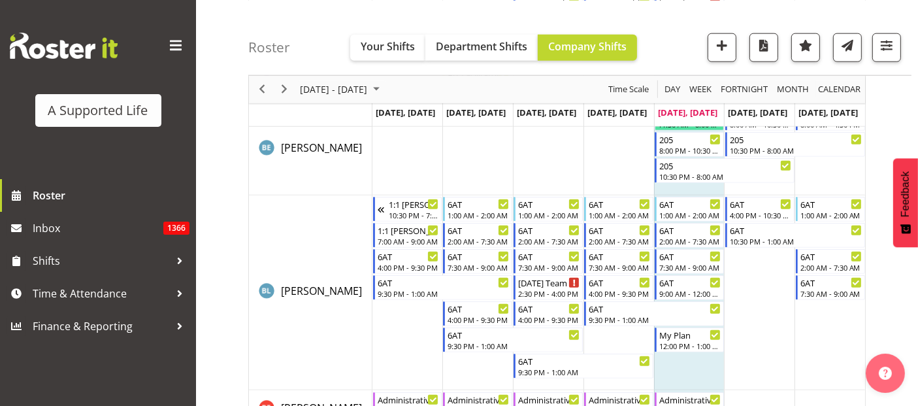
scroll to position [1479, 0]
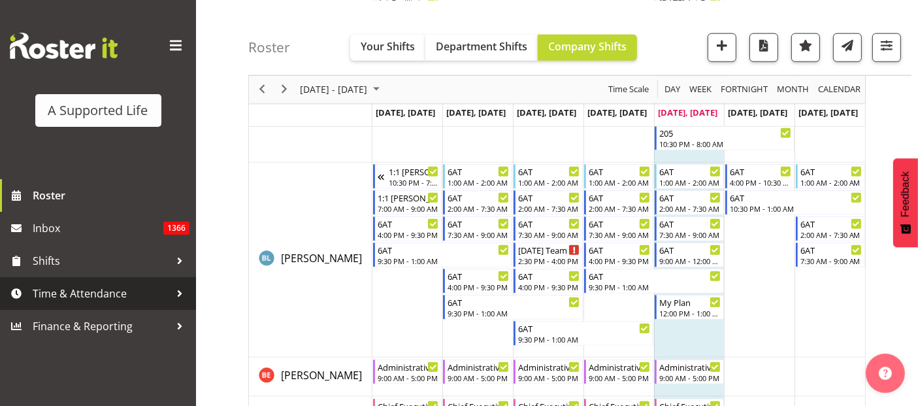
click at [82, 295] on span "Time & Attendance" at bounding box center [101, 294] width 137 height 20
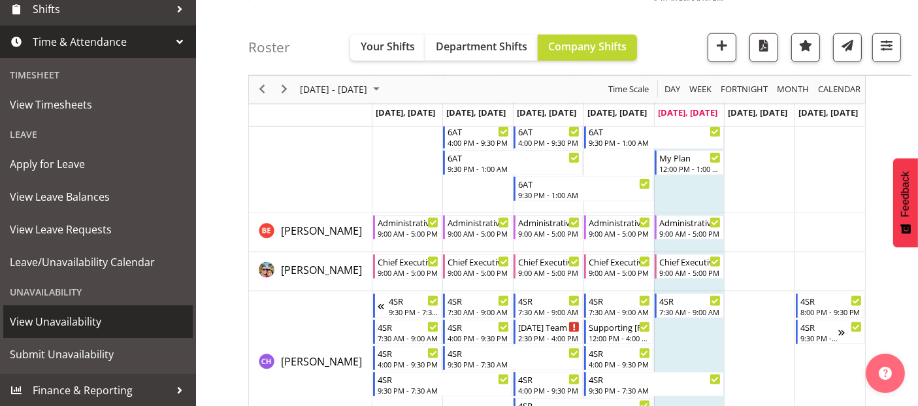
scroll to position [1769, 0]
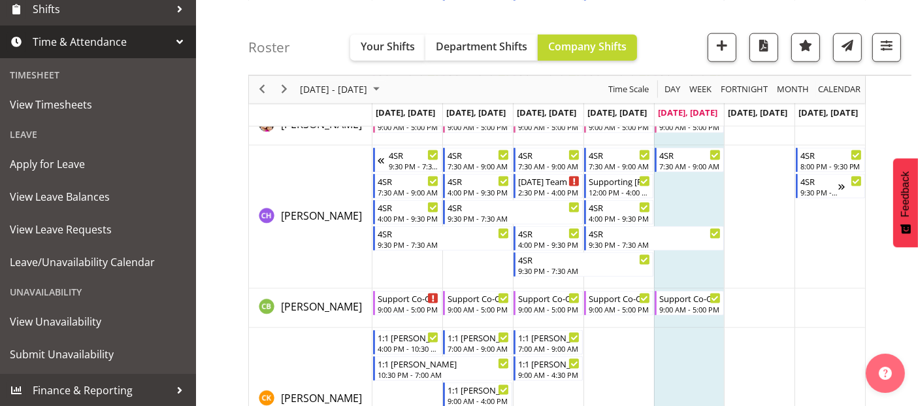
click at [319, 355] on td "[PERSON_NAME]" at bounding box center [310, 399] width 123 height 143
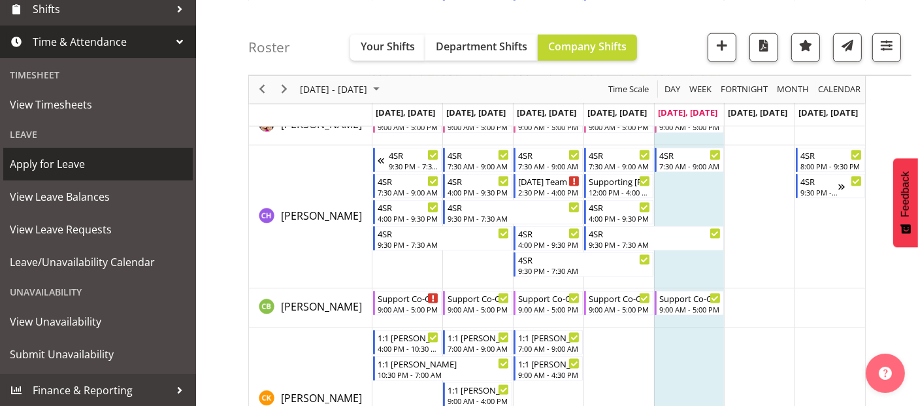
click at [62, 158] on span "Apply for Leave" at bounding box center [98, 164] width 176 height 20
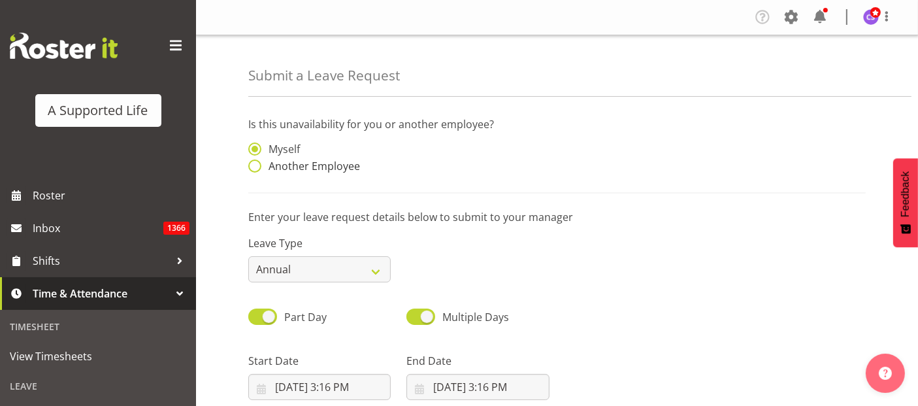
drag, startPoint x: 256, startPoint y: 167, endPoint x: 270, endPoint y: 169, distance: 14.5
click at [255, 167] on span at bounding box center [254, 165] width 13 height 13
click at [255, 167] on input "Another Employee" at bounding box center [252, 166] width 8 height 8
radio input "true"
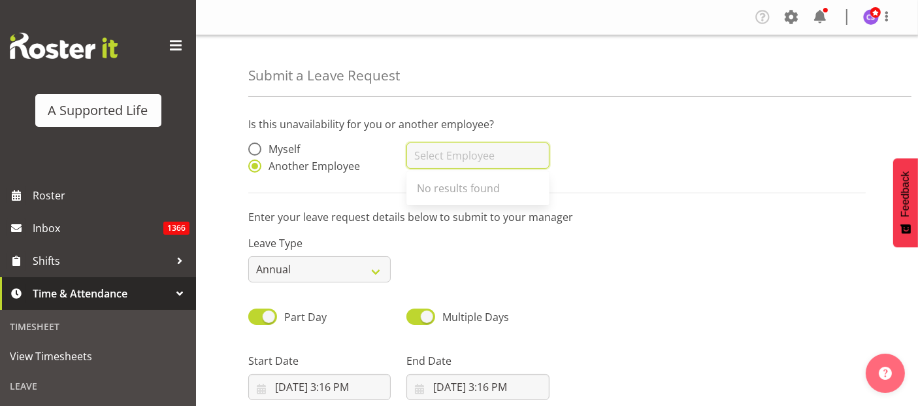
click at [463, 155] on input "text" at bounding box center [477, 155] width 142 height 26
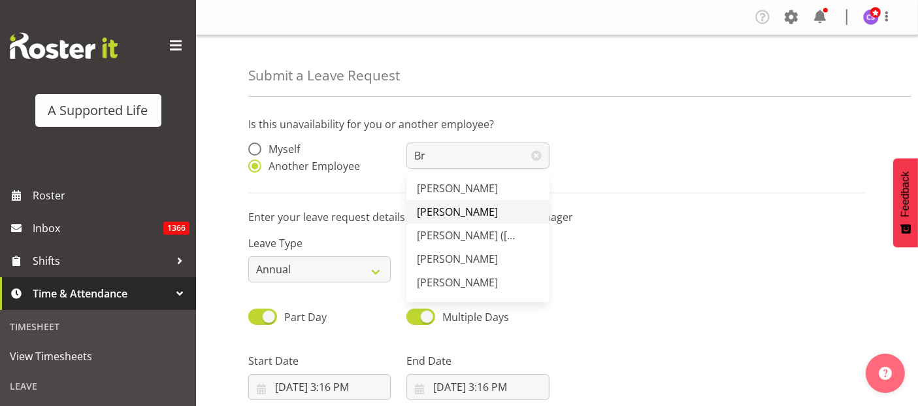
click at [470, 209] on span "[PERSON_NAME]" at bounding box center [457, 211] width 81 height 14
type input "[PERSON_NAME]"
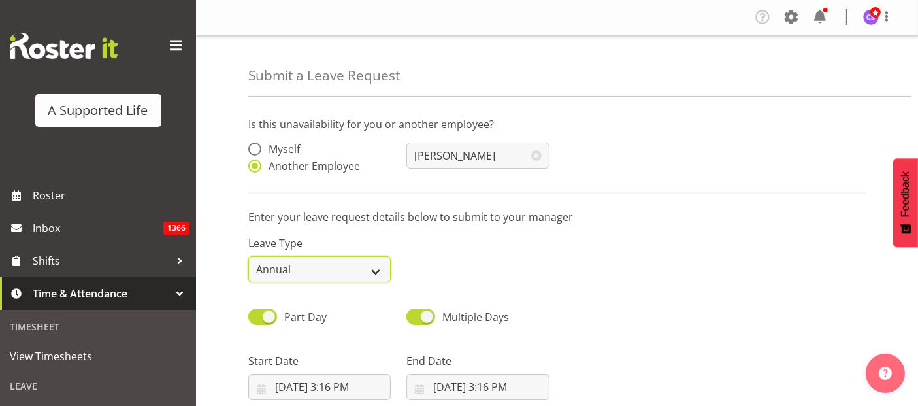
click at [338, 268] on select "Annual Sick Bereavement Domestic Violence Parental Jury Service Day In [GEOGRAP…" at bounding box center [319, 269] width 142 height 26
select select "Sick"
click at [248, 256] on select "Annual Sick Bereavement Domestic Violence Parental Jury Service Day In [GEOGRAP…" at bounding box center [319, 269] width 142 height 26
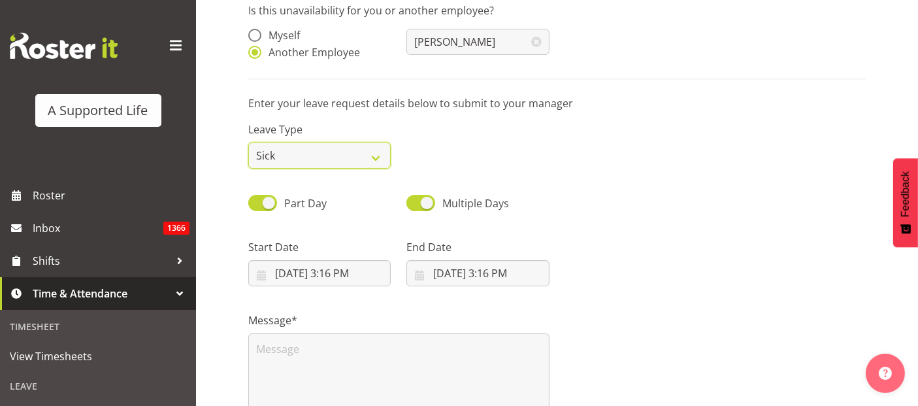
scroll to position [218, 0]
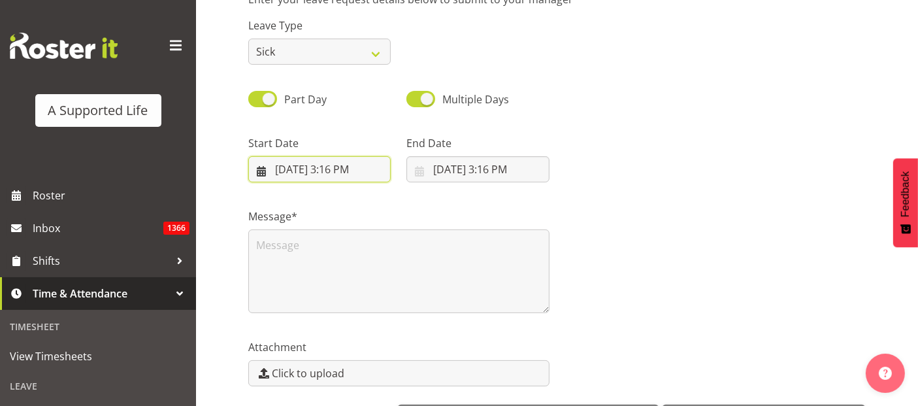
click at [329, 170] on input "[DATE] 3:16 PM" at bounding box center [319, 169] width 142 height 26
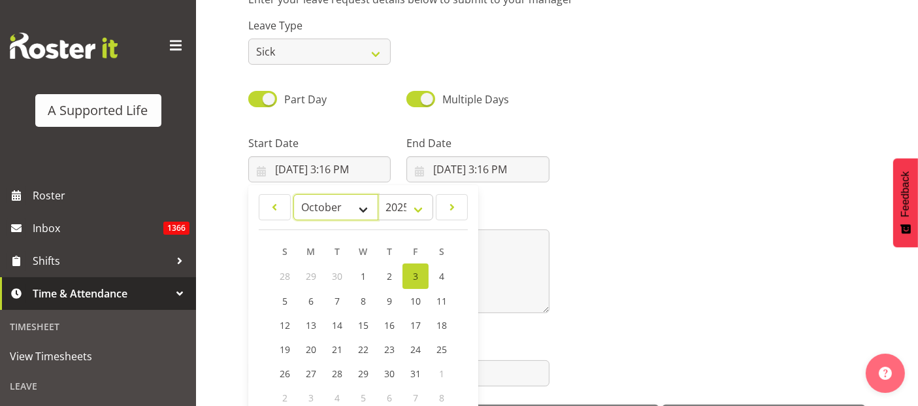
click at [322, 214] on select "January February March April May June July August September October November De…" at bounding box center [336, 207] width 86 height 26
select select "8"
click at [293, 194] on select "January February March April May June July August September October November De…" at bounding box center [336, 207] width 86 height 26
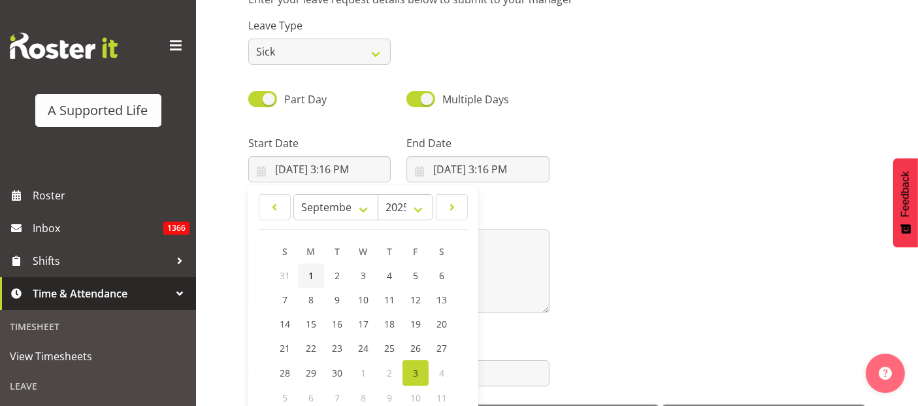
click at [312, 269] on span "1" at bounding box center [310, 275] width 5 height 12
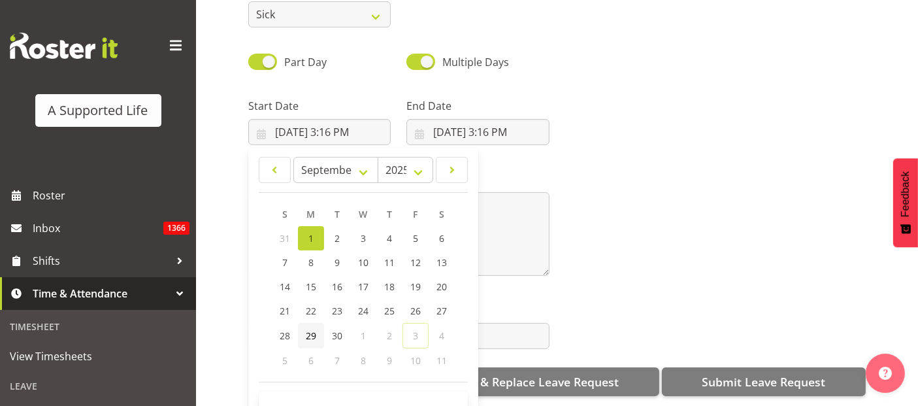
click at [308, 330] on span "29" at bounding box center [311, 335] width 10 height 12
type input "[DATE] 3:16 PM"
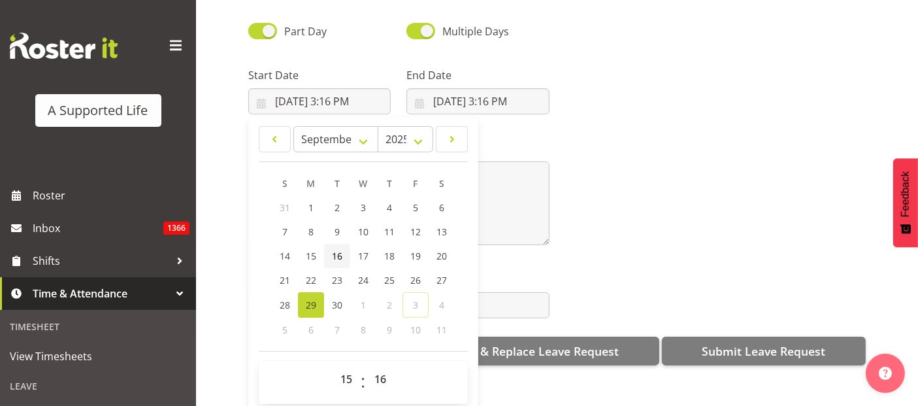
scroll to position [265, 0]
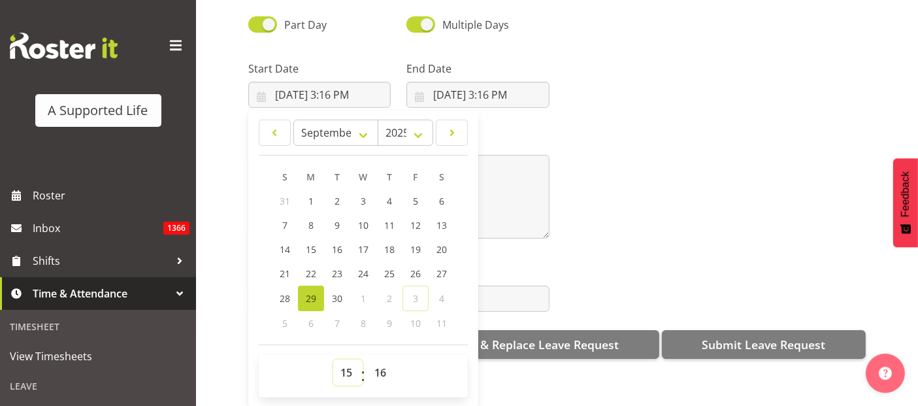
drag, startPoint x: 349, startPoint y: 356, endPoint x: 351, endPoint y: 350, distance: 6.8
click at [348, 359] on select "00 01 02 03 04 05 06 07 08 09 10 11 12 13 14 15 16 17 18 19 20 21 22 23" at bounding box center [347, 372] width 29 height 26
select select "9"
click at [333, 359] on select "00 01 02 03 04 05 06 07 08 09 10 11 12 13 14 15 16 17 18 19 20 21 22 23" at bounding box center [347, 372] width 29 height 26
type input "[DATE] 9:16 AM"
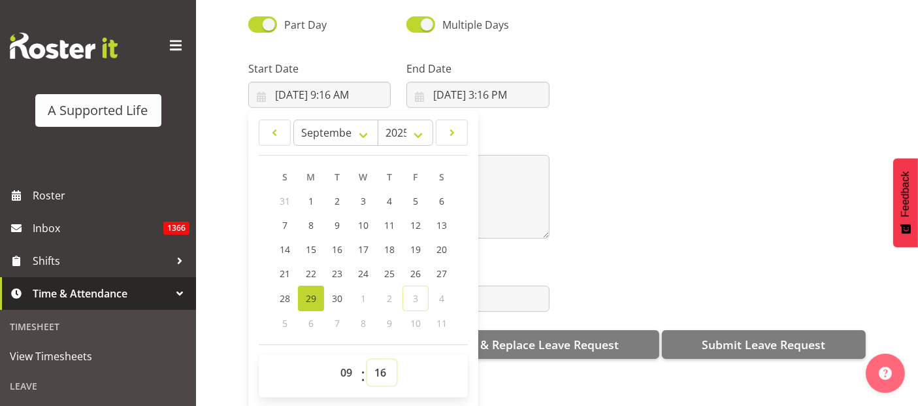
click at [379, 359] on select "00 01 02 03 04 05 06 07 08 09 10 11 12 13 14 15 16 17 18 19 20 21 22 23 24 25 2…" at bounding box center [381, 372] width 29 height 26
select select "0"
click at [367, 359] on select "00 01 02 03 04 05 06 07 08 09 10 11 12 13 14 15 16 17 18 19 20 21 22 23 24 25 2…" at bounding box center [381, 372] width 29 height 26
type input "[DATE] 9:00 AM"
click at [485, 82] on input "[DATE] 3:16 PM" at bounding box center [477, 95] width 142 height 26
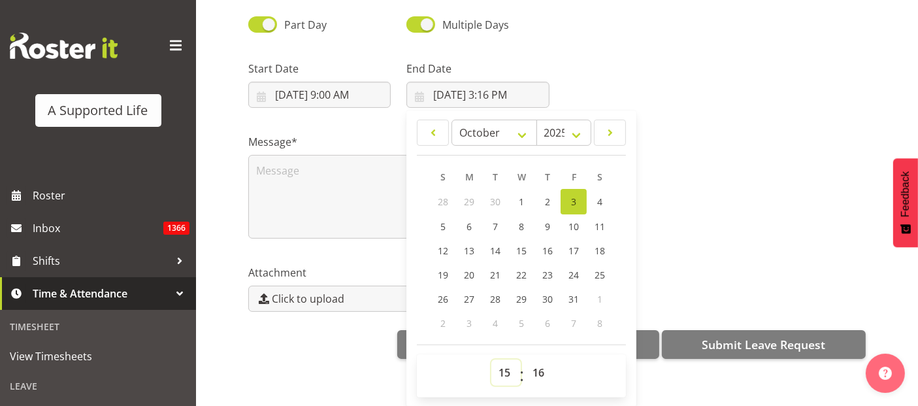
drag, startPoint x: 507, startPoint y: 361, endPoint x: 513, endPoint y: 357, distance: 6.7
click at [507, 361] on select "00 01 02 03 04 05 06 07 08 09 10 11 12 13 14 15 16 17 18 19 20 21 22 23" at bounding box center [505, 372] width 29 height 26
select select "17"
click at [491, 359] on select "00 01 02 03 04 05 06 07 08 09 10 11 12 13 14 15 16 17 18 19 20 21 22 23" at bounding box center [505, 372] width 29 height 26
type input "[DATE] 5:16 PM"
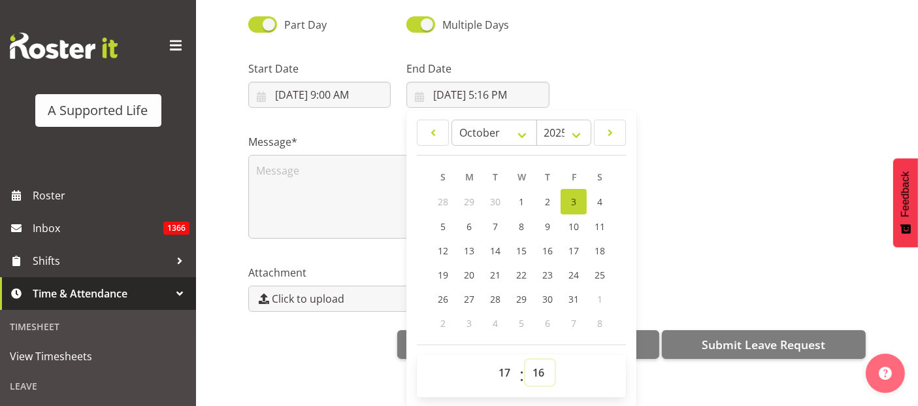
click at [538, 359] on select "00 01 02 03 04 05 06 07 08 09 10 11 12 13 14 15 16 17 18 19 20 21 22 23 24 25 2…" at bounding box center [539, 372] width 29 height 26
select select "0"
click at [525, 359] on select "00 01 02 03 04 05 06 07 08 09 10 11 12 13 14 15 16 17 18 19 20 21 22 23 24 25 2…" at bounding box center [539, 372] width 29 height 26
type input "[DATE] 5:00 PM"
click at [520, 125] on select "January February March April May June July August September October November De…" at bounding box center [494, 133] width 86 height 26
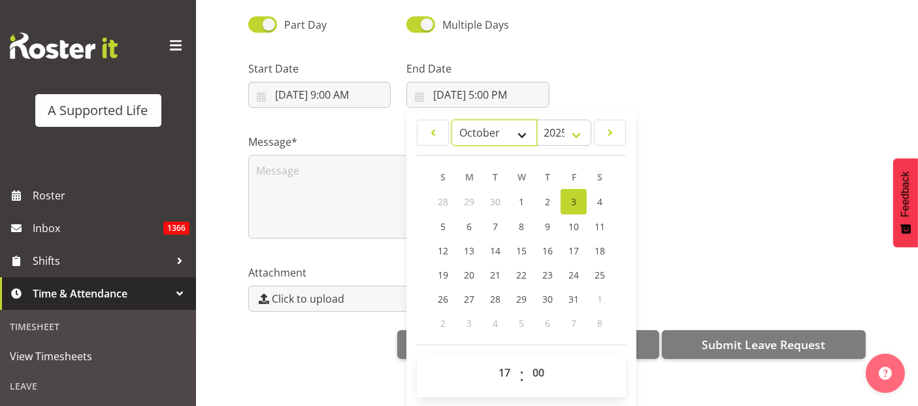
select select "8"
click at [451, 120] on select "January February March April May June July August September October November De…" at bounding box center [494, 133] width 86 height 26
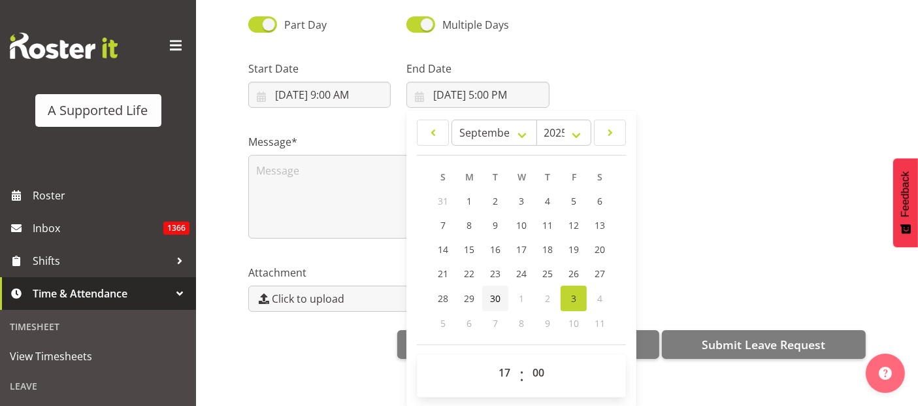
click at [495, 292] on span "30" at bounding box center [495, 298] width 10 height 12
type input "[DATE] 5:00 PM"
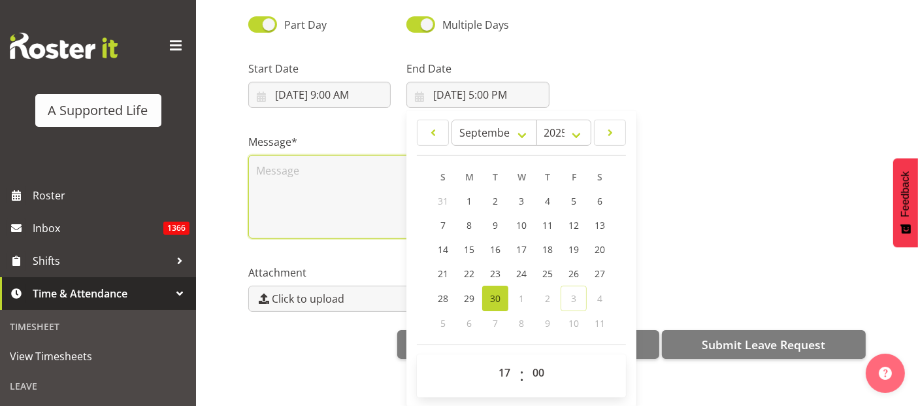
click at [306, 155] on textarea at bounding box center [398, 197] width 301 height 84
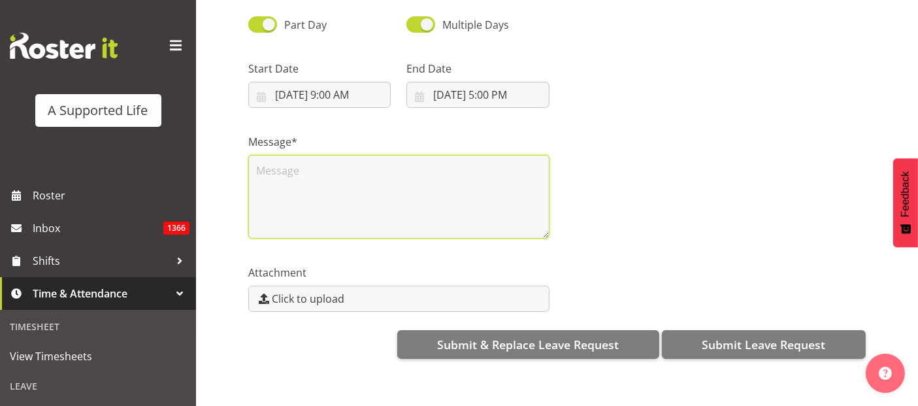
scroll to position [0, 0]
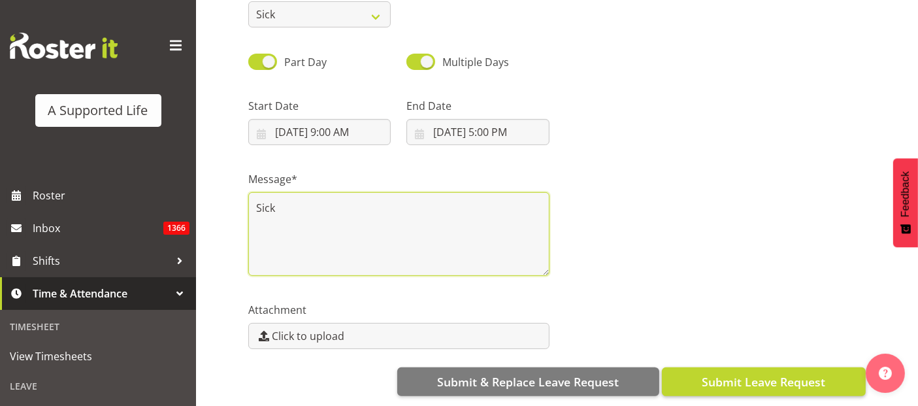
type textarea "Sick"
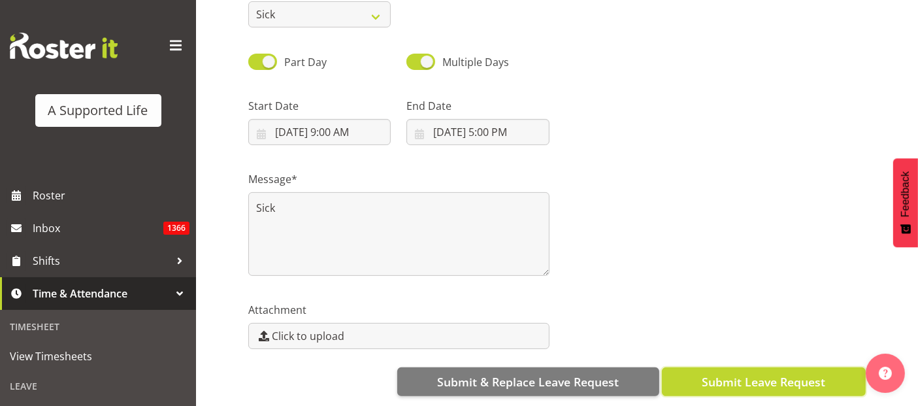
click at [789, 373] on span "Submit Leave Request" at bounding box center [763, 381] width 123 height 17
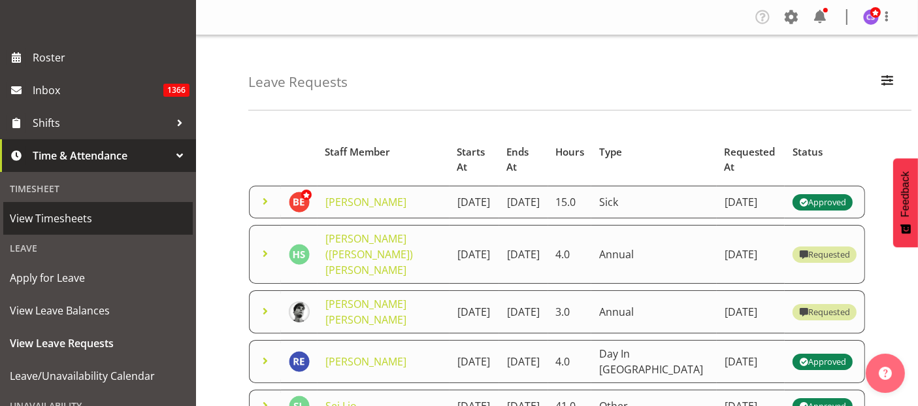
scroll to position [218, 0]
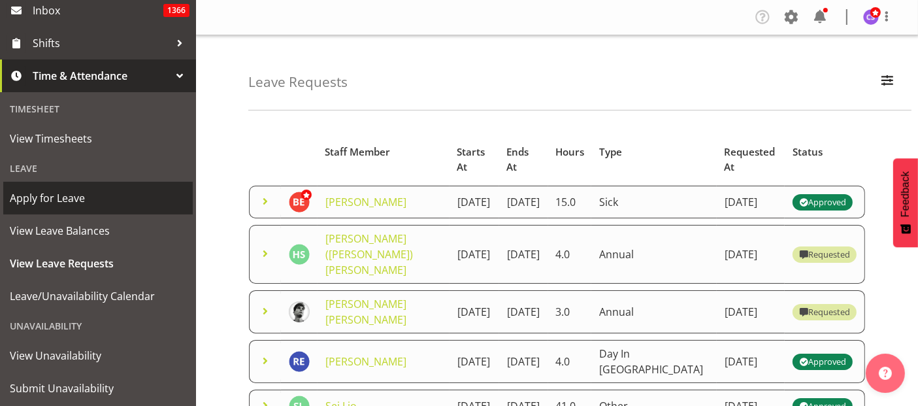
click at [56, 193] on span "Apply for Leave" at bounding box center [98, 198] width 176 height 20
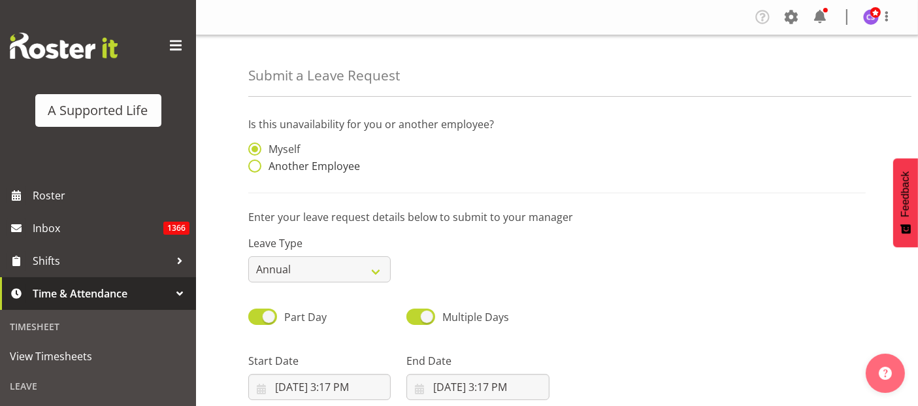
click at [252, 167] on span at bounding box center [254, 165] width 13 height 13
click at [252, 167] on input "Another Employee" at bounding box center [252, 166] width 8 height 8
radio input "true"
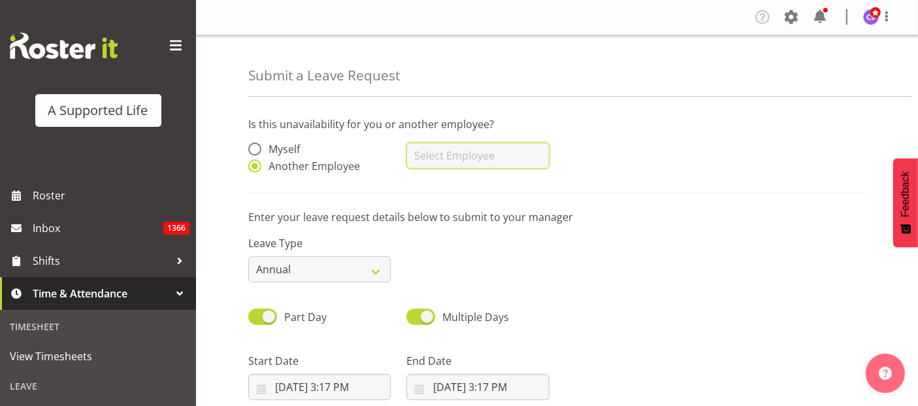
click at [457, 154] on input "text" at bounding box center [477, 155] width 142 height 26
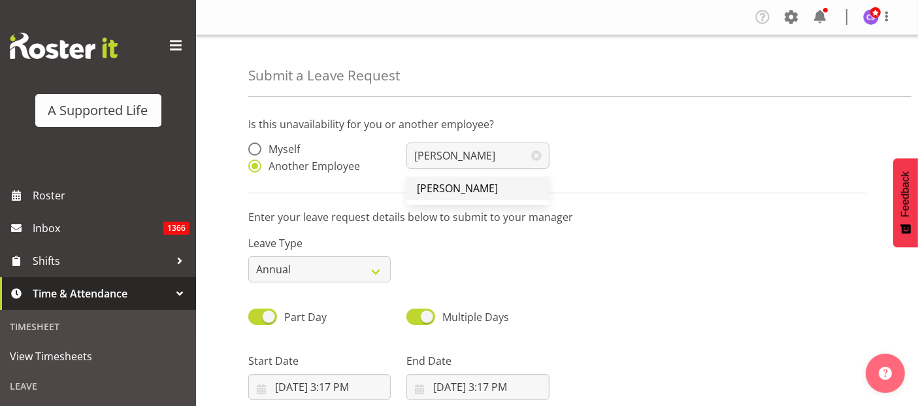
click at [498, 186] on link "[PERSON_NAME]" at bounding box center [477, 188] width 142 height 24
type input "[PERSON_NAME]"
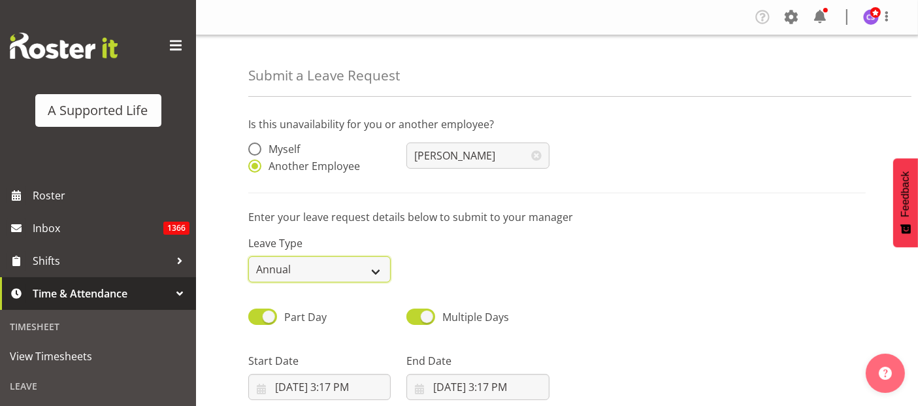
click at [327, 275] on select "Annual Sick Bereavement Domestic Violence Parental Jury Service Day In [GEOGRAP…" at bounding box center [319, 269] width 142 height 26
select select "Sick"
click at [248, 256] on select "Annual Sick Bereavement Domestic Violence Parental Jury Service Day In [GEOGRAP…" at bounding box center [319, 269] width 142 height 26
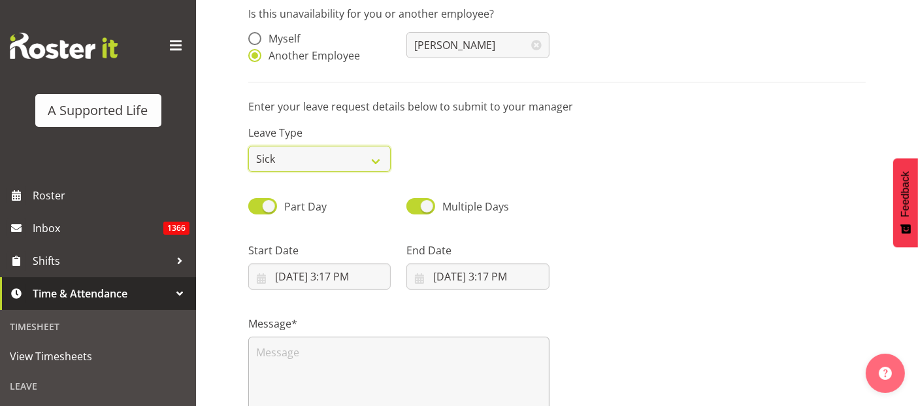
scroll to position [218, 0]
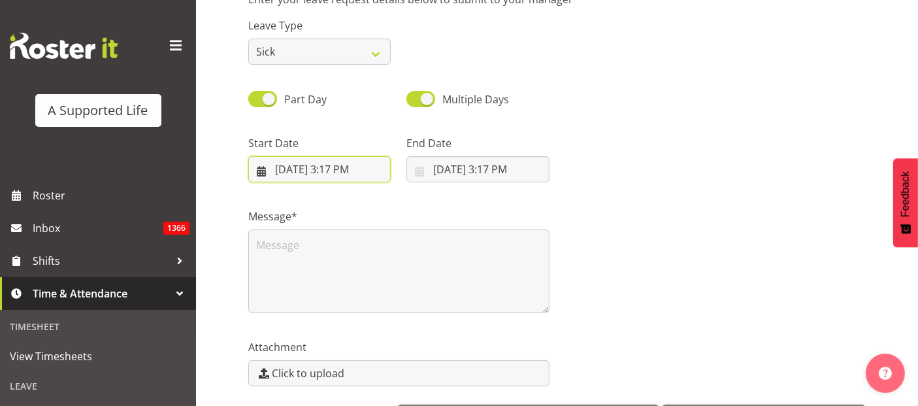
click at [291, 174] on input "[DATE] 3:17 PM" at bounding box center [319, 169] width 142 height 26
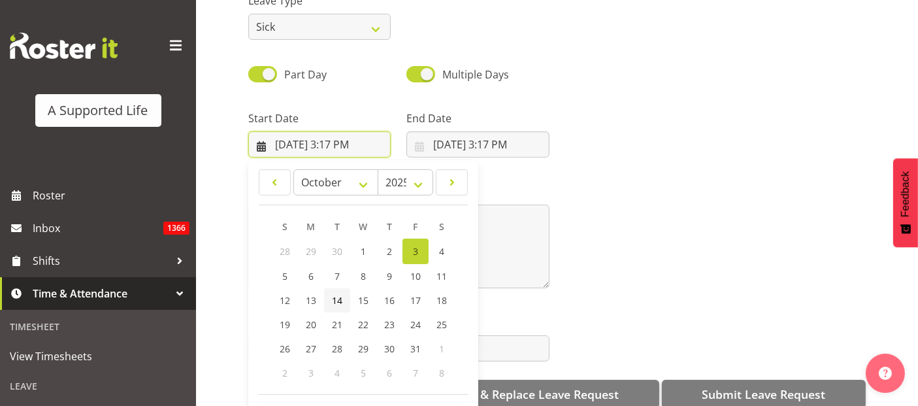
scroll to position [37, 0]
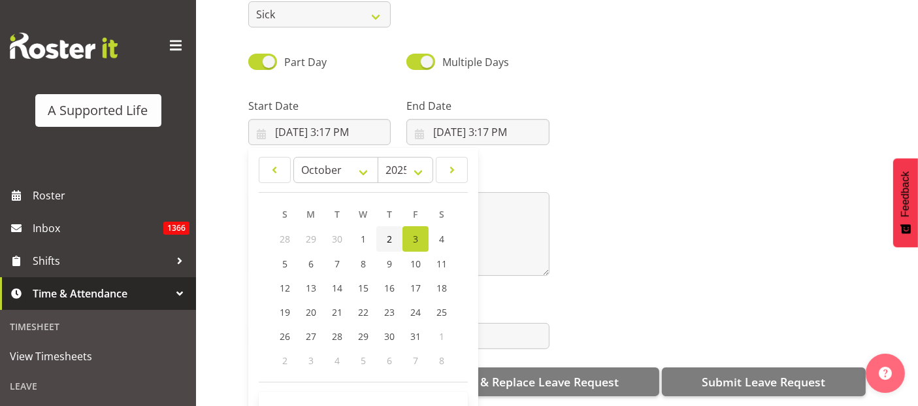
click at [388, 240] on span "2" at bounding box center [389, 239] width 5 height 12
type input "[DATE] 3:17 PM"
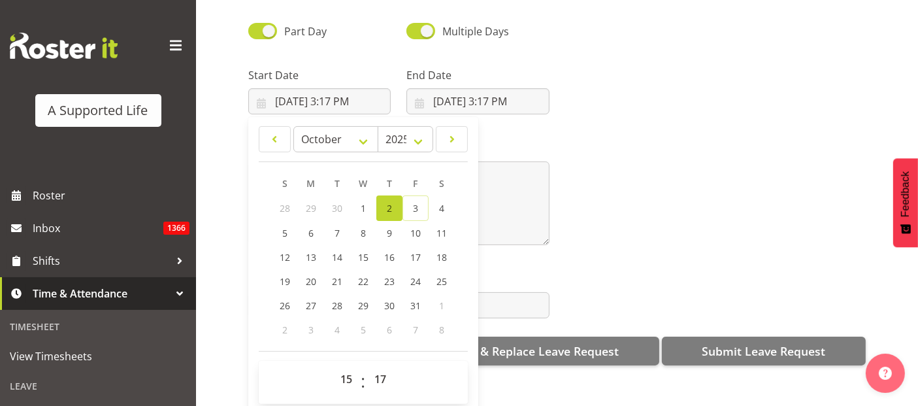
scroll to position [265, 0]
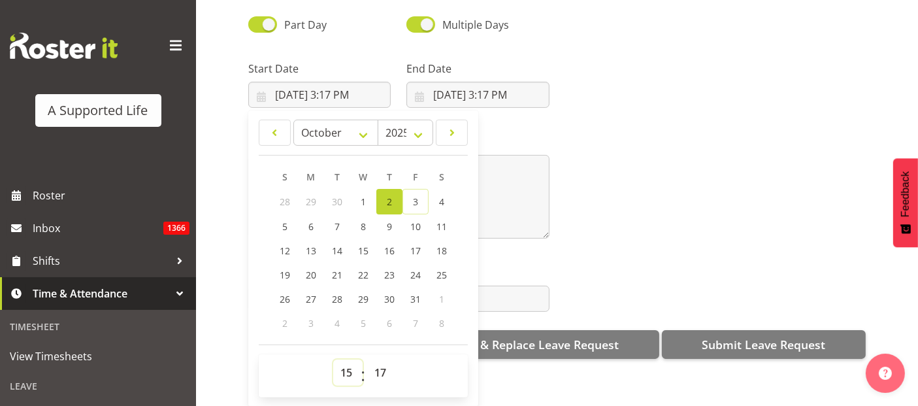
drag, startPoint x: 342, startPoint y: 362, endPoint x: 347, endPoint y: 353, distance: 10.0
click at [342, 362] on select "00 01 02 03 04 05 06 07 08 09 10 11 12 13 14 15 16 17 18 19 20 21 22 23" at bounding box center [347, 372] width 29 height 26
select select "9"
click at [333, 359] on select "00 01 02 03 04 05 06 07 08 09 10 11 12 13 14 15 16 17 18 19 20 21 22 23" at bounding box center [347, 372] width 29 height 26
type input "[DATE] 9:17 AM"
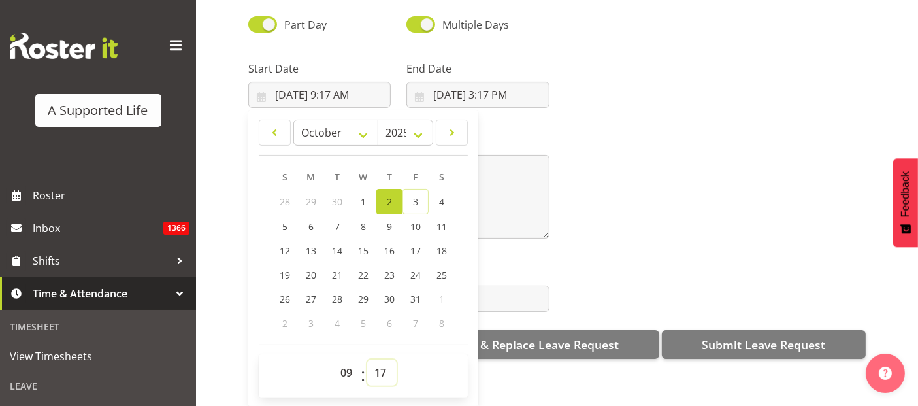
drag, startPoint x: 375, startPoint y: 357, endPoint x: 377, endPoint y: 350, distance: 7.4
click at [375, 359] on select "00 01 02 03 04 05 06 07 08 09 10 11 12 13 14 15 16 17 18 19 20 21 22 23 24 25 2…" at bounding box center [381, 372] width 29 height 26
select select "0"
click at [367, 359] on select "00 01 02 03 04 05 06 07 08 09 10 11 12 13 14 15 16 17 18 19 20 21 22 23 24 25 2…" at bounding box center [381, 372] width 29 height 26
type input "[DATE] 9:00 AM"
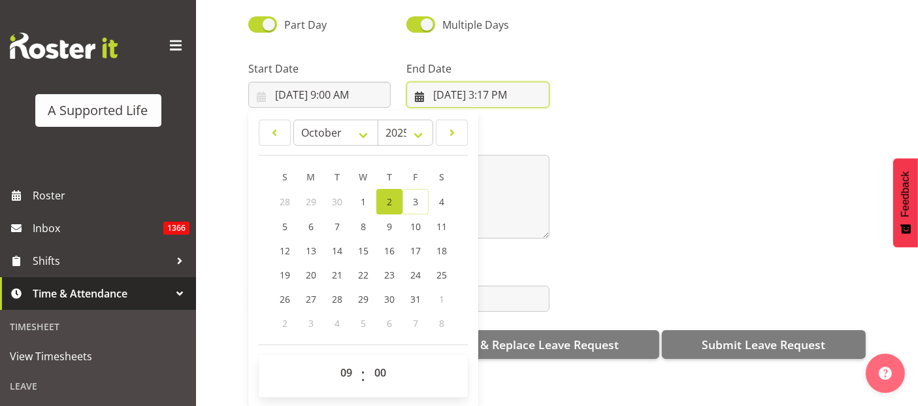
click at [510, 82] on input "[DATE] 3:17 PM" at bounding box center [477, 95] width 142 height 26
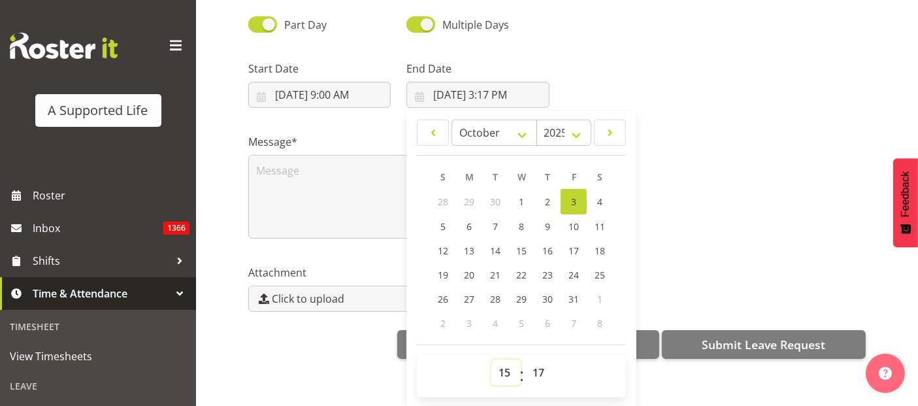
click at [499, 359] on select "00 01 02 03 04 05 06 07 08 09 10 11 12 13 14 15 16 17 18 19 20 21 22 23" at bounding box center [505, 372] width 29 height 26
select select "17"
click at [491, 359] on select "00 01 02 03 04 05 06 07 08 09 10 11 12 13 14 15 16 17 18 19 20 21 22 23" at bounding box center [505, 372] width 29 height 26
type input "[DATE] 5:17 PM"
click at [528, 359] on select "00 01 02 03 04 05 06 07 08 09 10 11 12 13 14 15 16 17 18 19 20 21 22 23 24 25 2…" at bounding box center [539, 372] width 29 height 26
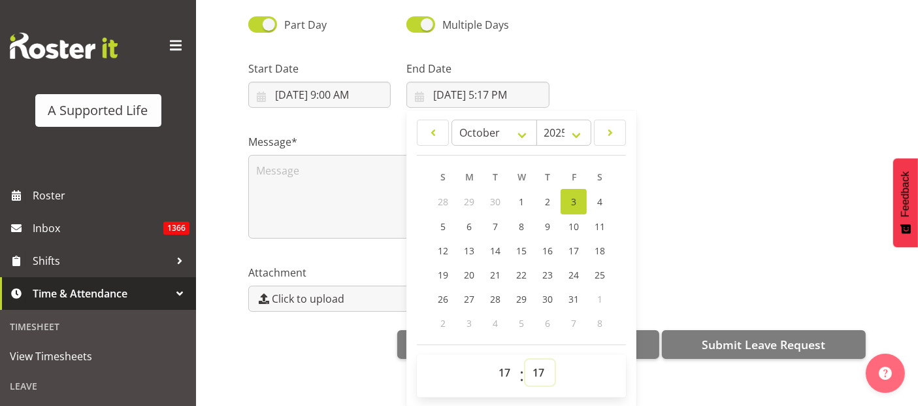
select select "0"
click at [525, 359] on select "00 01 02 03 04 05 06 07 08 09 10 11 12 13 14 15 16 17 18 19 20 21 22 23 24 25 2…" at bounding box center [539, 372] width 29 height 26
type input "[DATE] 5:00 PM"
click at [292, 179] on textarea at bounding box center [398, 197] width 301 height 84
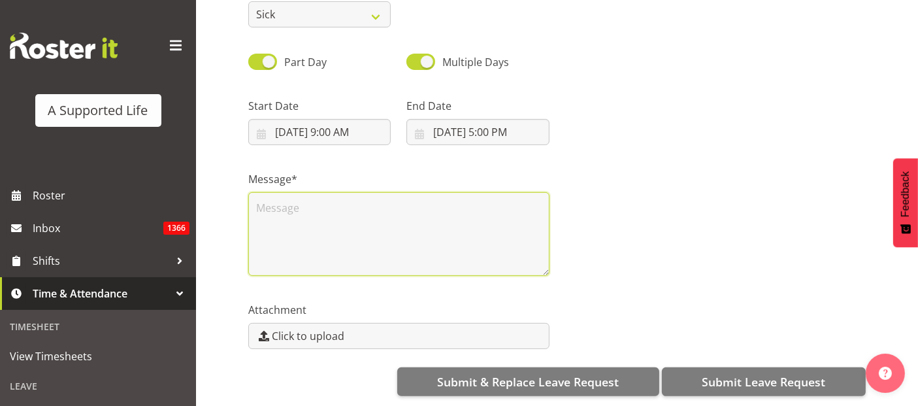
scroll to position [0, 0]
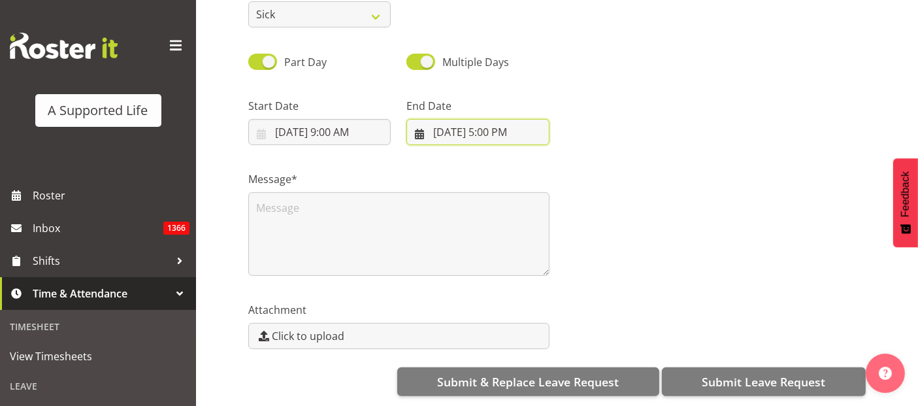
click at [457, 119] on input "[DATE] 5:00 PM" at bounding box center [477, 132] width 142 height 26
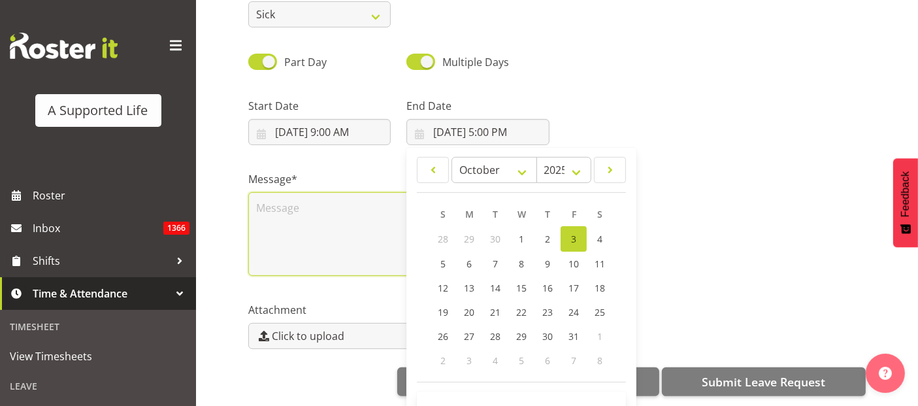
click at [299, 219] on textarea at bounding box center [398, 234] width 301 height 84
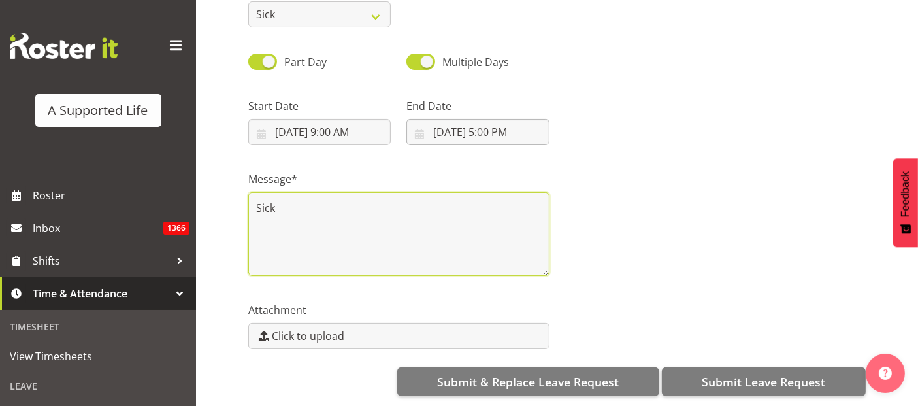
type textarea "Sick"
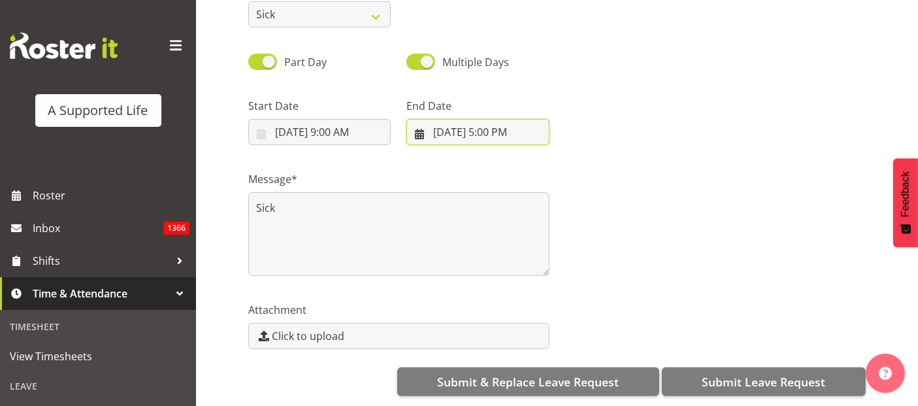
click at [463, 123] on input "[DATE] 5:00 PM" at bounding box center [477, 132] width 142 height 26
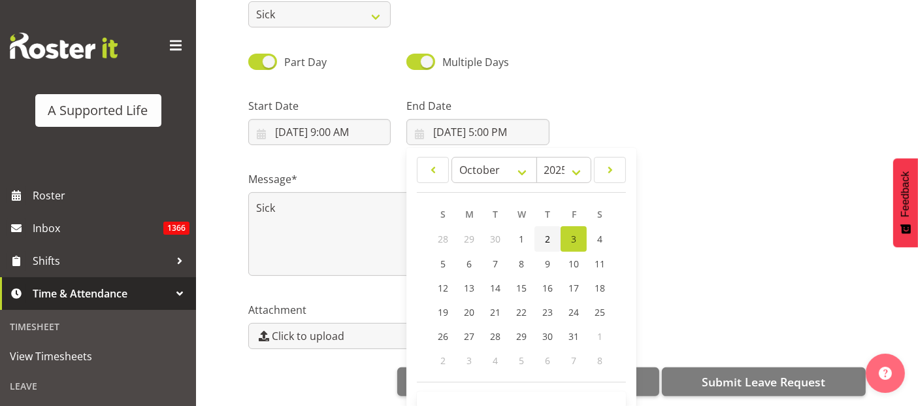
click at [545, 233] on span "2" at bounding box center [547, 239] width 5 height 12
type input "[DATE] 5:00 PM"
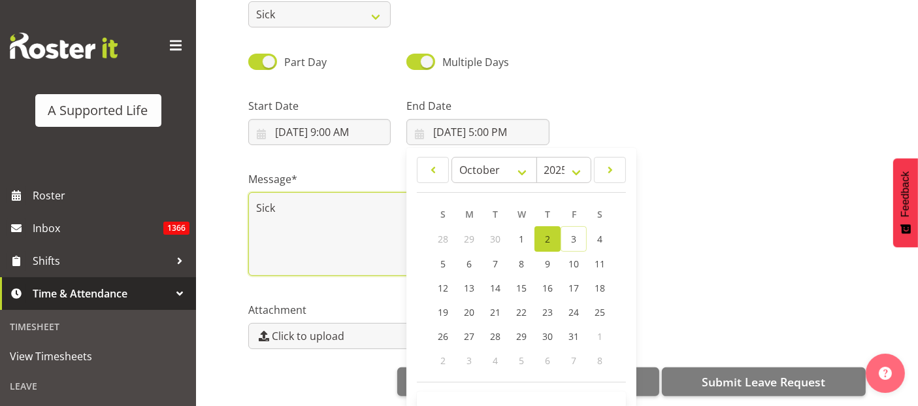
drag, startPoint x: 321, startPoint y: 209, endPoint x: 334, endPoint y: 208, distance: 13.1
click at [325, 209] on textarea "Sick" at bounding box center [398, 234] width 301 height 84
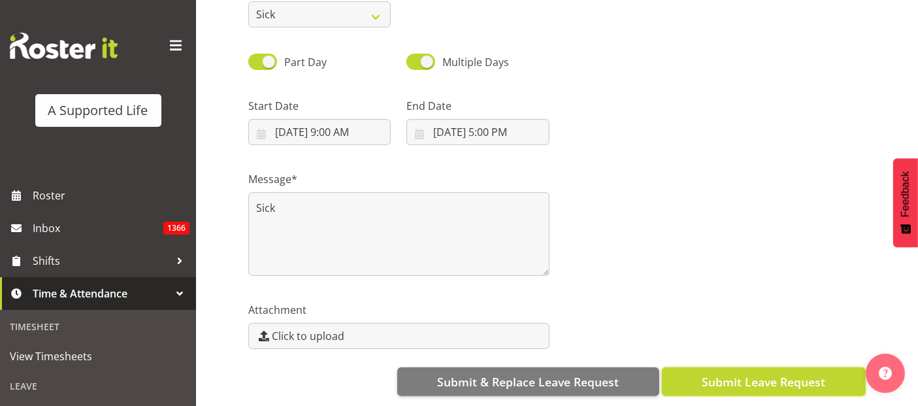
click at [724, 373] on span "Submit Leave Request" at bounding box center [763, 381] width 123 height 17
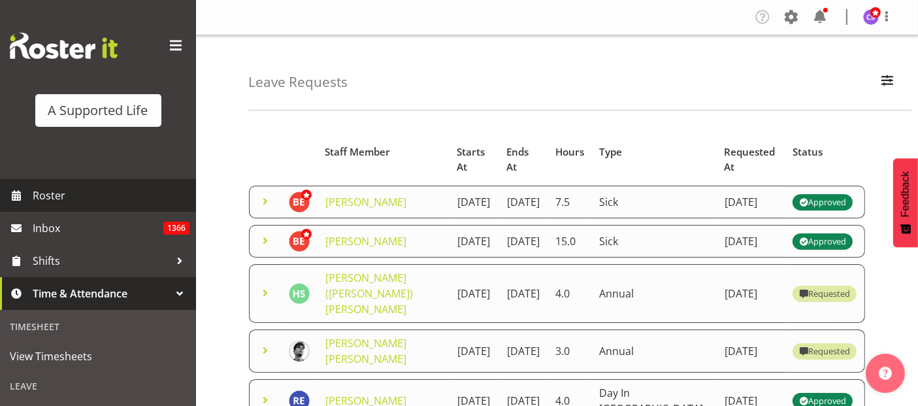
click at [52, 200] on span "Roster" at bounding box center [111, 196] width 157 height 20
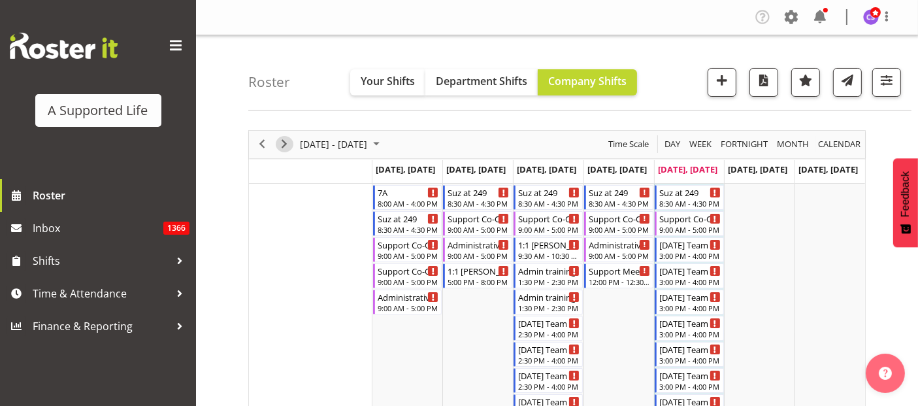
drag, startPoint x: 283, startPoint y: 144, endPoint x: 432, endPoint y: 320, distance: 231.3
click at [284, 144] on span "Next" at bounding box center [284, 144] width 16 height 16
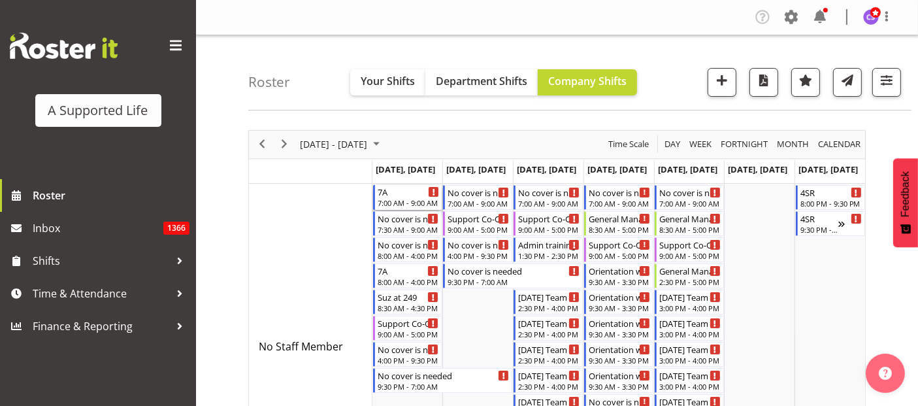
click at [397, 196] on div "7A" at bounding box center [409, 191] width 62 height 13
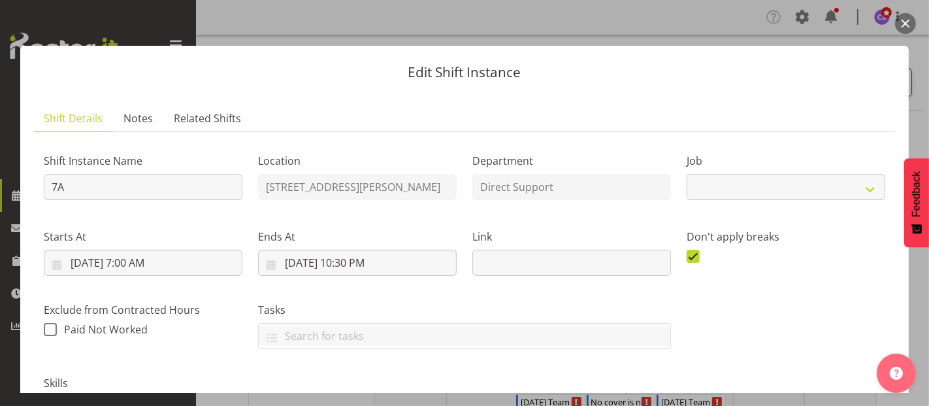
select select "4112"
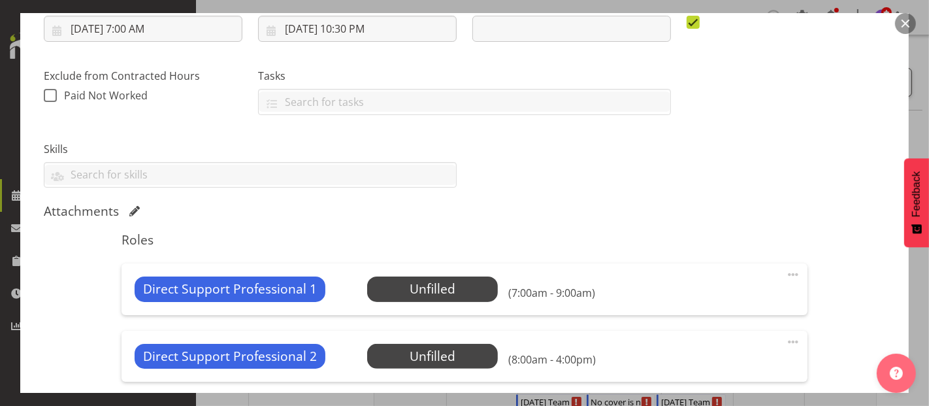
scroll to position [290, 0]
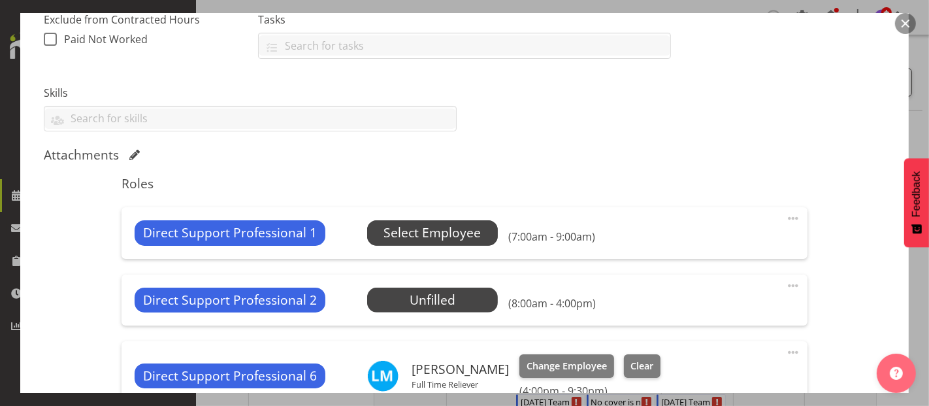
click at [446, 227] on span "Select Employee" at bounding box center [431, 232] width 97 height 19
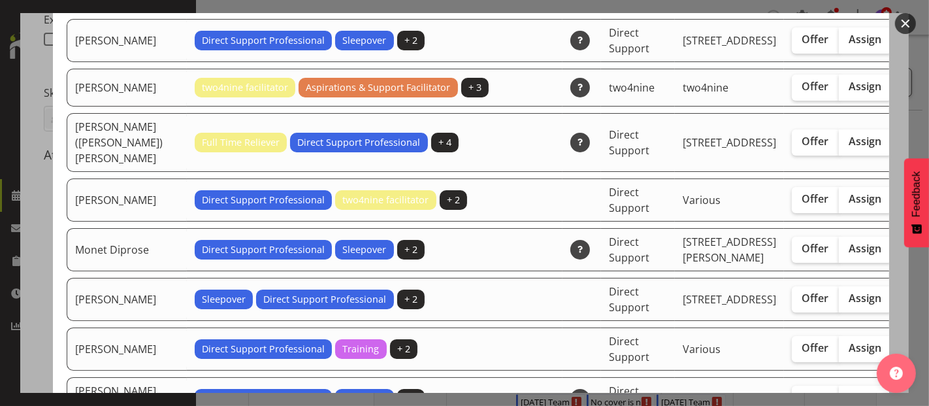
scroll to position [3048, 0]
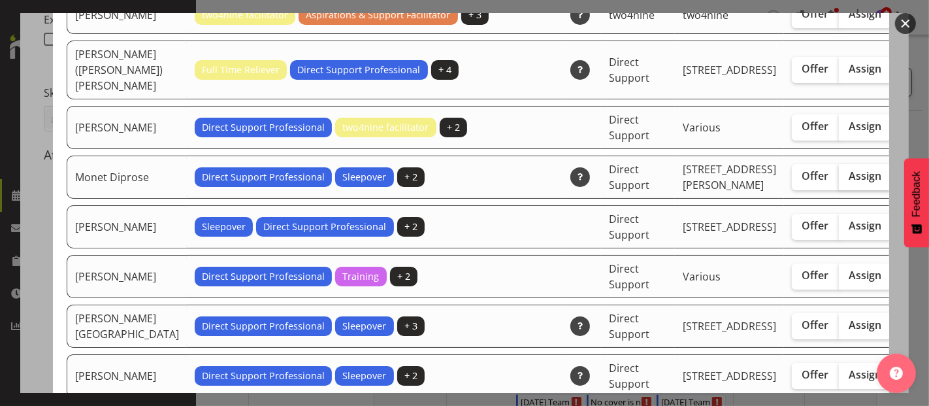
click at [849, 182] on span "Assign" at bounding box center [865, 175] width 33 height 13
click at [839, 180] on input "Assign" at bounding box center [843, 176] width 8 height 8
checkbox input "true"
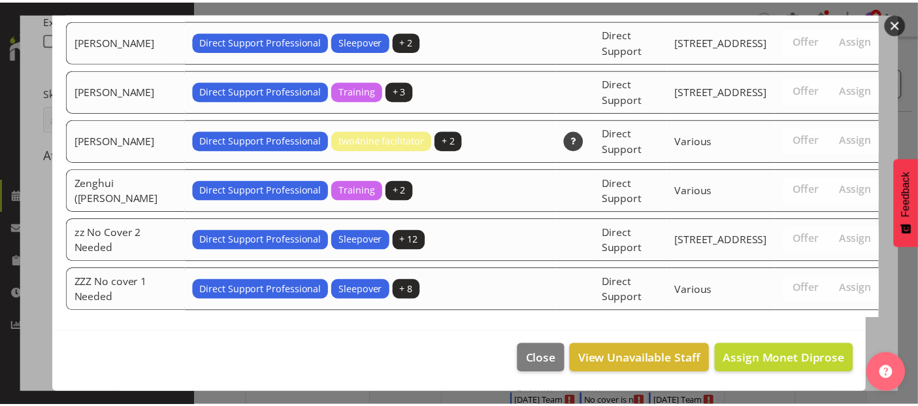
scroll to position [4636, 0]
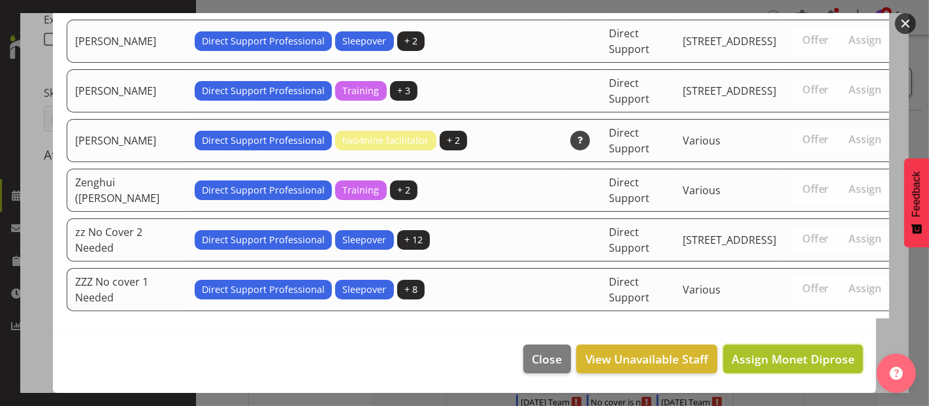
click at [789, 361] on span "Assign Monet Diprose" at bounding box center [793, 359] width 123 height 16
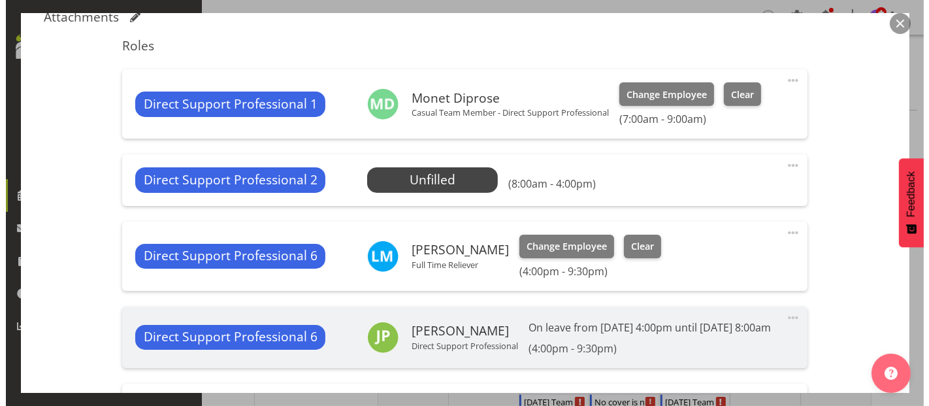
scroll to position [435, 0]
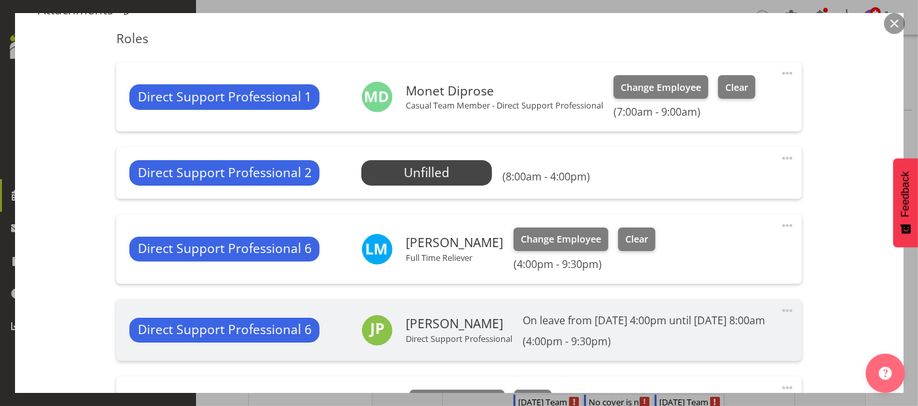
click at [779, 73] on span at bounding box center [787, 73] width 16 height 16
click at [710, 97] on link "Edit" at bounding box center [732, 102] width 125 height 24
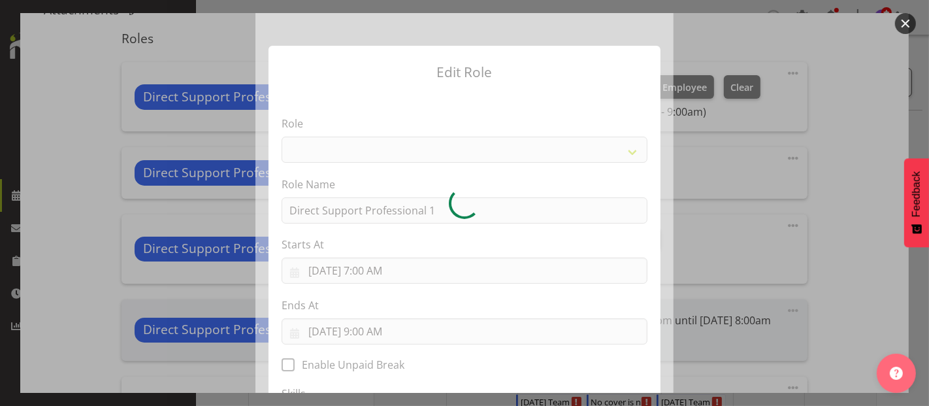
select select "519"
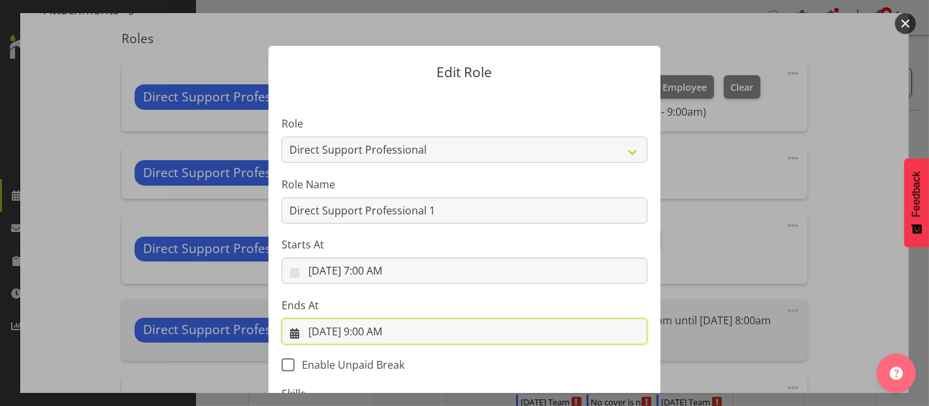
click at [387, 331] on input "[DATE] 9:00 AM" at bounding box center [465, 331] width 366 height 26
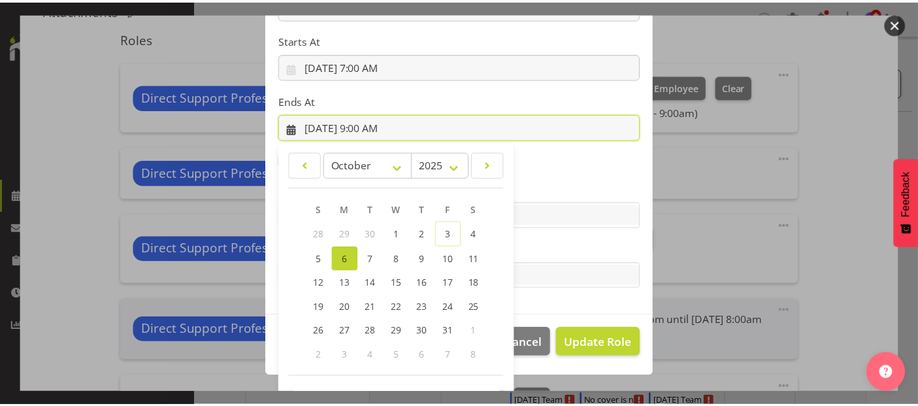
scroll to position [249, 0]
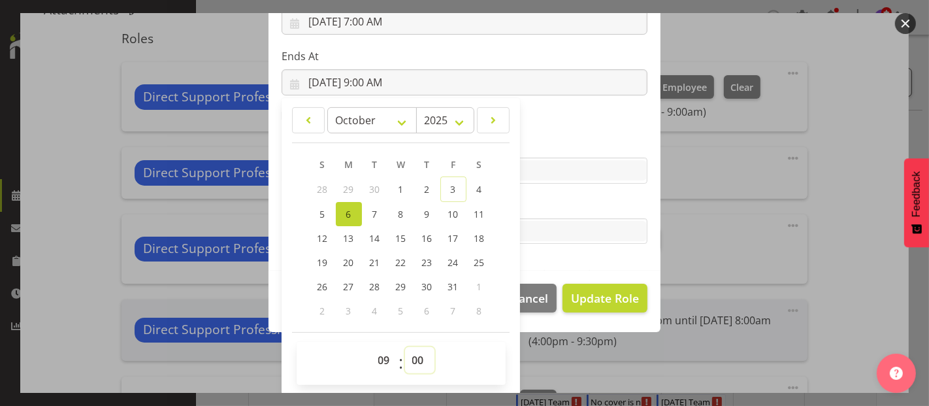
click at [411, 361] on select "00 01 02 03 04 05 06 07 08 09 10 11 12 13 14 15 16 17 18 19 20 21 22 23 24 25 2…" at bounding box center [419, 360] width 29 height 26
select select "30"
click at [405, 347] on select "00 01 02 03 04 05 06 07 08 09 10 11 12 13 14 15 16 17 18 19 20 21 22 23 24 25 2…" at bounding box center [419, 360] width 29 height 26
type input "[DATE] 9:30 AM"
click at [630, 294] on span "Update Role" at bounding box center [605, 297] width 68 height 17
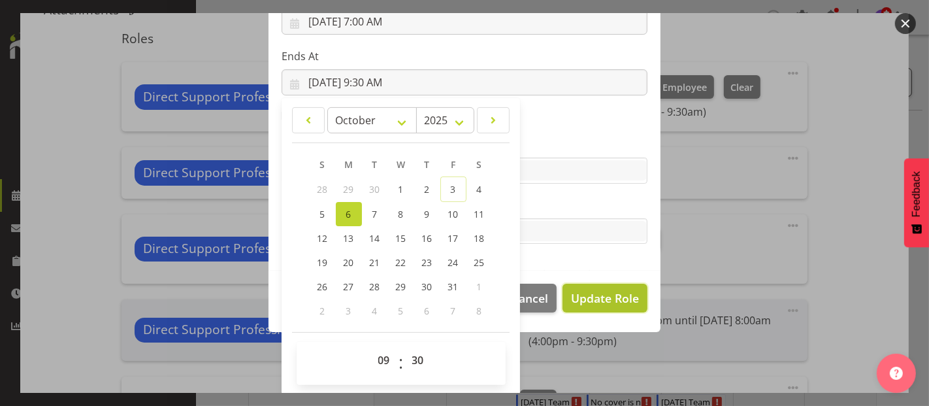
select select
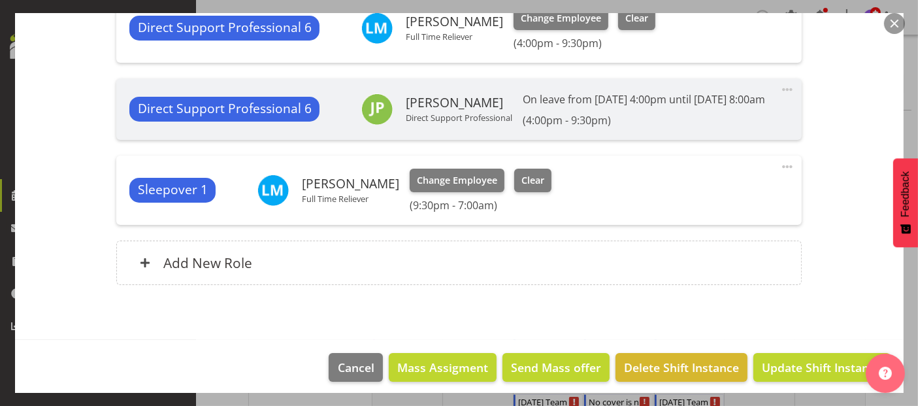
scroll to position [677, 0]
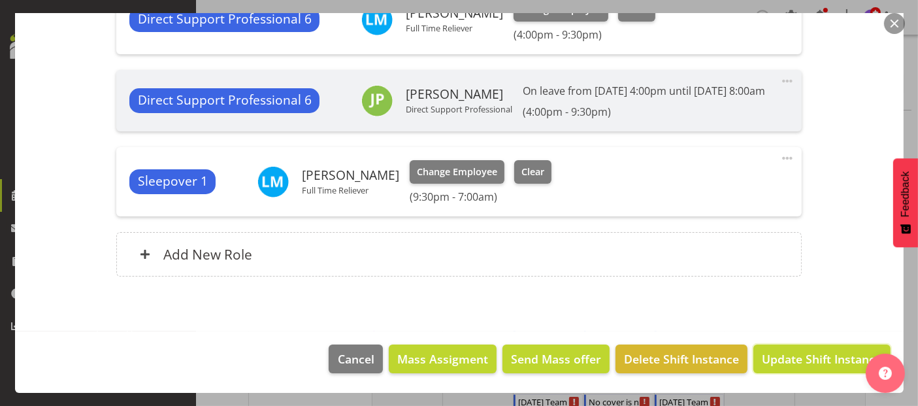
click at [804, 353] on span "Update Shift Instance" at bounding box center [822, 358] width 120 height 17
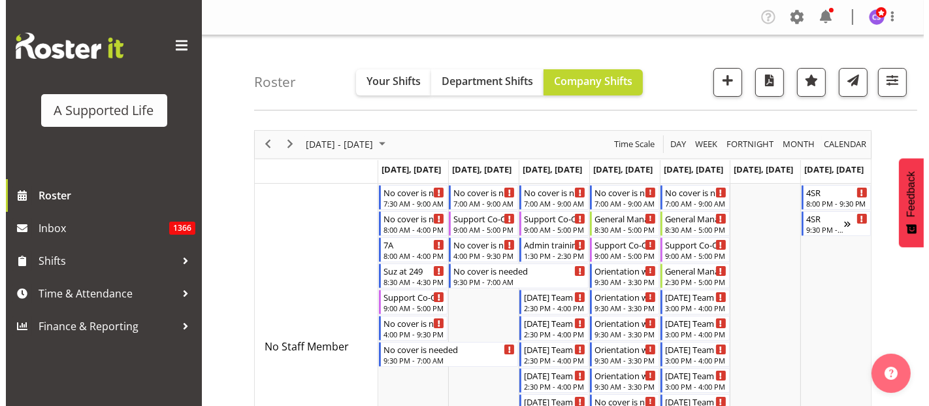
scroll to position [73, 0]
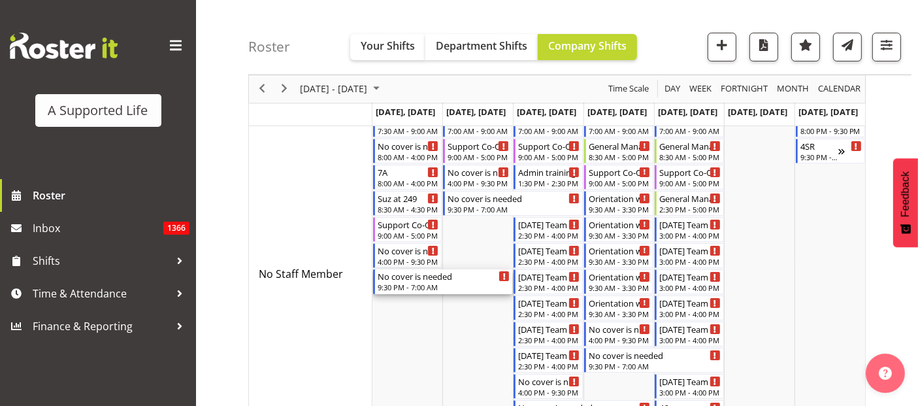
click at [423, 282] on div "9:30 PM - 7:00 AM" at bounding box center [444, 287] width 133 height 10
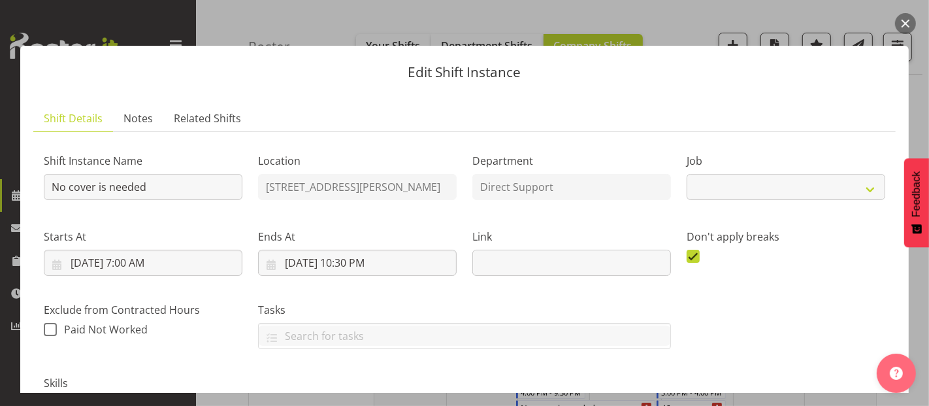
select select "4112"
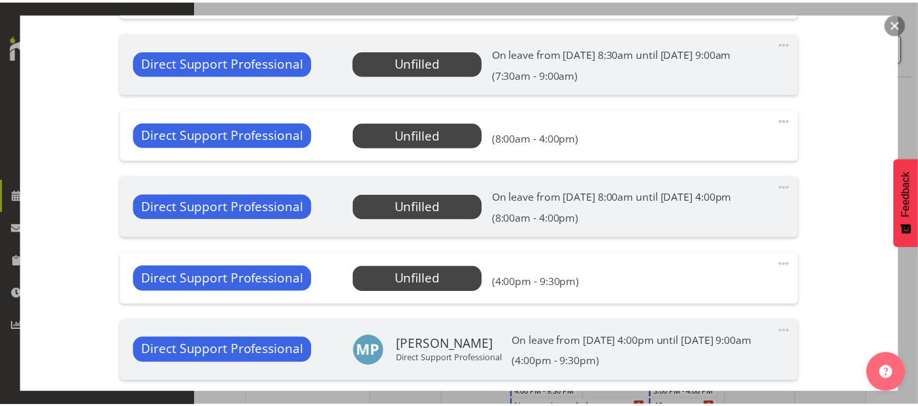
scroll to position [508, 0]
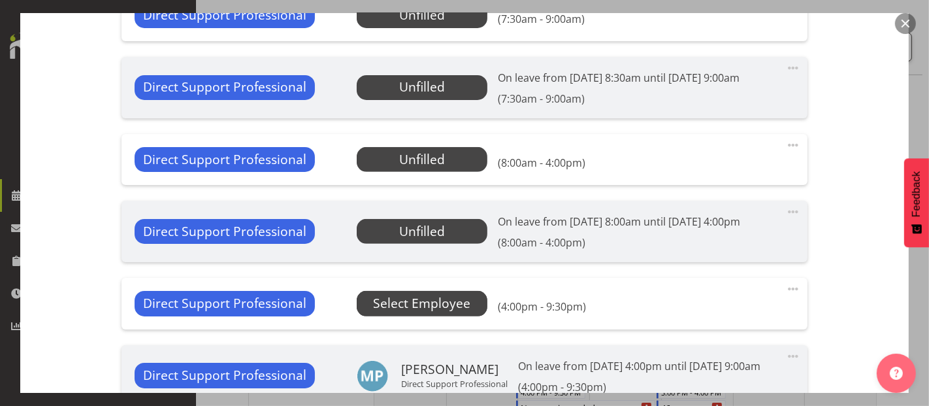
click at [452, 297] on span "Select Employee" at bounding box center [421, 303] width 97 height 19
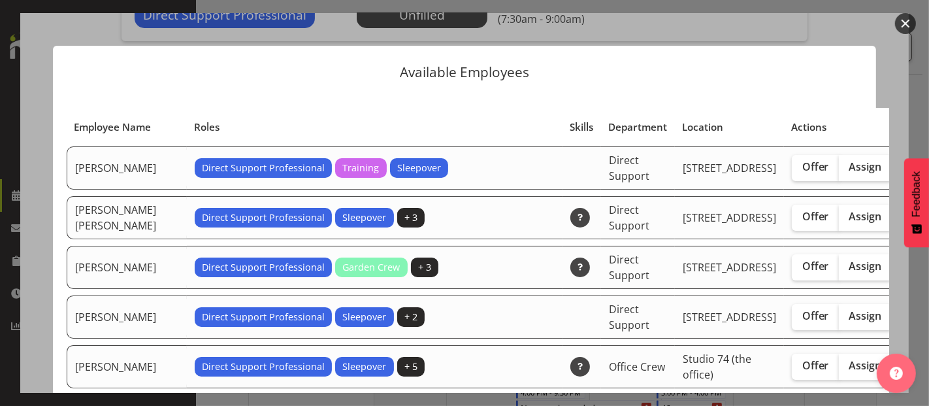
click at [909, 23] on button "button" at bounding box center [905, 23] width 21 height 21
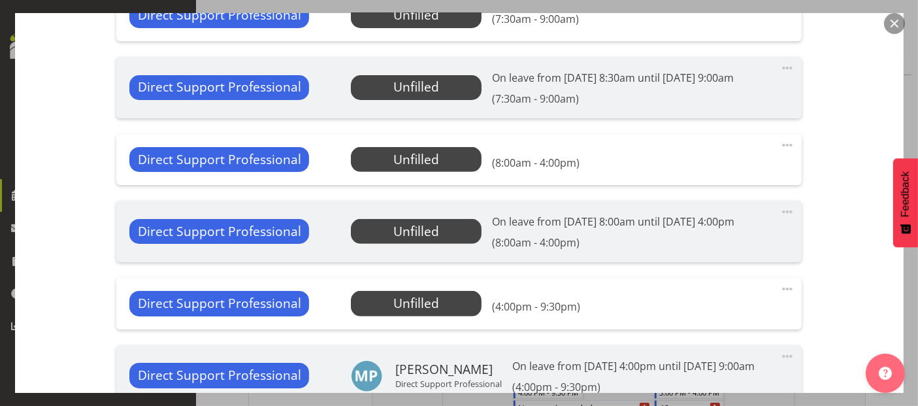
click at [888, 21] on button "button" at bounding box center [894, 23] width 21 height 21
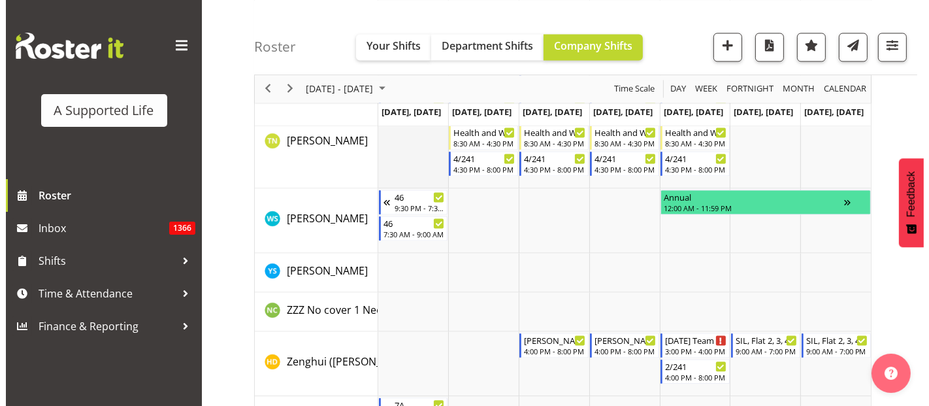
scroll to position [7732, 0]
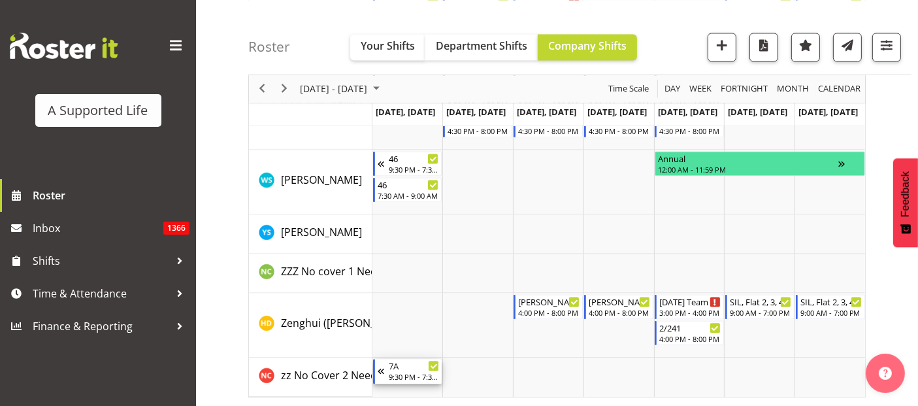
click at [402, 372] on div "9:30 PM - 7:30 AM" at bounding box center [414, 376] width 51 height 10
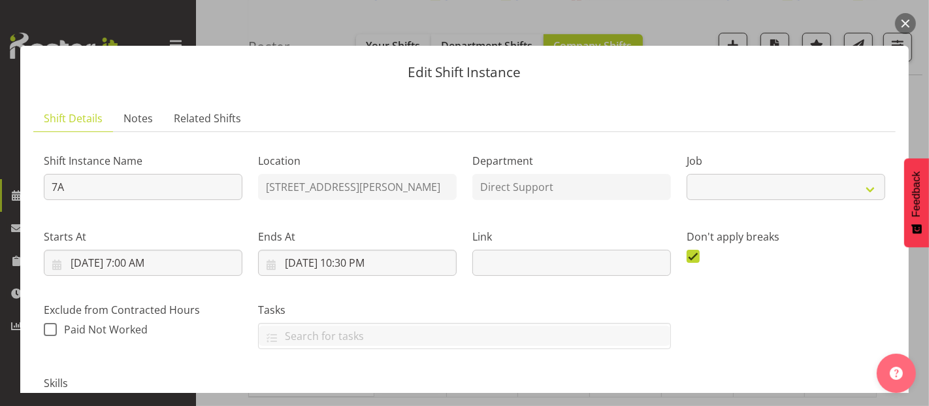
select select "4112"
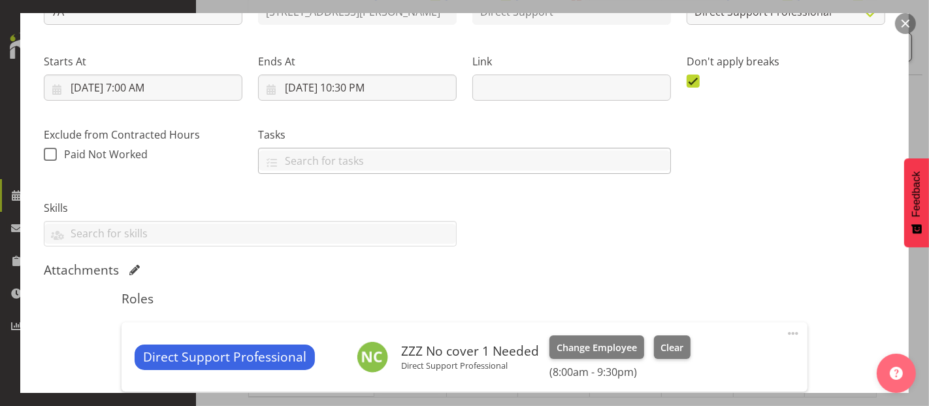
scroll to position [290, 0]
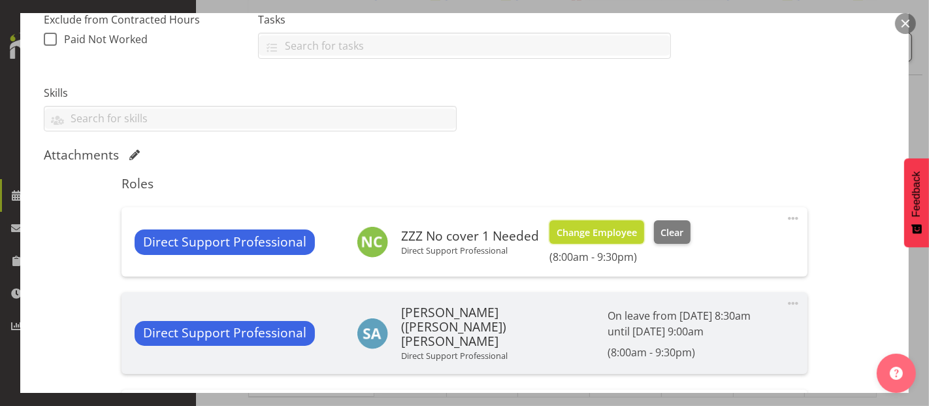
click at [615, 227] on span "Change Employee" at bounding box center [597, 232] width 80 height 14
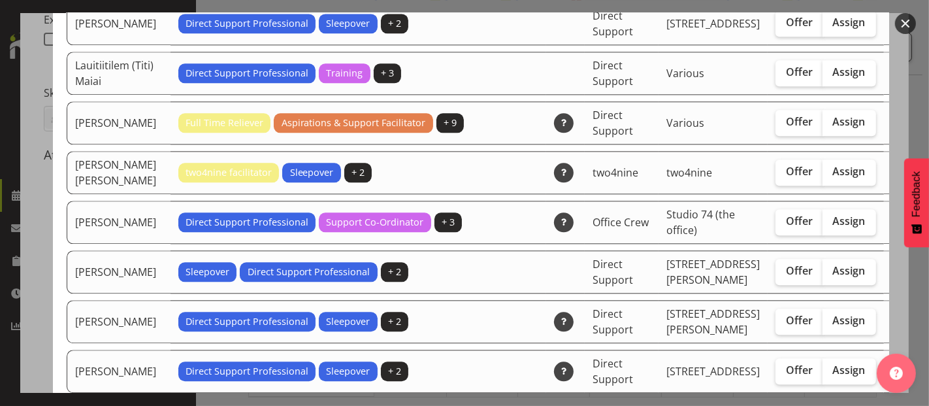
scroll to position [2613, 0]
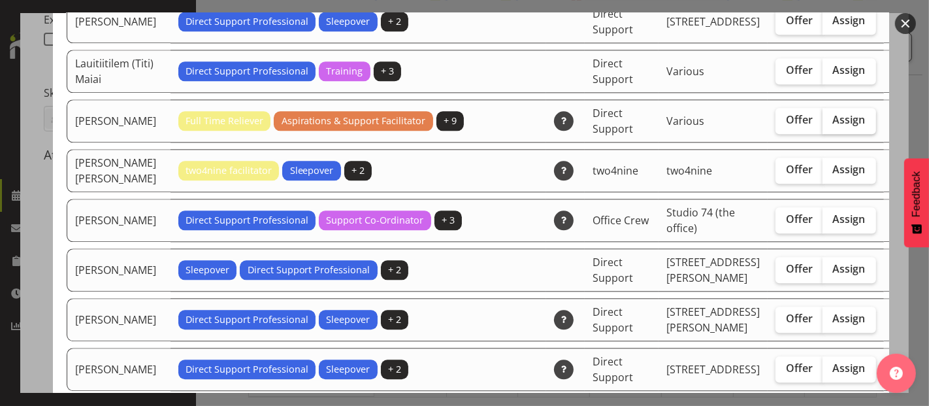
click at [833, 126] on span "Assign" at bounding box center [849, 119] width 33 height 13
click at [822, 124] on input "Assign" at bounding box center [826, 120] width 8 height 8
checkbox input "true"
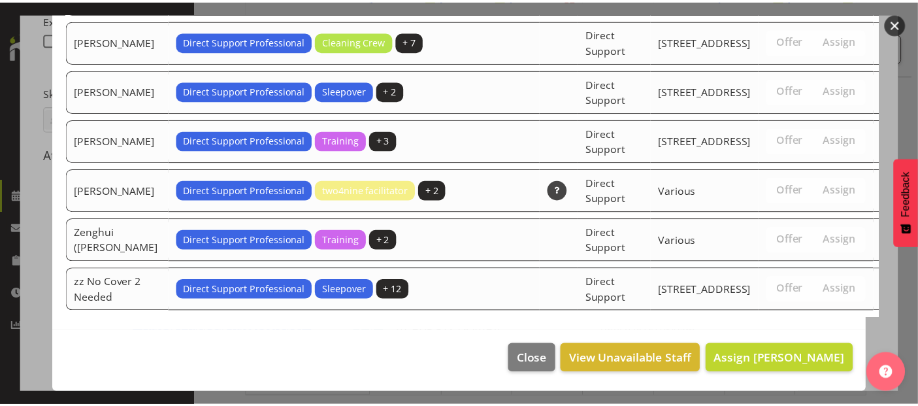
scroll to position [4439, 0]
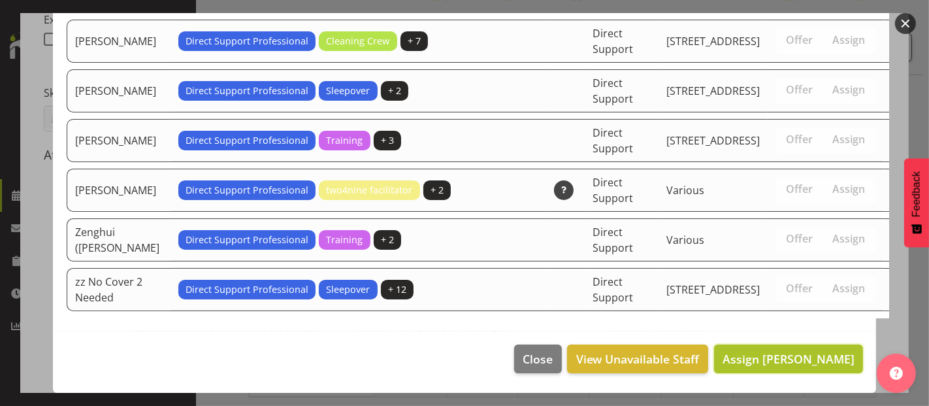
click at [824, 355] on span "Assign [PERSON_NAME]" at bounding box center [789, 359] width 132 height 16
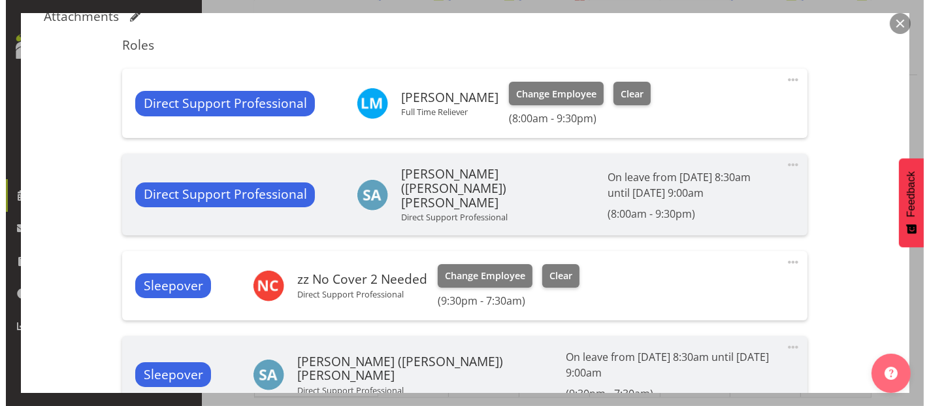
scroll to position [508, 0]
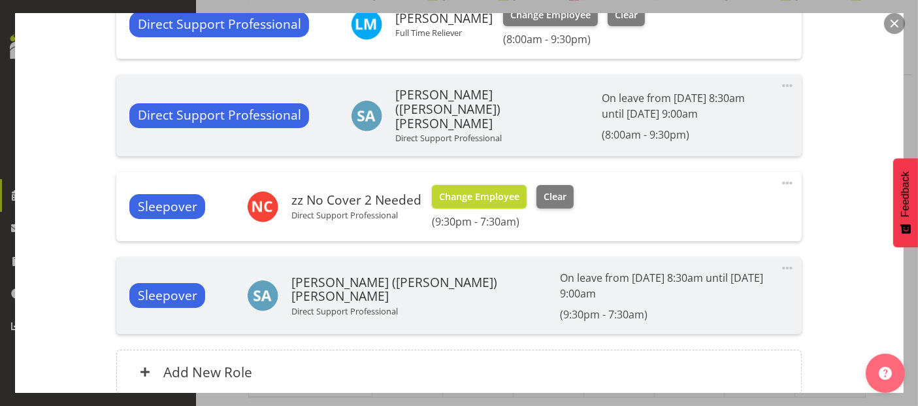
click at [480, 189] on span "Change Employee" at bounding box center [479, 196] width 80 height 14
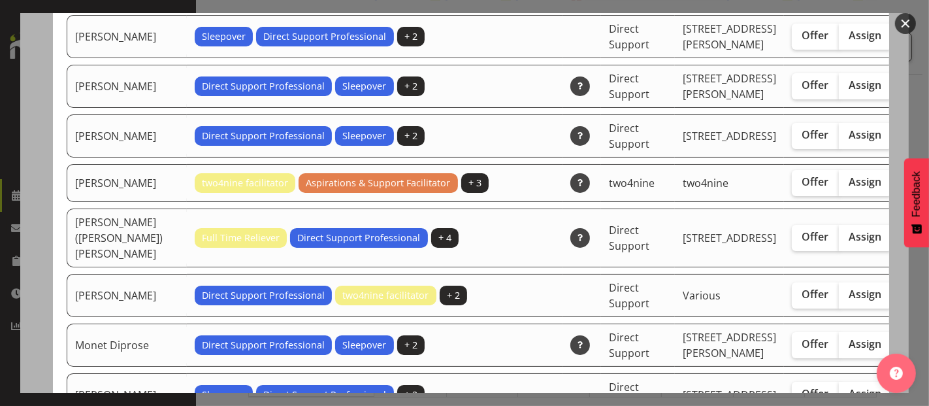
scroll to position [3121, 0]
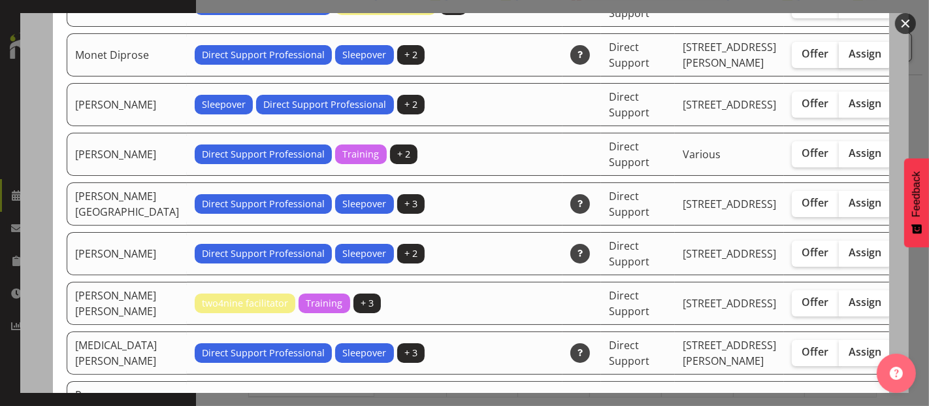
click at [849, 60] on span "Assign" at bounding box center [865, 53] width 33 height 13
click at [839, 58] on input "Assign" at bounding box center [843, 54] width 8 height 8
checkbox input "true"
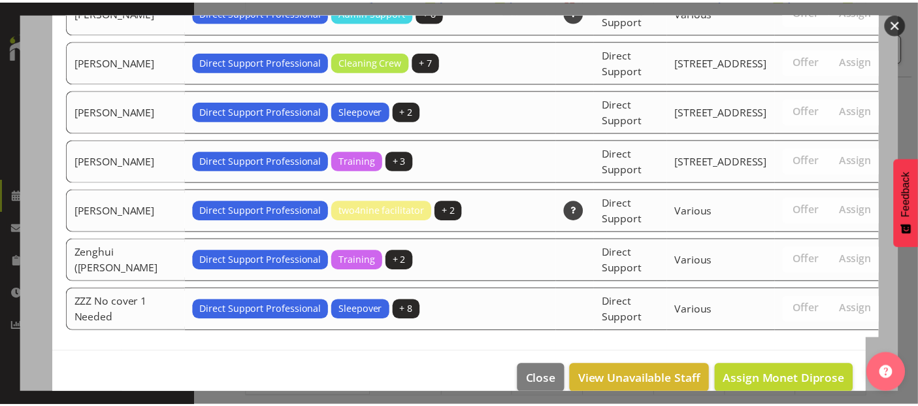
scroll to position [4521, 0]
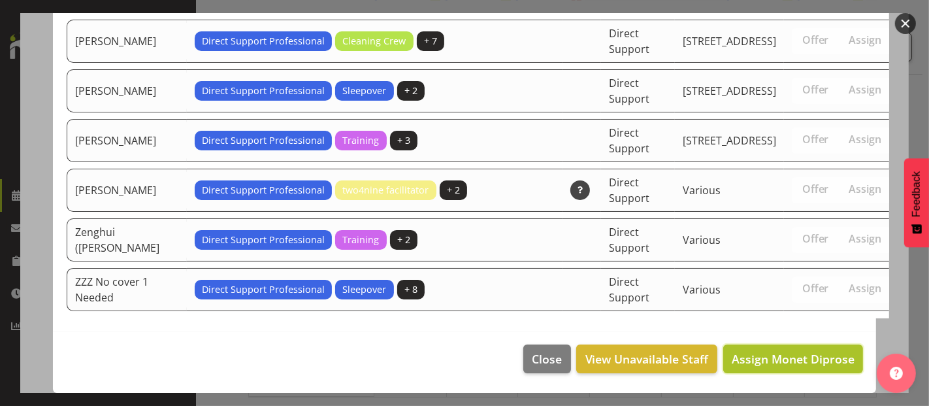
click at [823, 358] on span "Assign Monet Diprose" at bounding box center [793, 359] width 123 height 16
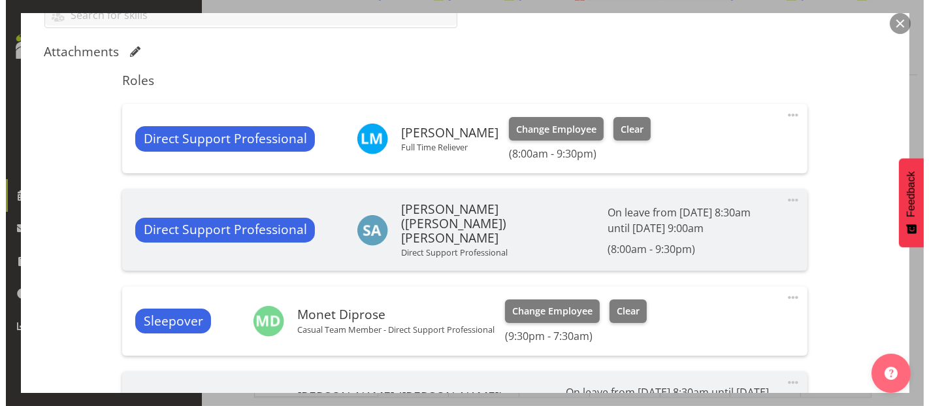
scroll to position [363, 0]
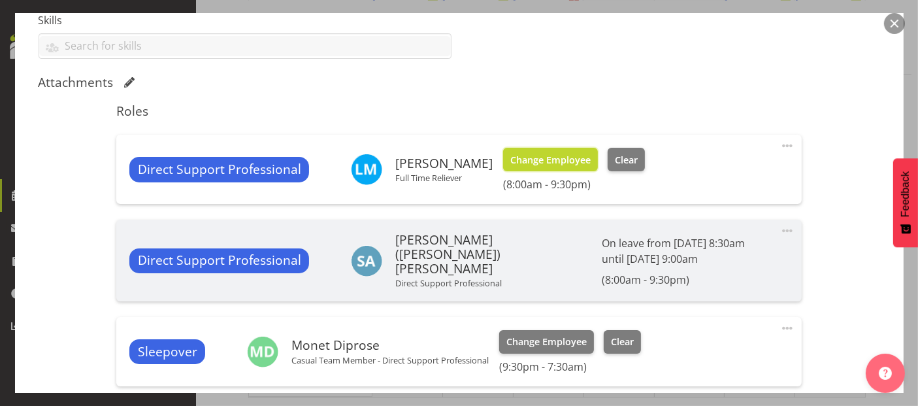
click at [547, 163] on span "Change Employee" at bounding box center [550, 160] width 80 height 14
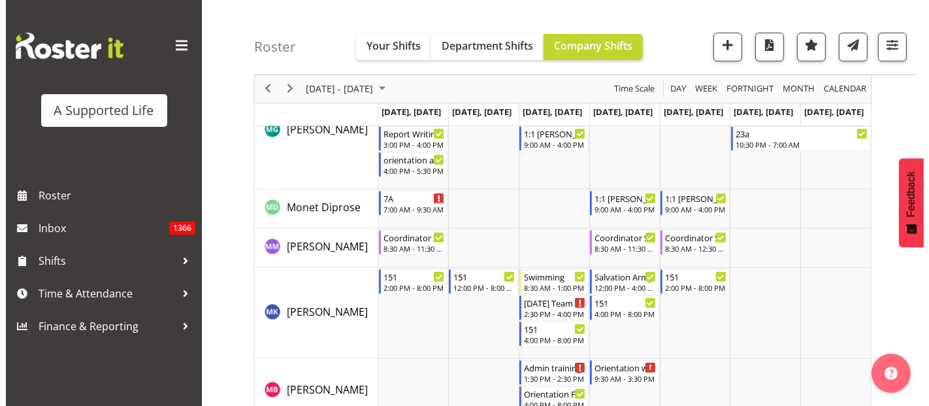
scroll to position [5390, 0]
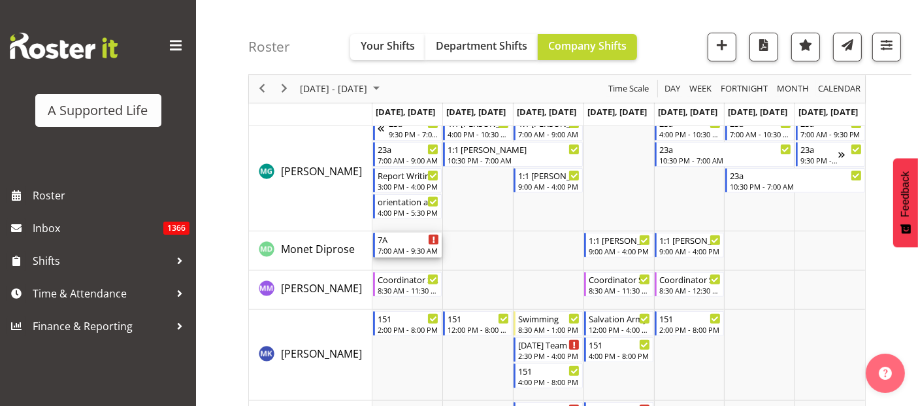
click at [389, 248] on div "7:00 AM - 9:30 AM" at bounding box center [409, 250] width 62 height 10
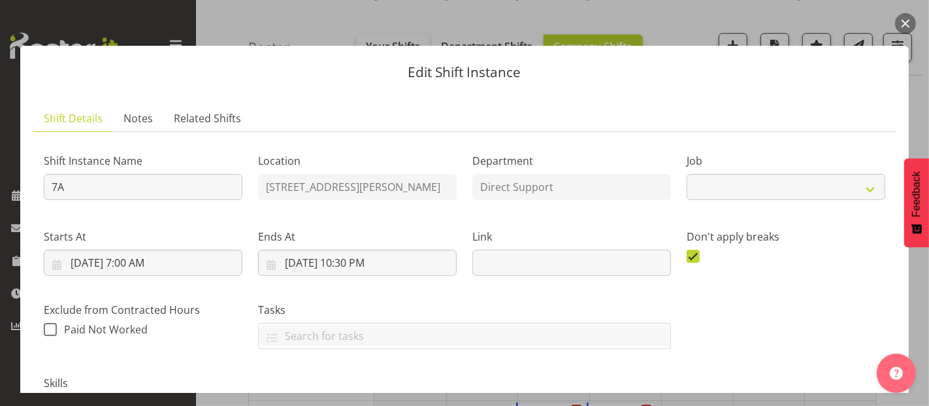
select select "4112"
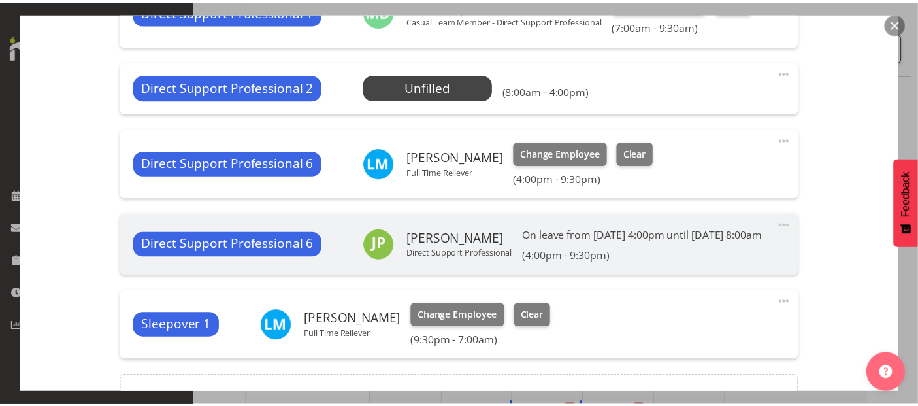
scroll to position [580, 0]
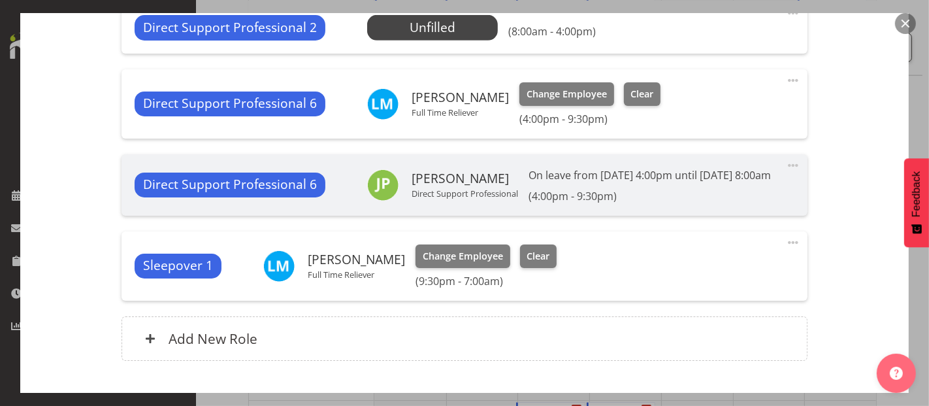
click at [14, 253] on div "Edit Shift Instance Shift Details Notes Related Shifts Shift Instance Name 7A L…" at bounding box center [464, 203] width 915 height 380
click at [907, 20] on button "button" at bounding box center [905, 23] width 21 height 21
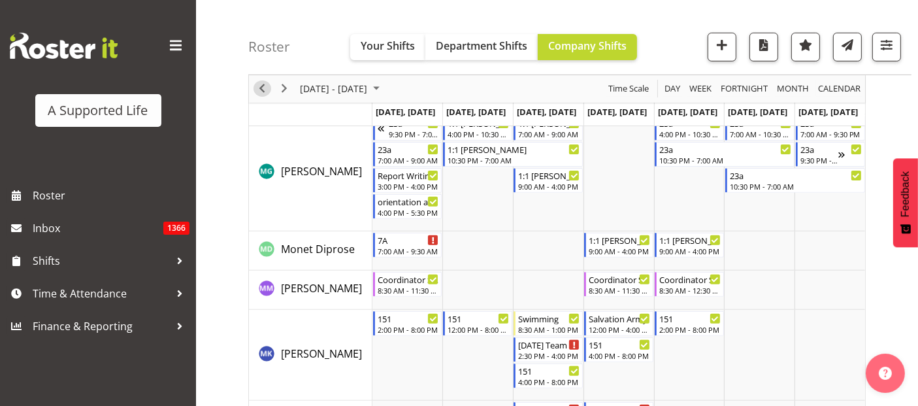
click at [263, 86] on span "Previous" at bounding box center [262, 89] width 16 height 16
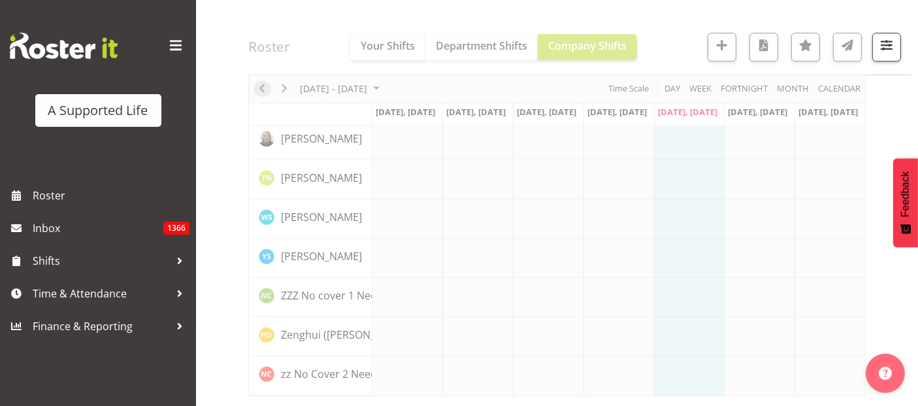
scroll to position [3745, 0]
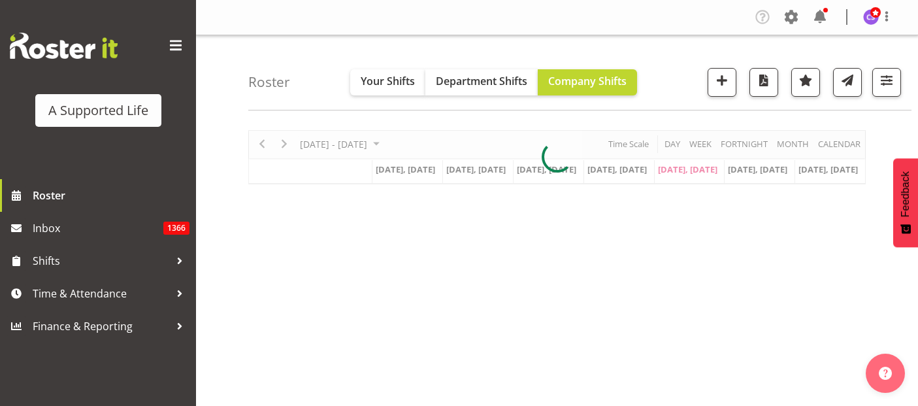
scroll to position [236, 0]
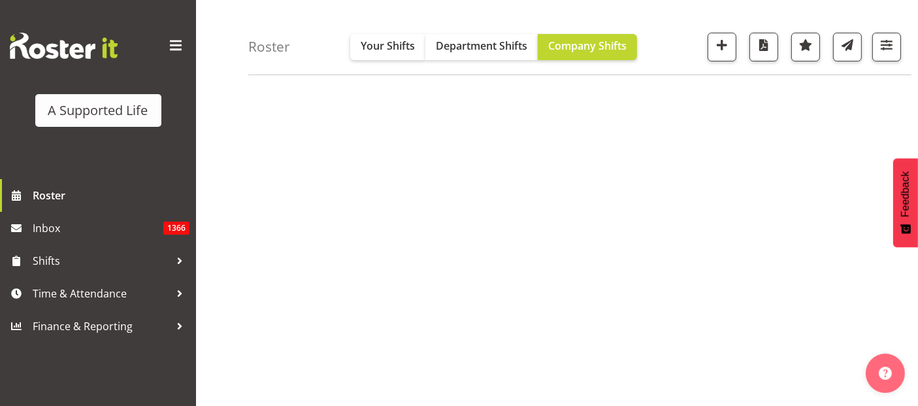
click at [816, 210] on div "[DATE] - [DATE] [DATE] Day Week Fortnight Month calendar Month Agenda Time Scal…" at bounding box center [583, 145] width 670 height 523
click at [582, 316] on div "[DATE] - [DATE] [DATE] Day Week Fortnight Month calendar Month Agenda Time Scal…" at bounding box center [583, 145] width 670 height 523
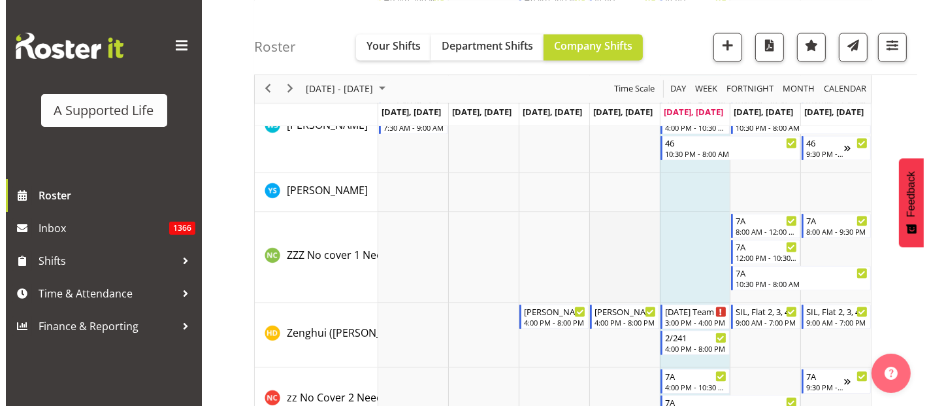
scroll to position [7759, 0]
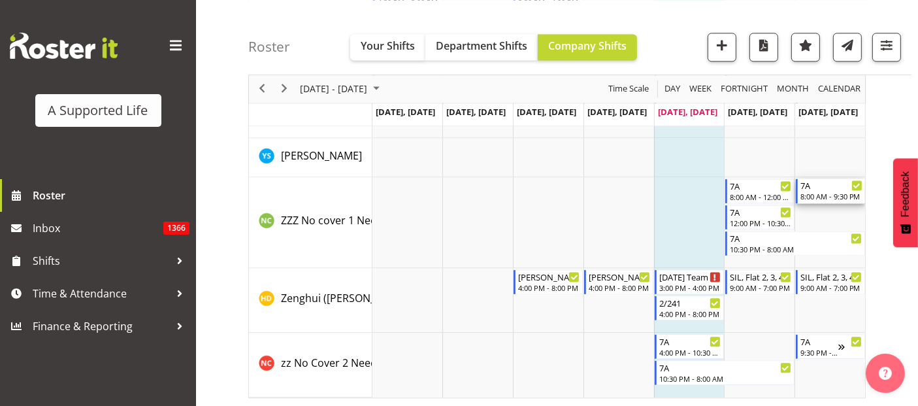
click at [843, 186] on div "7A" at bounding box center [831, 184] width 62 height 13
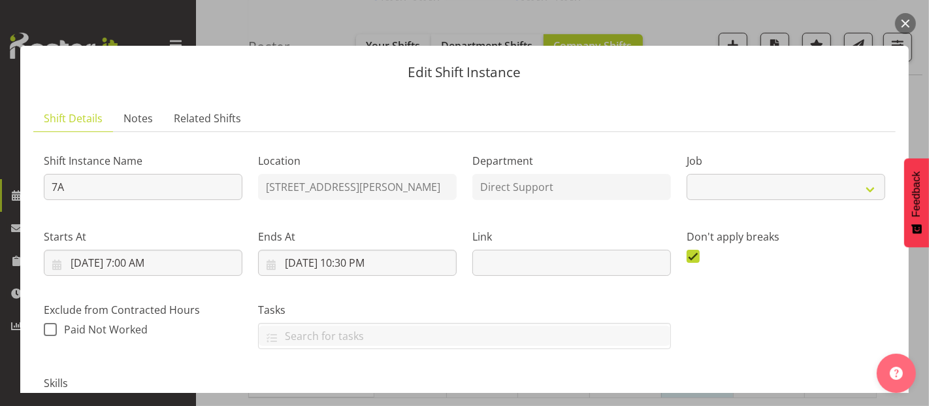
select select "4112"
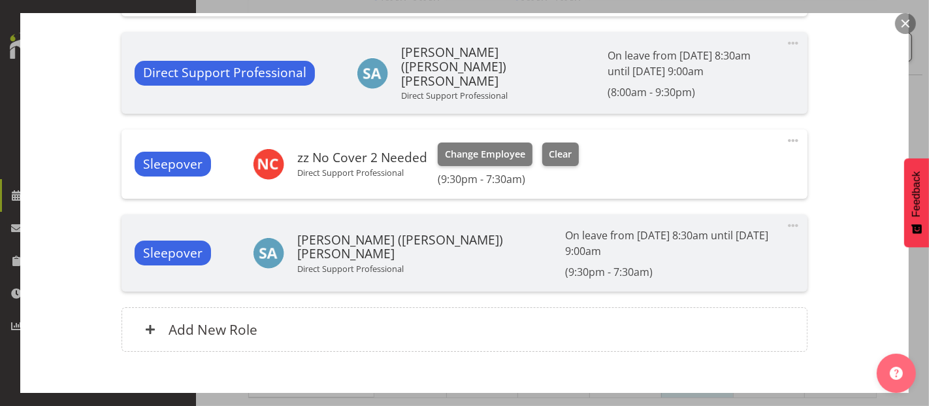
scroll to position [580, 0]
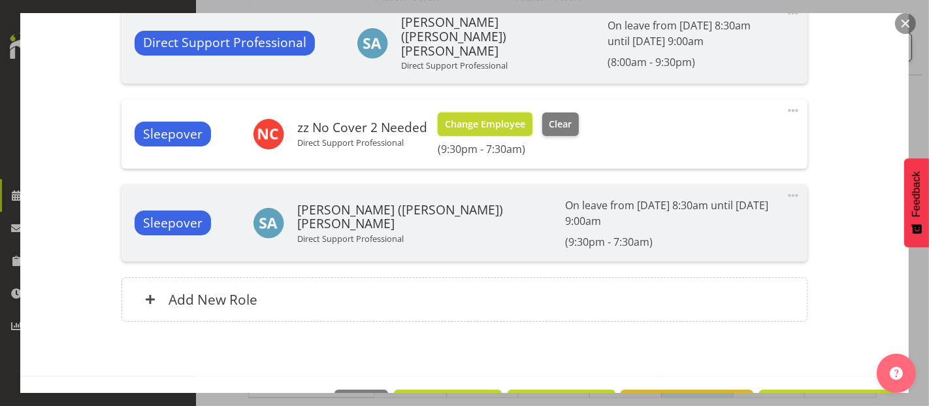
click at [487, 122] on span "Change Employee" at bounding box center [485, 124] width 80 height 14
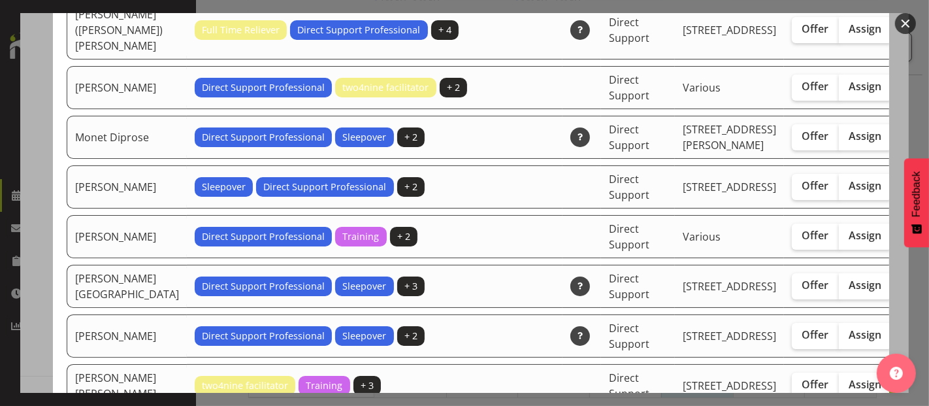
scroll to position [3193, 0]
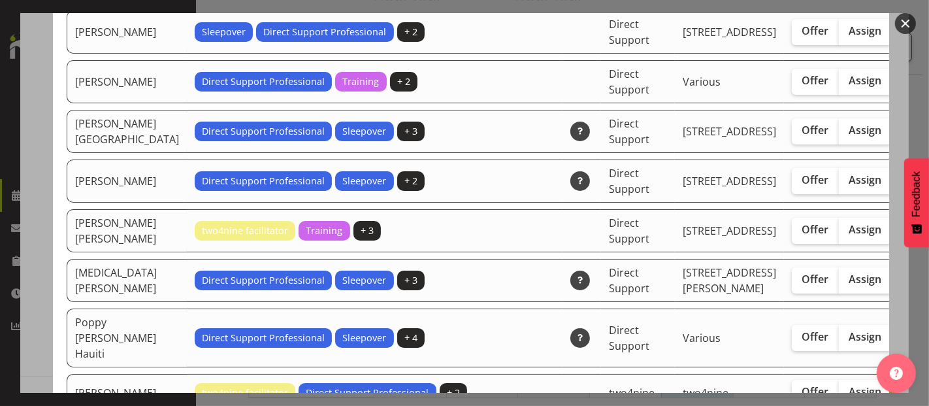
checkbox input "true"
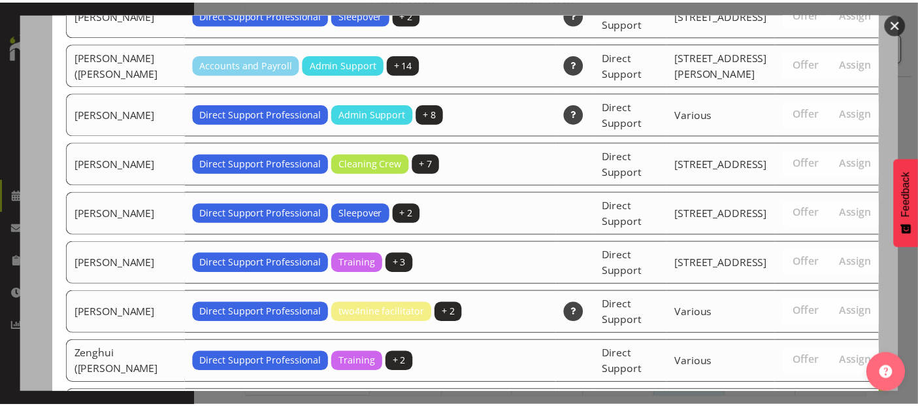
scroll to position [4521, 0]
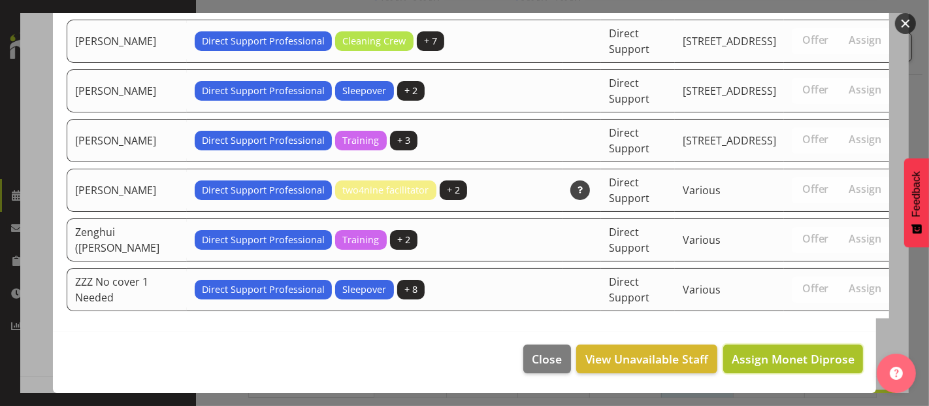
click at [814, 361] on span "Assign Monet Diprose" at bounding box center [793, 359] width 123 height 16
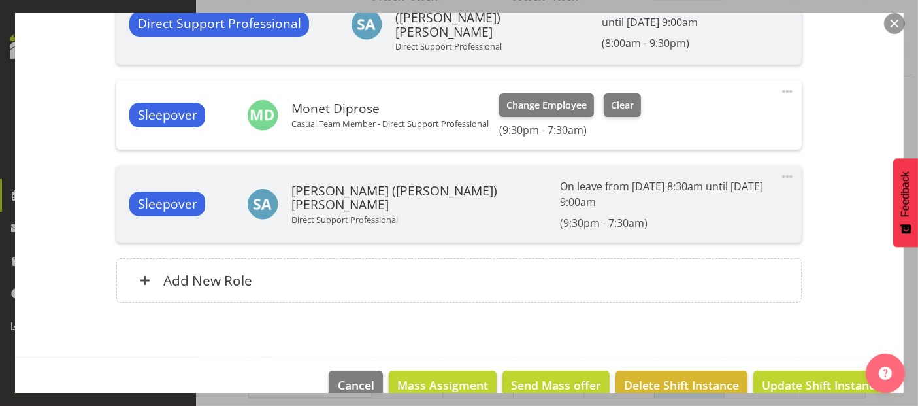
scroll to position [602, 0]
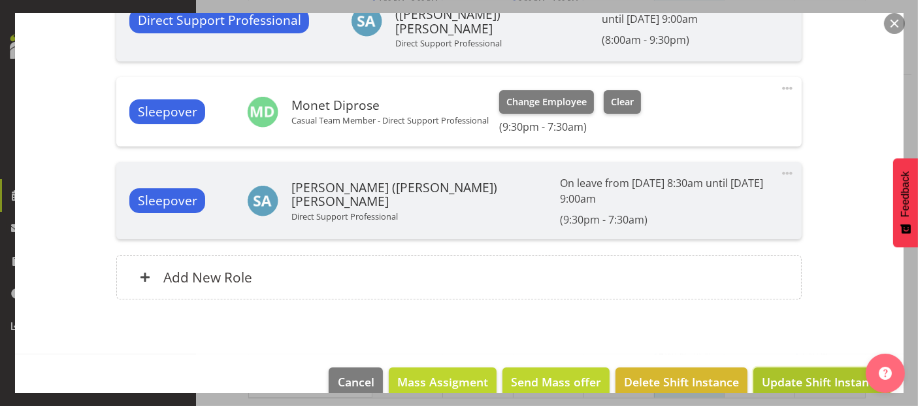
click at [832, 373] on span "Update Shift Instance" at bounding box center [822, 381] width 120 height 17
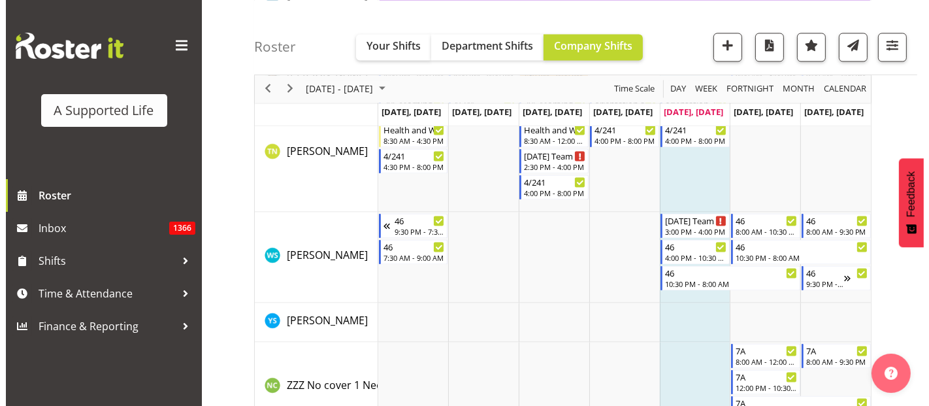
scroll to position [7759, 0]
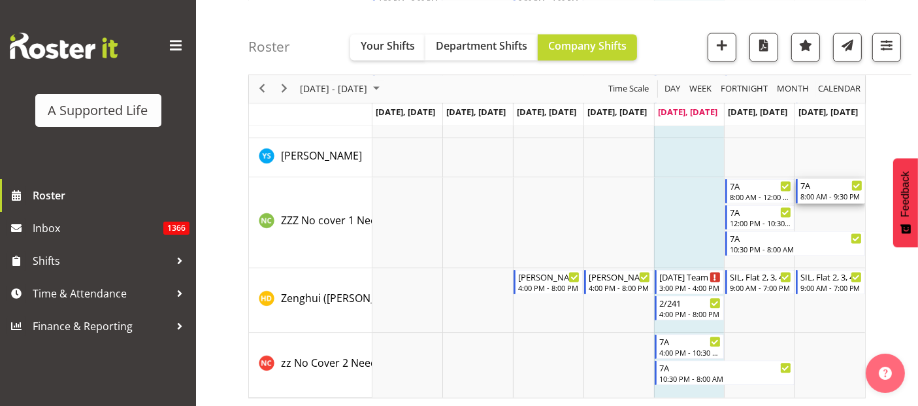
click at [832, 195] on div "8:00 AM - 9:30 PM" at bounding box center [831, 196] width 62 height 10
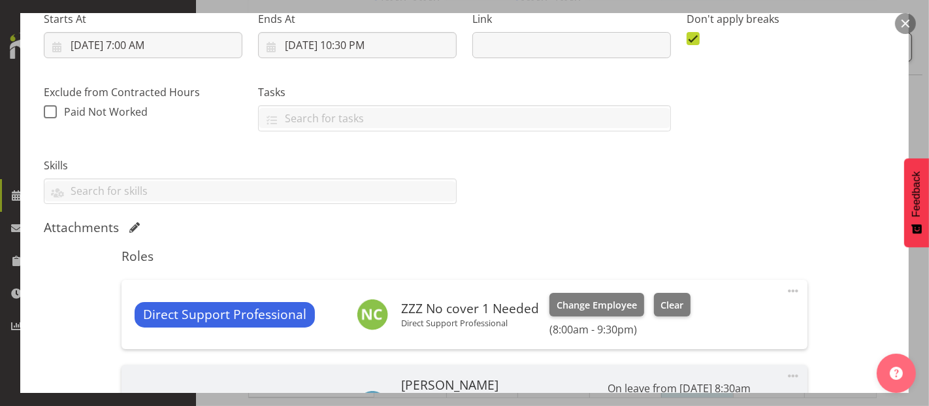
select select "4112"
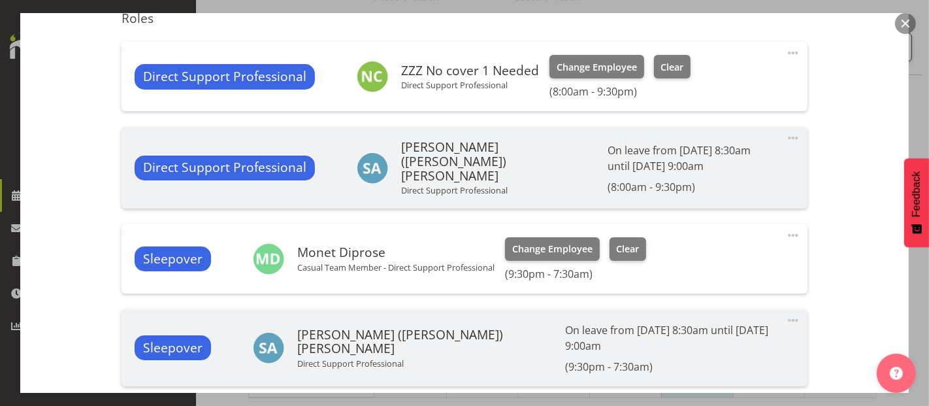
scroll to position [435, 0]
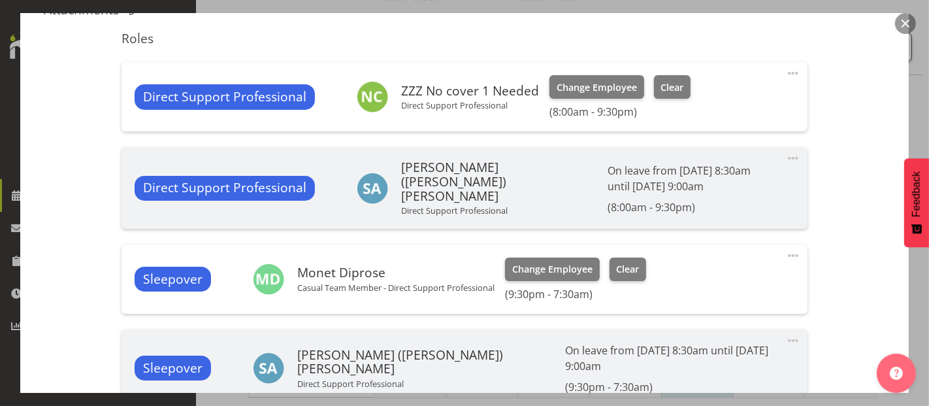
click at [785, 69] on span at bounding box center [793, 73] width 16 height 16
click at [677, 100] on link "Edit" at bounding box center [737, 102] width 125 height 24
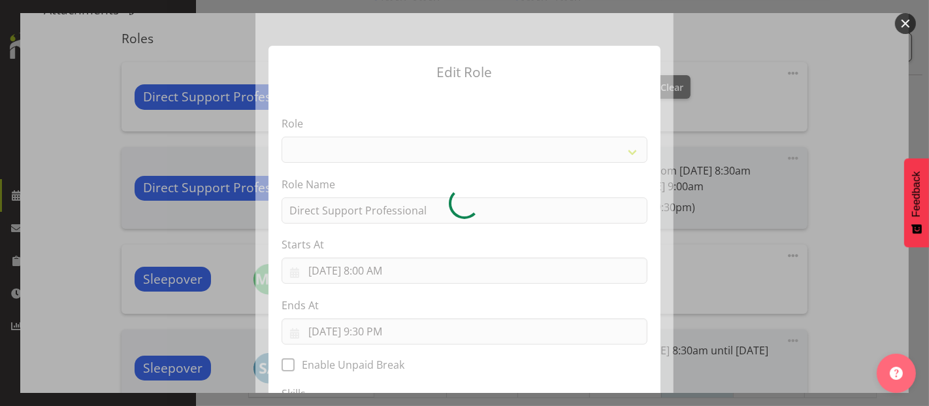
select select "519"
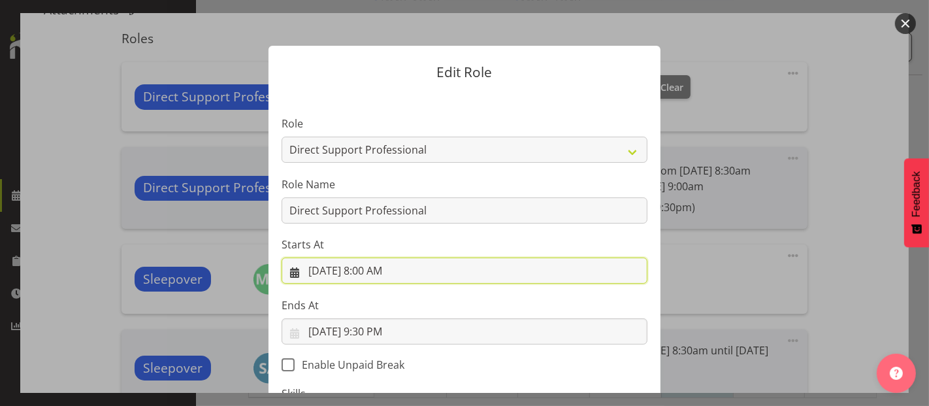
click at [379, 272] on input "10/5/2025, 8:00 AM" at bounding box center [465, 270] width 366 height 26
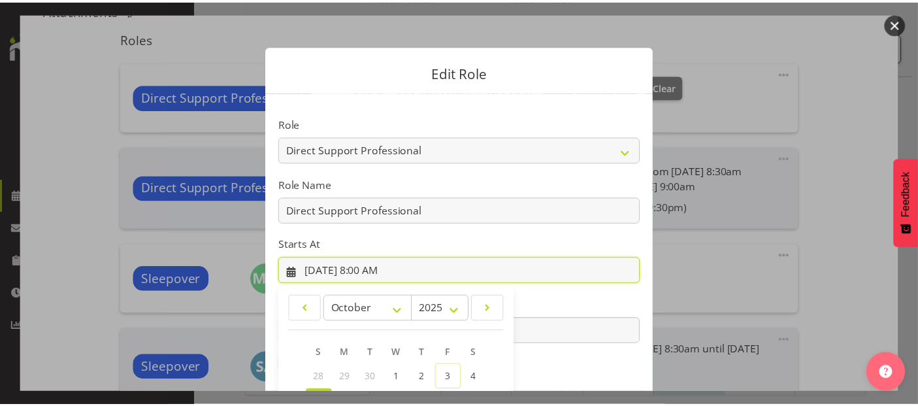
scroll to position [188, 0]
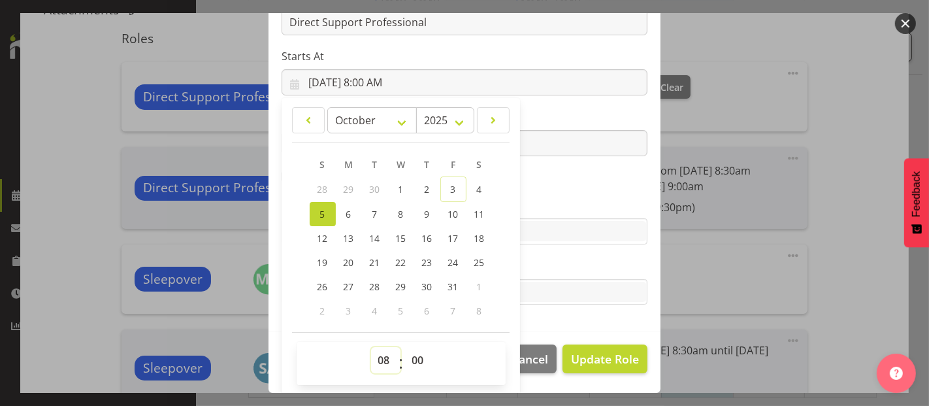
click at [379, 359] on select "00 01 02 03 04 05 06 07 08 09 10 11 12 13 14 15 16 17 18 19 20 21 22 23" at bounding box center [385, 360] width 29 height 26
select select "20"
click at [371, 347] on select "00 01 02 03 04 05 06 07 08 09 10 11 12 13 14 15 16 17 18 19 20 21 22 23" at bounding box center [385, 360] width 29 height 26
type input "10/5/2025, 8:00 PM"
click at [409, 358] on select "00 01 02 03 04 05 06 07 08 09 10 11 12 13 14 15 16 17 18 19 20 21 22 23 24 25 2…" at bounding box center [419, 360] width 29 height 26
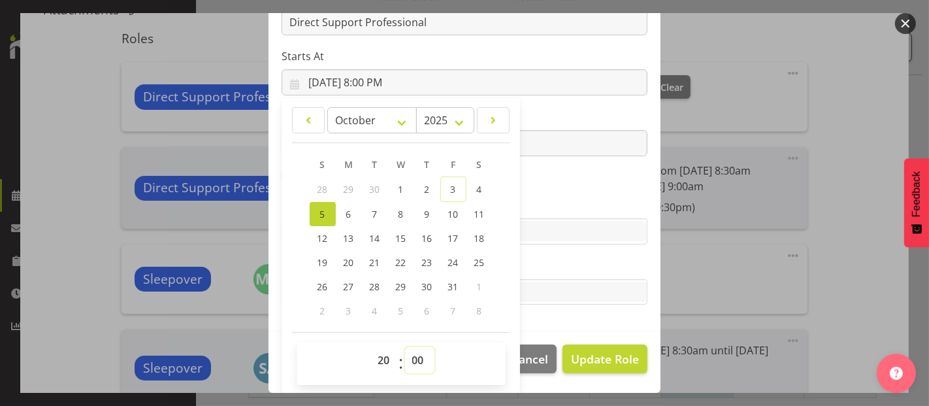
click at [405, 347] on select "00 01 02 03 04 05 06 07 08 09 10 11 12 13 14 15 16 17 18 19 20 21 22 23 24 25 2…" at bounding box center [419, 360] width 29 height 26
click at [571, 357] on span "Update Role" at bounding box center [605, 358] width 68 height 17
select select
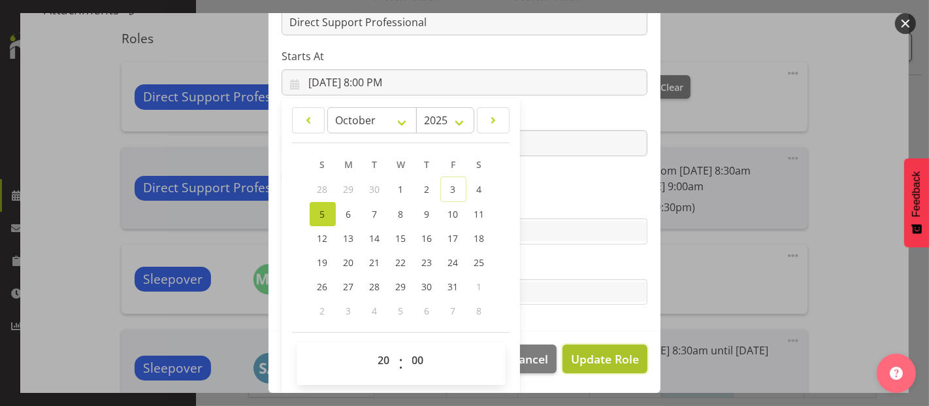
select select
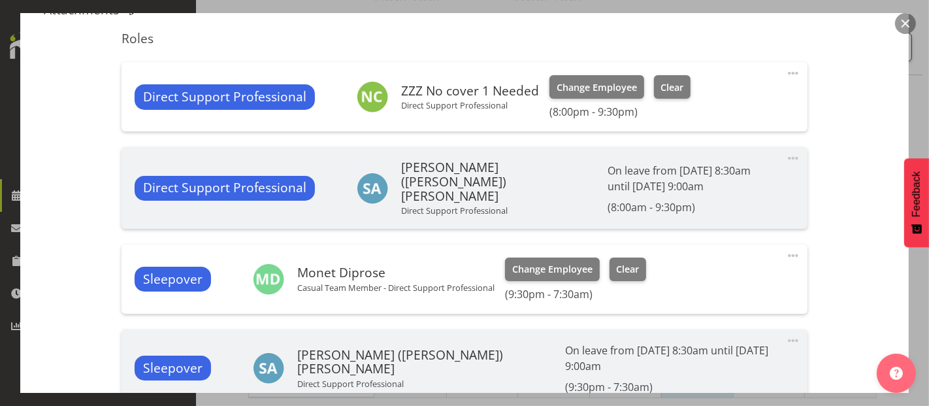
scroll to position [0, 0]
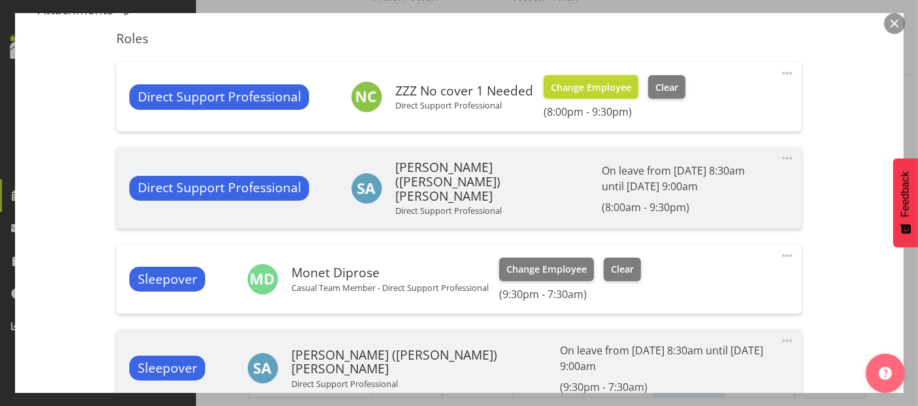
click at [585, 77] on button "Change Employee" at bounding box center [591, 87] width 95 height 24
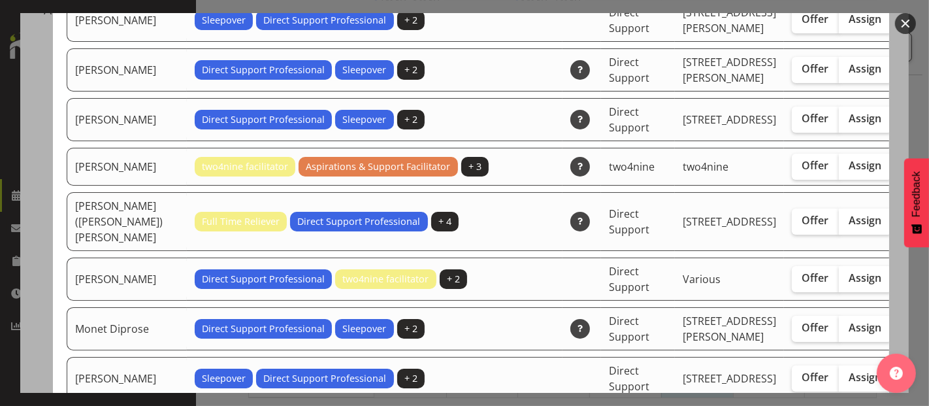
scroll to position [2976, 0]
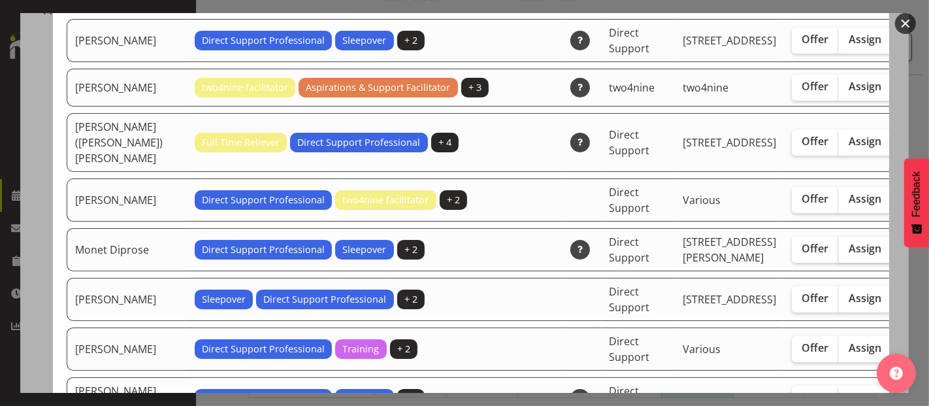
click at [849, 255] on span "Assign" at bounding box center [865, 248] width 33 height 13
click at [839, 253] on input "Assign" at bounding box center [843, 248] width 8 height 8
checkbox input "true"
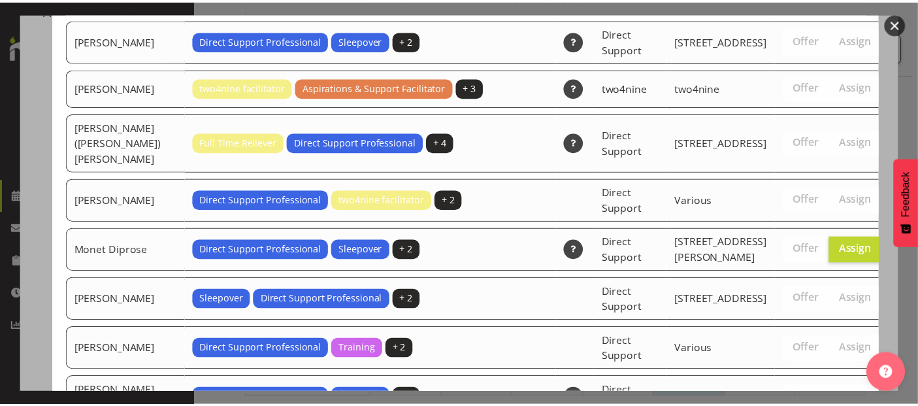
scroll to position [4586, 0]
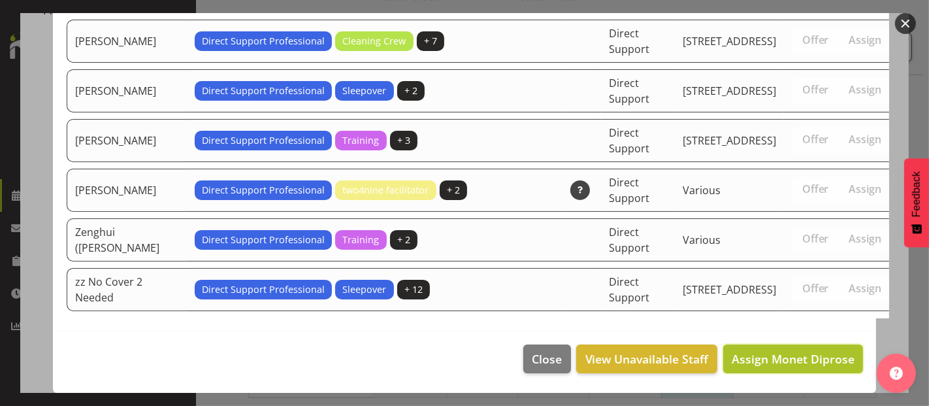
click at [792, 362] on span "Assign Monet Diprose" at bounding box center [793, 359] width 123 height 16
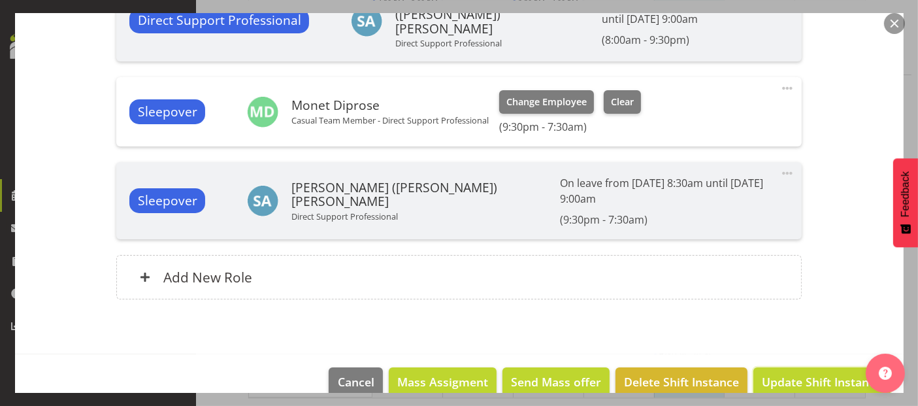
click at [810, 373] on span "Update Shift Instance" at bounding box center [822, 381] width 120 height 17
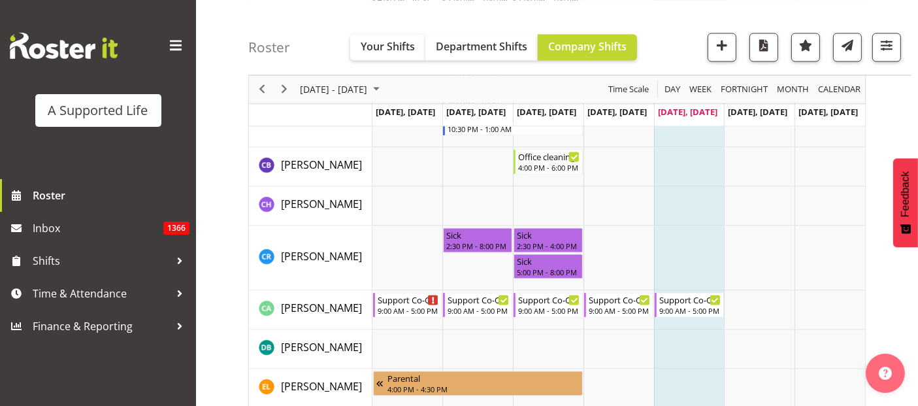
scroll to position [2467, 0]
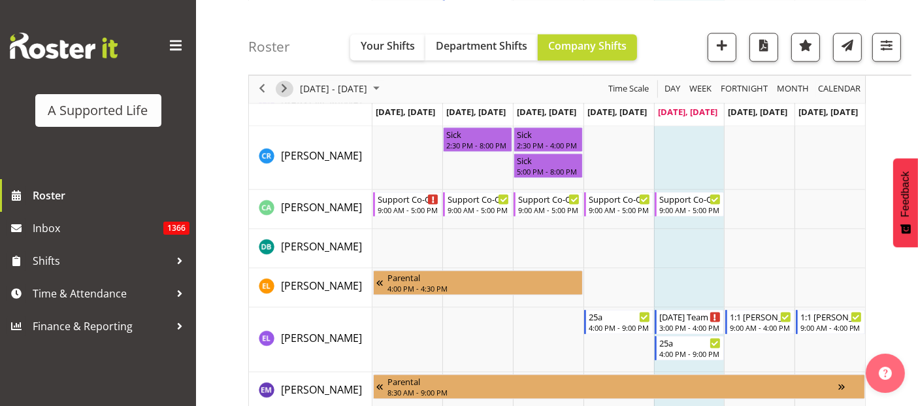
drag, startPoint x: 280, startPoint y: 86, endPoint x: 238, endPoint y: 56, distance: 51.1
click at [282, 86] on span "Next" at bounding box center [284, 89] width 16 height 16
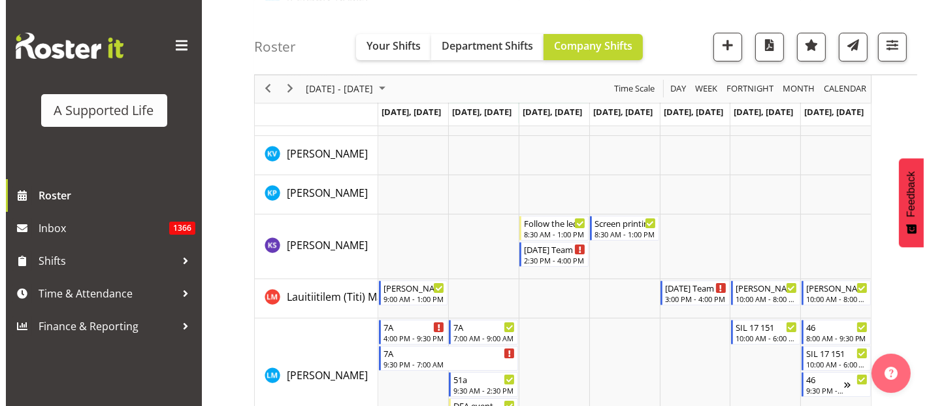
scroll to position [4499, 0]
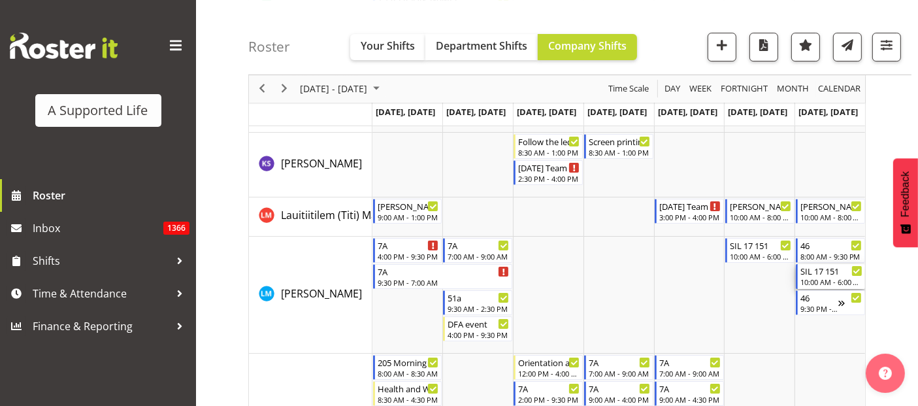
click at [828, 272] on div "SIL 17 151" at bounding box center [831, 270] width 62 height 13
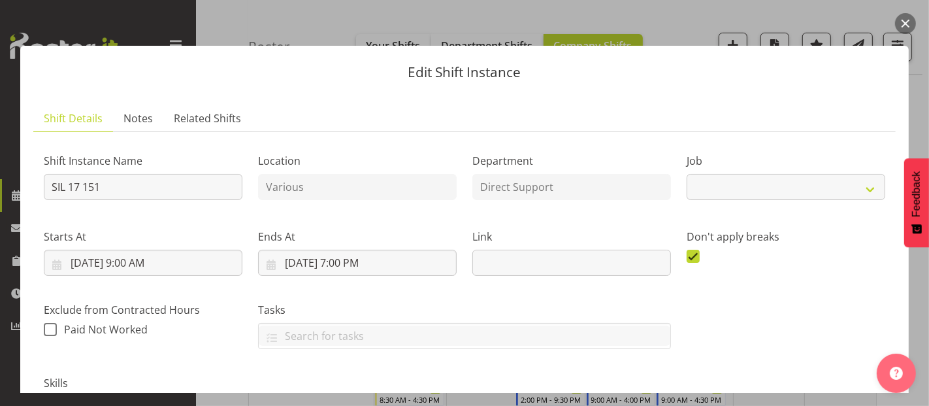
select select "4112"
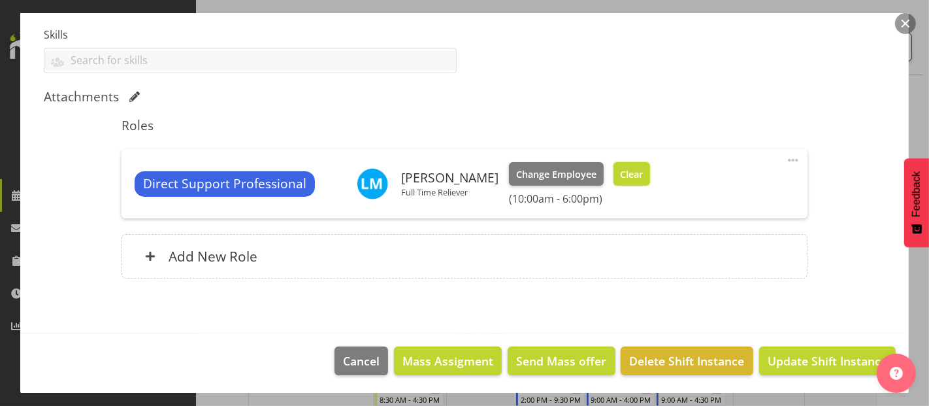
click at [620, 169] on span "Clear" at bounding box center [631, 174] width 23 height 14
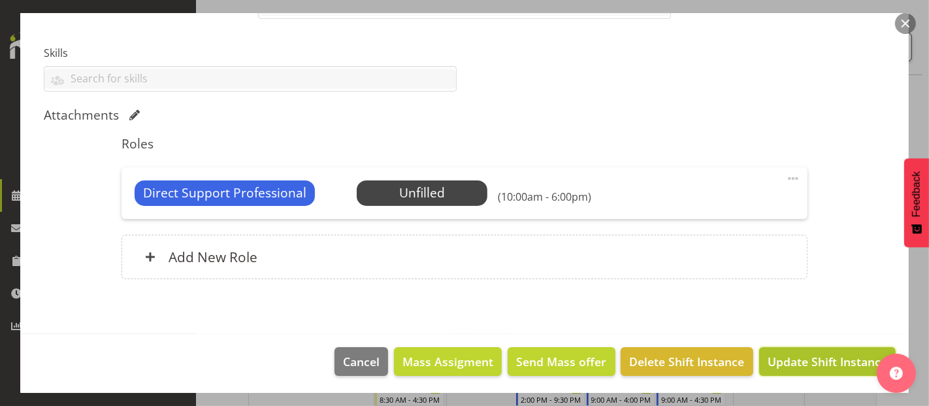
click at [849, 355] on span "Update Shift Instance" at bounding box center [828, 361] width 120 height 17
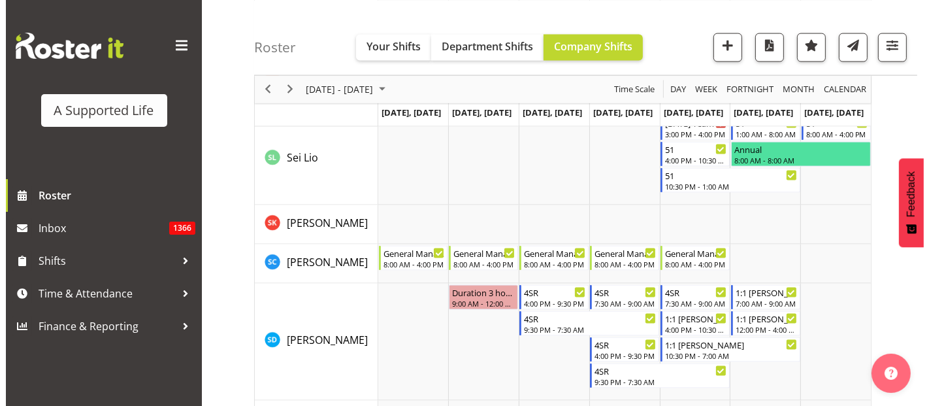
scroll to position [6899, 0]
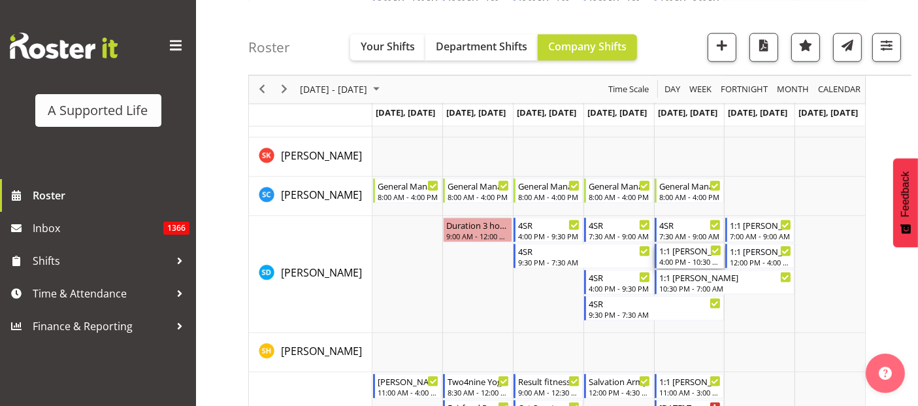
click at [690, 253] on div "1:1 [PERSON_NAME]" at bounding box center [690, 250] width 62 height 13
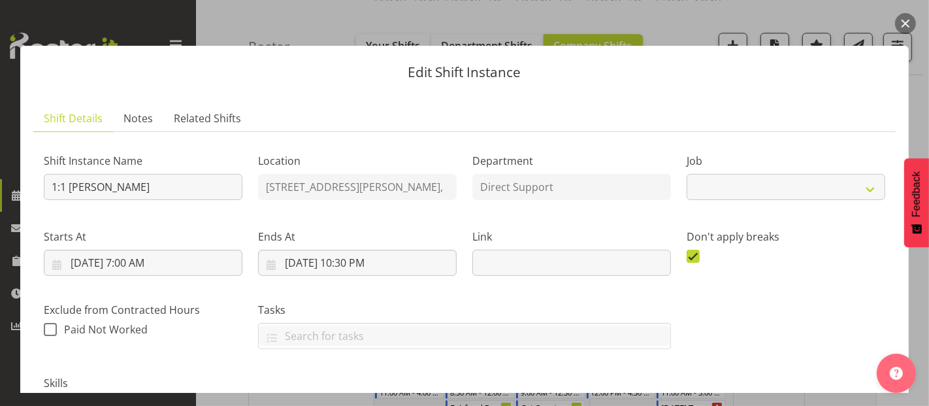
select select "4112"
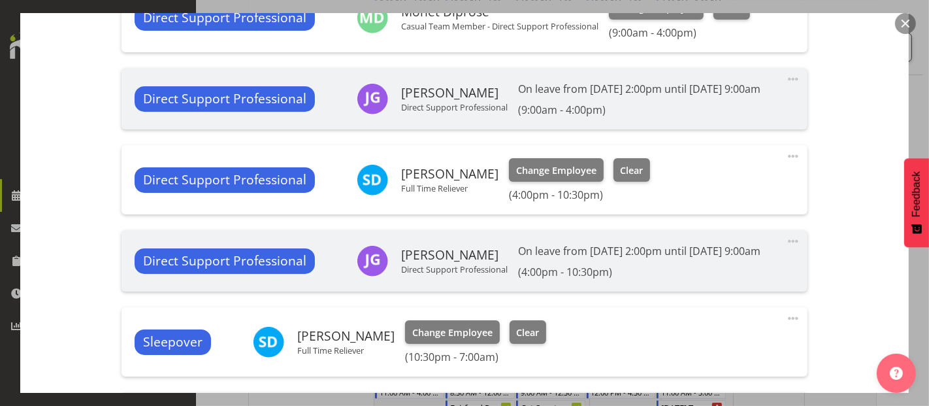
scroll to position [726, 0]
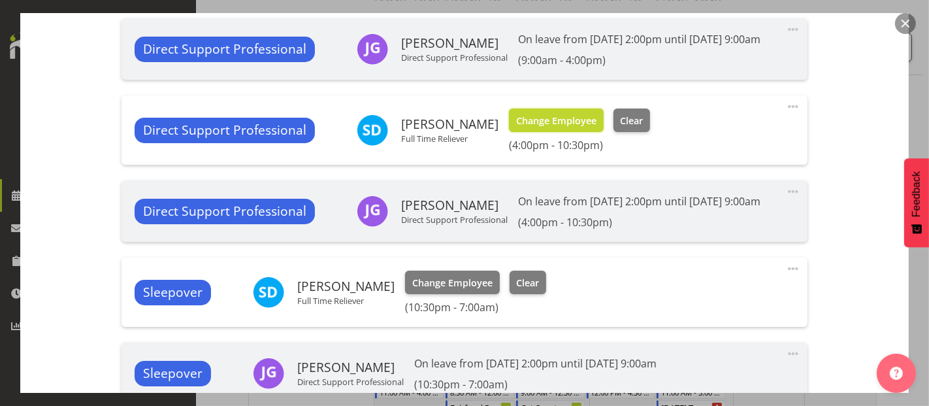
click at [588, 128] on span "Change Employee" at bounding box center [556, 121] width 80 height 14
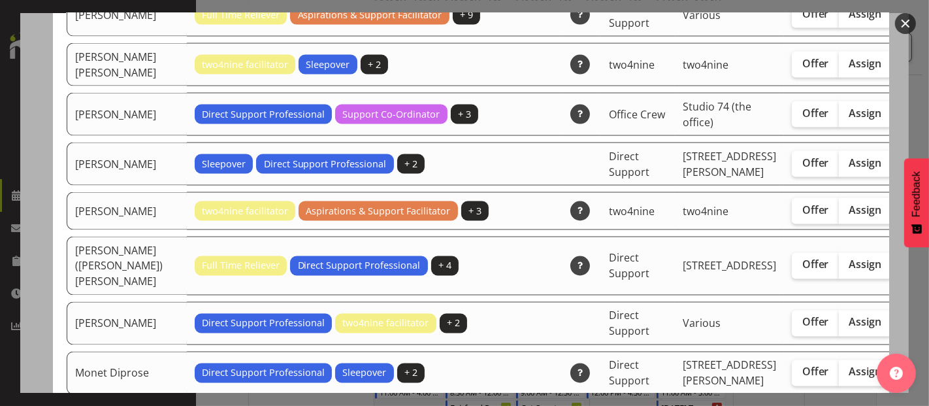
scroll to position [1887, 0]
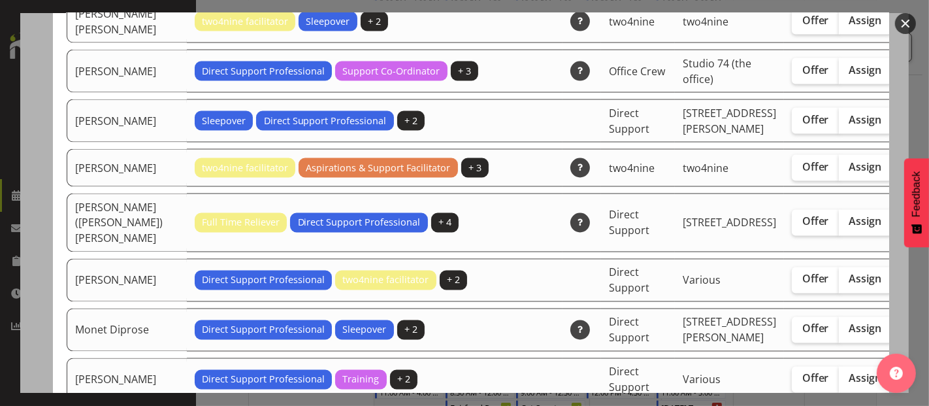
checkbox input "true"
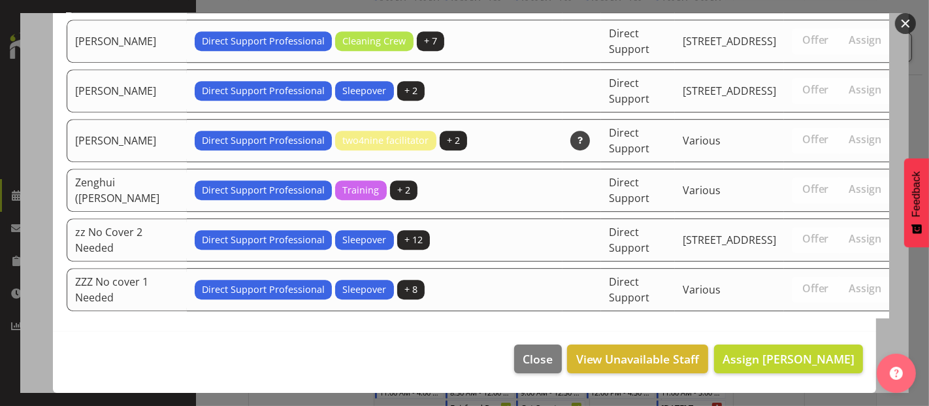
scroll to position [3418, 0]
click at [826, 366] on span "Assign [PERSON_NAME]" at bounding box center [789, 358] width 132 height 17
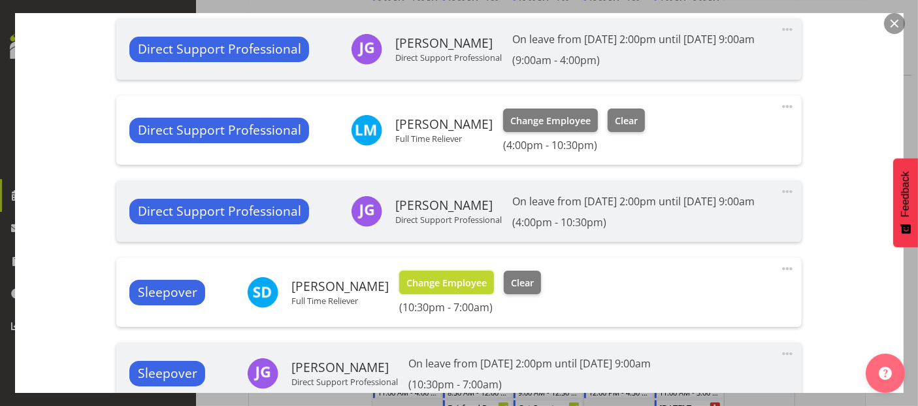
click at [436, 290] on span "Change Employee" at bounding box center [446, 283] width 80 height 14
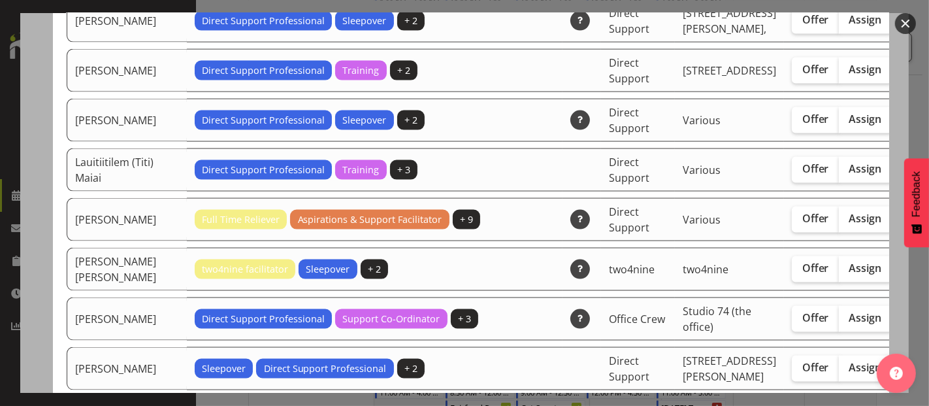
scroll to position [1597, 0]
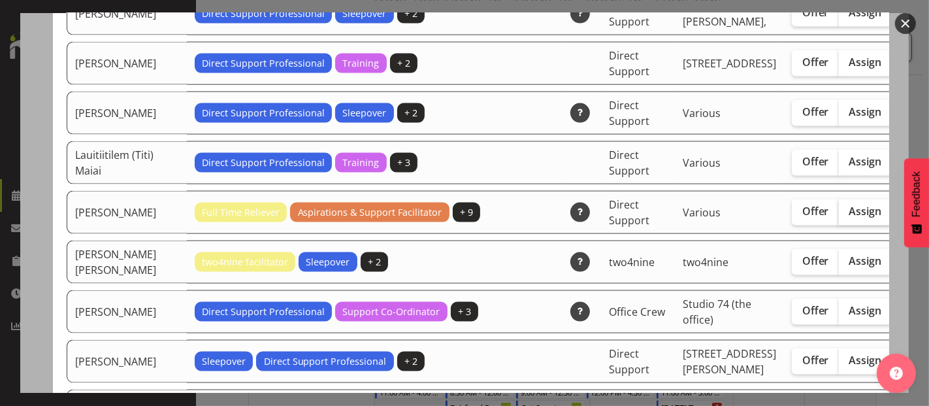
drag, startPoint x: 804, startPoint y: 291, endPoint x: 811, endPoint y: 279, distance: 14.3
click at [849, 218] on span "Assign" at bounding box center [865, 210] width 33 height 13
click at [839, 216] on input "Assign" at bounding box center [843, 211] width 8 height 8
checkbox input "true"
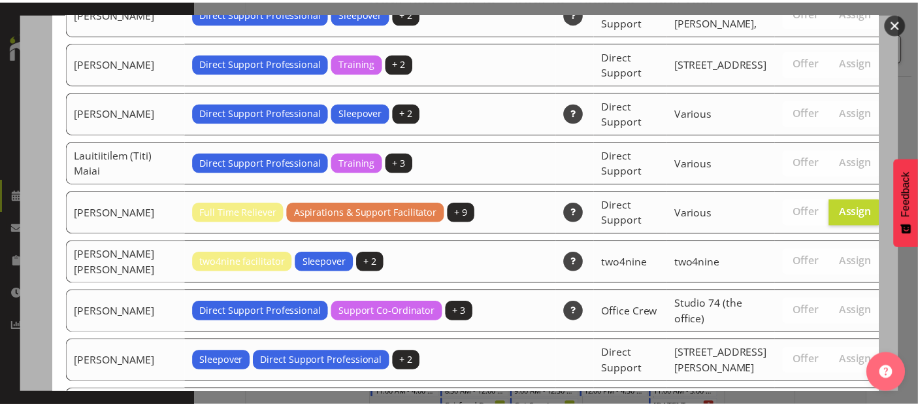
scroll to position [3369, 0]
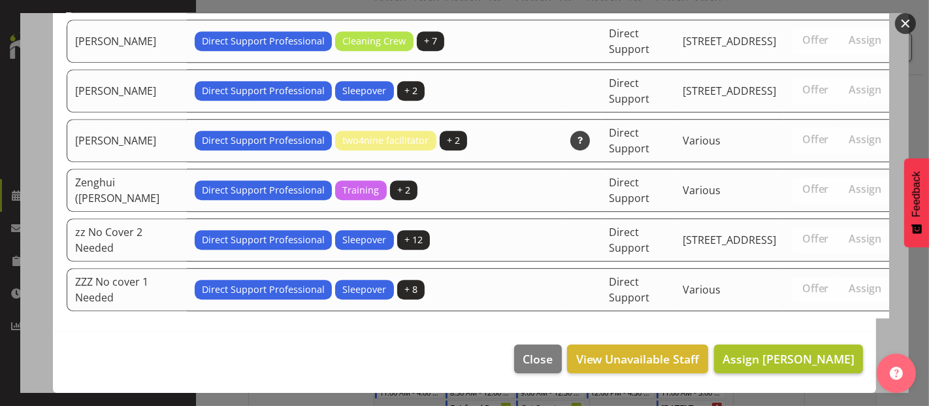
click at [809, 344] on footer "Close View Unavailable Staff Assign Lauren Moult" at bounding box center [464, 361] width 823 height 61
click at [807, 351] on span "Assign [PERSON_NAME]" at bounding box center [789, 359] width 132 height 16
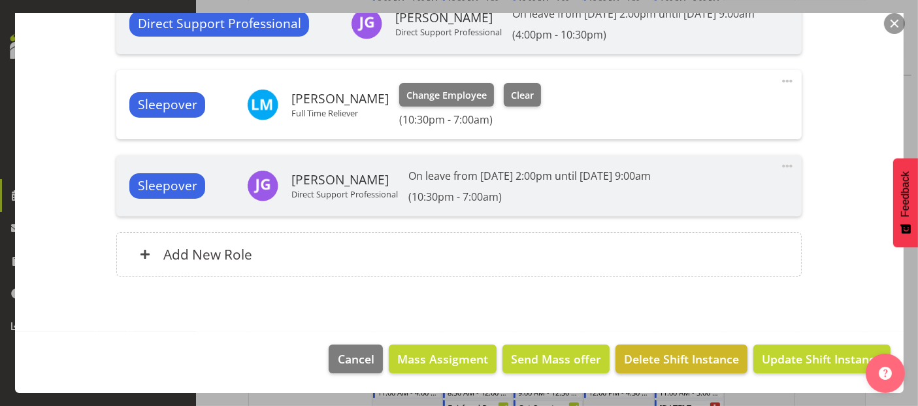
scroll to position [958, 0]
click at [777, 355] on span "Update Shift Instance" at bounding box center [822, 358] width 120 height 17
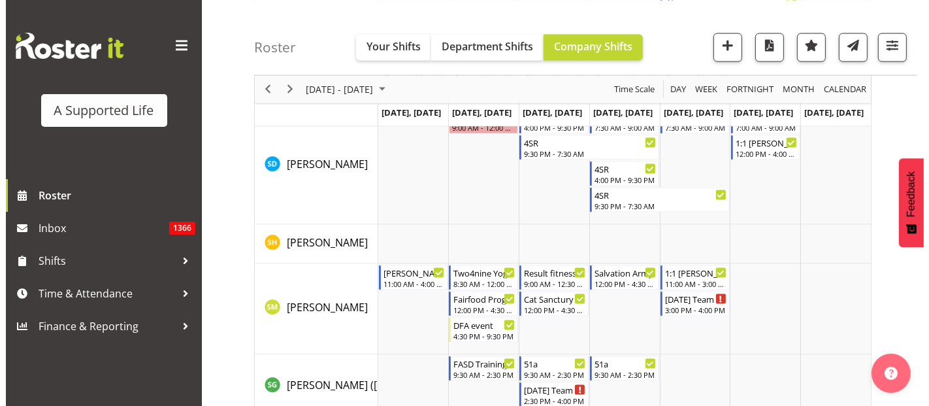
scroll to position [6899, 0]
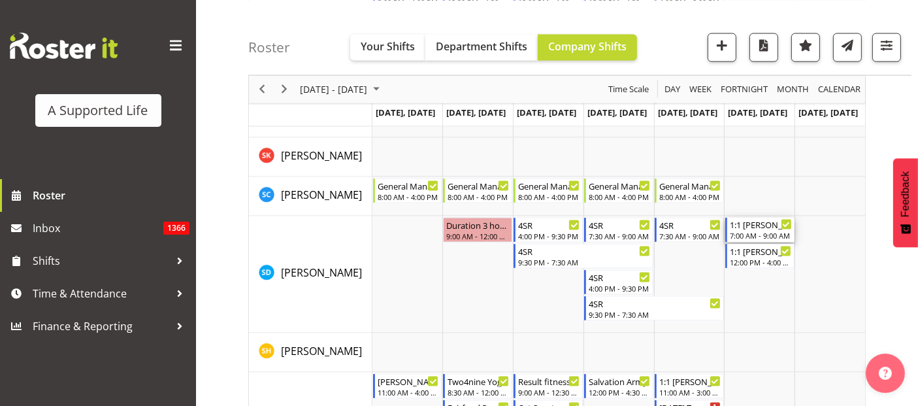
click at [750, 227] on div "1:1 [PERSON_NAME]" at bounding box center [761, 224] width 62 height 13
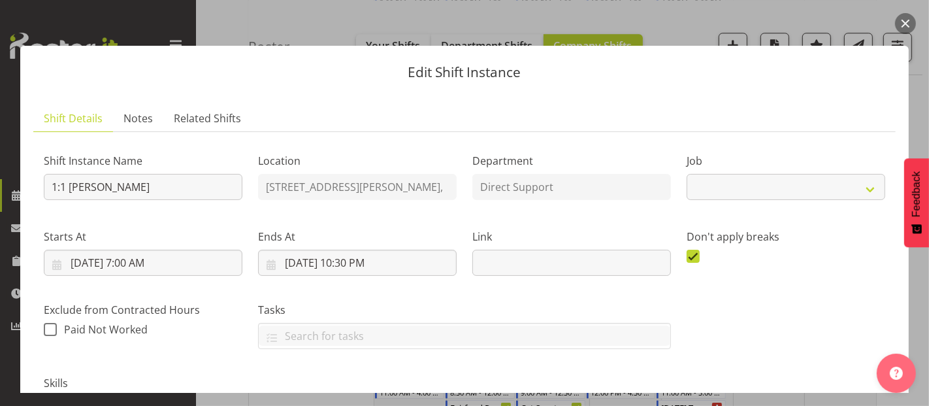
select select "4112"
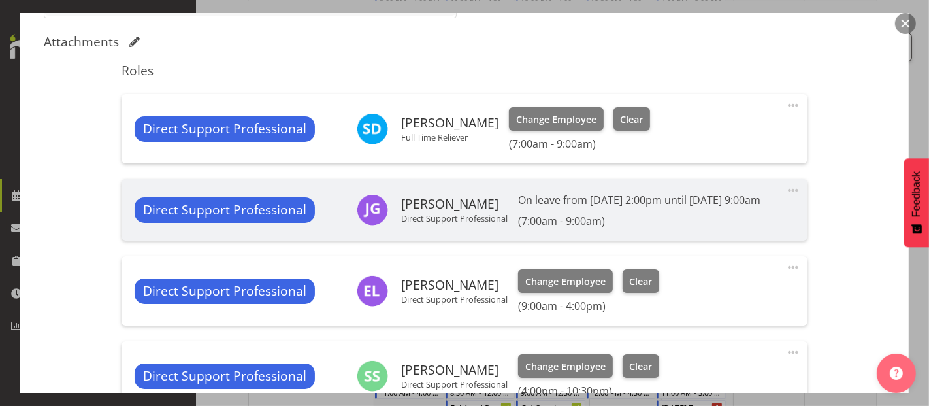
scroll to position [435, 0]
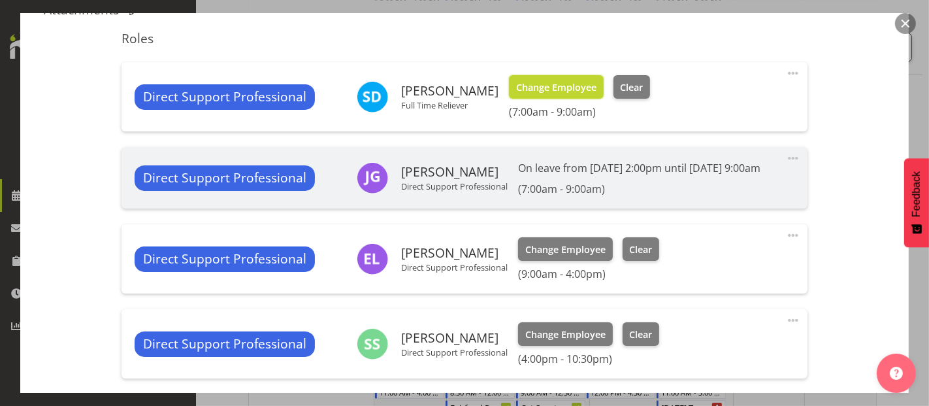
click at [582, 82] on span "Change Employee" at bounding box center [556, 87] width 80 height 14
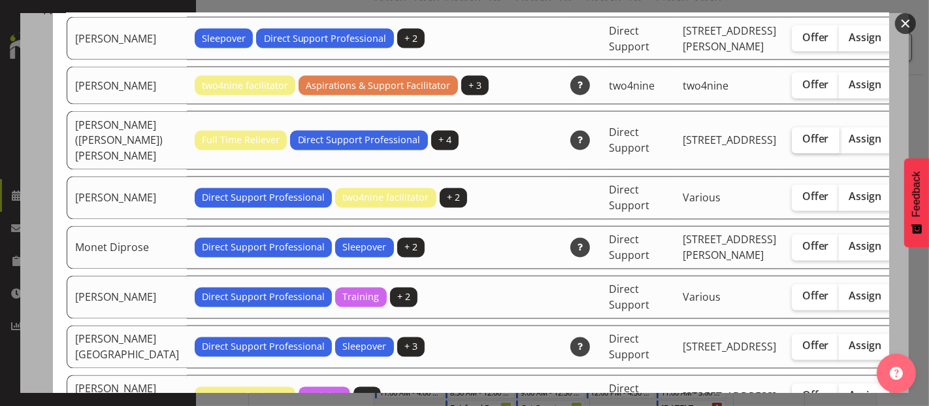
scroll to position [1887, 0]
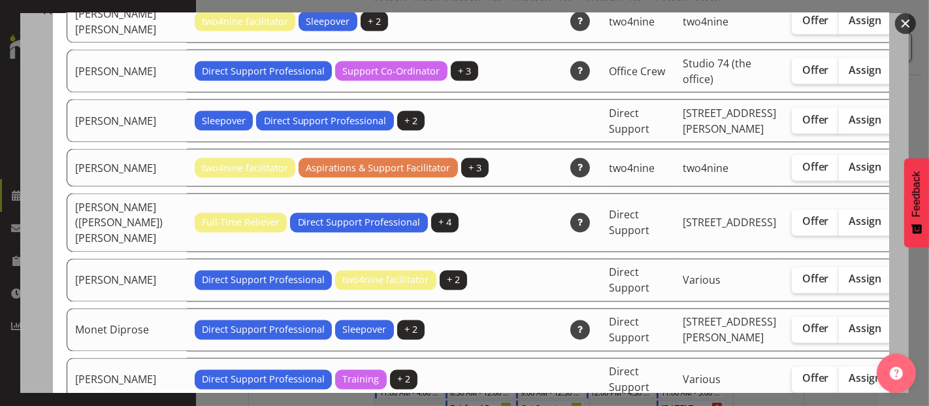
checkbox input "true"
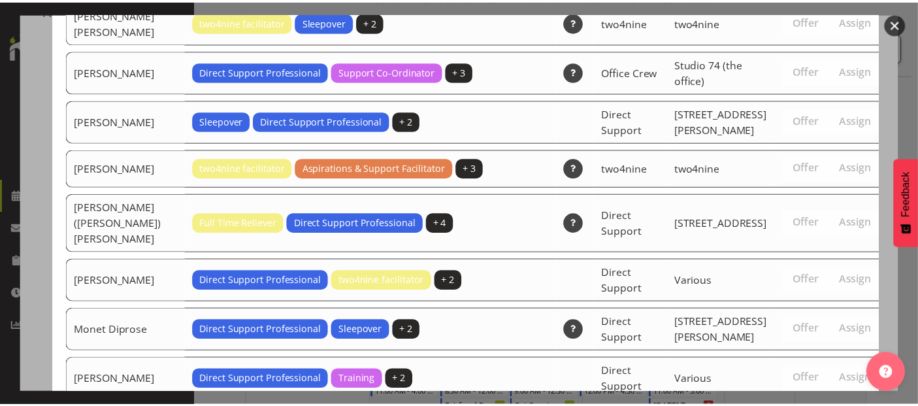
scroll to position [3418, 0]
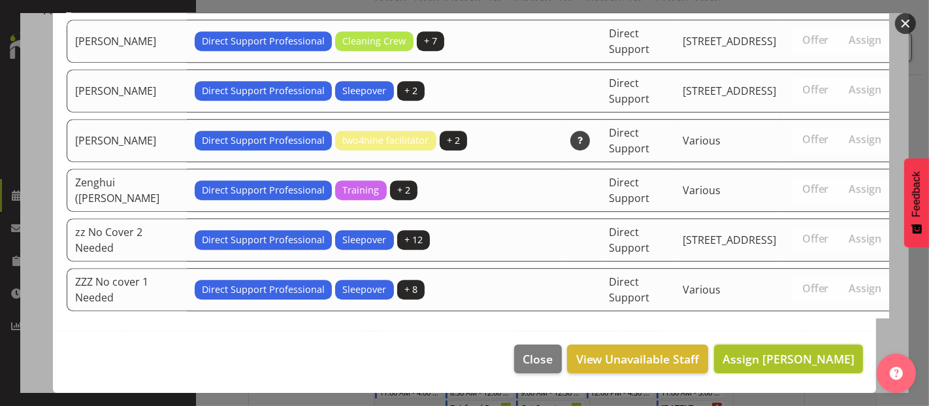
click at [798, 346] on button "Assign [PERSON_NAME]" at bounding box center [788, 358] width 149 height 29
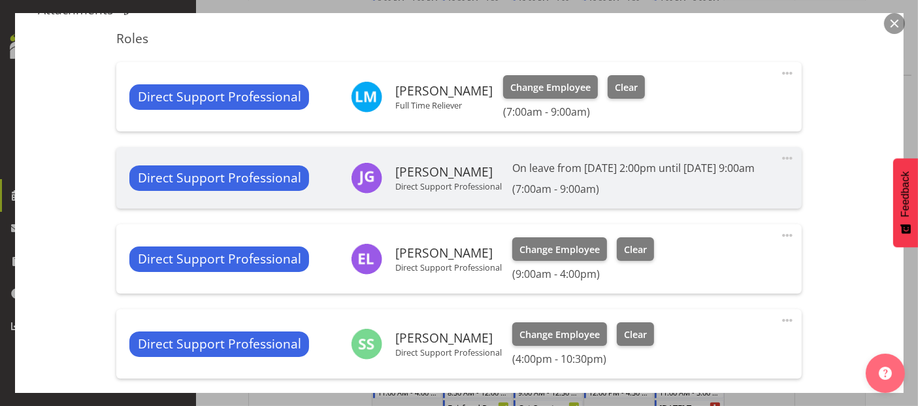
scroll to position [696, 0]
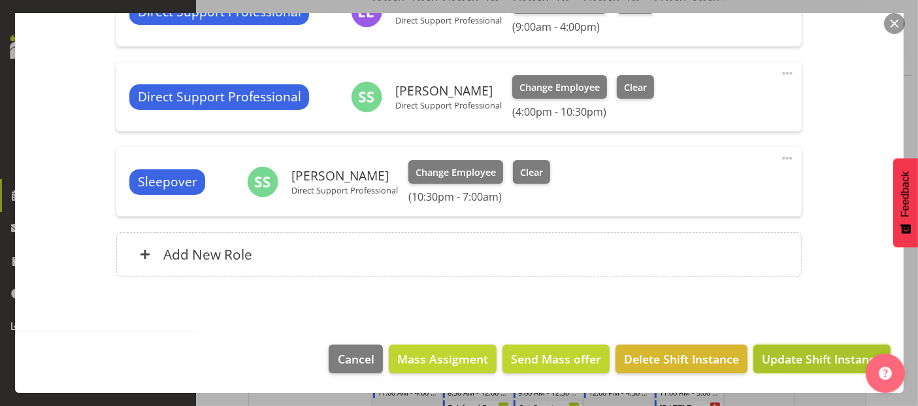
click at [772, 363] on span "Update Shift Instance" at bounding box center [822, 358] width 120 height 17
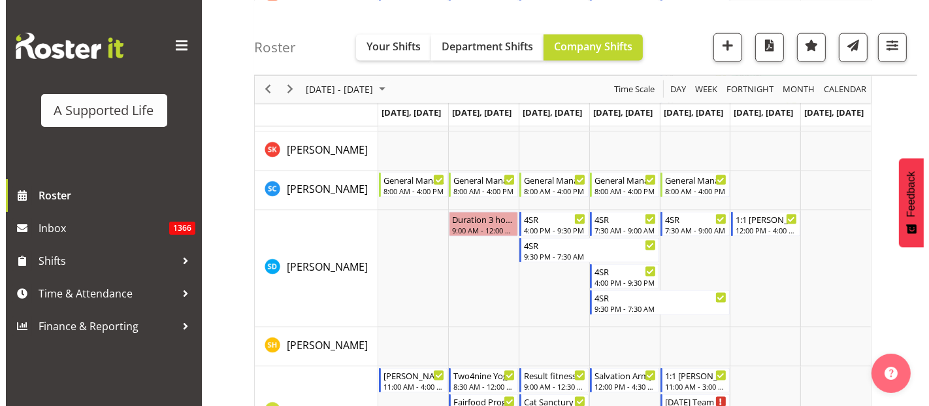
scroll to position [6899, 0]
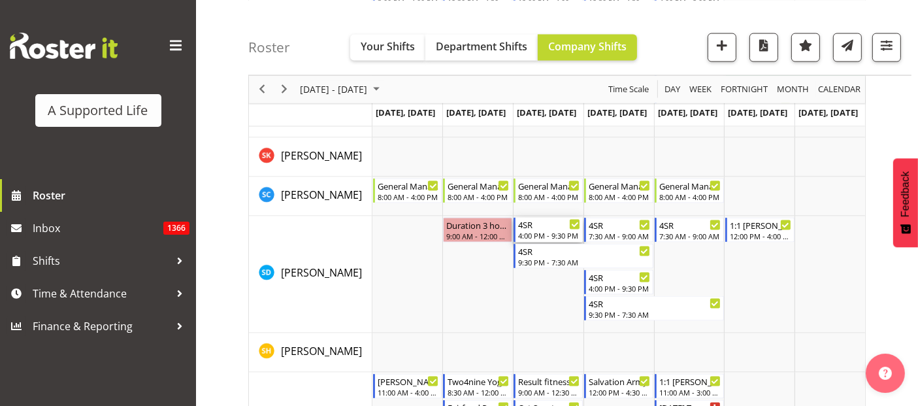
click at [544, 230] on div "4:00 PM - 9:30 PM" at bounding box center [549, 235] width 62 height 10
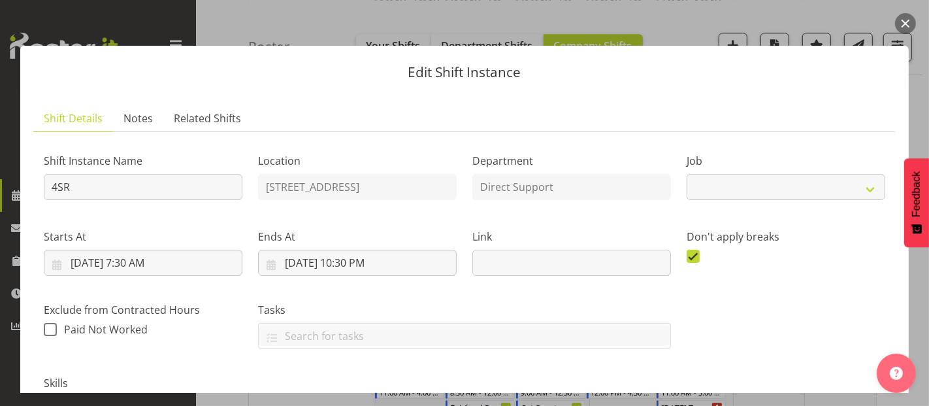
select select "4112"
click at [696, 14] on div "Edit Shift Instance Shift Details Notes Related Shifts Shift Instance Name 4SR …" at bounding box center [464, 203] width 915 height 380
click at [905, 27] on button "button" at bounding box center [905, 23] width 21 height 21
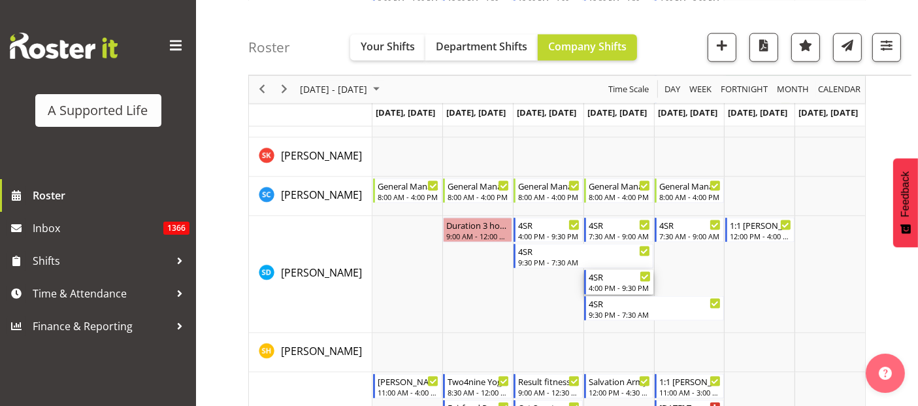
click at [610, 280] on div "4SR" at bounding box center [620, 276] width 62 height 13
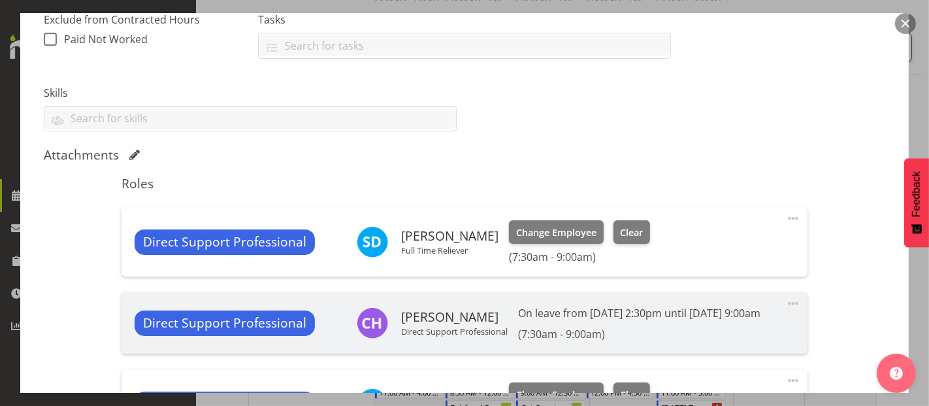
select select "4112"
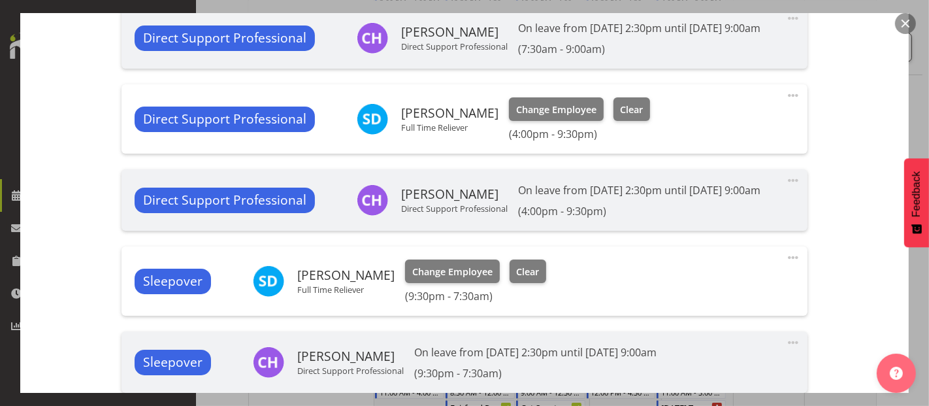
scroll to position [508, 0]
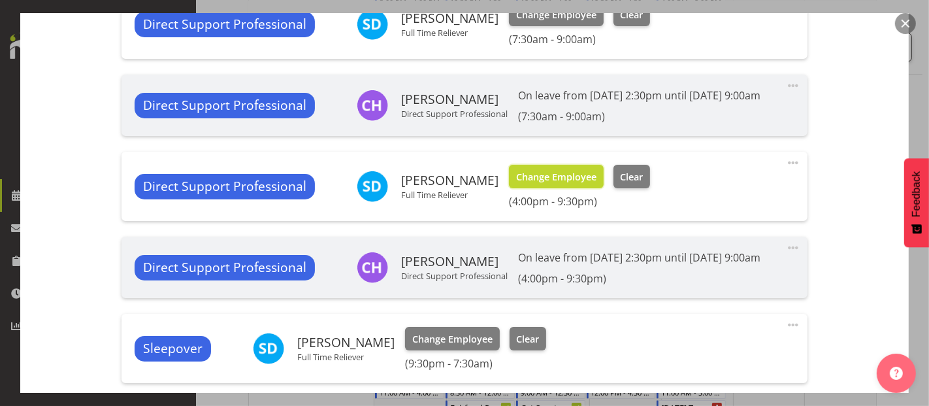
click at [534, 184] on span "Change Employee" at bounding box center [556, 177] width 80 height 14
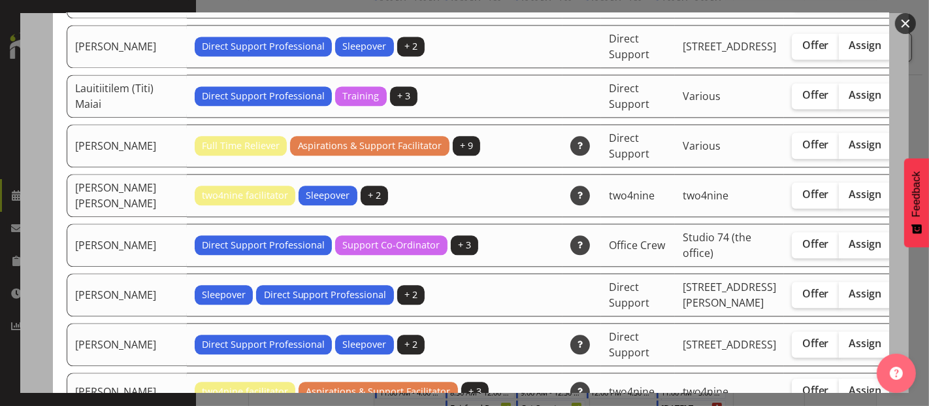
scroll to position [2613, 0]
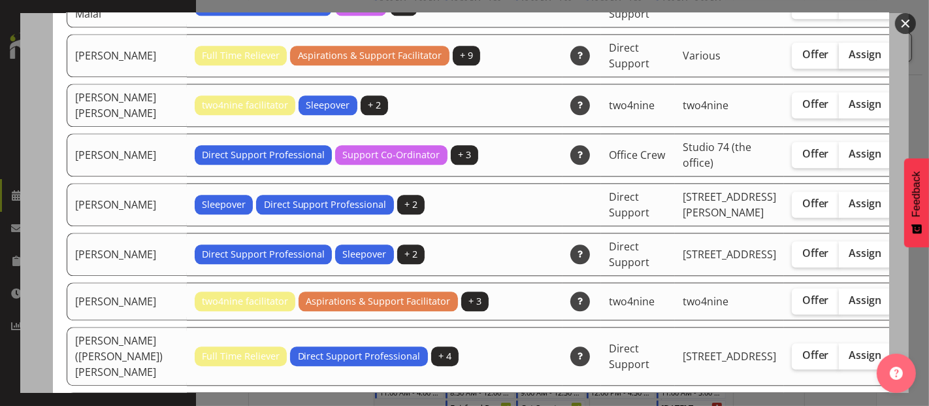
click at [849, 61] on span "Assign" at bounding box center [865, 54] width 33 height 13
click at [839, 59] on input "Assign" at bounding box center [843, 54] width 8 height 8
checkbox input "true"
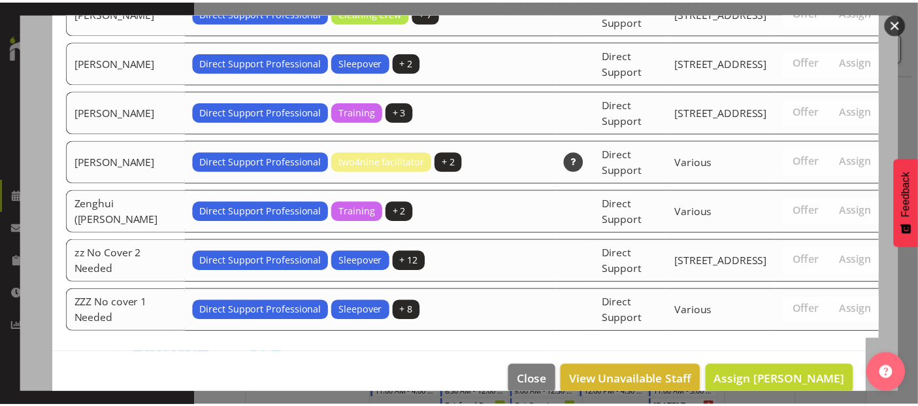
scroll to position [4586, 0]
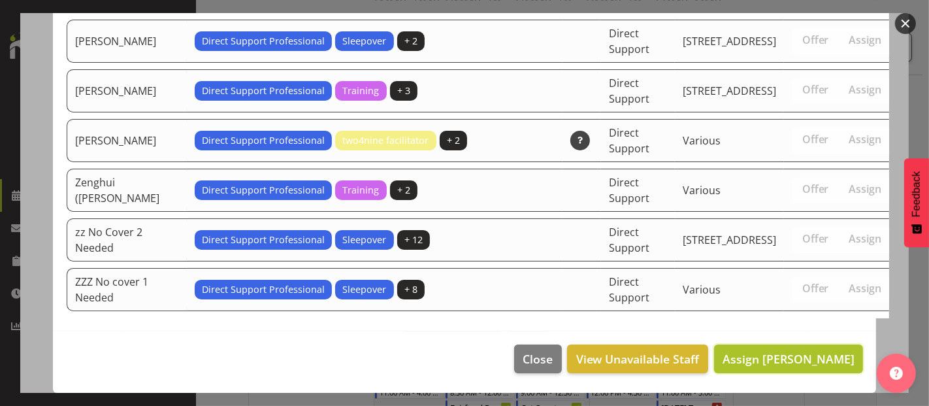
click at [791, 362] on span "Assign [PERSON_NAME]" at bounding box center [789, 359] width 132 height 16
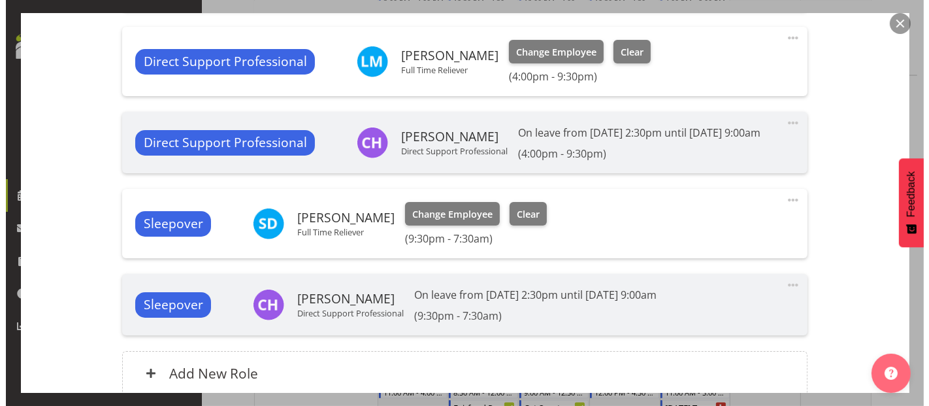
scroll to position [653, 0]
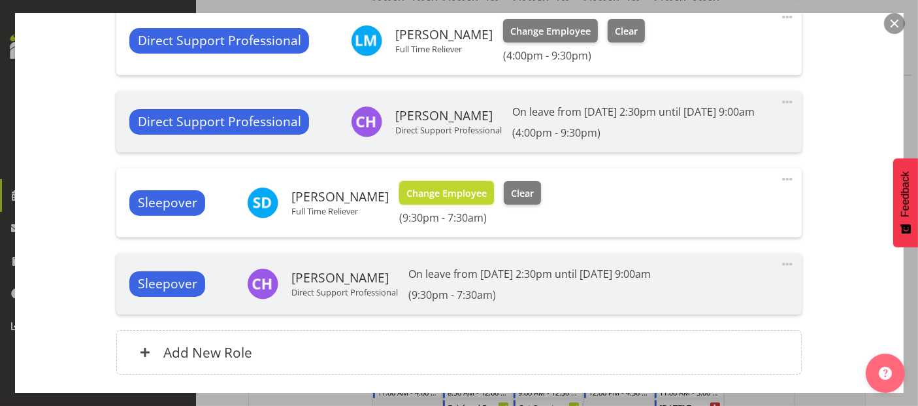
click at [449, 201] on span "Change Employee" at bounding box center [446, 193] width 80 height 14
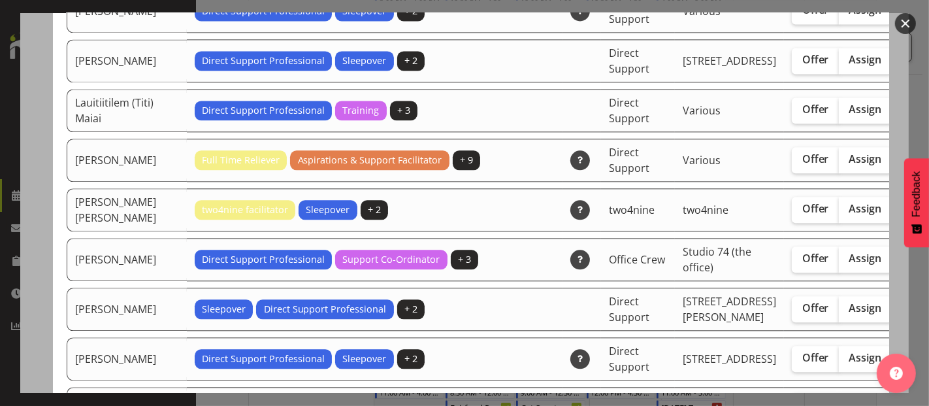
scroll to position [2540, 0]
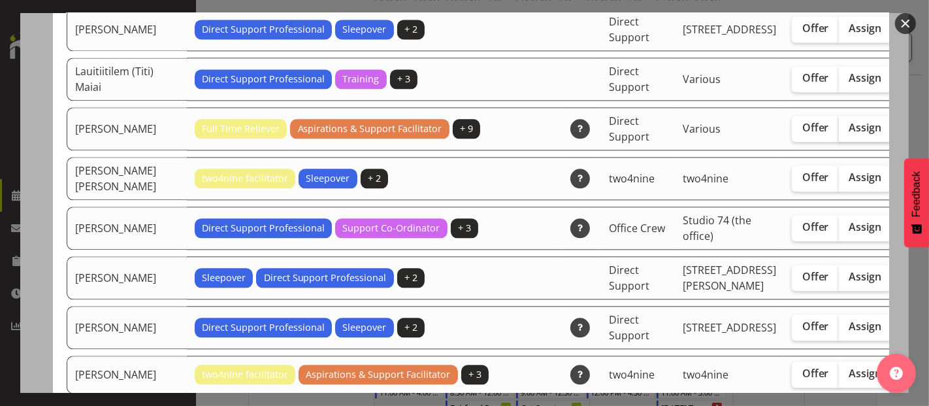
click at [849, 134] on span "Assign" at bounding box center [865, 127] width 33 height 13
click at [839, 132] on input "Assign" at bounding box center [843, 127] width 8 height 8
checkbox input "true"
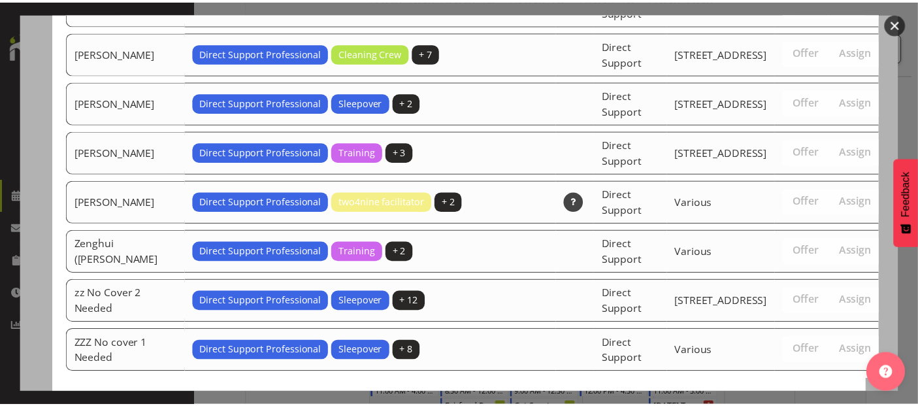
scroll to position [4521, 0]
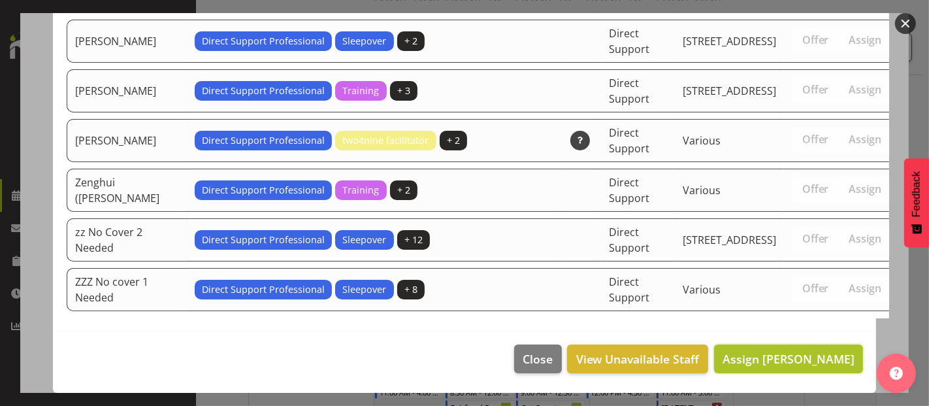
click at [791, 361] on span "Assign [PERSON_NAME]" at bounding box center [789, 359] width 132 height 16
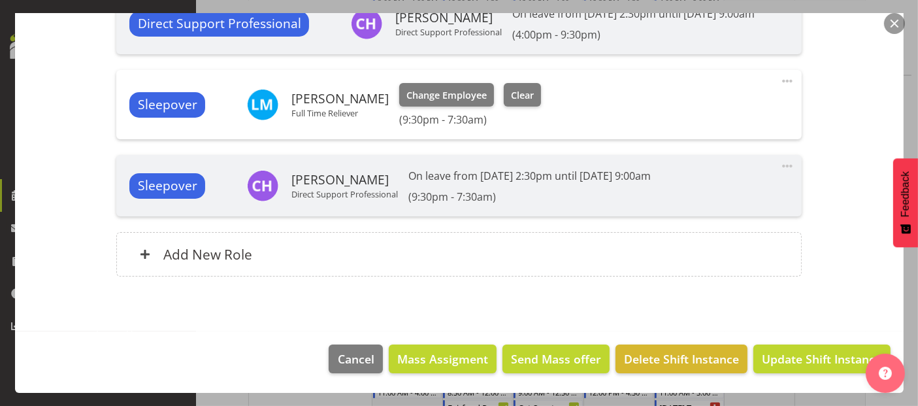
scroll to position [780, 0]
drag, startPoint x: 785, startPoint y: 359, endPoint x: 790, endPoint y: 344, distance: 15.9
click at [786, 357] on span "Update Shift Instance" at bounding box center [822, 358] width 120 height 17
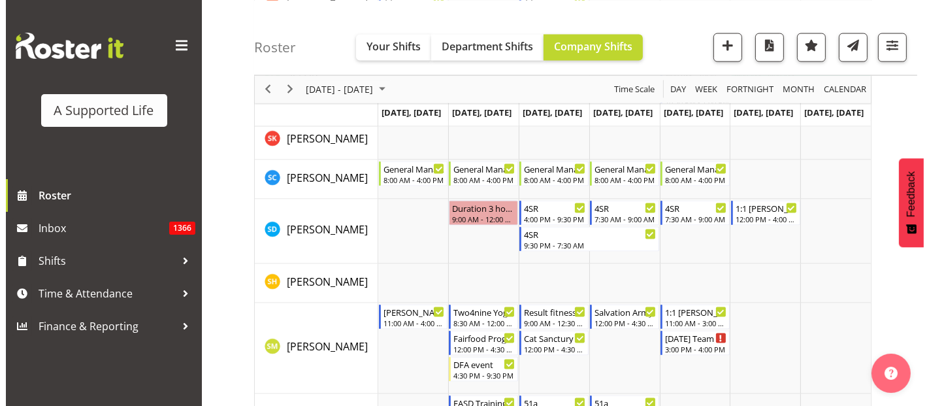
scroll to position [6846, 0]
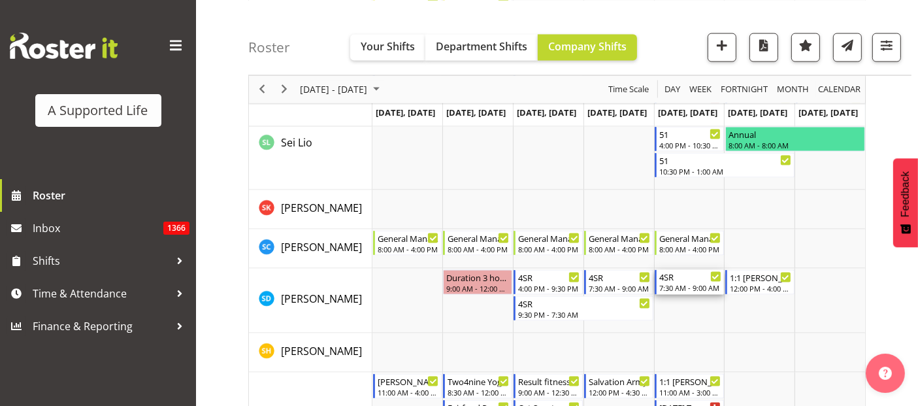
click at [680, 282] on div "7:30 AM - 9:00 AM" at bounding box center [690, 287] width 62 height 10
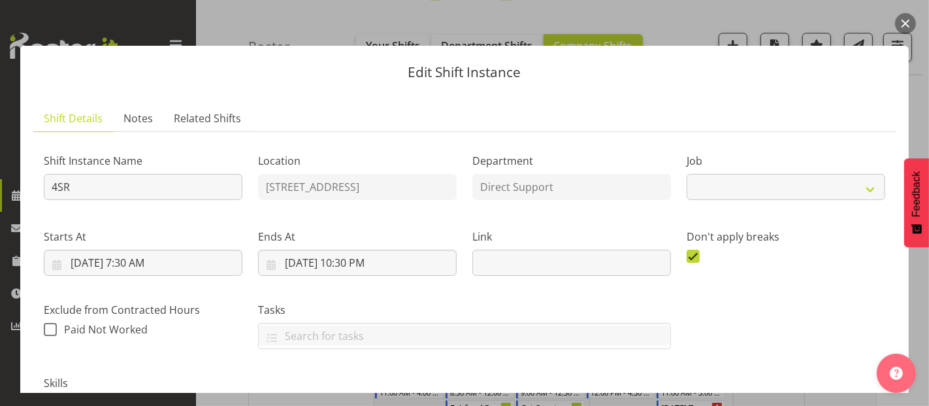
select select "4112"
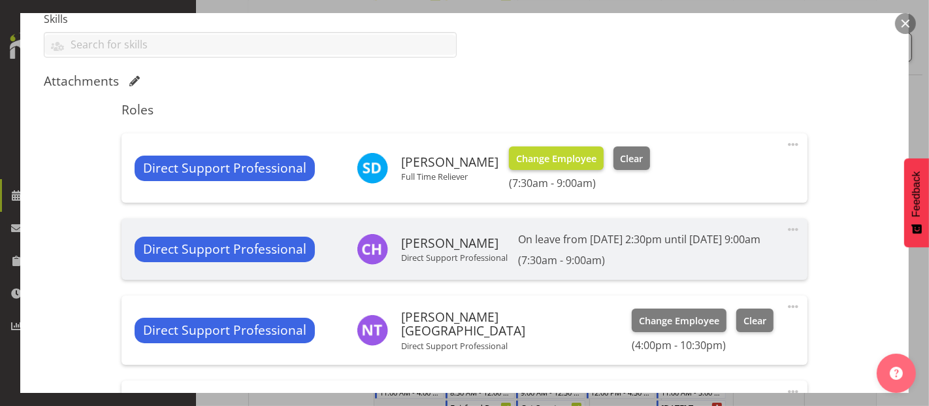
scroll to position [363, 0]
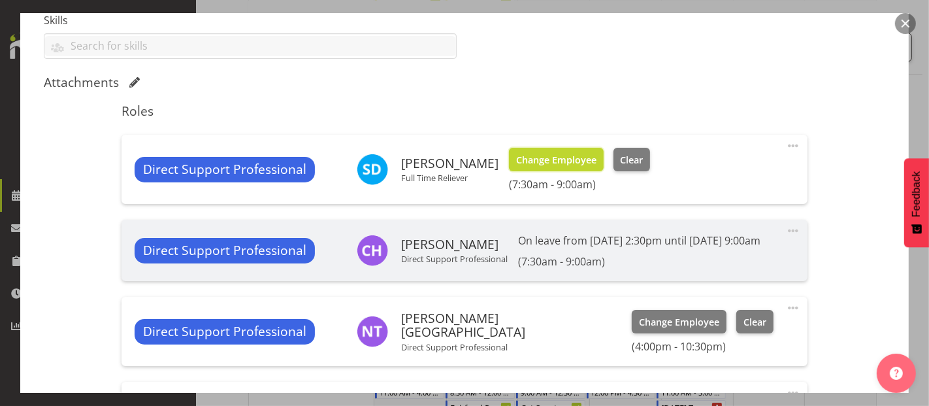
click at [553, 158] on span "Change Employee" at bounding box center [556, 160] width 80 height 14
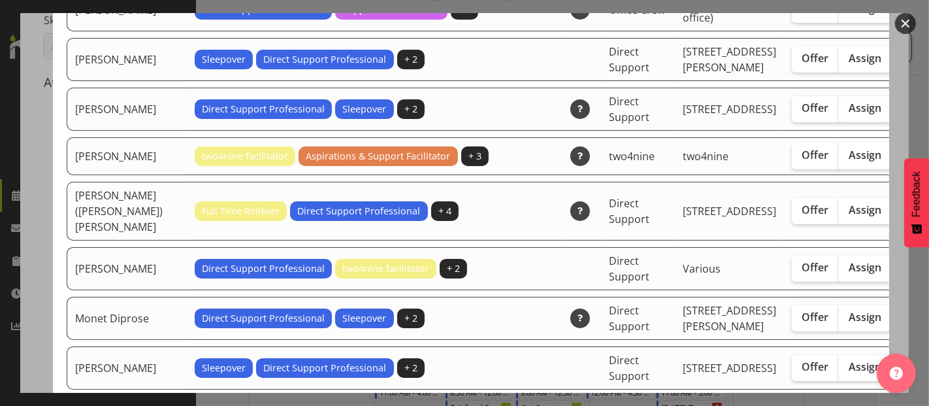
scroll to position [2613, 0]
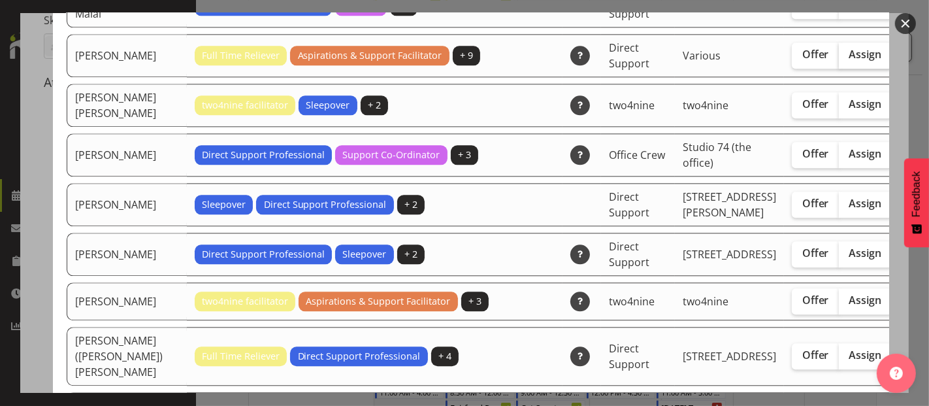
click at [849, 61] on span "Assign" at bounding box center [865, 54] width 33 height 13
click at [839, 59] on input "Assign" at bounding box center [843, 54] width 8 height 8
checkbox input "true"
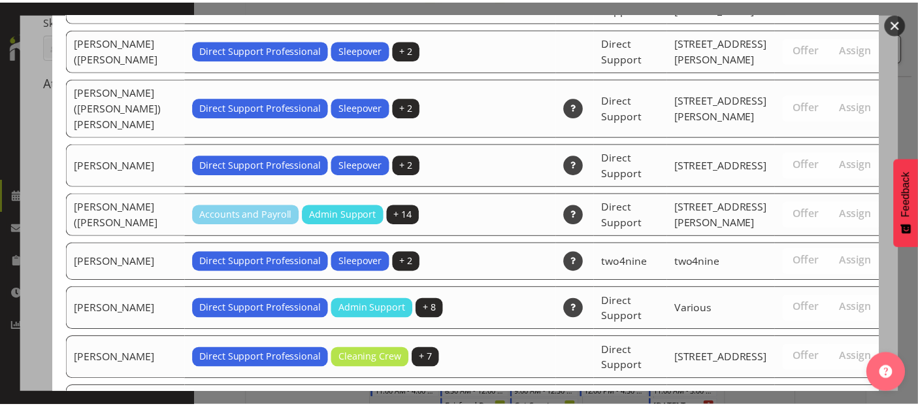
scroll to position [4472, 0]
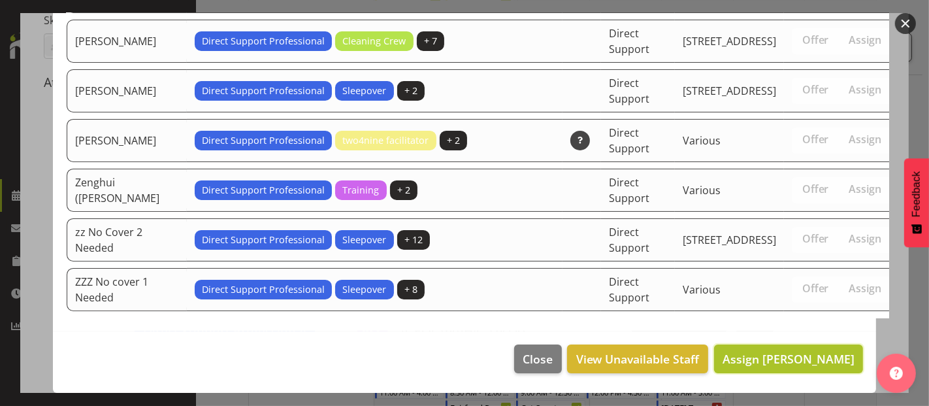
click at [771, 351] on span "Assign [PERSON_NAME]" at bounding box center [789, 359] width 132 height 16
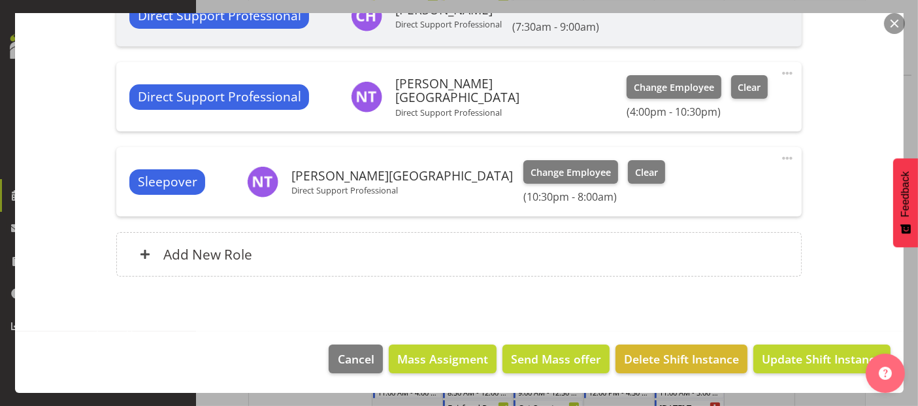
scroll to position [611, 0]
click at [802, 355] on span "Update Shift Instance" at bounding box center [822, 358] width 120 height 17
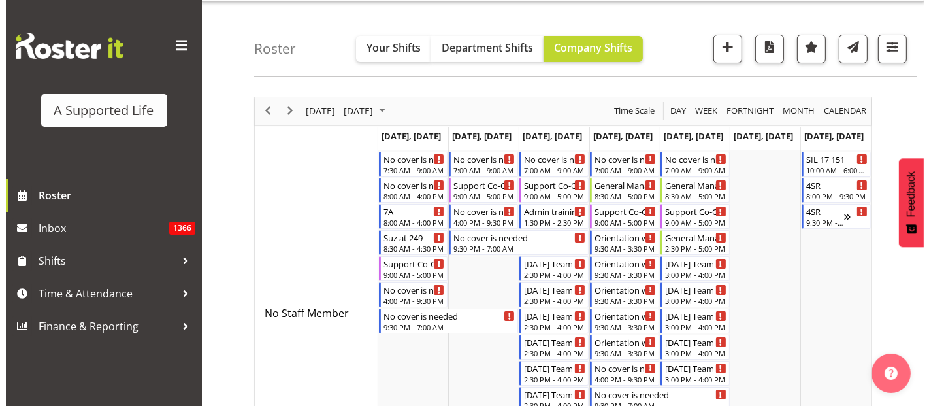
scroll to position [0, 0]
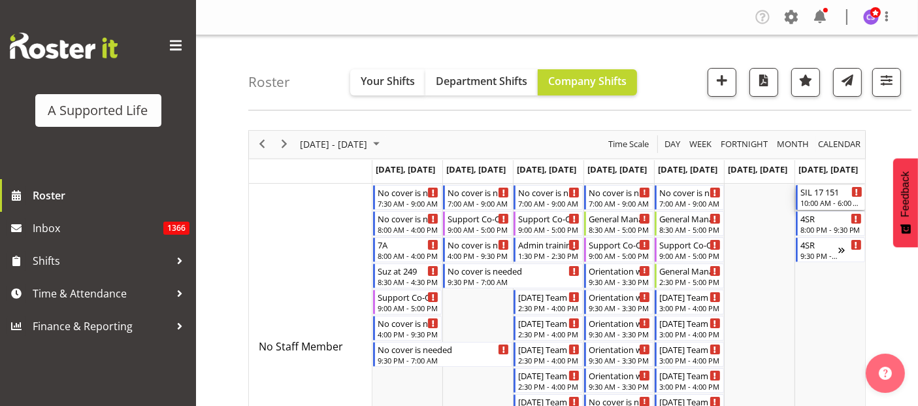
click at [830, 195] on div "SIL 17 151" at bounding box center [831, 191] width 62 height 13
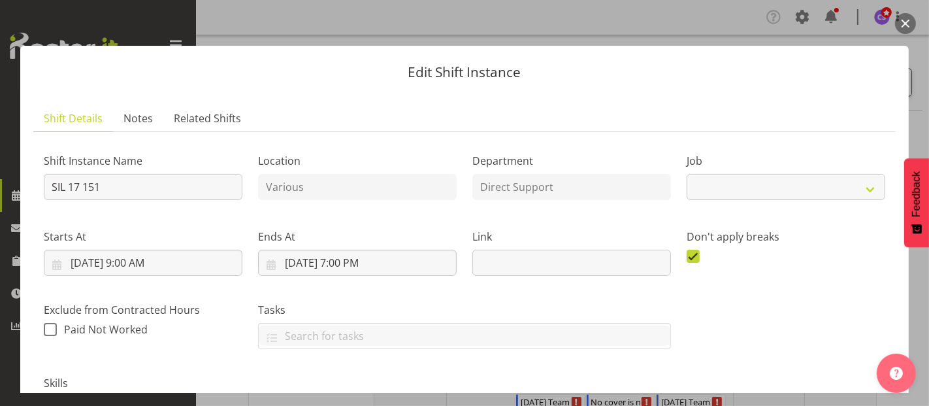
select select "4112"
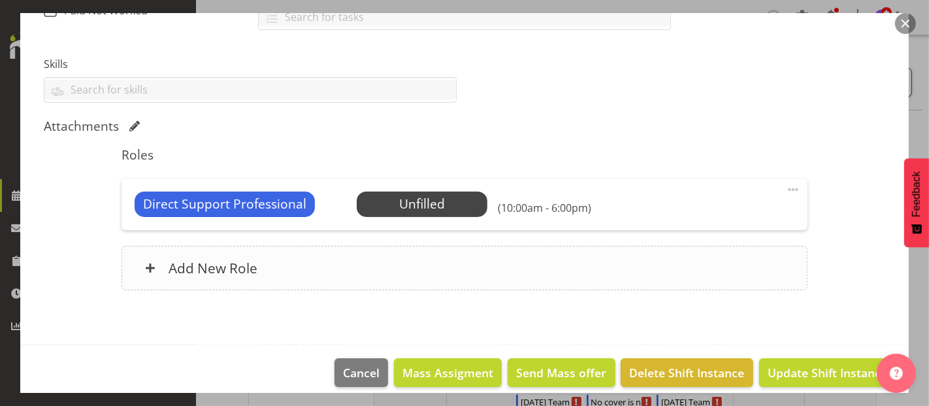
scroll to position [330, 0]
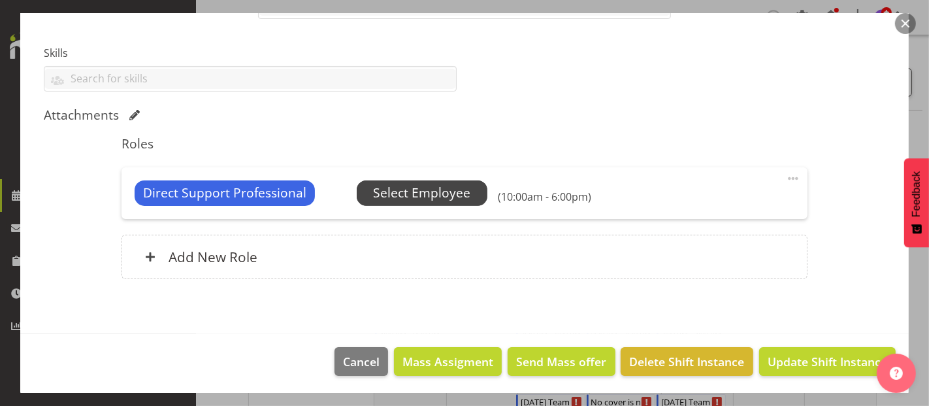
click at [440, 191] on span "Select Employee" at bounding box center [421, 193] width 97 height 19
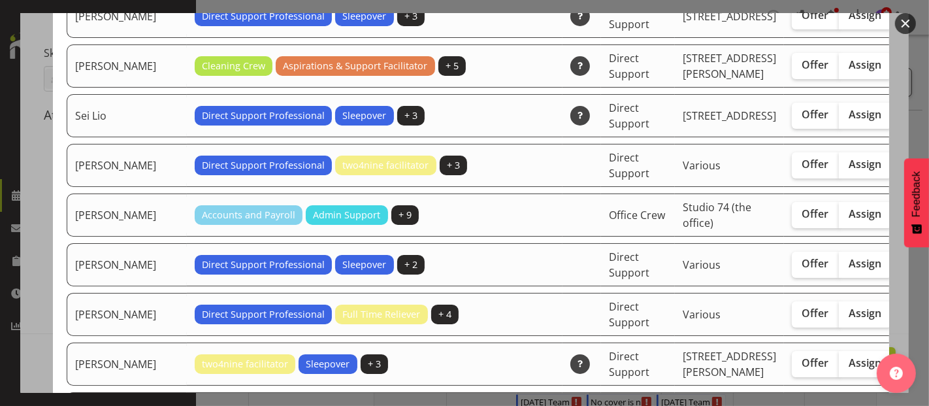
scroll to position [3556, 0]
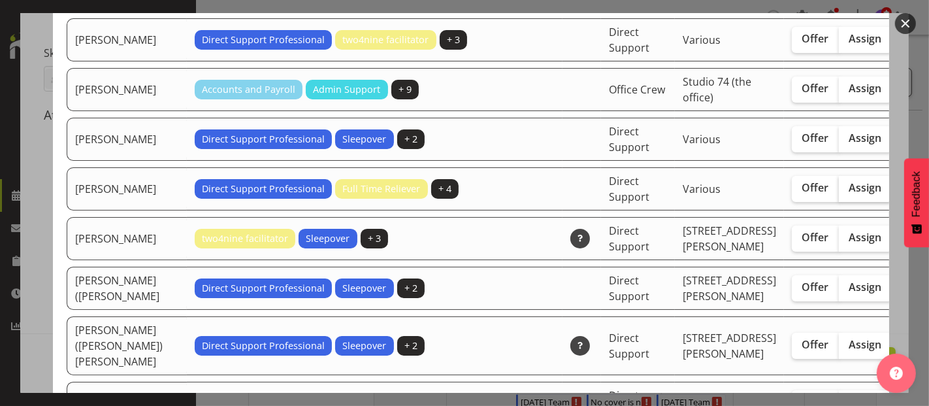
click at [839, 202] on label "Assign" at bounding box center [866, 189] width 54 height 26
click at [839, 192] on input "Assign" at bounding box center [843, 188] width 8 height 8
checkbox input "true"
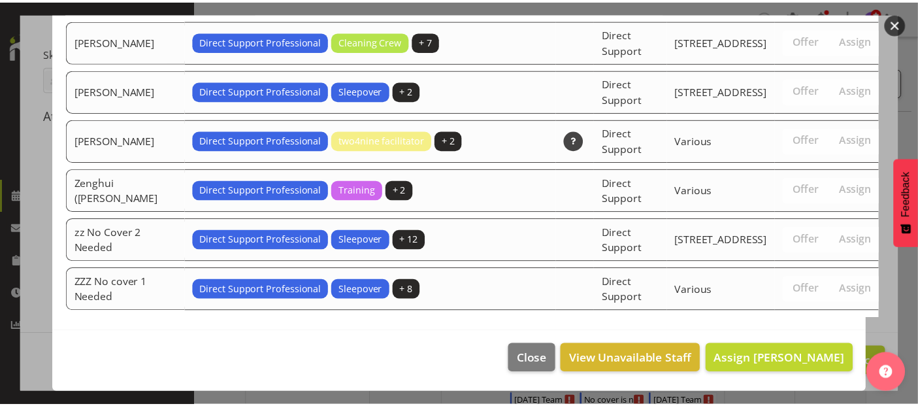
scroll to position [4289, 0]
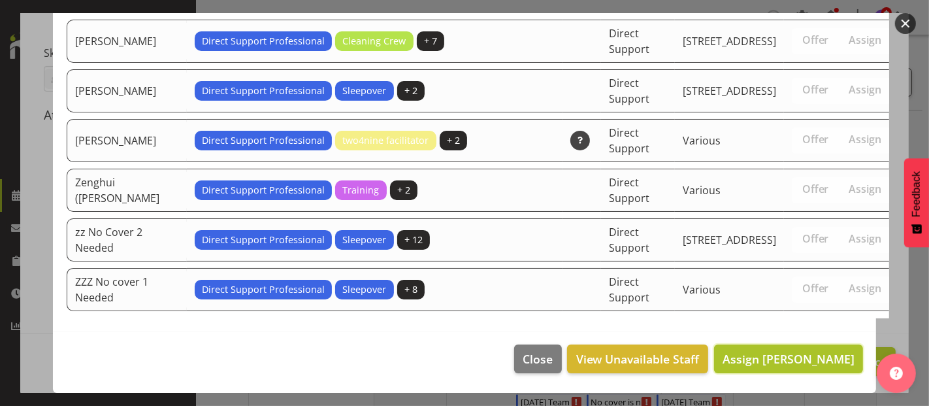
click at [793, 353] on span "Assign [PERSON_NAME]" at bounding box center [789, 359] width 132 height 16
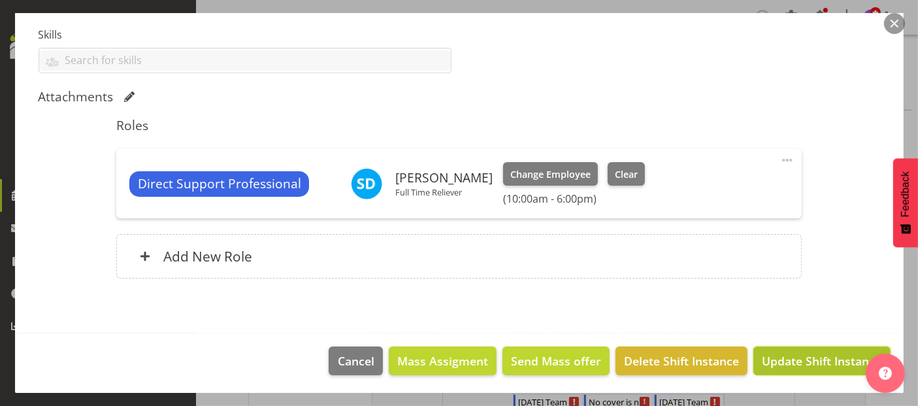
click at [802, 354] on span "Update Shift Instance" at bounding box center [822, 360] width 120 height 17
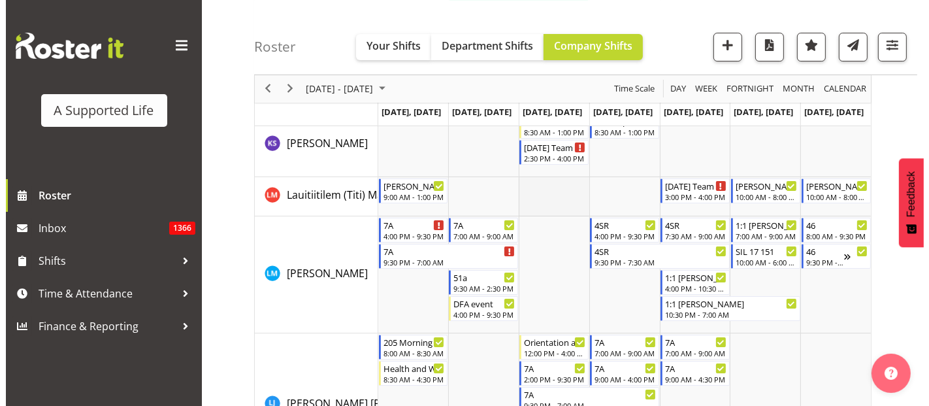
scroll to position [4573, 0]
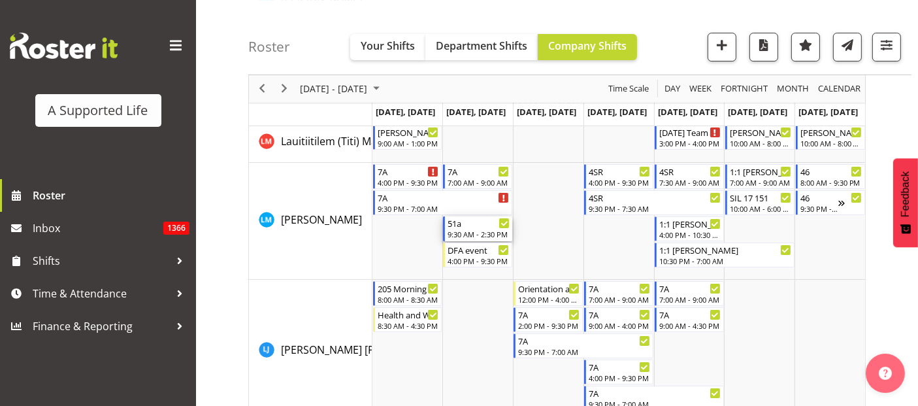
click at [466, 231] on div "9:30 AM - 2:30 PM" at bounding box center [478, 234] width 62 height 10
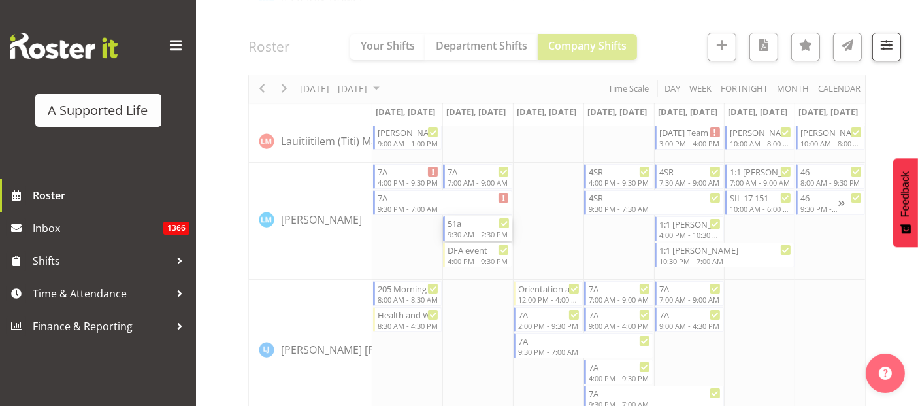
select select
select select "9"
select select "2025"
select select "9"
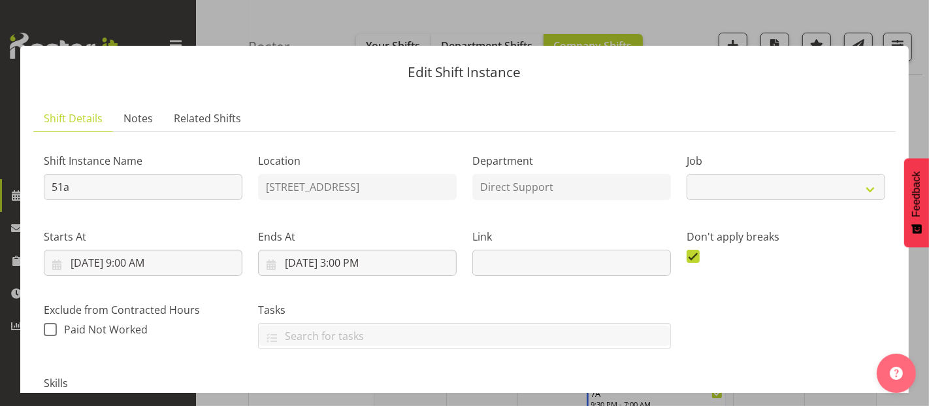
select select "4112"
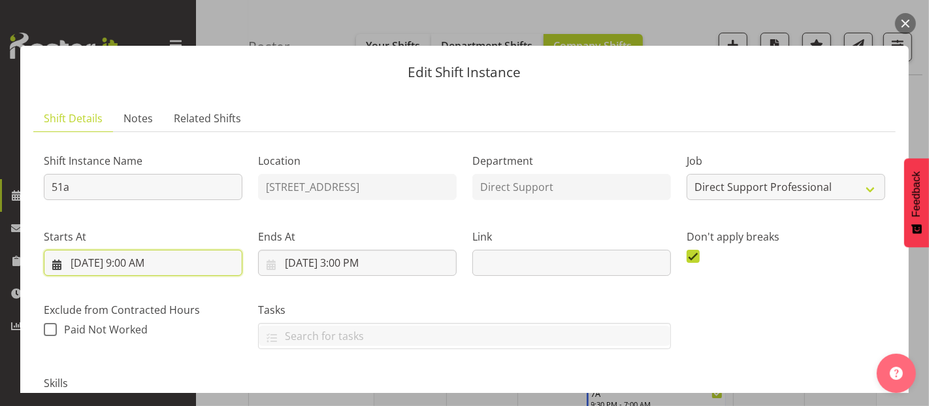
click at [149, 260] on input "10/7/2025, 9:00 AM" at bounding box center [143, 263] width 199 height 26
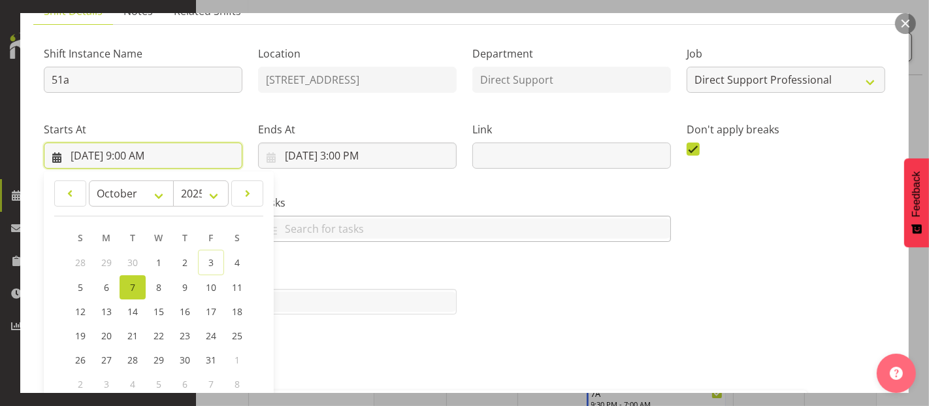
scroll to position [290, 0]
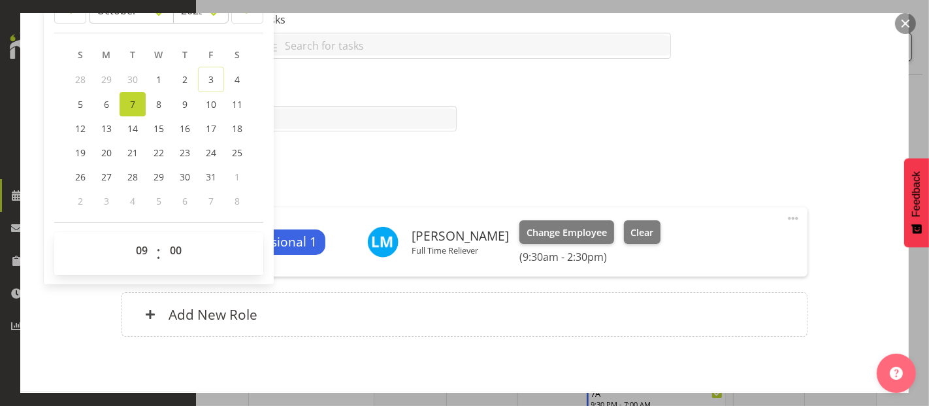
click at [785, 219] on span at bounding box center [793, 218] width 16 height 16
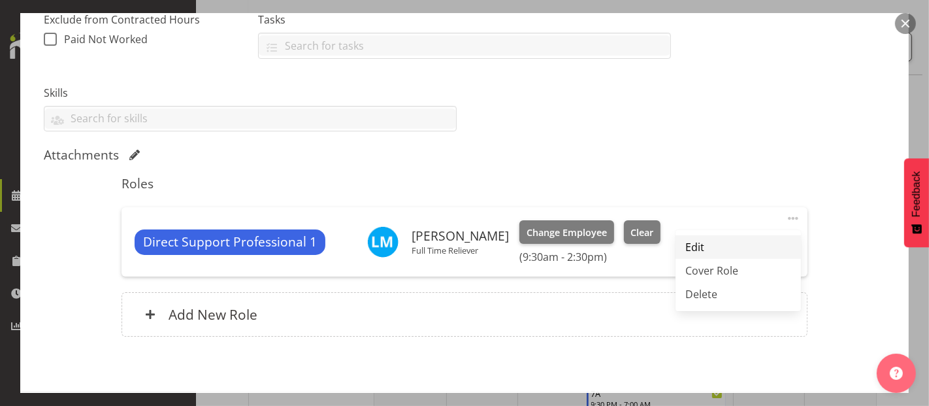
click at [685, 249] on link "Edit" at bounding box center [737, 247] width 125 height 24
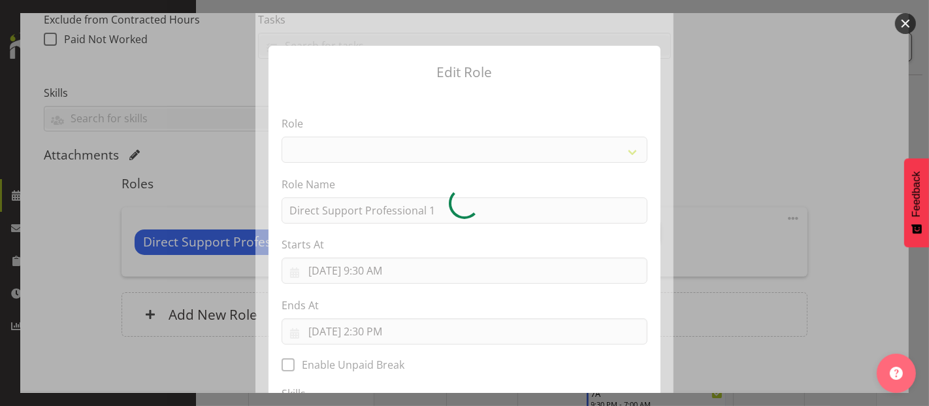
select select "519"
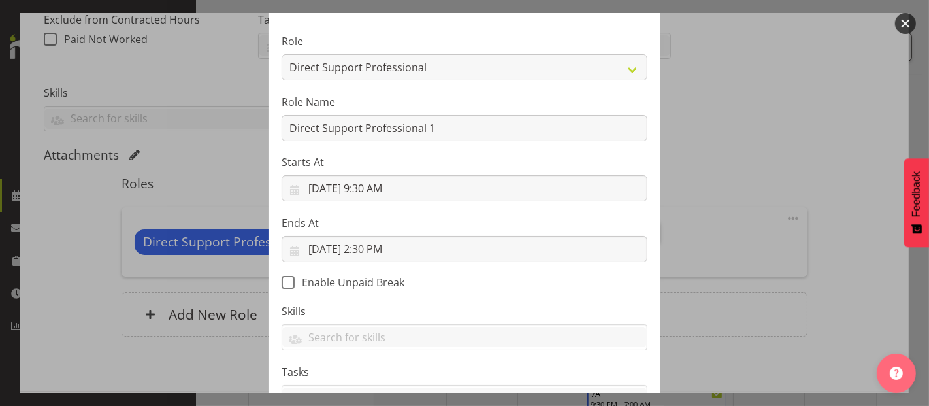
scroll to position [145, 0]
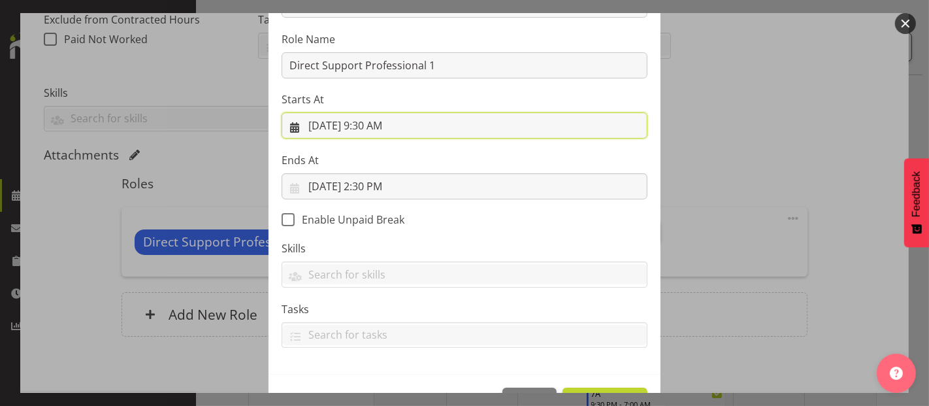
click at [382, 127] on input "10/7/2025, 9:30 AM" at bounding box center [465, 125] width 366 height 26
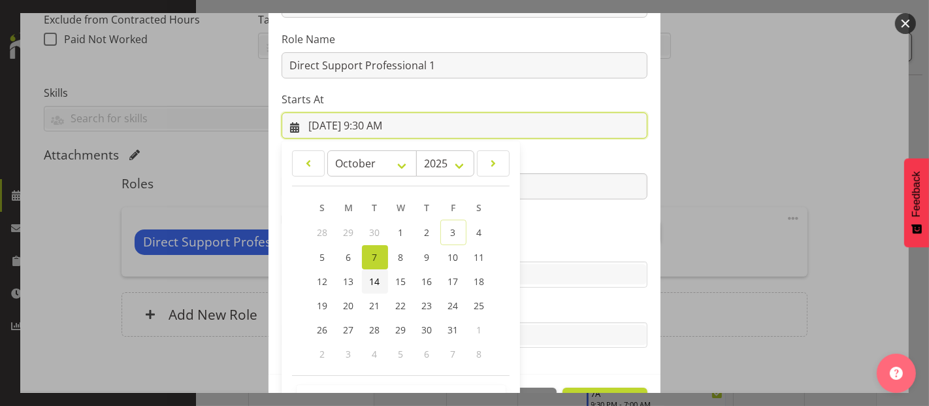
scroll to position [188, 0]
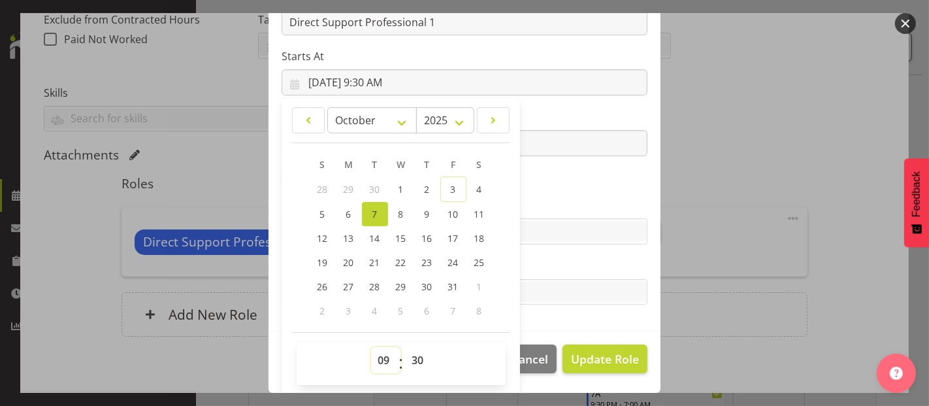
click at [389, 361] on select "00 01 02 03 04 05 06 07 08 09 10 11 12 13 14 15 16 17 18 19 20 21 22 23" at bounding box center [385, 360] width 29 height 26
select select "12"
click at [371, 347] on select "00 01 02 03 04 05 06 07 08 09 10 11 12 13 14 15 16 17 18 19 20 21 22 23" at bounding box center [385, 360] width 29 height 26
type input "10/7/2025, 12:30 PM"
drag, startPoint x: 407, startPoint y: 361, endPoint x: 410, endPoint y: 350, distance: 12.0
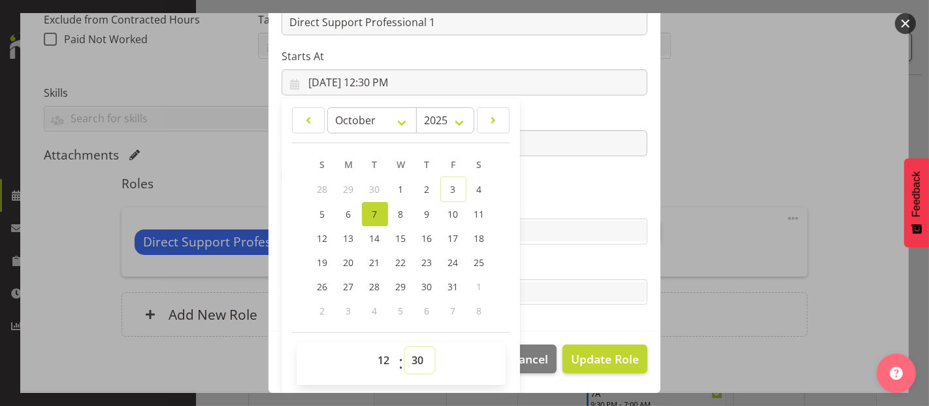
click at [407, 361] on select "00 01 02 03 04 05 06 07 08 09 10 11 12 13 14 15 16 17 18 19 20 21 22 23 24 25 2…" at bounding box center [419, 360] width 29 height 26
select select "0"
click at [405, 347] on select "00 01 02 03 04 05 06 07 08 09 10 11 12 13 14 15 16 17 18 19 20 21 22 23 24 25 2…" at bounding box center [419, 360] width 29 height 26
type input "10/7/2025, 12:00 PM"
click at [415, 353] on select "00 01 02 03 04 05 06 07 08 09 10 11 12 13 14 15 16 17 18 19 20 21 22 23 24 25 2…" at bounding box center [419, 360] width 29 height 26
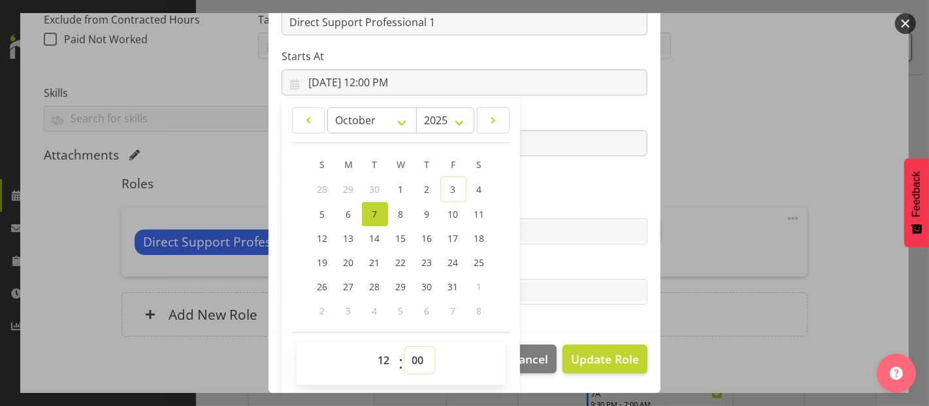
select select "30"
click at [405, 347] on select "00 01 02 03 04 05 06 07 08 09 10 11 12 13 14 15 16 17 18 19 20 21 22 23 24 25 2…" at bounding box center [419, 360] width 29 height 26
type input "10/7/2025, 12:30 PM"
click at [567, 318] on section "Role Accounts and Payroll Admin Support Aspirations & Support Facilitator Chief…" at bounding box center [464, 117] width 392 height 427
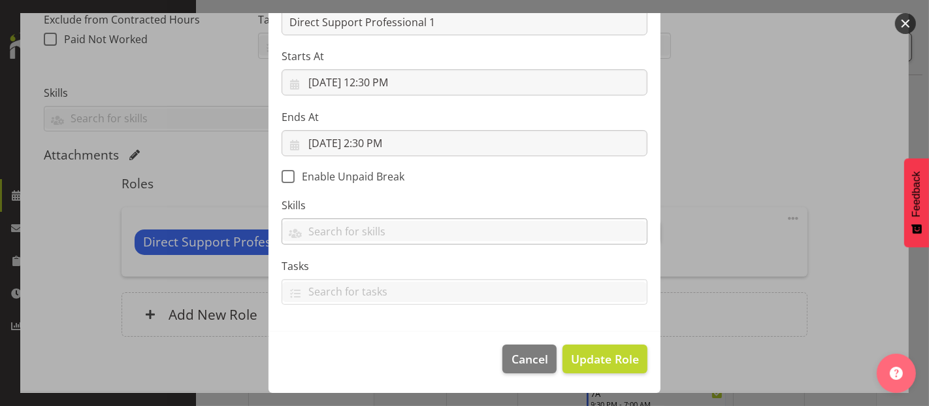
scroll to position [187, 0]
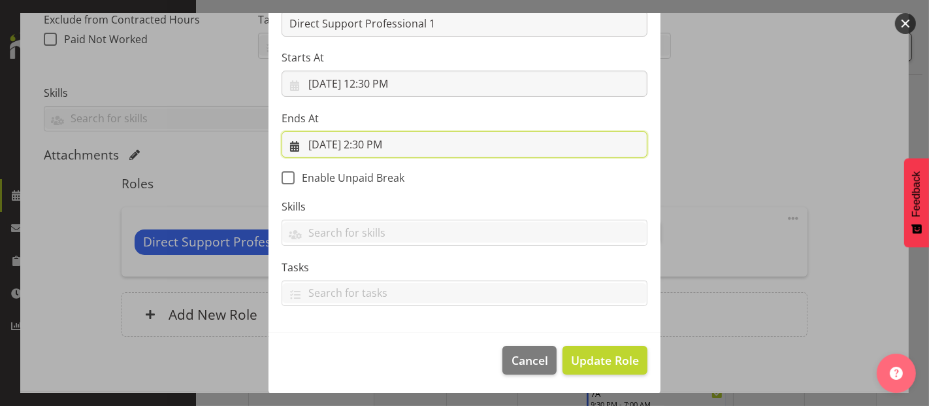
click at [378, 146] on input "10/7/2025, 2:30 PM" at bounding box center [465, 144] width 366 height 26
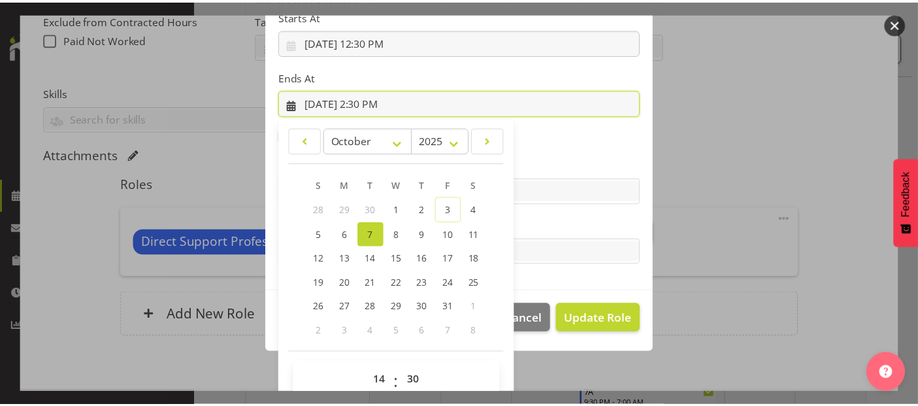
scroll to position [249, 0]
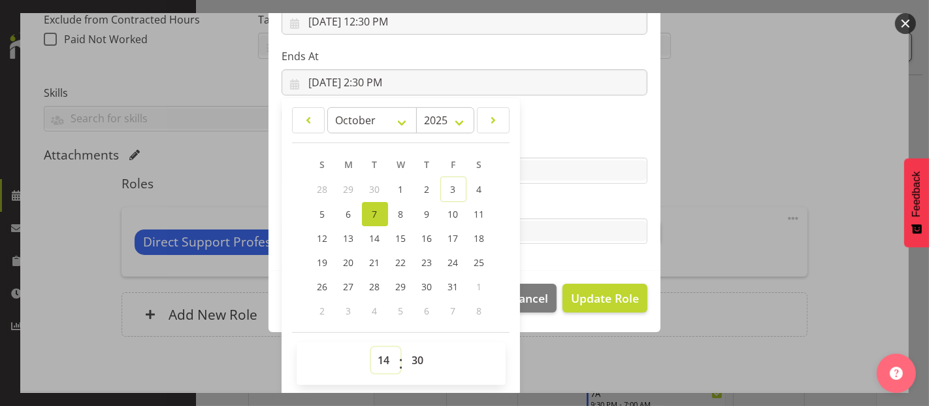
drag, startPoint x: 383, startPoint y: 357, endPoint x: 383, endPoint y: 346, distance: 11.1
click at [383, 357] on select "00 01 02 03 04 05 06 07 08 09 10 11 12 13 14 15 16 17 18 19 20 21 22 23" at bounding box center [385, 360] width 29 height 26
select select "17"
click at [371, 347] on select "00 01 02 03 04 05 06 07 08 09 10 11 12 13 14 15 16 17 18 19 20 21 22 23" at bounding box center [385, 360] width 29 height 26
type input "10/7/2025, 5:30 PM"
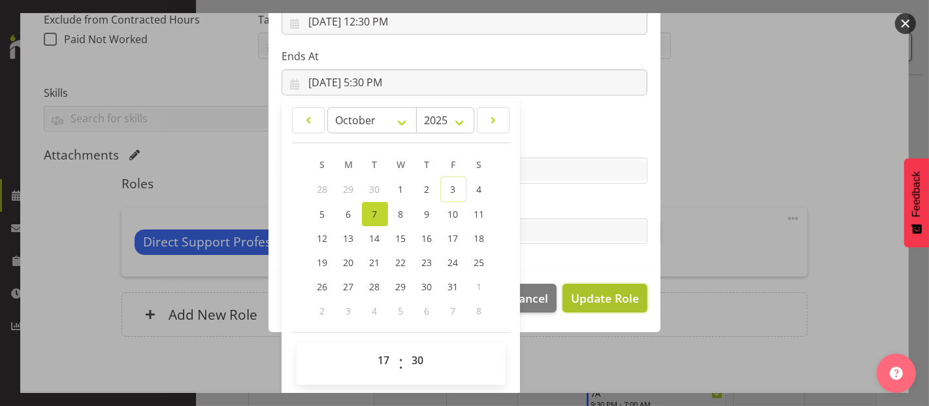
click at [598, 299] on span "Update Role" at bounding box center [605, 297] width 68 height 17
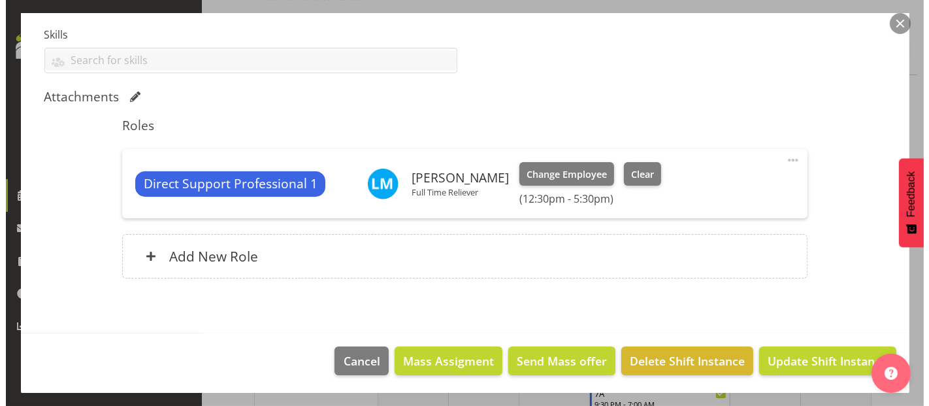
scroll to position [4790, 0]
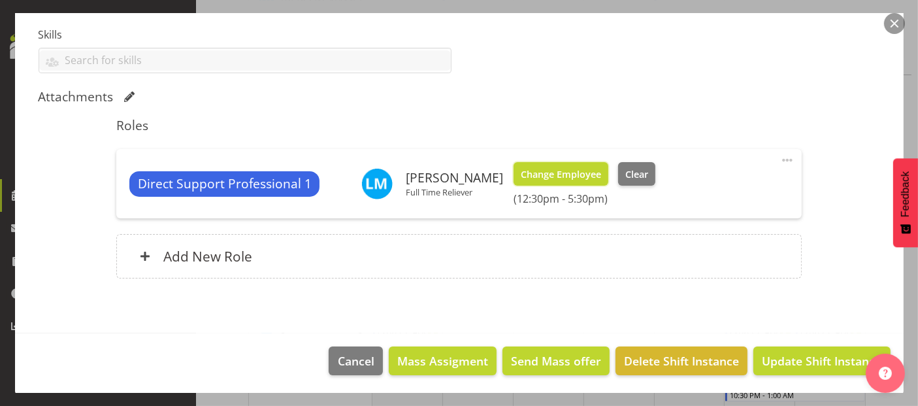
click at [537, 180] on button "Change Employee" at bounding box center [560, 174] width 95 height 24
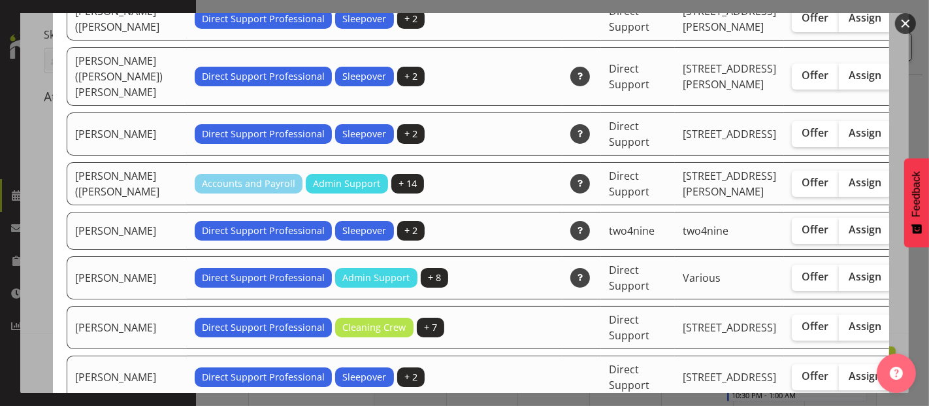
scroll to position [4080, 0]
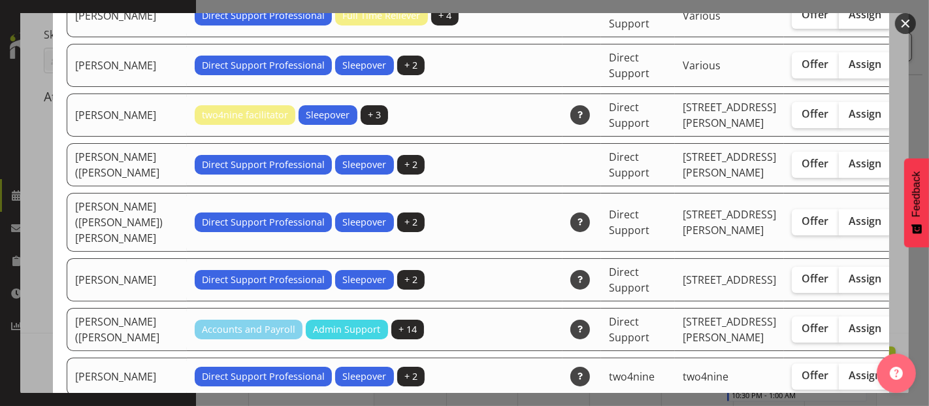
drag, startPoint x: 805, startPoint y: 138, endPoint x: 814, endPoint y: 148, distance: 13.5
click at [849, 21] on span "Assign" at bounding box center [865, 14] width 33 height 13
click at [839, 19] on input "Assign" at bounding box center [843, 14] width 8 height 8
checkbox input "true"
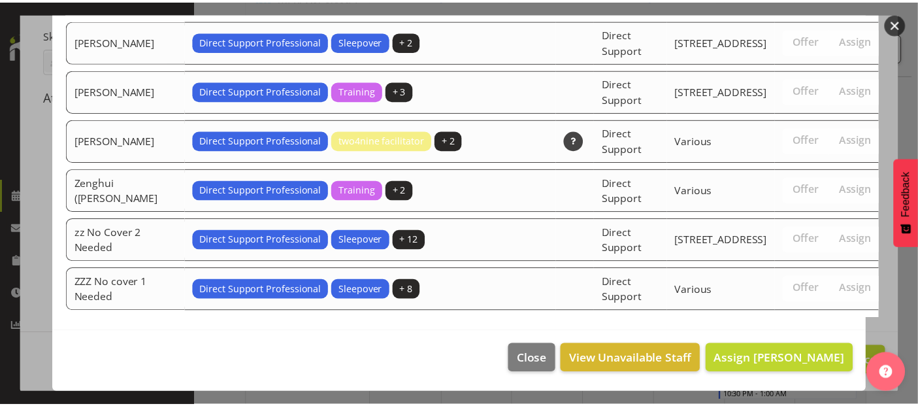
scroll to position [4733, 0]
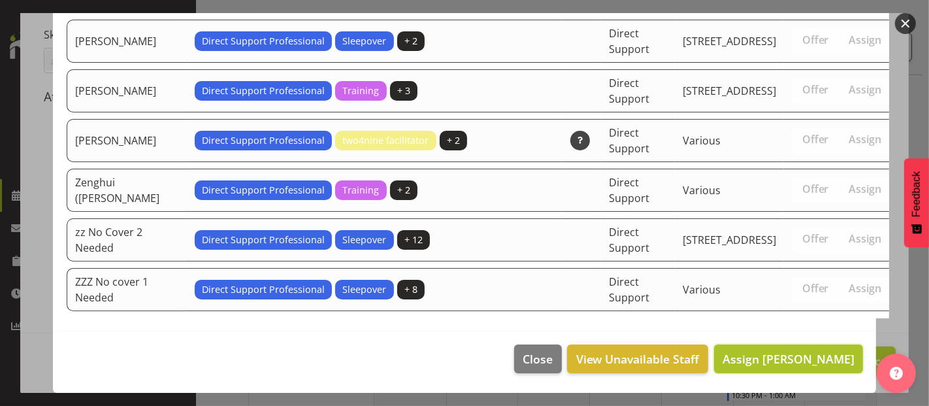
click at [792, 351] on span "Assign [PERSON_NAME]" at bounding box center [789, 359] width 132 height 16
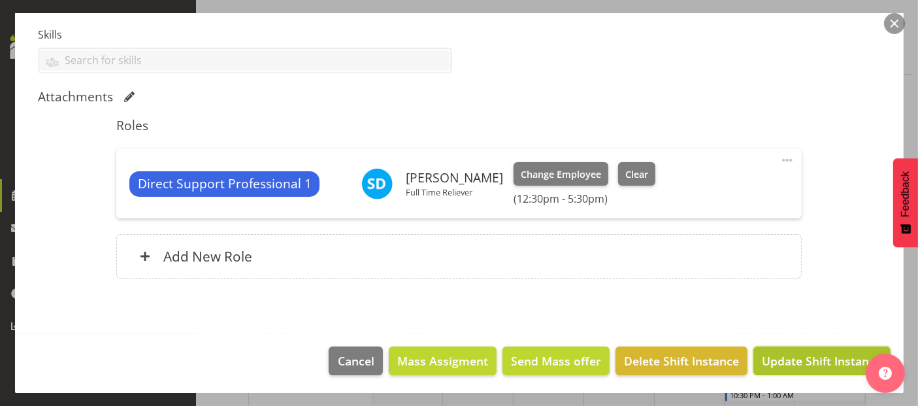
click at [794, 361] on span "Update Shift Instance" at bounding box center [822, 360] width 120 height 17
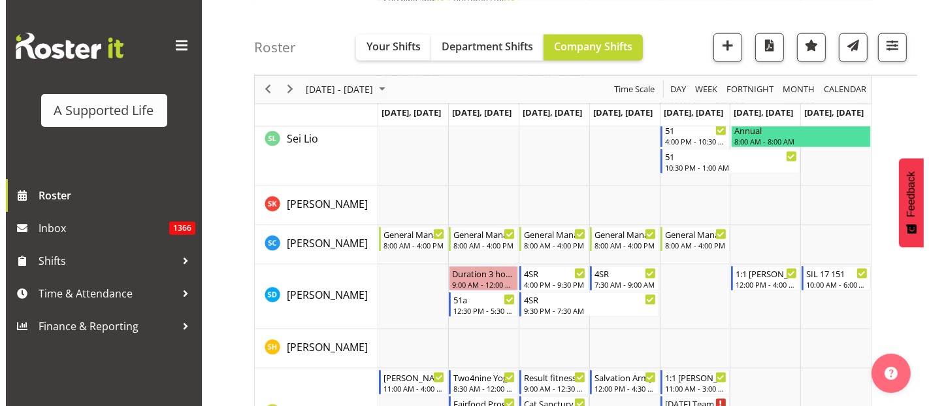
scroll to position [6846, 0]
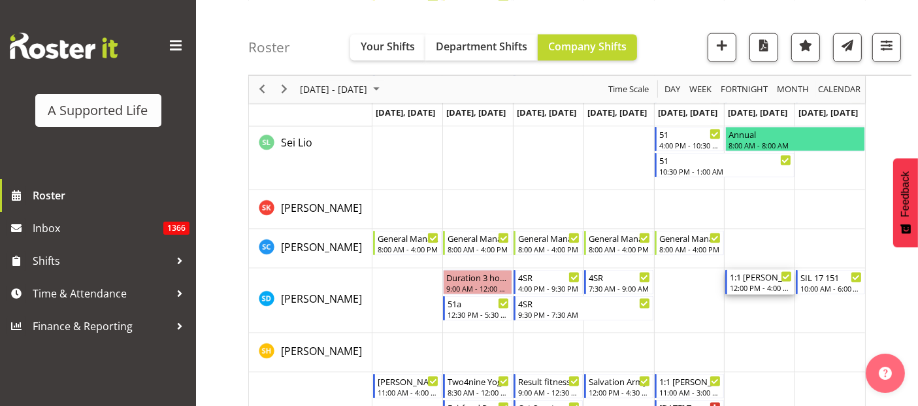
click at [758, 284] on div "12:00 PM - 4:00 PM" at bounding box center [761, 287] width 62 height 10
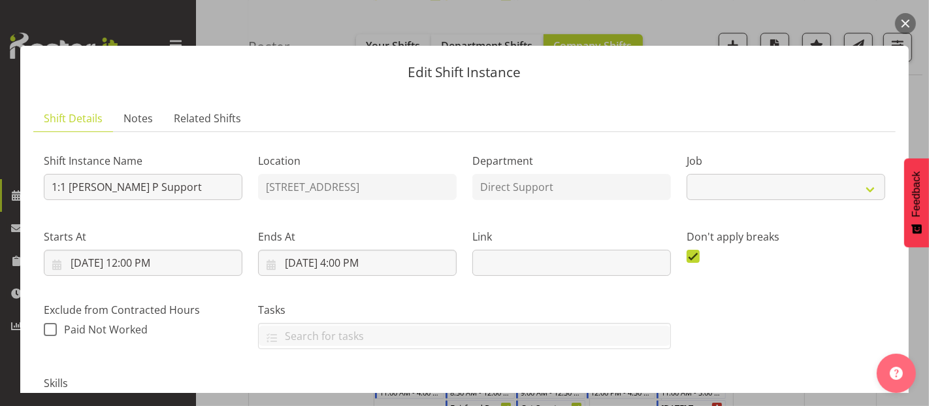
select select "4112"
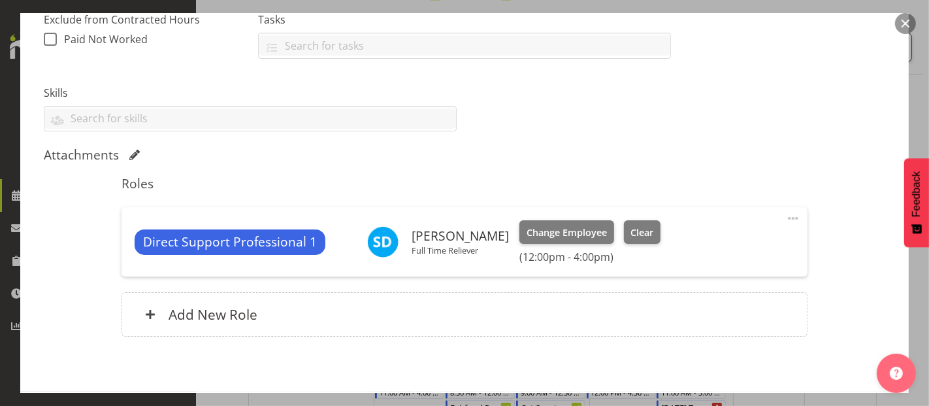
scroll to position [348, 0]
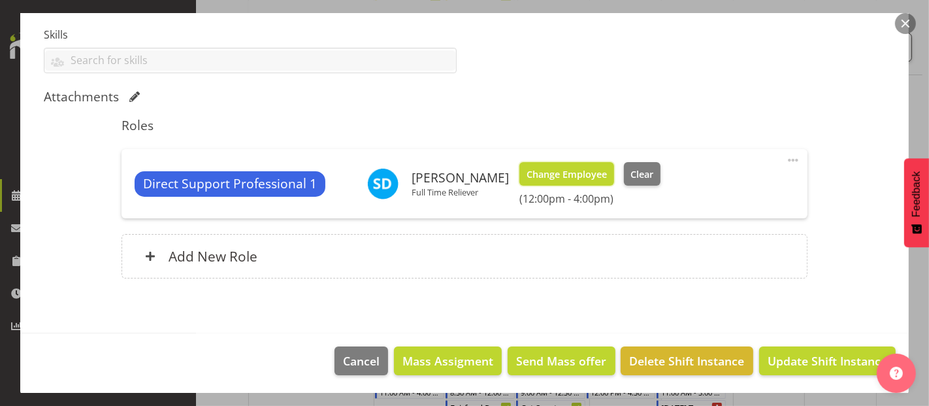
click at [564, 171] on span "Change Employee" at bounding box center [567, 174] width 80 height 14
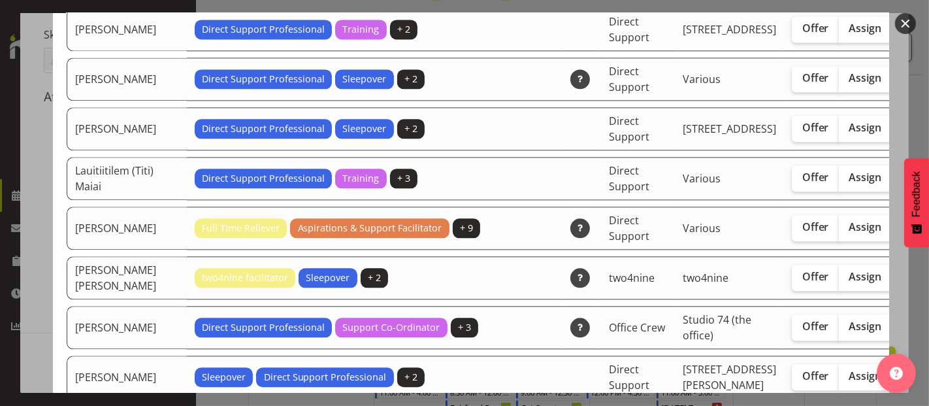
scroll to position [2686, 0]
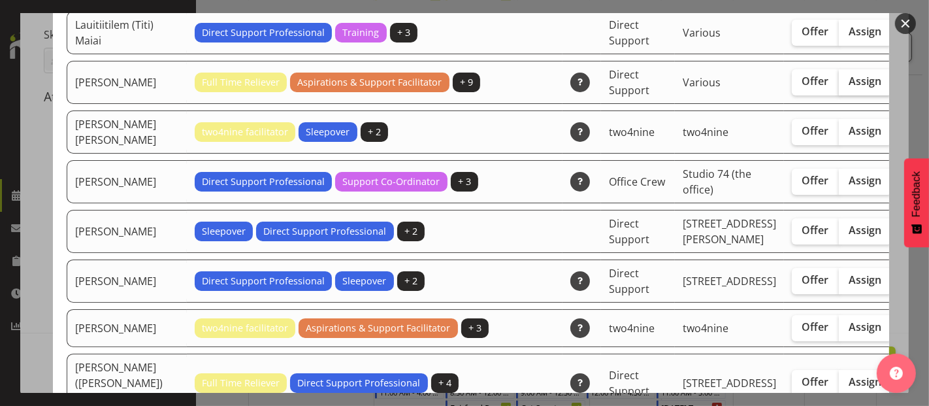
click at [849, 88] on span "Assign" at bounding box center [865, 80] width 33 height 13
click at [839, 86] on input "Assign" at bounding box center [843, 81] width 8 height 8
checkbox input "true"
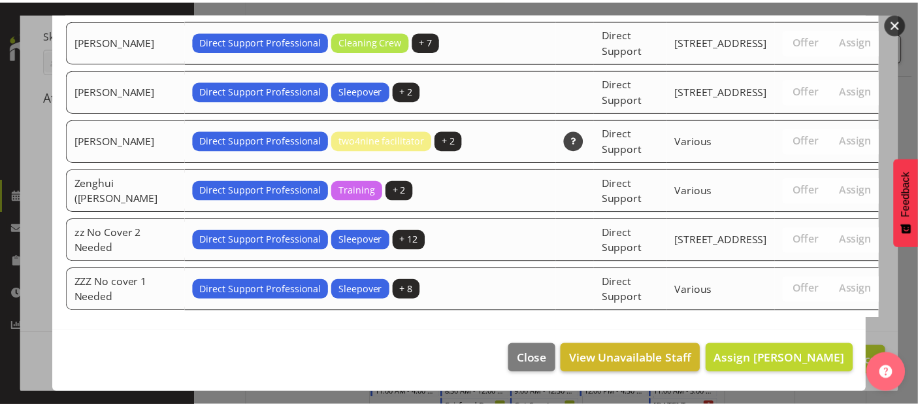
scroll to position [4586, 0]
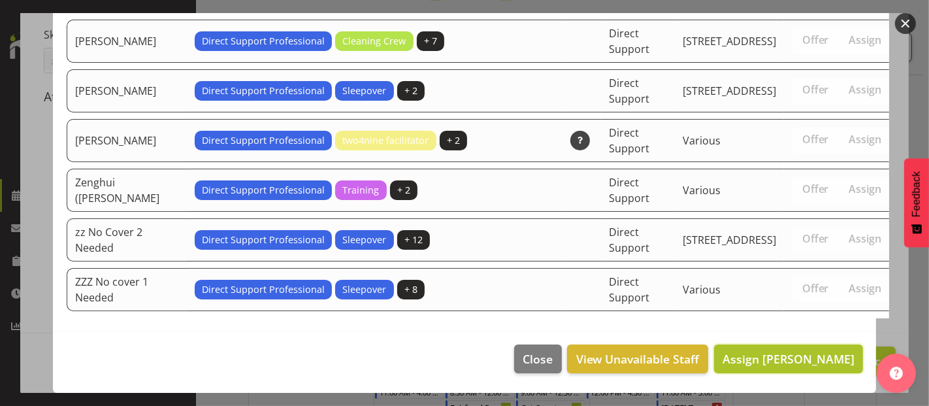
click at [770, 360] on span "Assign [PERSON_NAME]" at bounding box center [789, 359] width 132 height 16
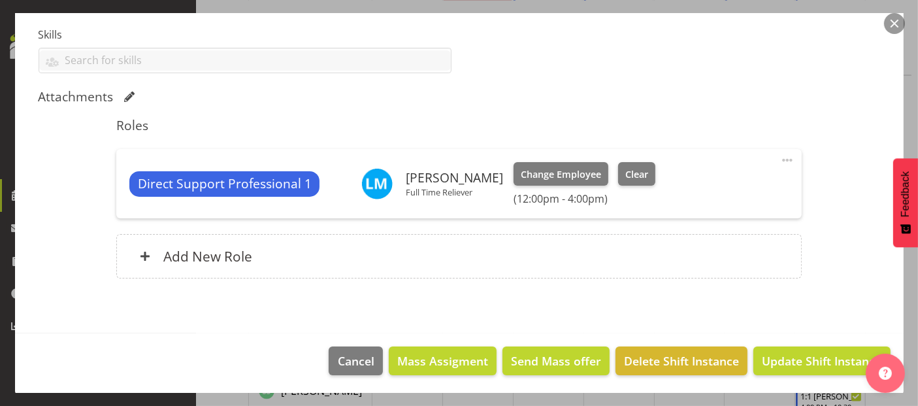
scroll to position [7136, 0]
click at [805, 355] on span "Update Shift Instance" at bounding box center [822, 360] width 120 height 17
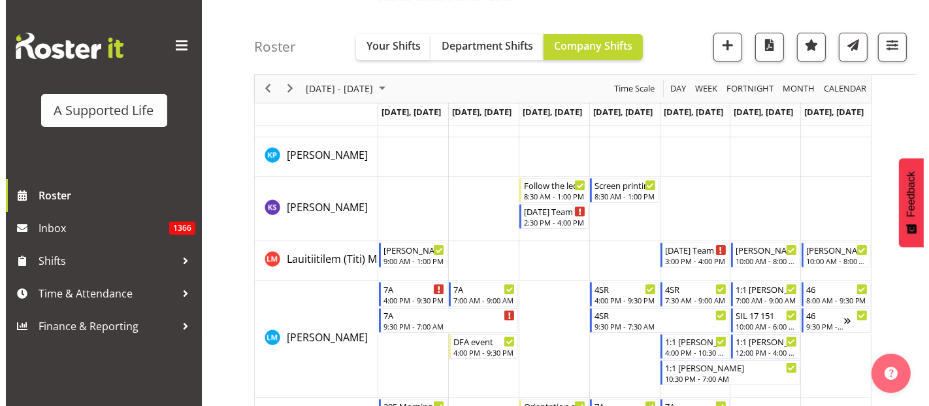
scroll to position [4451, 0]
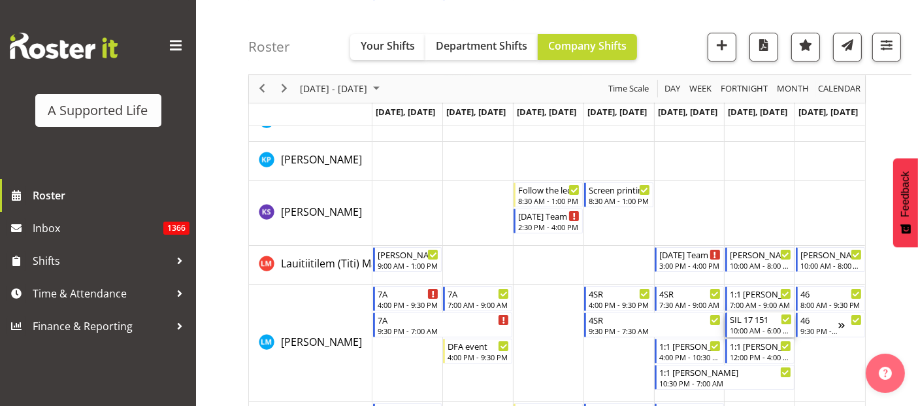
click at [764, 320] on div "SIL 17 151" at bounding box center [761, 318] width 62 height 13
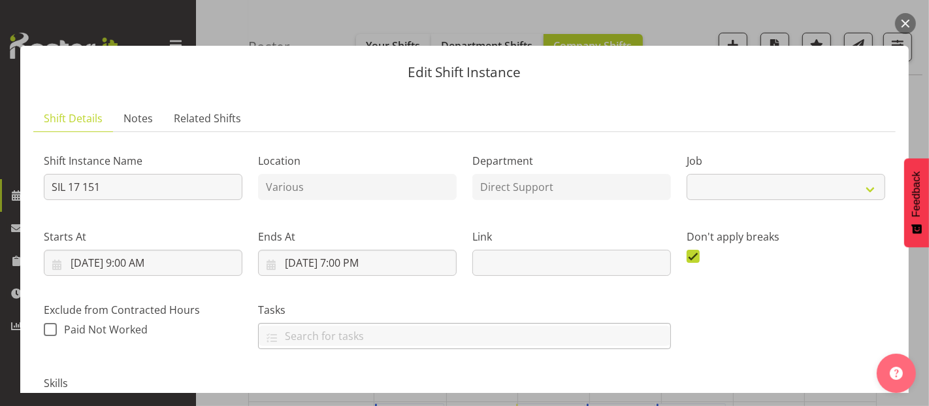
select select "4112"
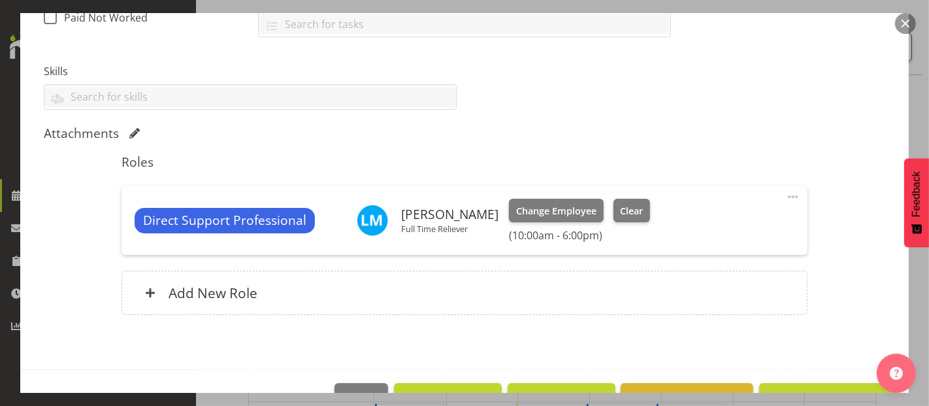
scroll to position [348, 0]
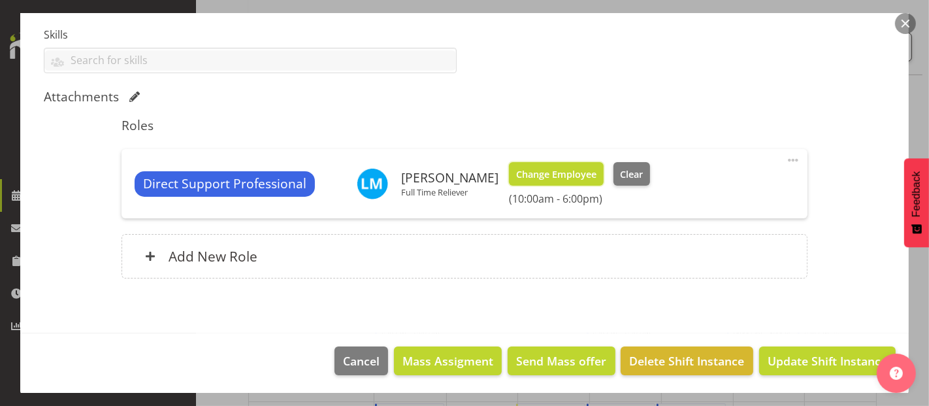
click at [561, 172] on span "Change Employee" at bounding box center [556, 174] width 80 height 14
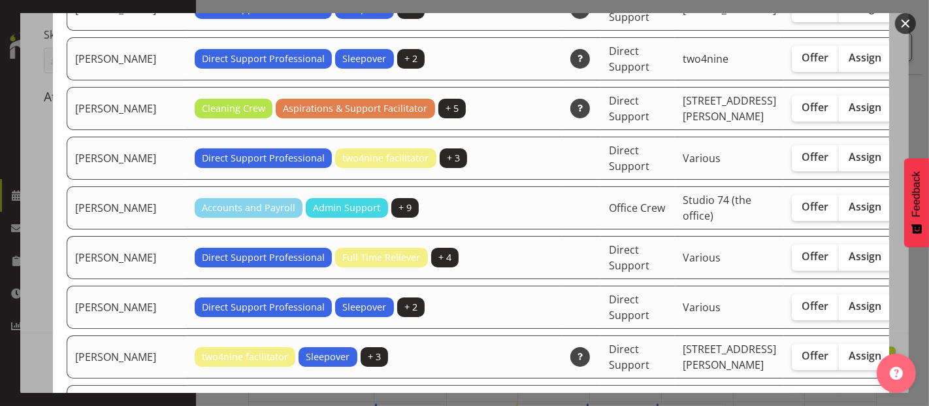
scroll to position [3411, 0]
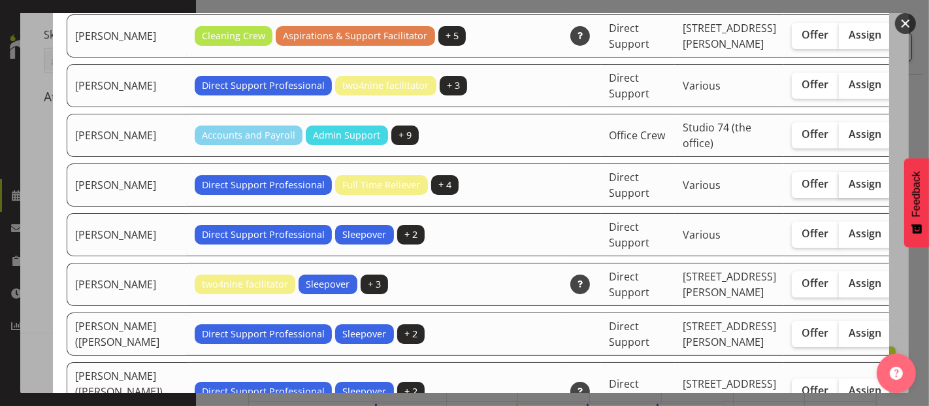
click at [849, 190] on span "Assign" at bounding box center [865, 183] width 33 height 13
click at [839, 188] on input "Assign" at bounding box center [843, 184] width 8 height 8
checkbox input "true"
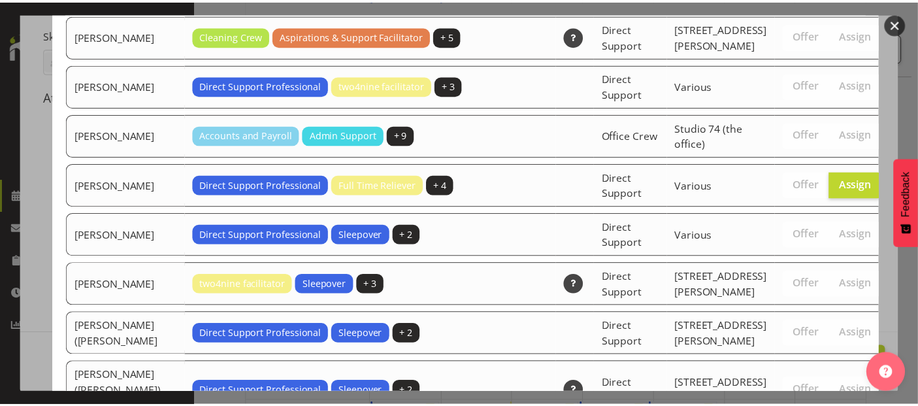
scroll to position [4191, 0]
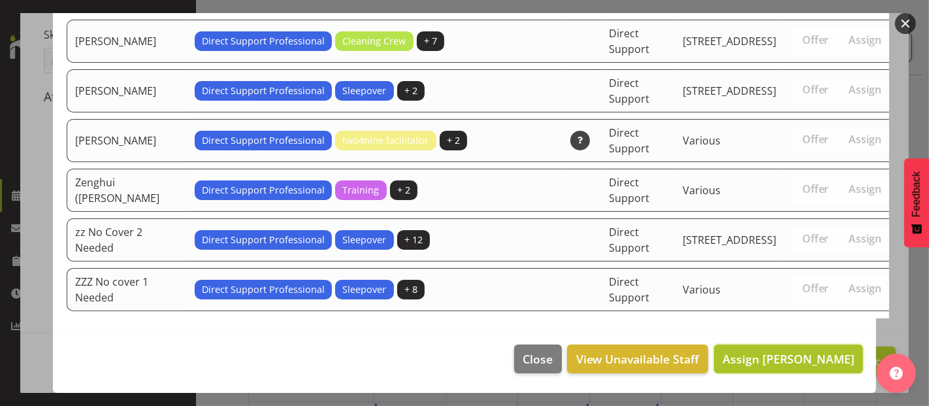
click at [811, 350] on span "Assign [PERSON_NAME]" at bounding box center [789, 358] width 132 height 17
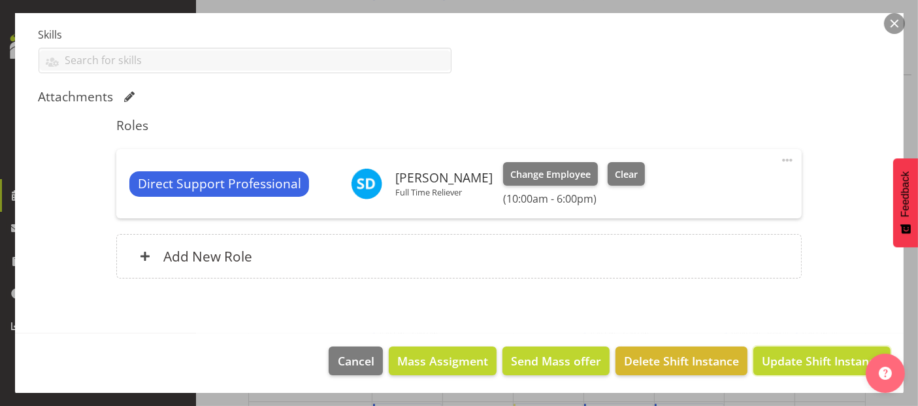
click at [808, 359] on span "Update Shift Instance" at bounding box center [822, 360] width 120 height 17
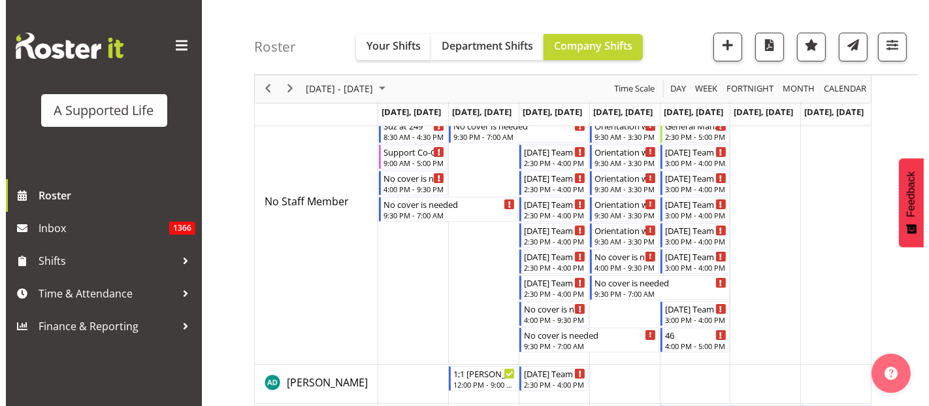
scroll to position [0, 0]
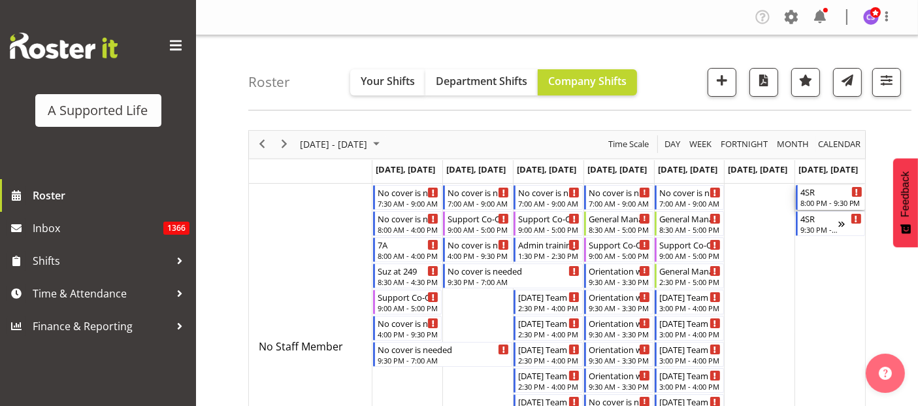
click at [831, 199] on div "8:00 PM - 9:30 PM" at bounding box center [831, 202] width 62 height 10
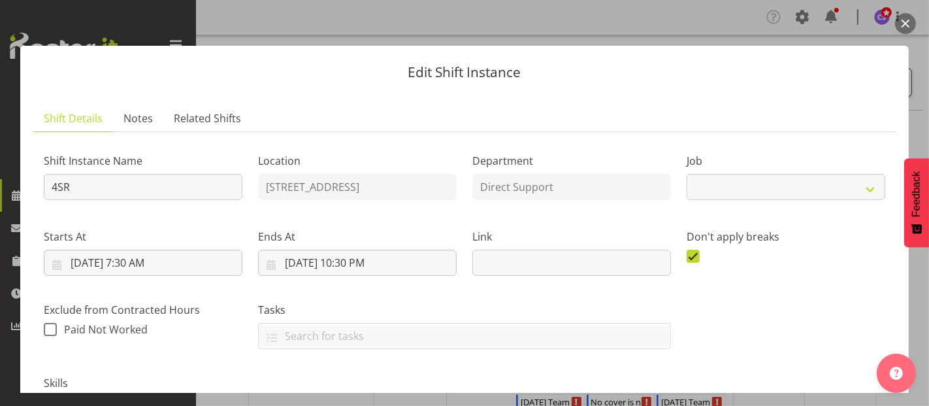
select select "4112"
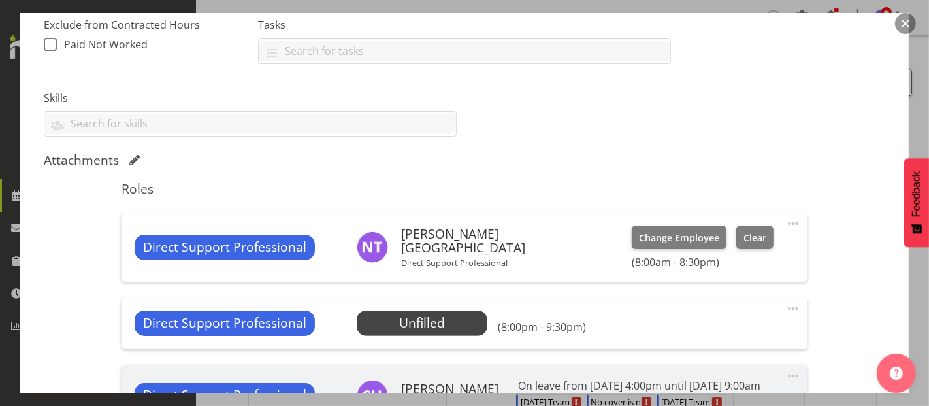
scroll to position [290, 0]
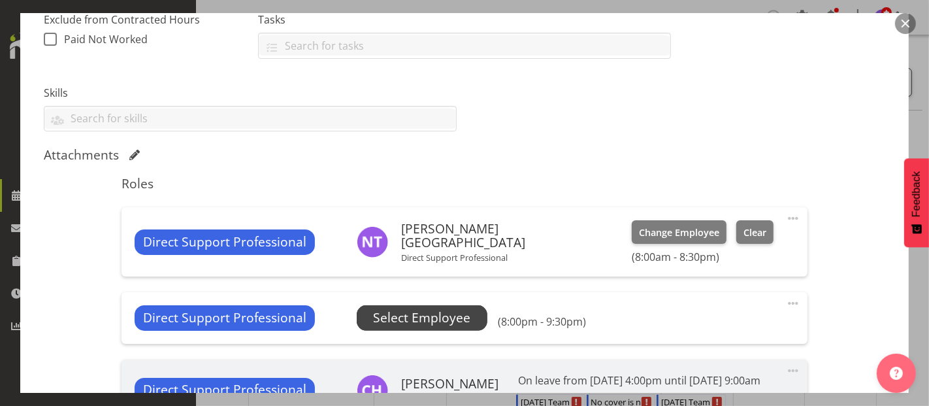
click at [405, 319] on span "Select Employee" at bounding box center [421, 317] width 97 height 19
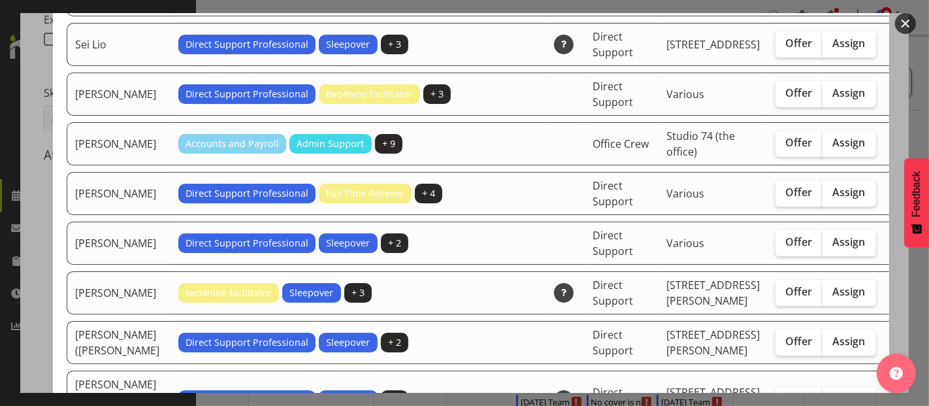
scroll to position [3846, 0]
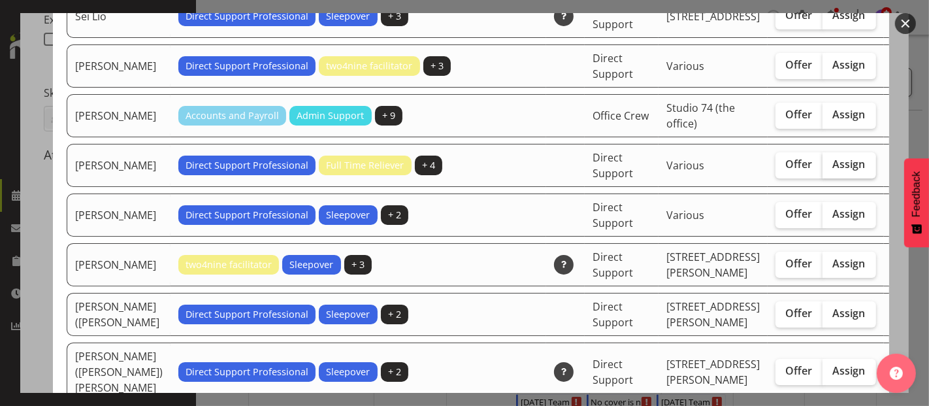
click at [833, 171] on span "Assign" at bounding box center [849, 163] width 33 height 13
click at [822, 169] on input "Assign" at bounding box center [826, 164] width 8 height 8
checkbox input "true"
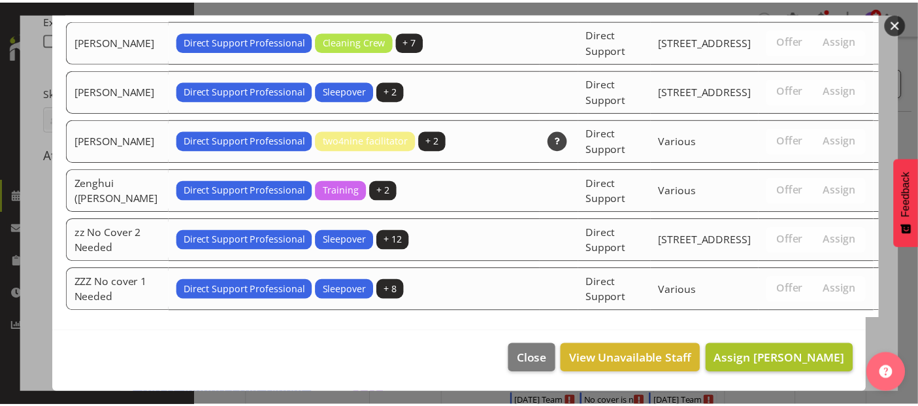
scroll to position [4586, 0]
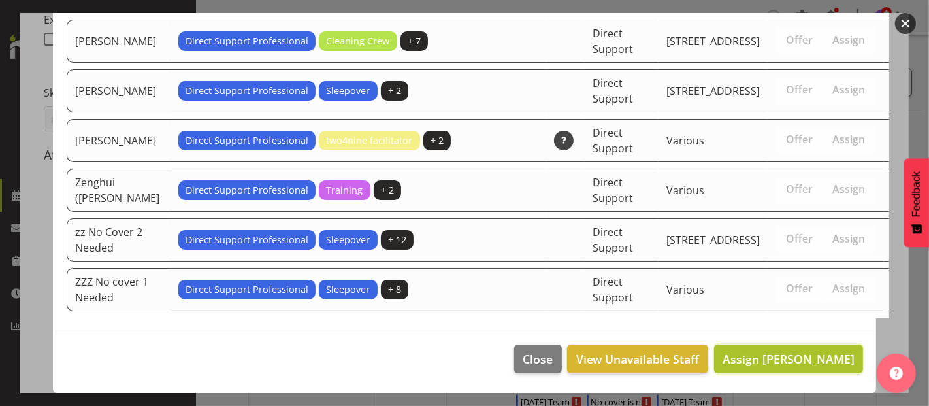
click at [790, 350] on span "Assign [PERSON_NAME]" at bounding box center [789, 358] width 132 height 17
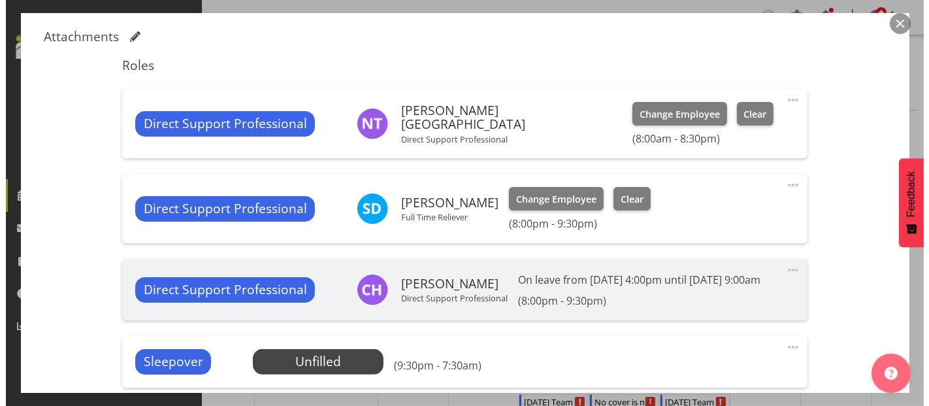
scroll to position [508, 0]
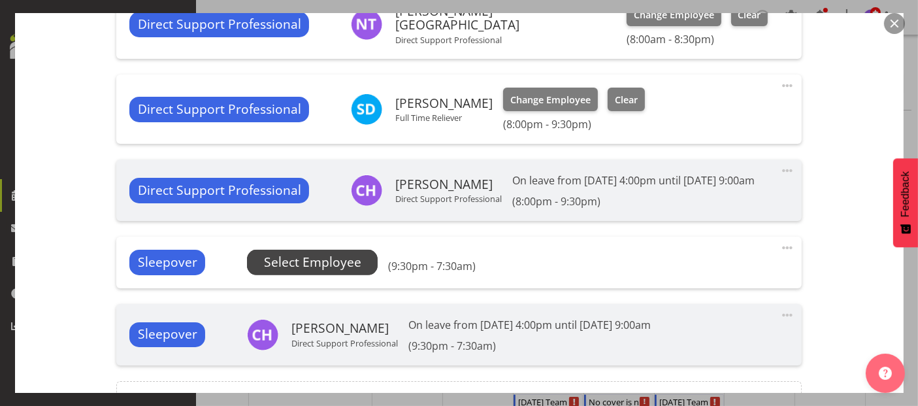
click at [296, 268] on span "Select Employee" at bounding box center [312, 262] width 97 height 19
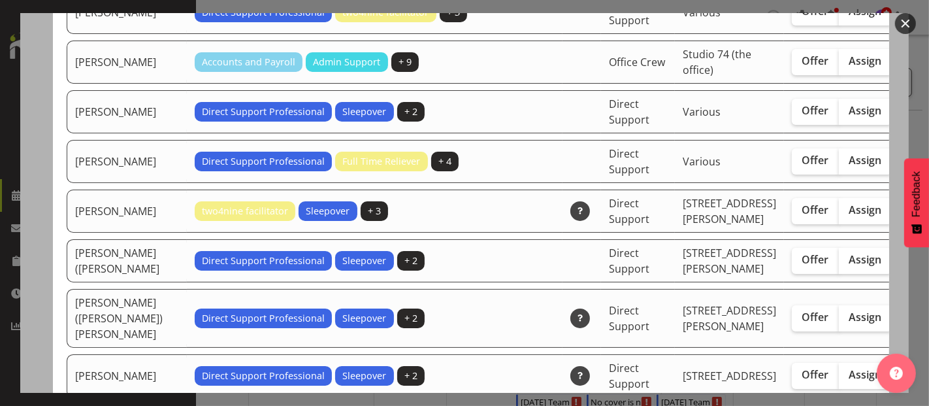
scroll to position [3920, 0]
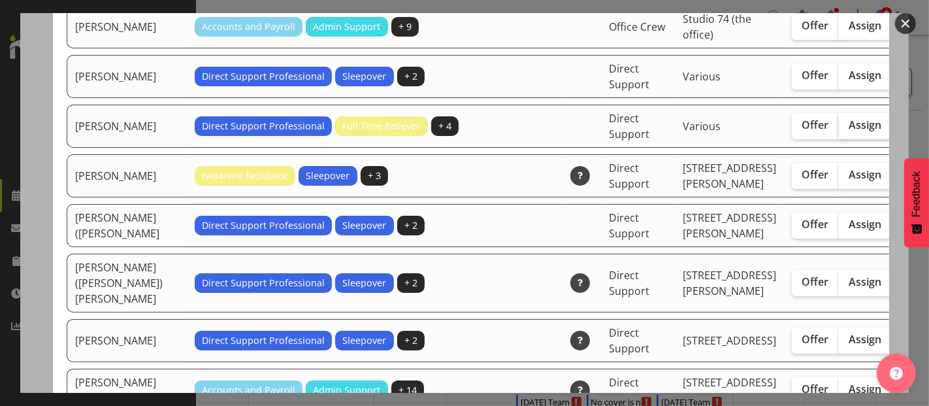
click at [849, 131] on span "Assign" at bounding box center [865, 124] width 33 height 13
click at [839, 129] on input "Assign" at bounding box center [843, 125] width 8 height 8
checkbox input "true"
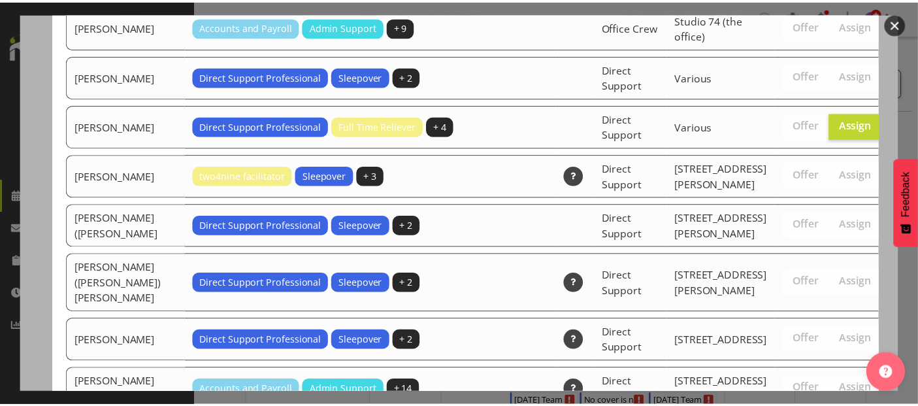
scroll to position [4586, 0]
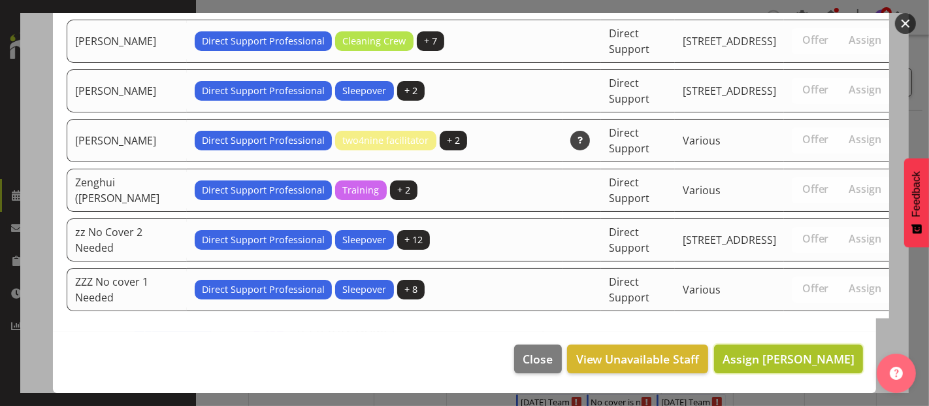
click at [792, 357] on span "Assign [PERSON_NAME]" at bounding box center [789, 359] width 132 height 16
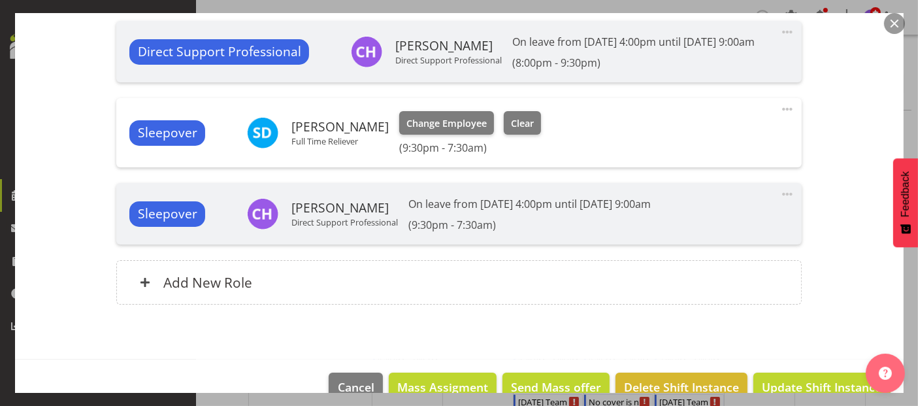
scroll to position [688, 0]
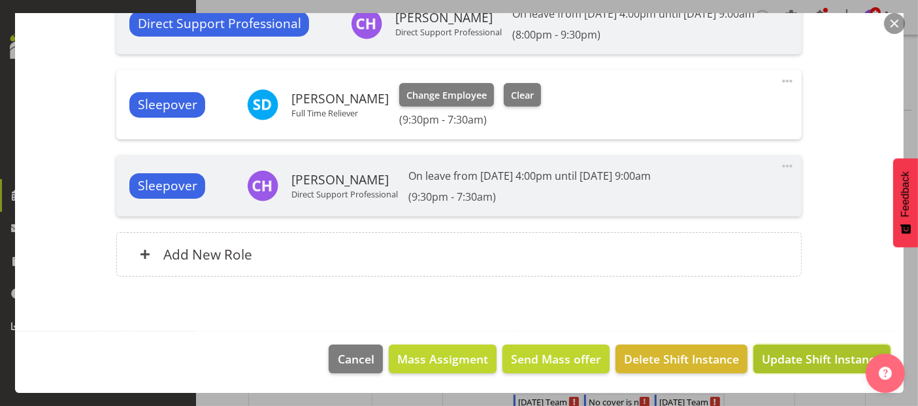
click at [783, 355] on span "Update Shift Instance" at bounding box center [822, 358] width 120 height 17
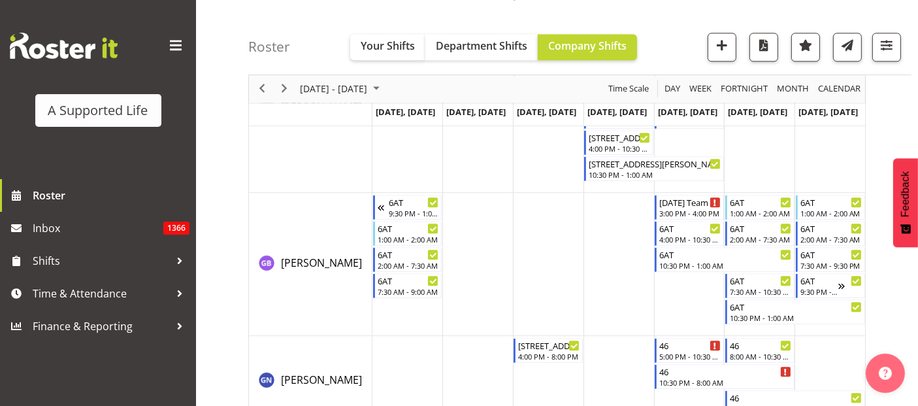
scroll to position [3121, 0]
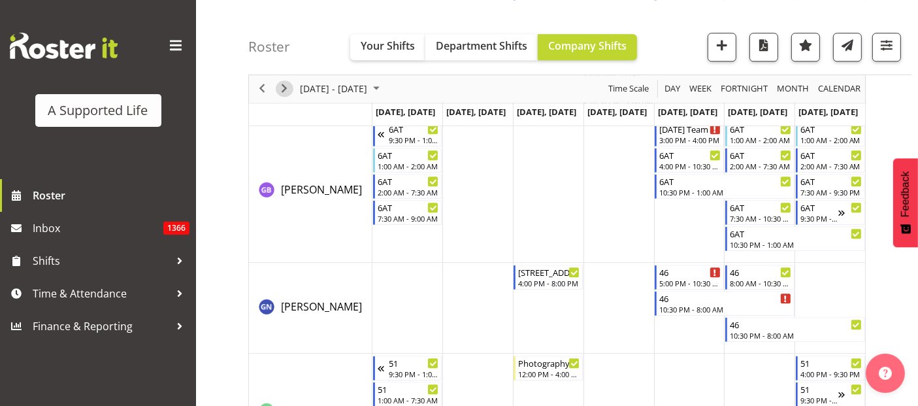
click at [281, 88] on span "Next" at bounding box center [284, 89] width 16 height 16
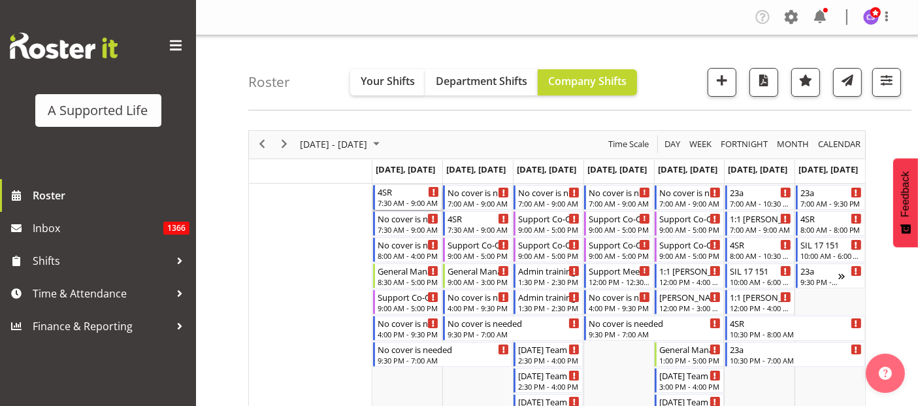
click at [418, 195] on div "4SR" at bounding box center [409, 191] width 62 height 13
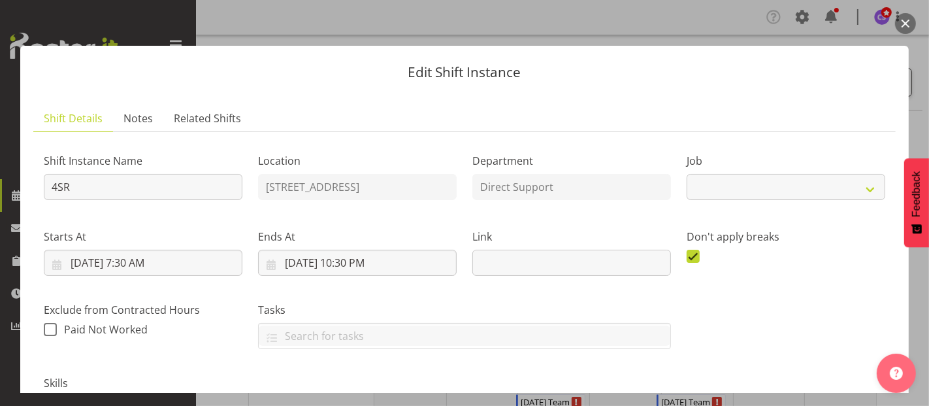
select select "4112"
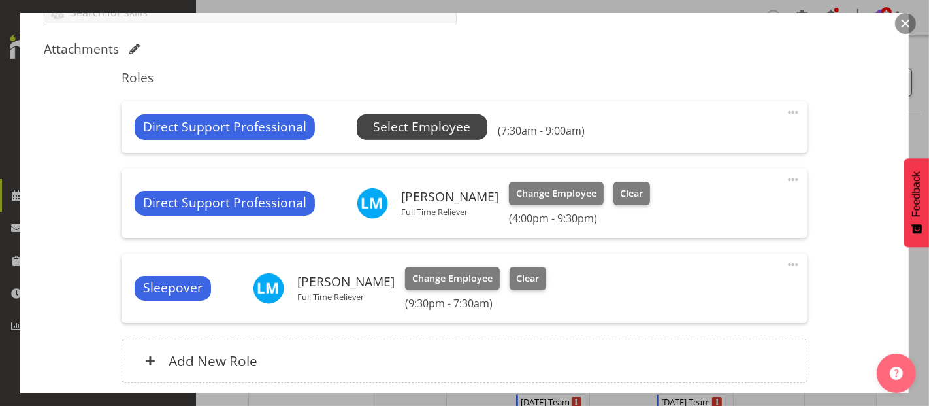
scroll to position [282, 0]
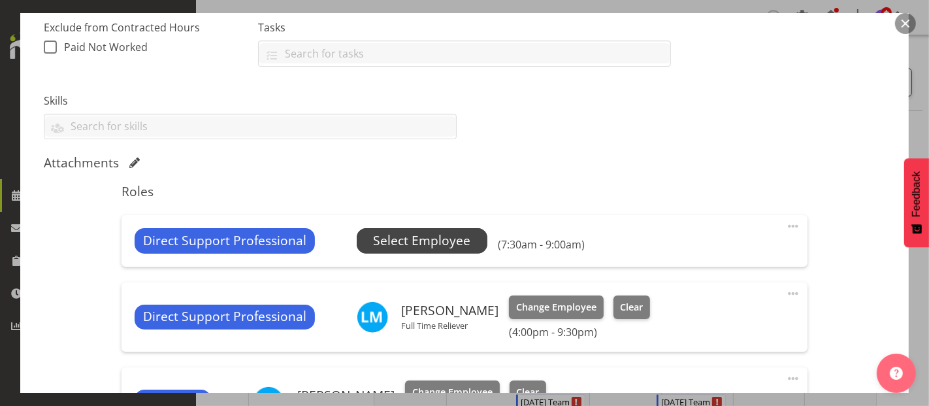
click at [399, 238] on span "Select Employee" at bounding box center [421, 240] width 97 height 19
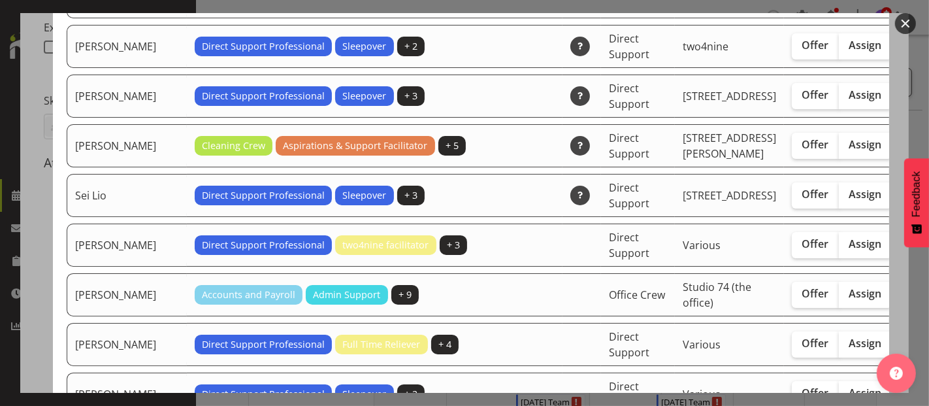
scroll to position [3846, 0]
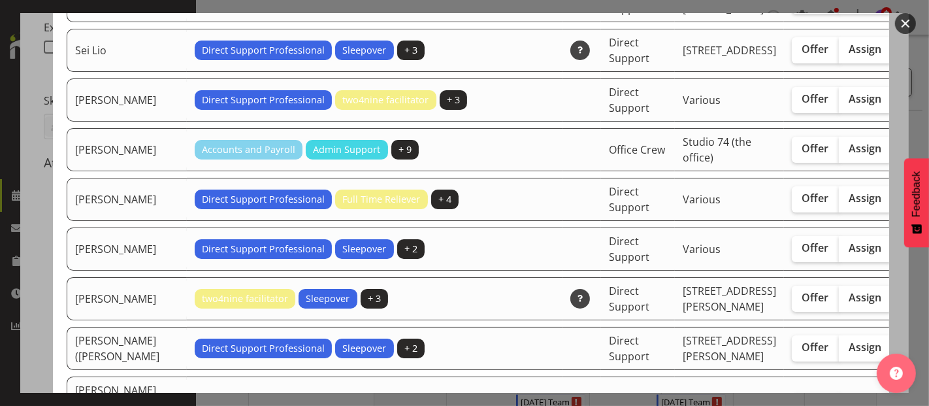
drag, startPoint x: 801, startPoint y: 324, endPoint x: 855, endPoint y: 310, distance: 55.9
click at [849, 204] on span "Assign" at bounding box center [865, 197] width 33 height 13
click at [839, 203] on input "Assign" at bounding box center [843, 198] width 8 height 8
checkbox input "true"
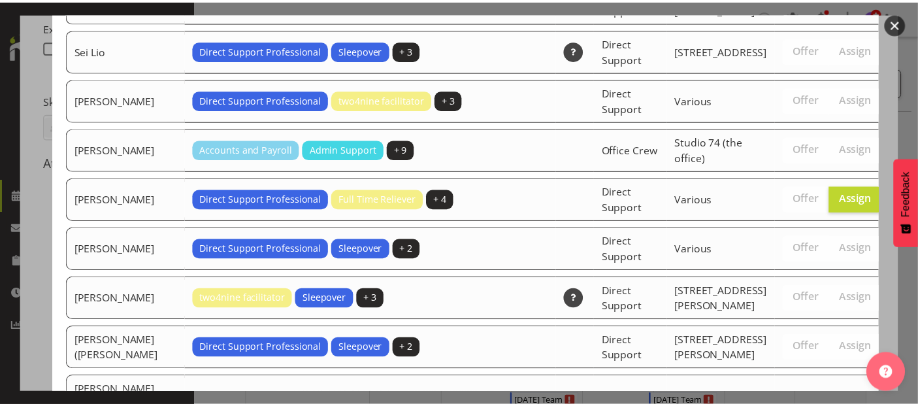
scroll to position [4636, 0]
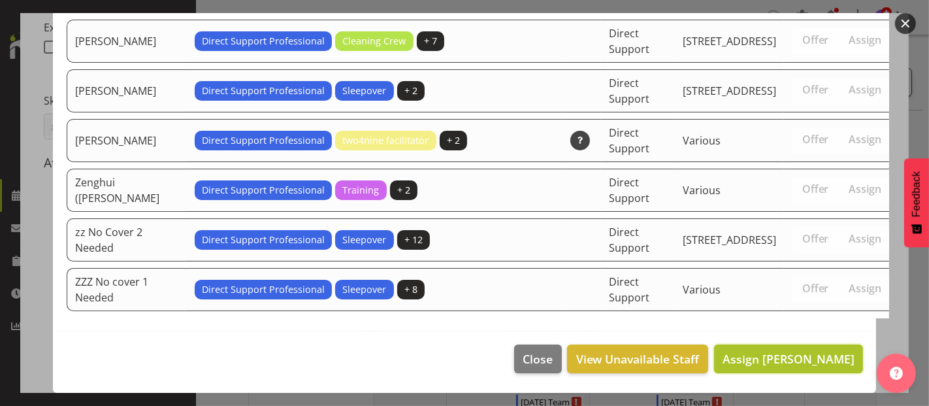
click at [803, 359] on span "Assign [PERSON_NAME]" at bounding box center [789, 359] width 132 height 16
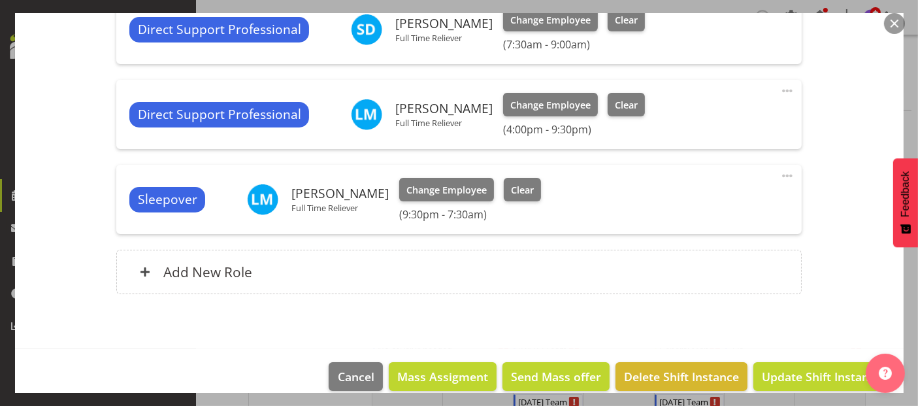
scroll to position [518, 0]
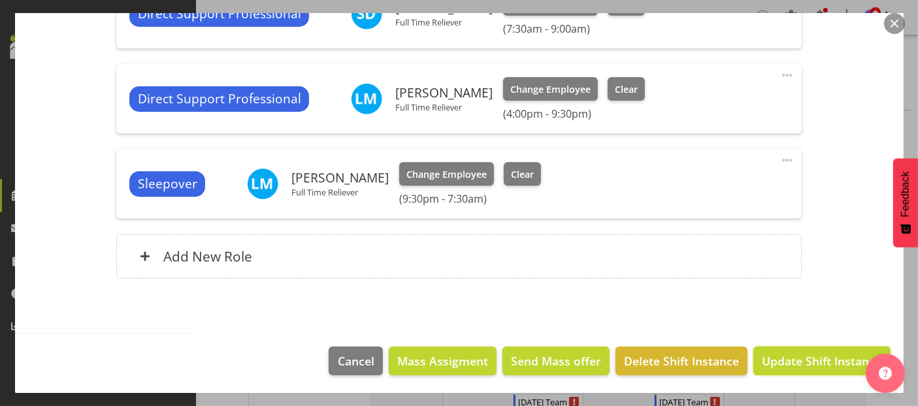
click at [804, 352] on span "Update Shift Instance" at bounding box center [822, 360] width 120 height 17
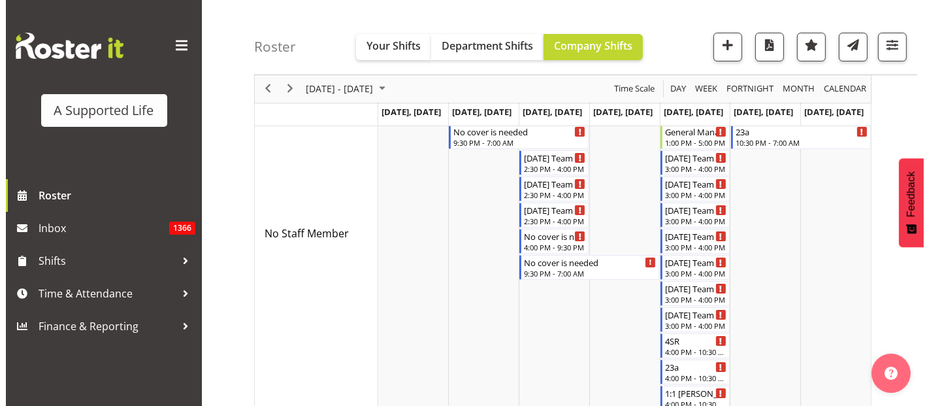
scroll to position [0, 0]
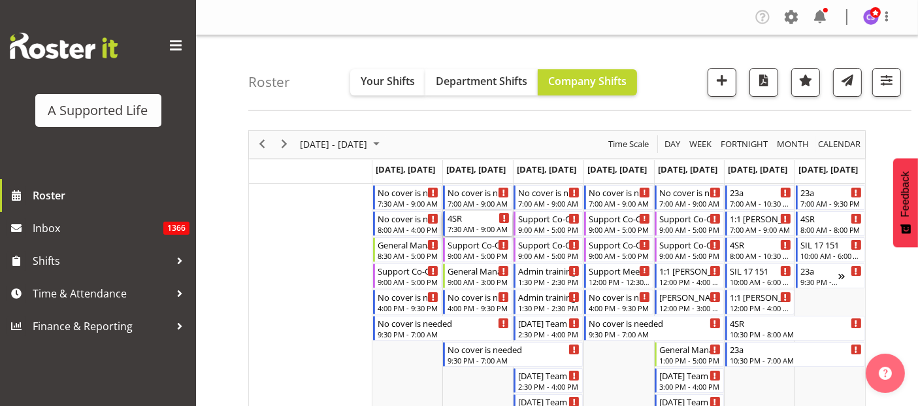
click at [464, 225] on div "7:30 AM - 9:00 AM" at bounding box center [478, 228] width 62 height 10
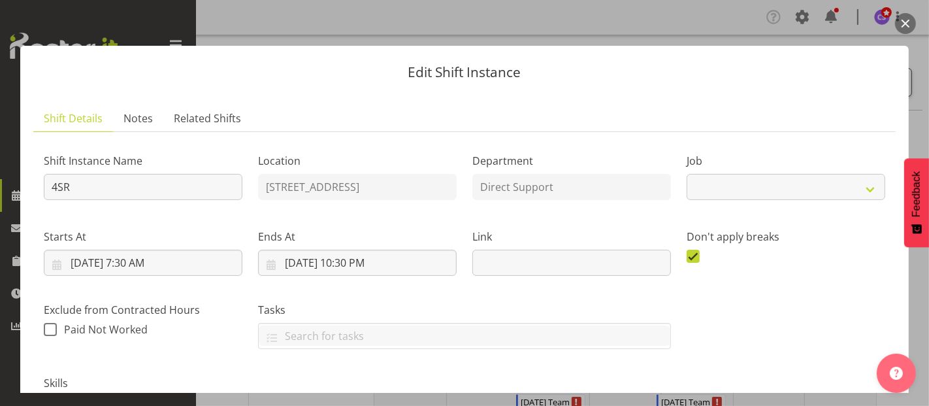
select select "4112"
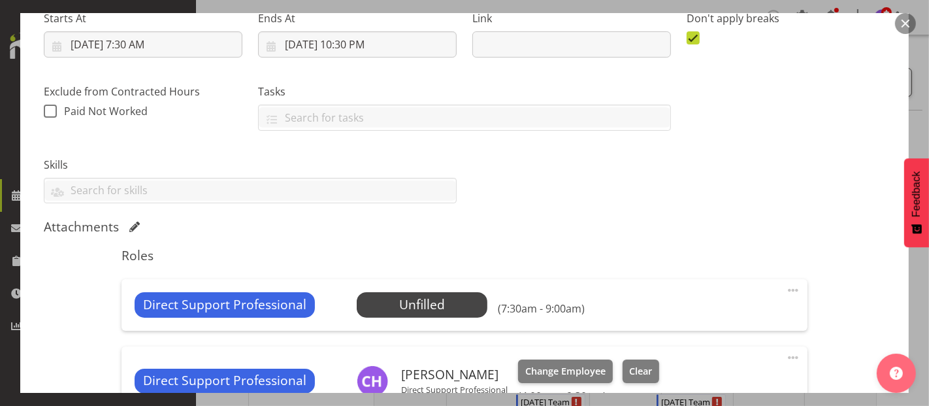
scroll to position [363, 0]
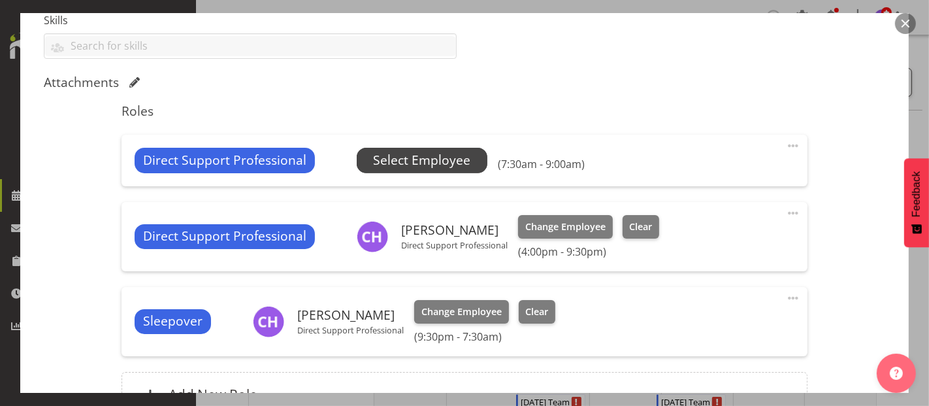
click at [404, 151] on span "Select Employee" at bounding box center [421, 160] width 97 height 19
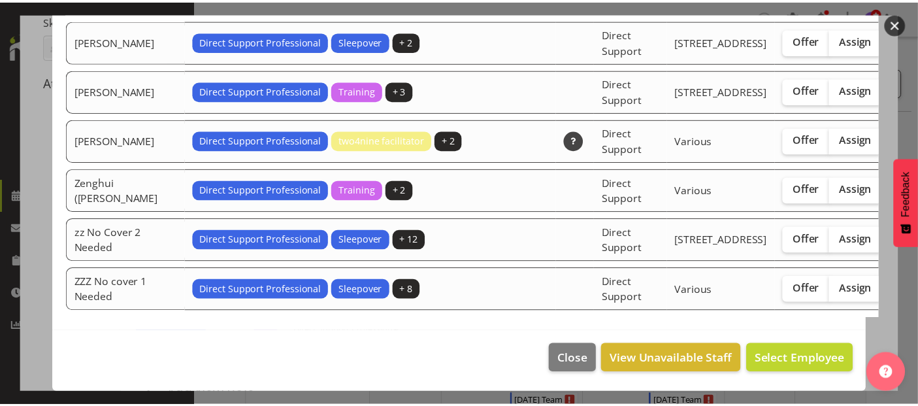
scroll to position [4733, 0]
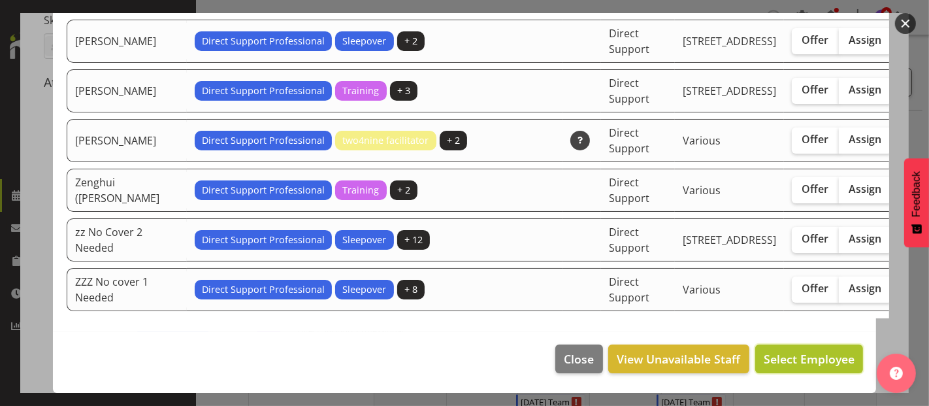
click at [811, 354] on span "Select Employee" at bounding box center [809, 359] width 91 height 16
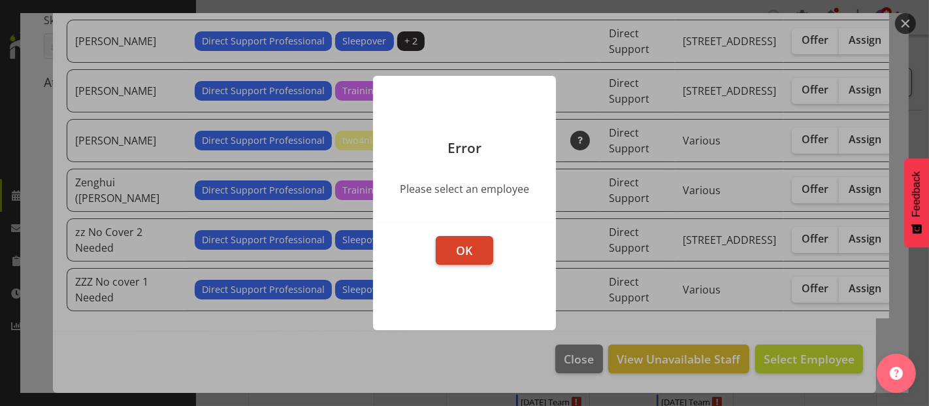
click at [464, 257] on span "OK" at bounding box center [465, 250] width 16 height 16
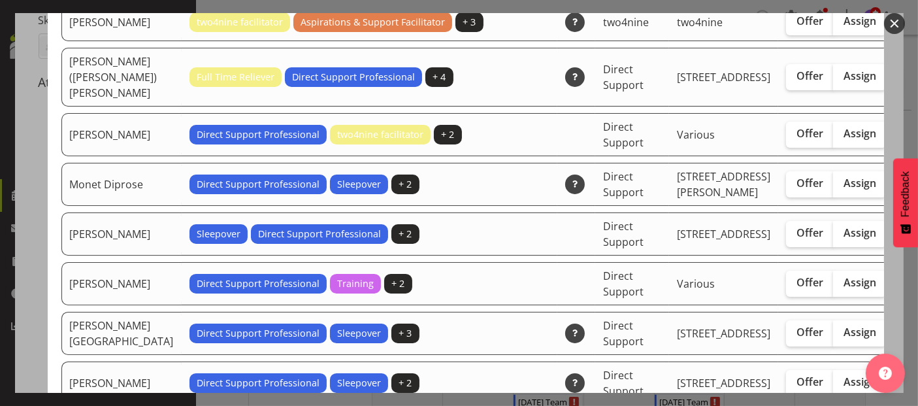
scroll to position [2773, 0]
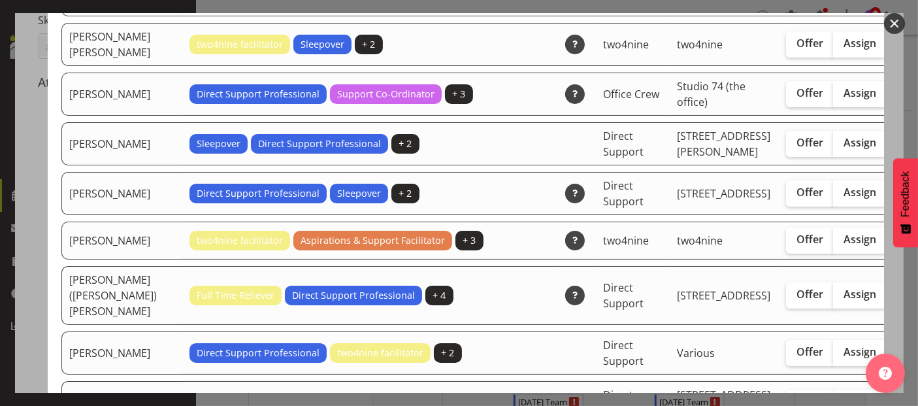
drag, startPoint x: 791, startPoint y: 101, endPoint x: 800, endPoint y: 106, distance: 10.5
checkbox input "true"
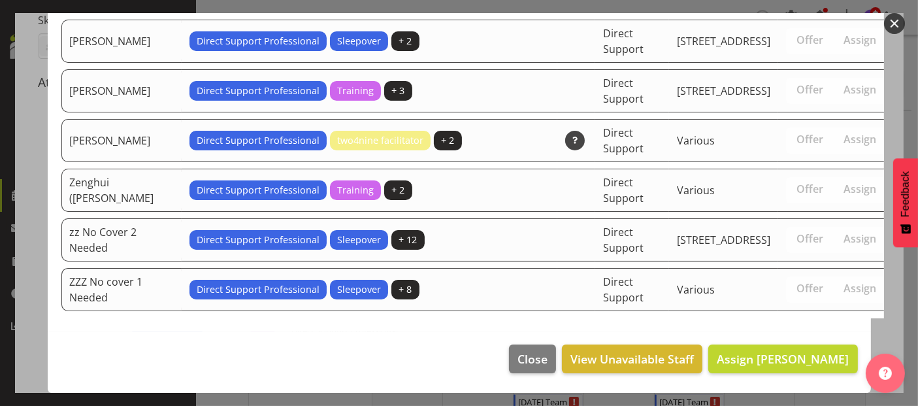
scroll to position [4637, 0]
drag, startPoint x: 879, startPoint y: 348, endPoint x: 854, endPoint y: 387, distance: 45.5
click at [860, 395] on body "A Supported Life Roster Inbox 1366 Shifts Time & Attendance Finance & Reporting…" at bounding box center [459, 203] width 918 height 406
click at [843, 295] on span "Assign" at bounding box center [859, 288] width 33 height 13
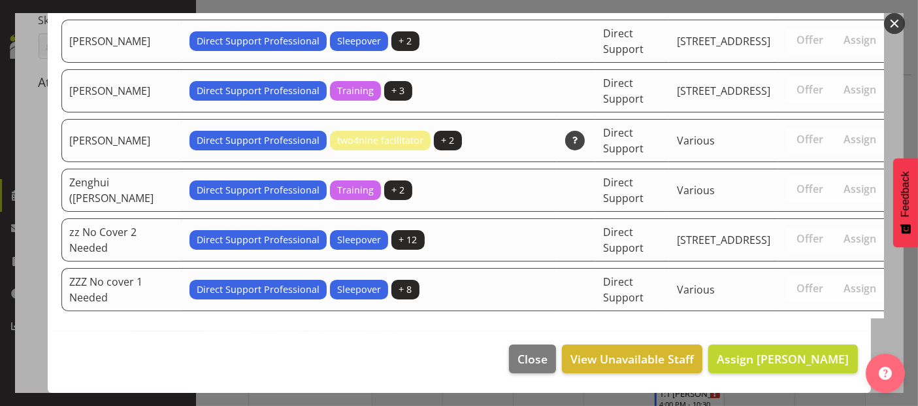
click at [866, 320] on div "Available Employees Employee Name Roles Skills Department Location Actions [PER…" at bounding box center [459, 203] width 849 height 380
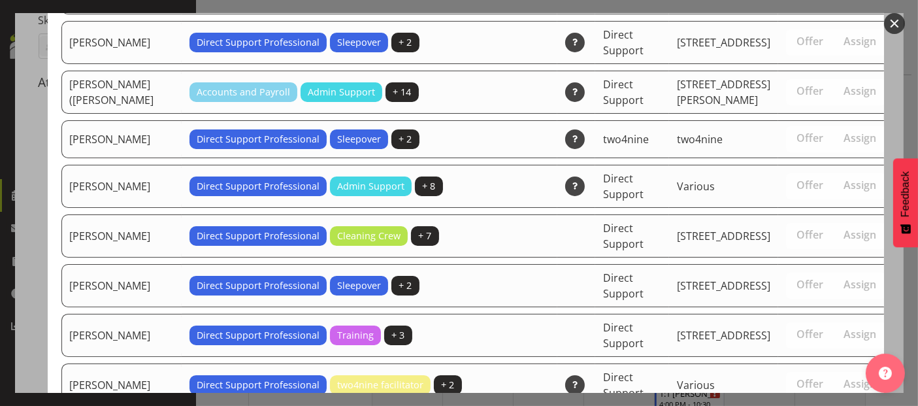
scroll to position [4733, 0]
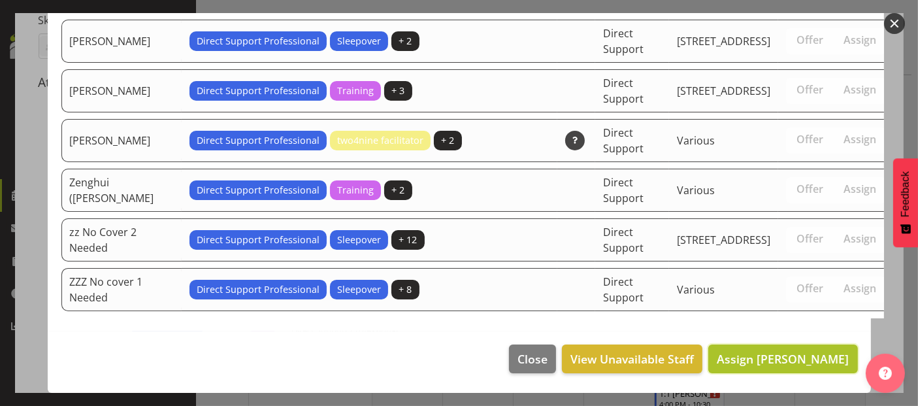
click at [811, 359] on span "Assign [PERSON_NAME]" at bounding box center [783, 359] width 132 height 16
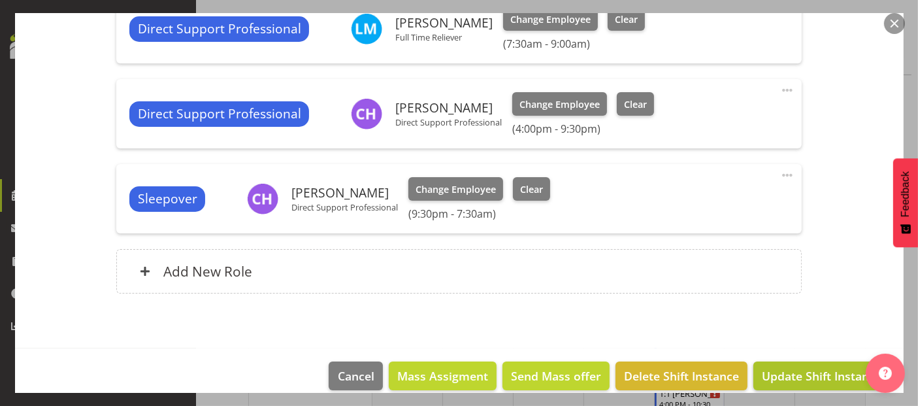
scroll to position [508, 0]
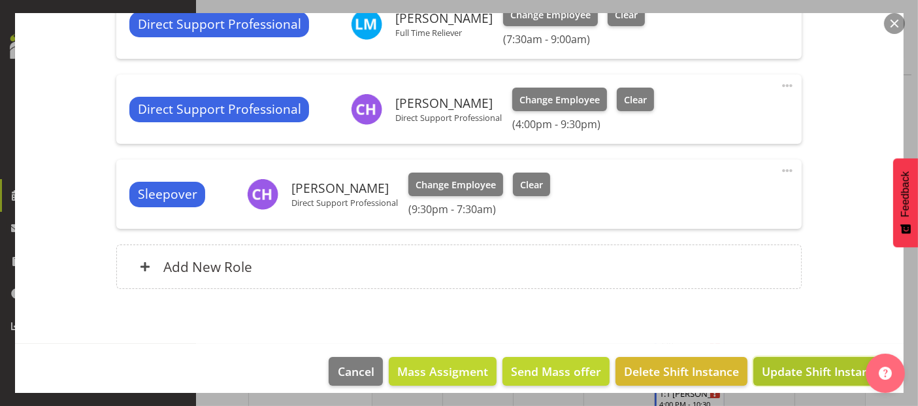
click at [801, 363] on span "Update Shift Instance" at bounding box center [822, 371] width 120 height 17
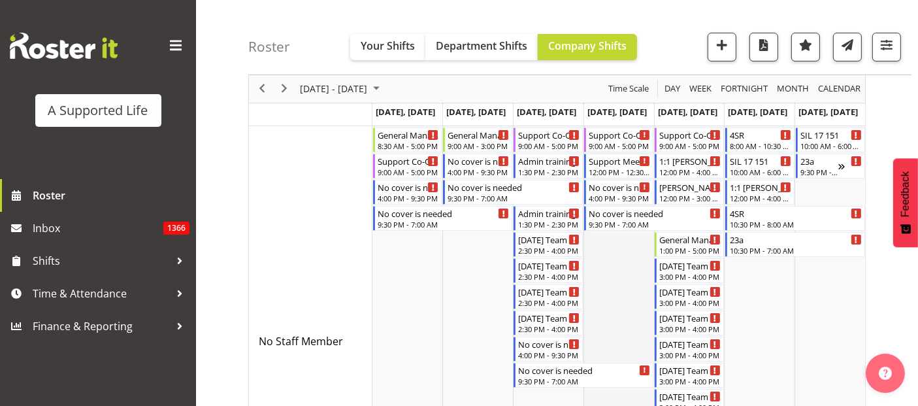
scroll to position [145, 0]
